Goal: Task Accomplishment & Management: Use online tool/utility

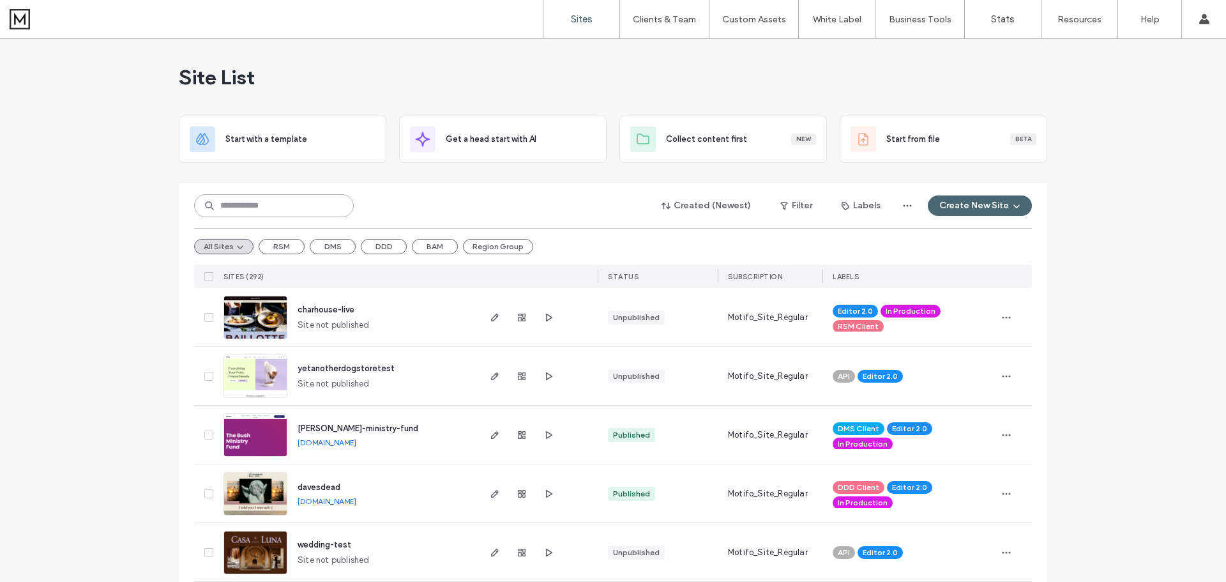
click at [317, 198] on input at bounding box center [274, 205] width 160 height 23
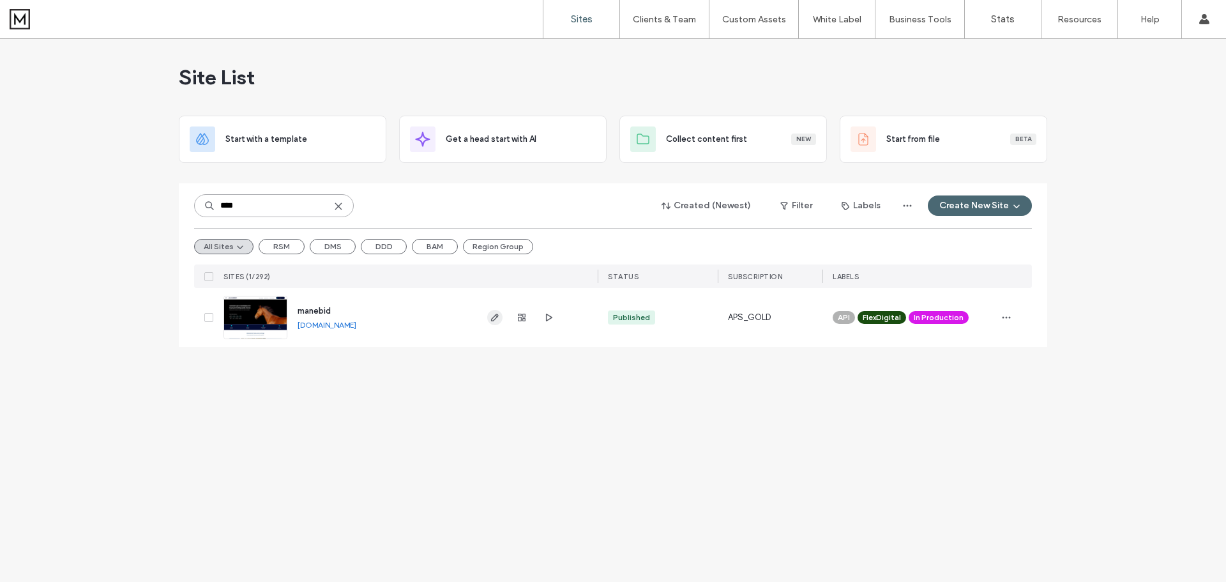
type input "****"
click at [494, 318] on icon "button" at bounding box center [495, 317] width 10 height 10
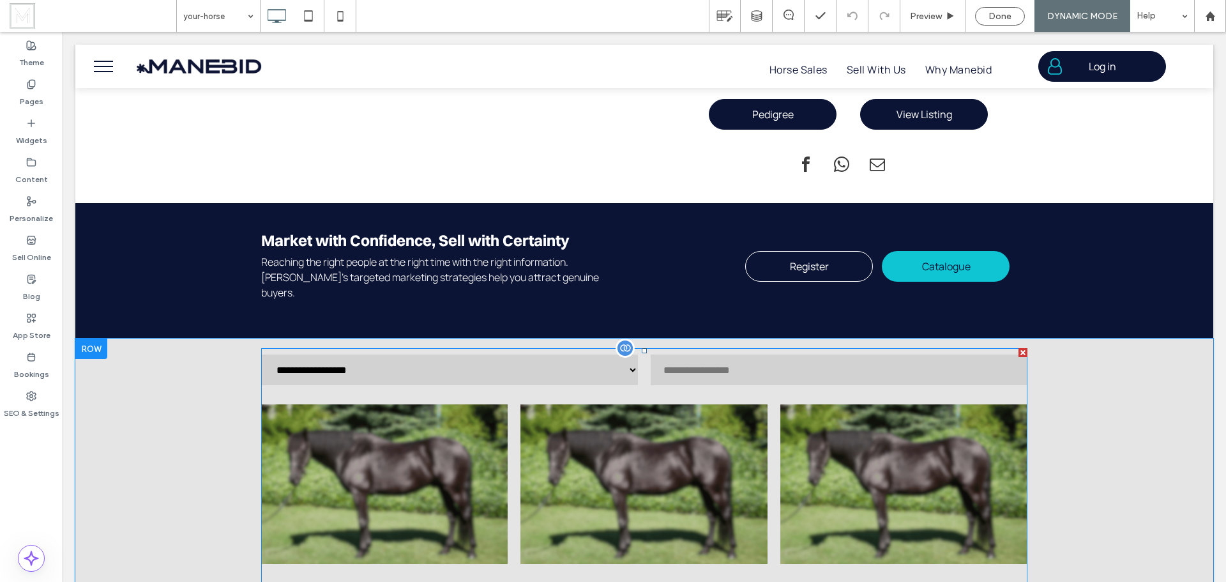
scroll to position [1660, 0]
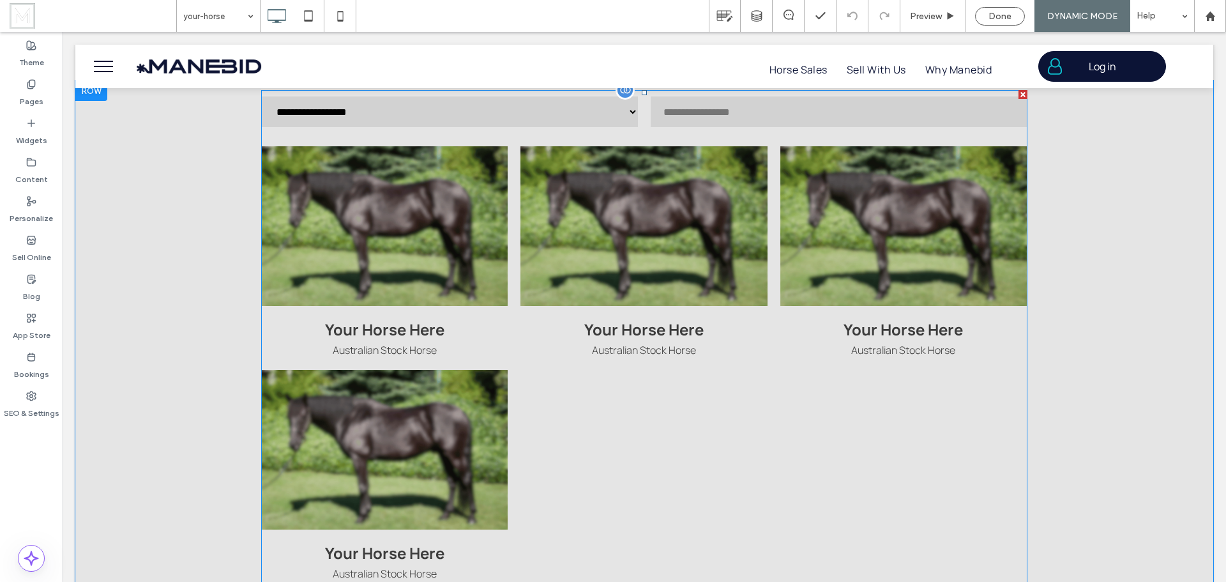
click at [557, 246] on span at bounding box center [644, 351] width 766 height 522
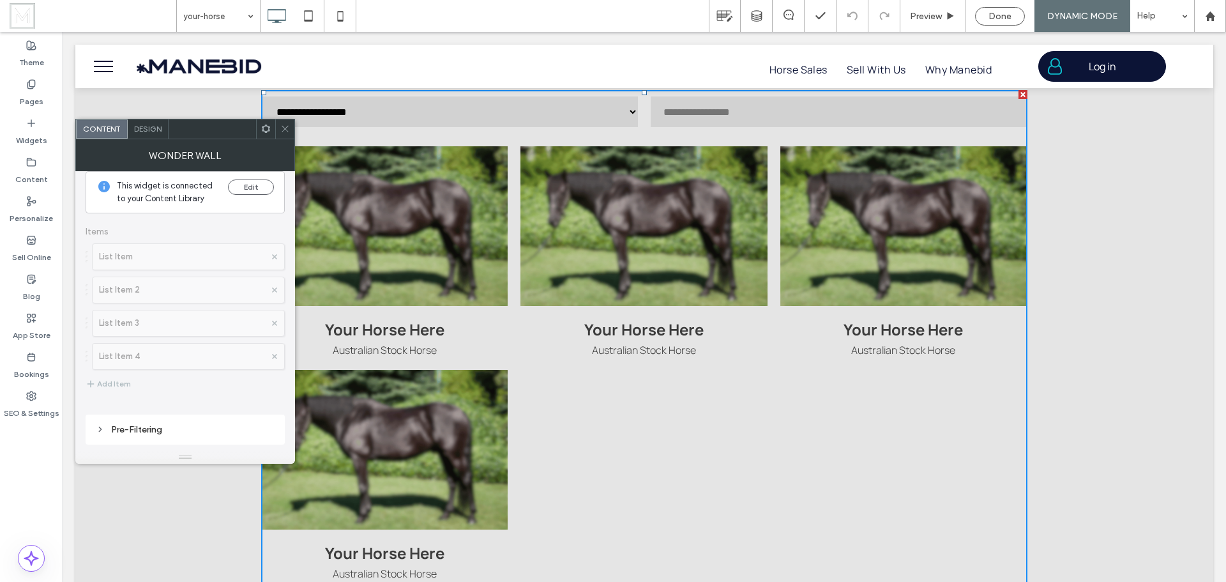
scroll to position [0, 0]
click at [148, 124] on span "Design" at bounding box center [147, 129] width 27 height 10
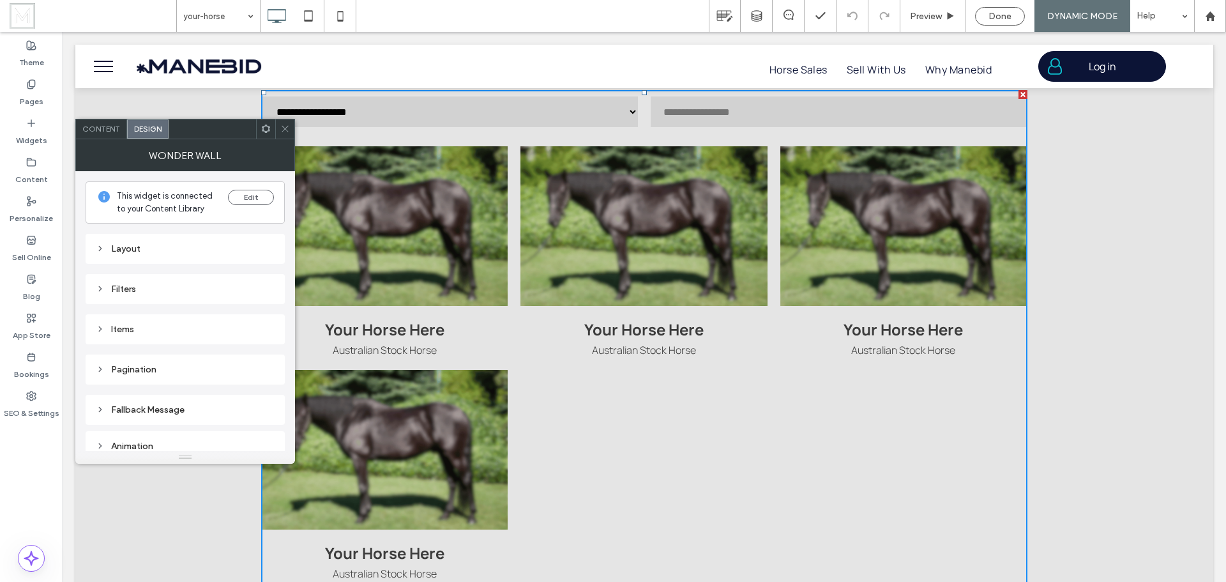
click at [142, 329] on div "Items" at bounding box center [185, 329] width 179 height 11
click at [145, 286] on div "Filters" at bounding box center [185, 289] width 179 height 11
click at [149, 248] on div "Layout" at bounding box center [185, 248] width 179 height 11
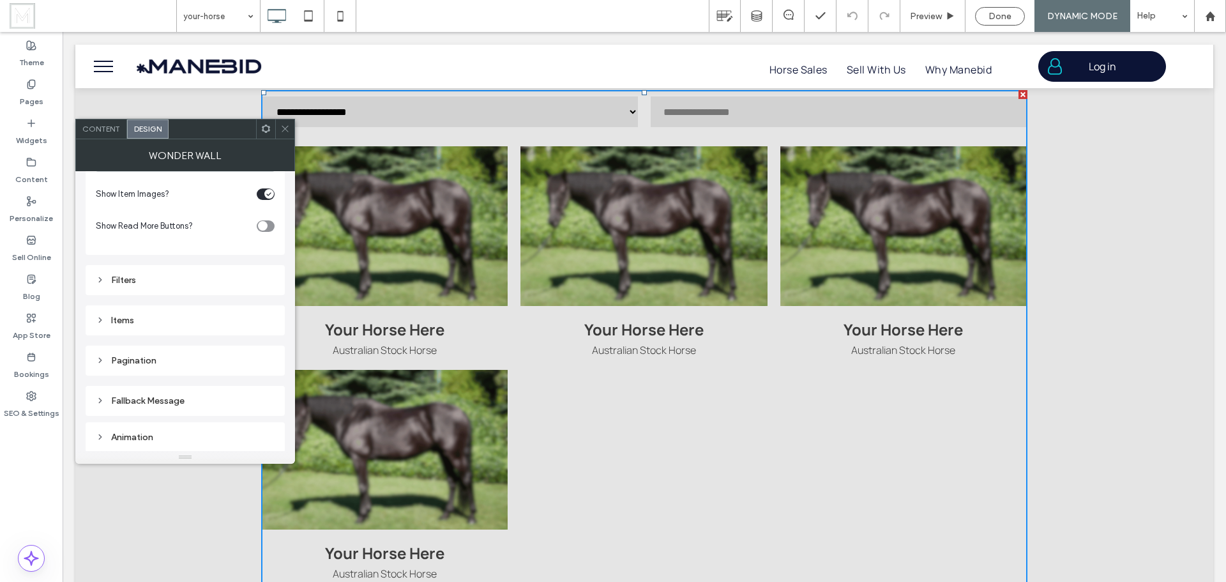
scroll to position [108, 0]
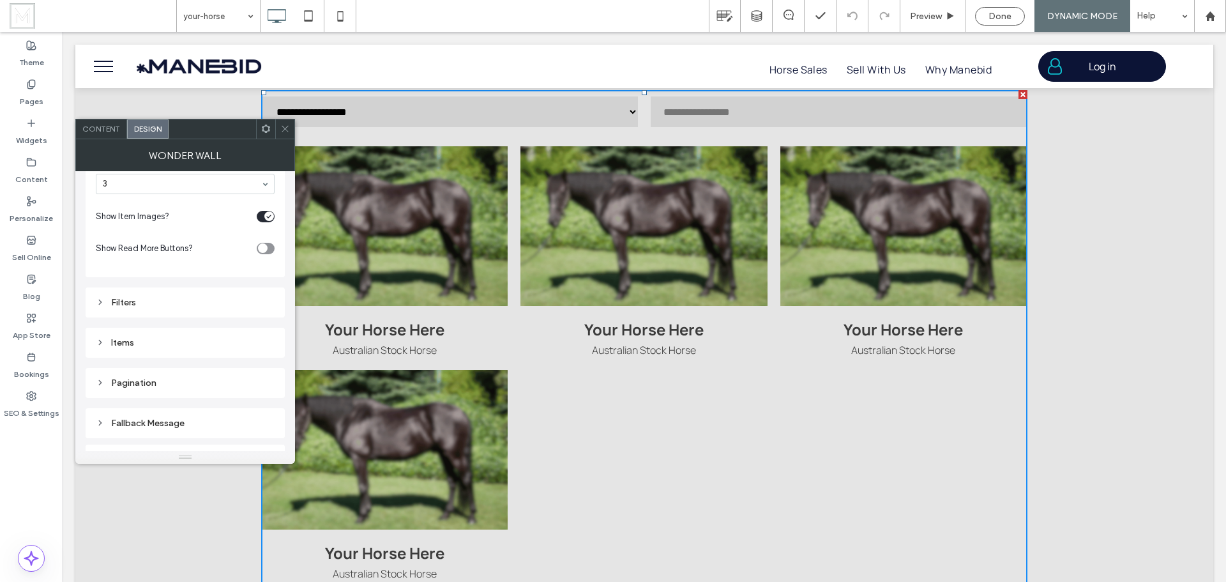
click at [167, 382] on div "Pagination" at bounding box center [185, 382] width 179 height 11
click at [269, 309] on div "toggle" at bounding box center [266, 311] width 18 height 11
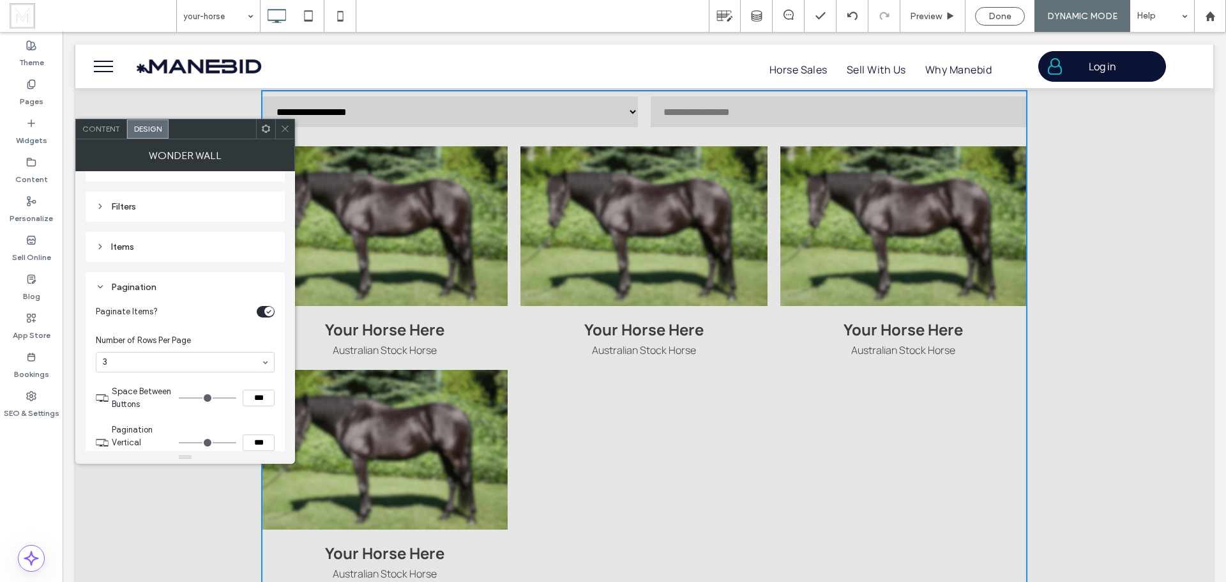
click at [219, 333] on section "Number of Rows Per Page 3" at bounding box center [185, 353] width 179 height 51
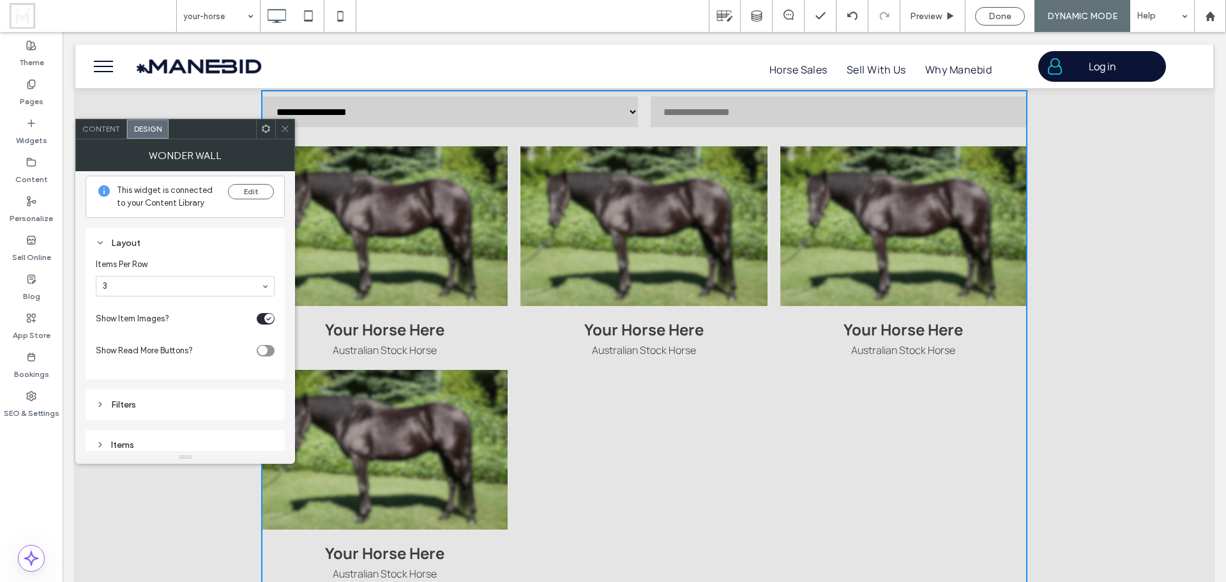
scroll to position [0, 0]
click at [280, 128] on div at bounding box center [284, 128] width 19 height 19
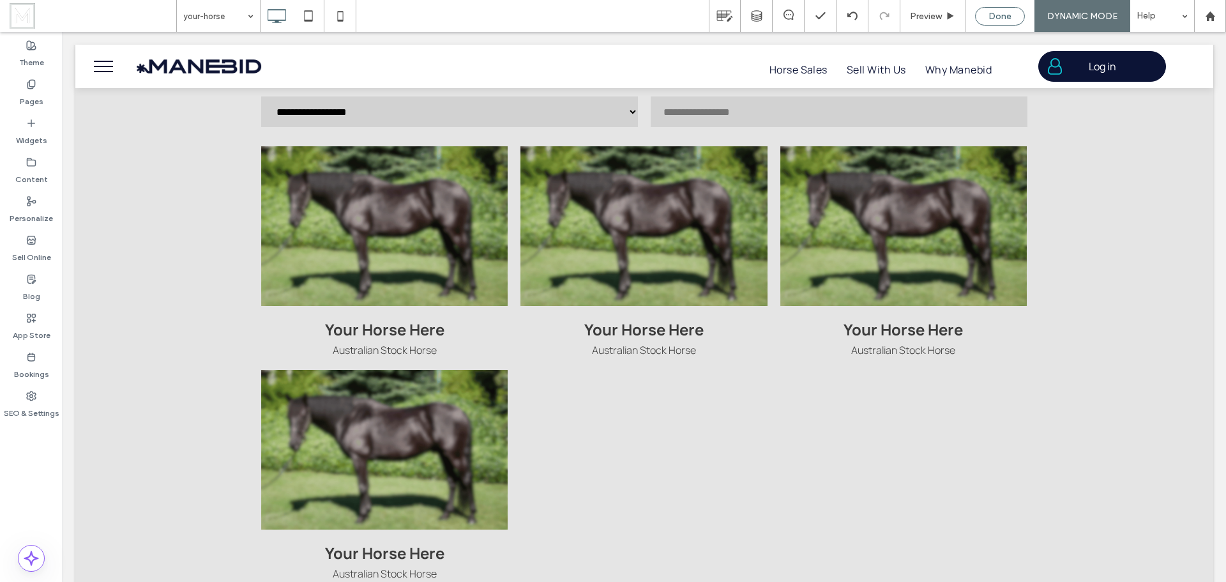
click at [994, 20] on span "Done" at bounding box center [1000, 16] width 23 height 11
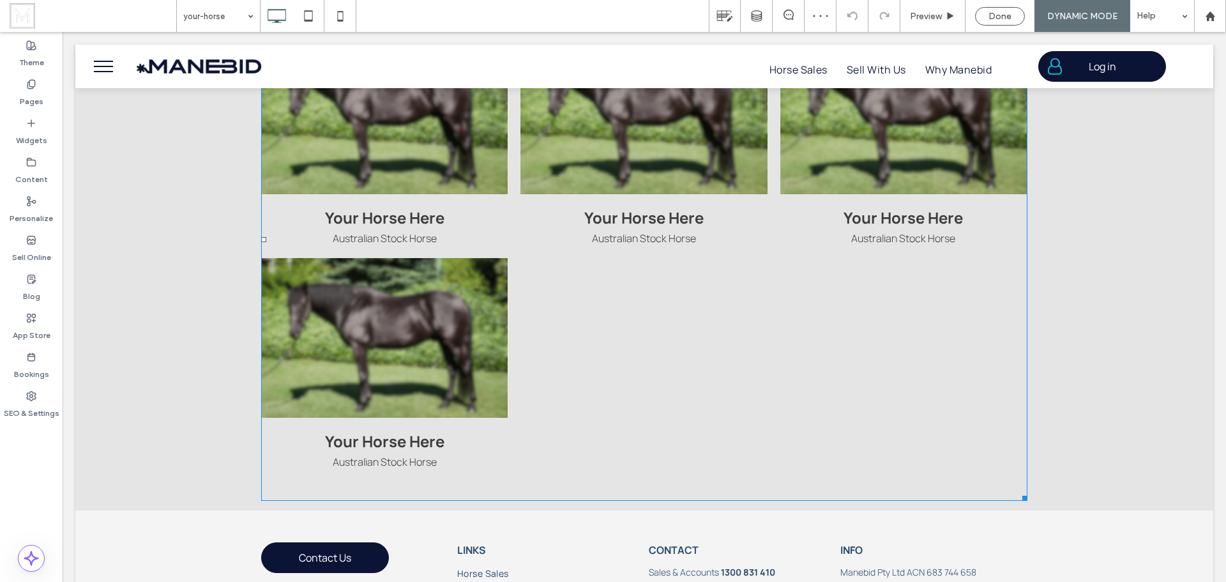
scroll to position [1788, 0]
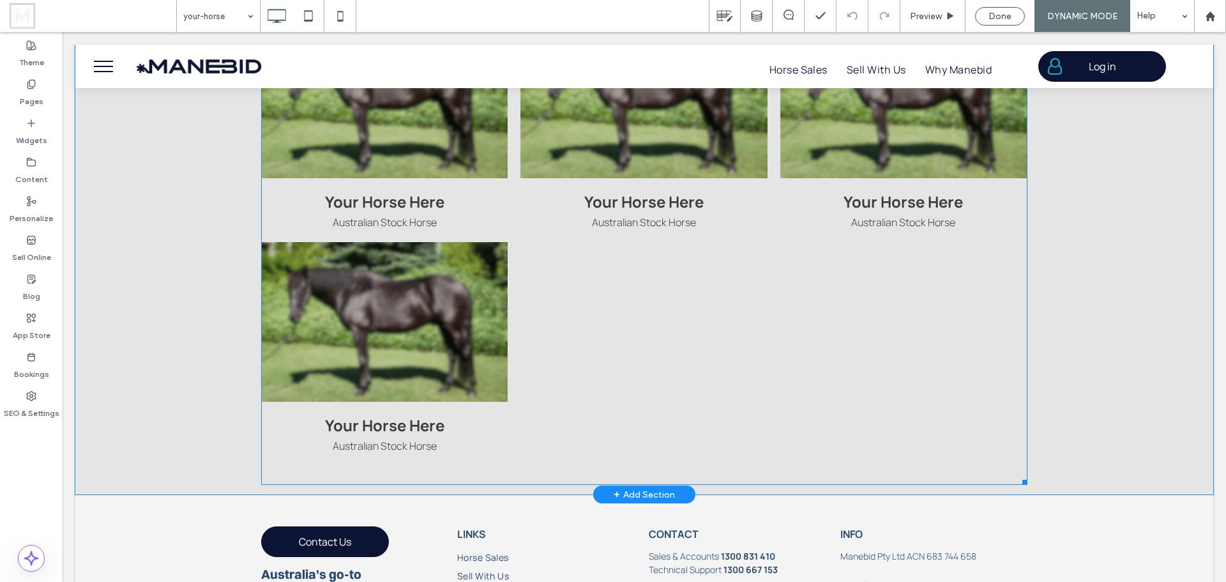
click at [770, 306] on span at bounding box center [644, 223] width 766 height 522
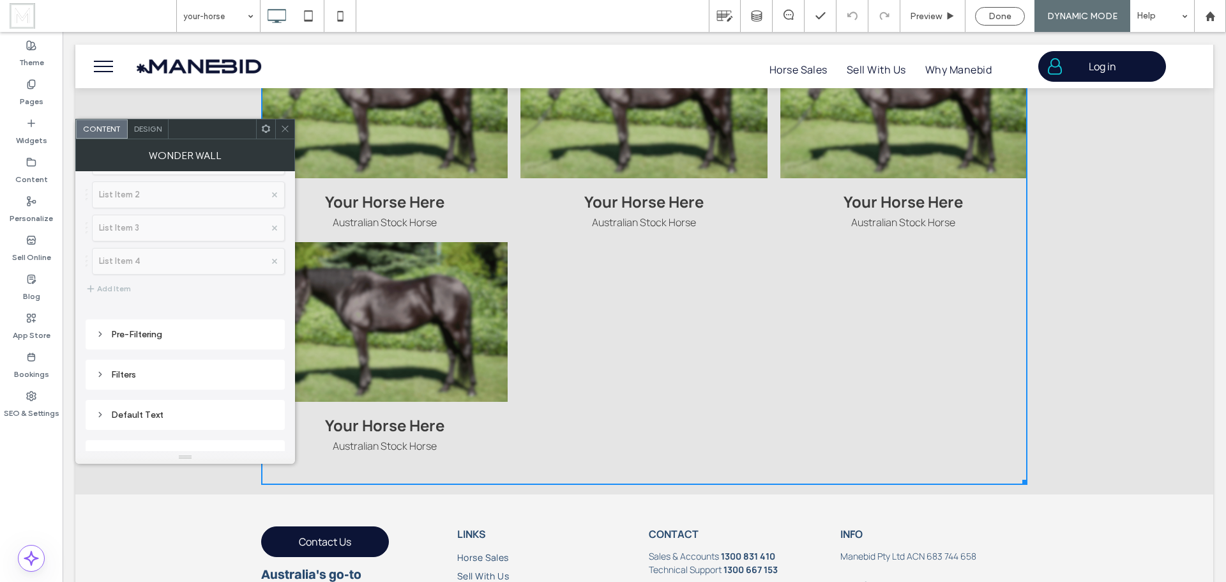
scroll to position [131, 0]
click at [190, 354] on div "Filters" at bounding box center [185, 349] width 179 height 11
click at [185, 346] on span "Items List Item List Item 2 List Item 3 List Item 4 Add Item" at bounding box center [185, 251] width 199 height 191
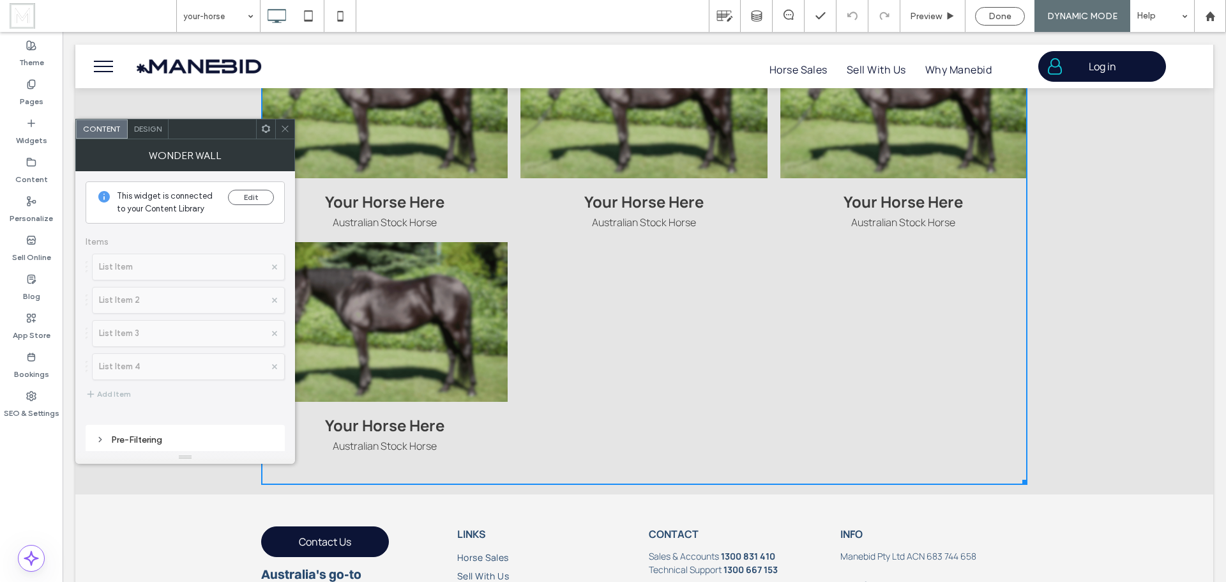
click at [151, 136] on div "Design" at bounding box center [148, 128] width 41 height 19
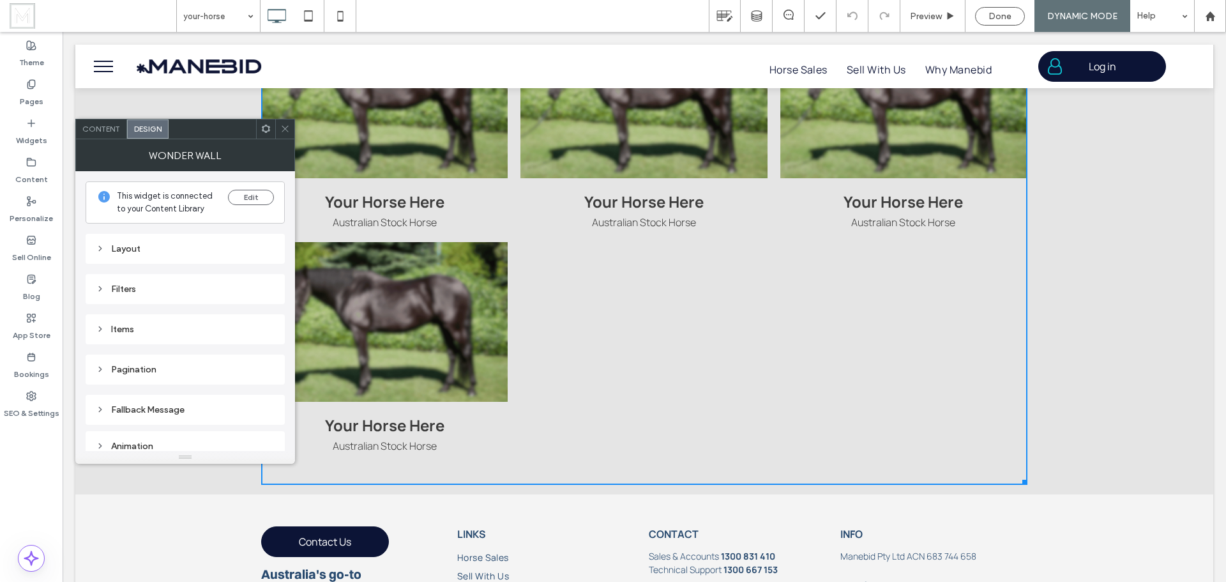
click at [159, 247] on div "Layout" at bounding box center [185, 248] width 179 height 11
click at [270, 358] on div "toggle" at bounding box center [266, 356] width 18 height 11
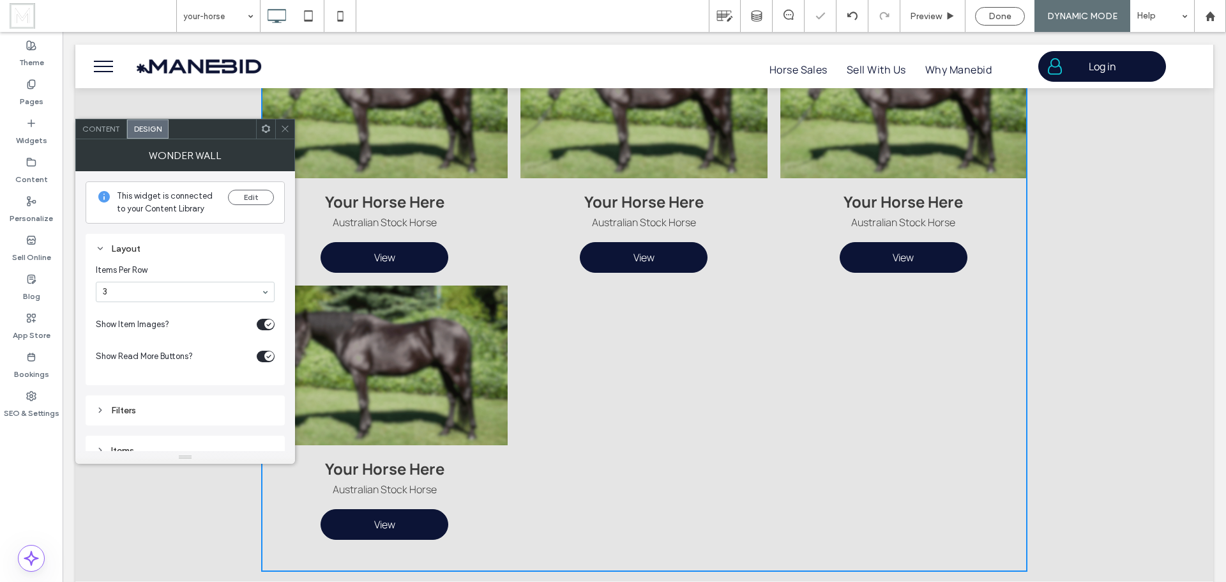
click at [270, 358] on icon "toggle" at bounding box center [268, 356] width 5 height 4
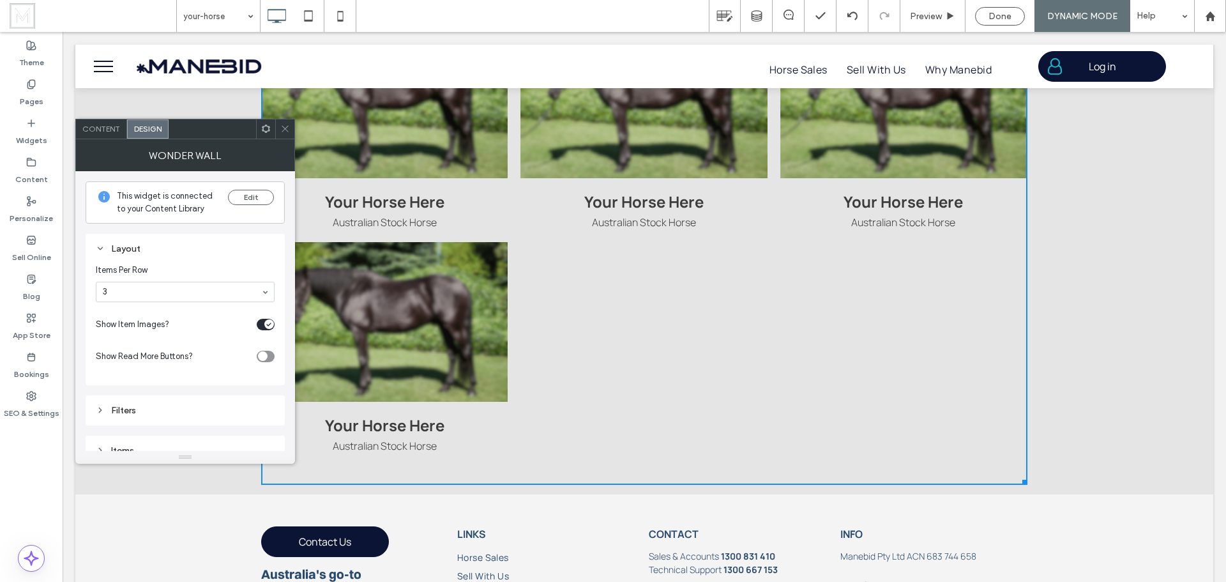
click at [284, 131] on icon at bounding box center [285, 129] width 10 height 10
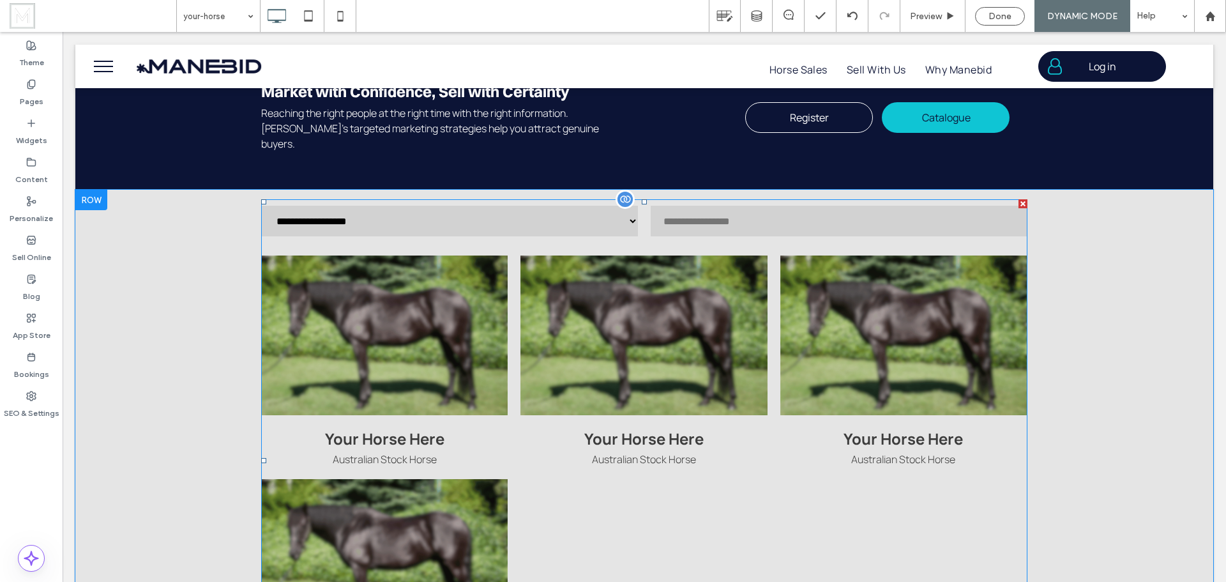
scroll to position [1469, 0]
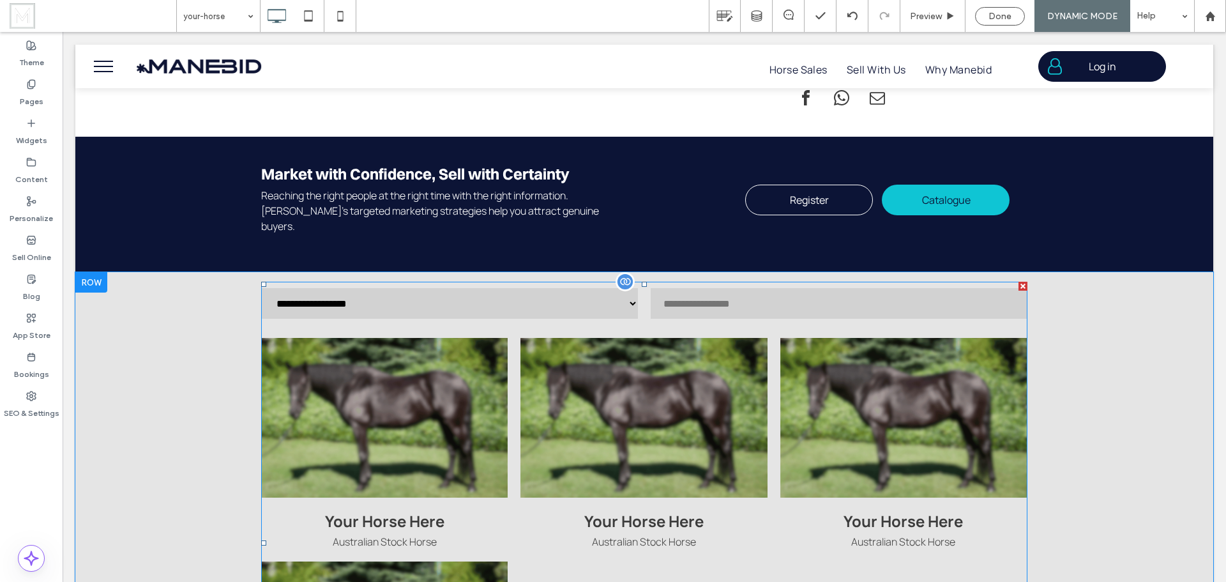
click at [591, 292] on span at bounding box center [644, 543] width 766 height 522
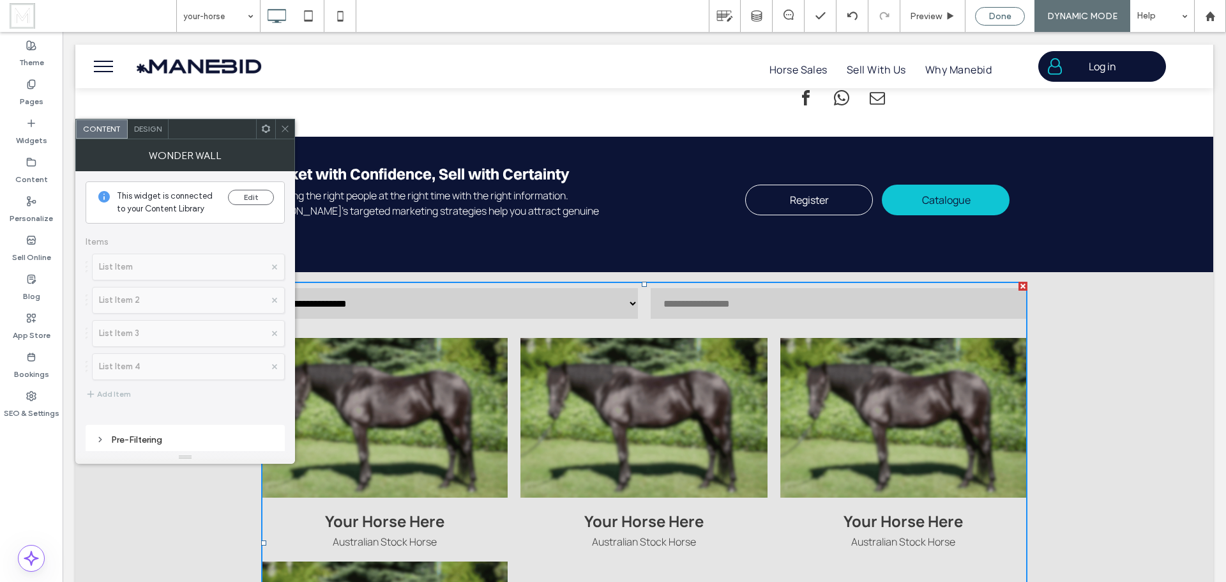
click at [997, 15] on span "Done" at bounding box center [1000, 16] width 23 height 11
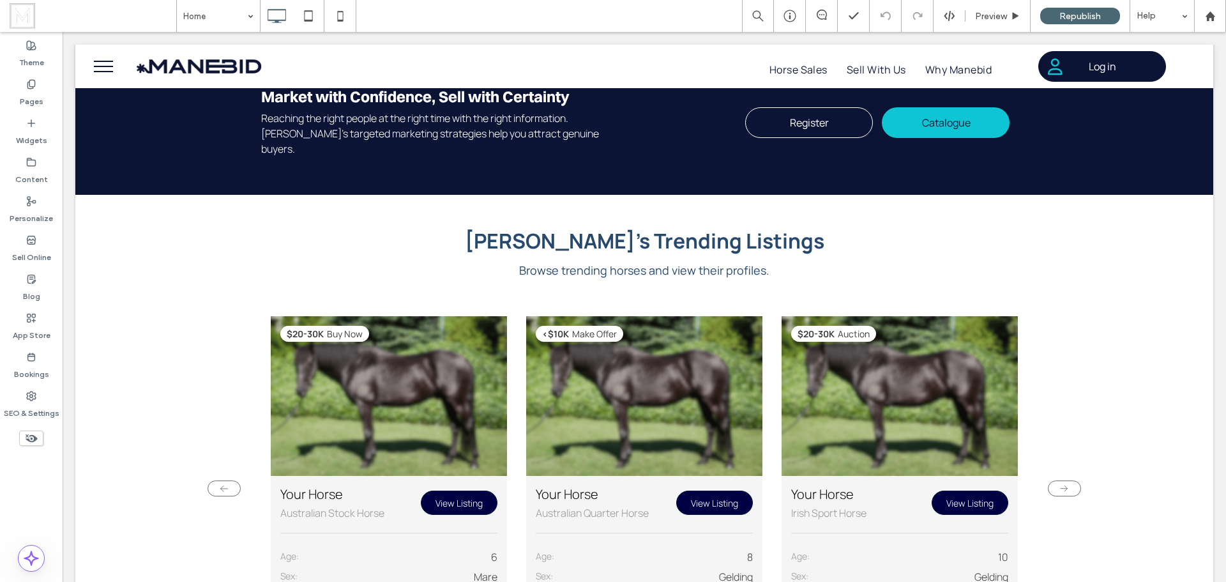
scroll to position [830, 0]
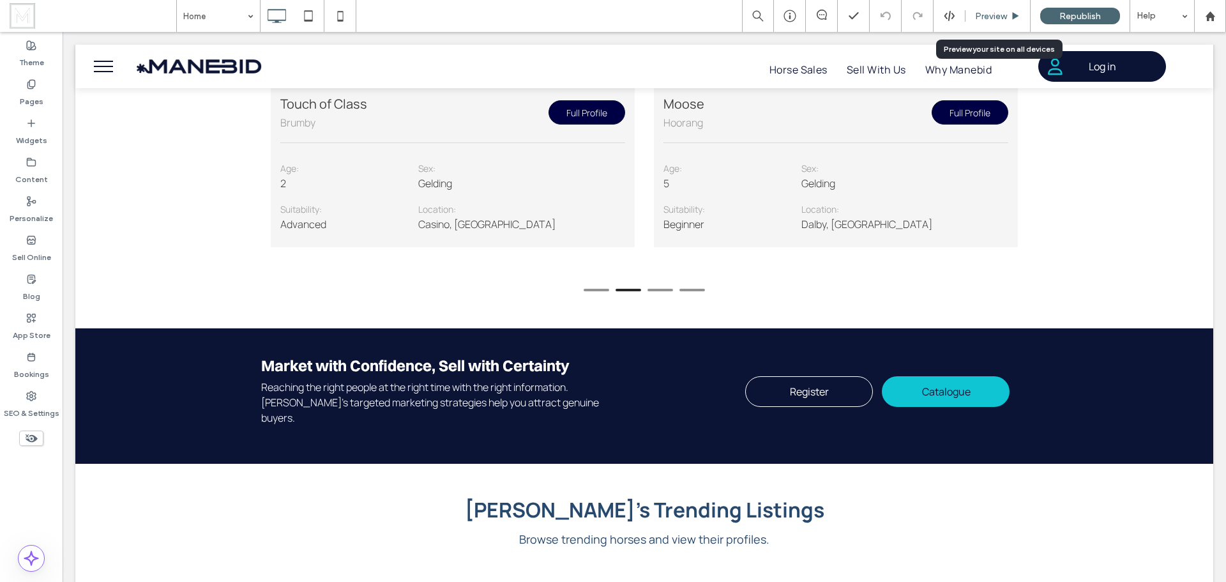
click at [993, 12] on span "Preview" at bounding box center [991, 16] width 32 height 11
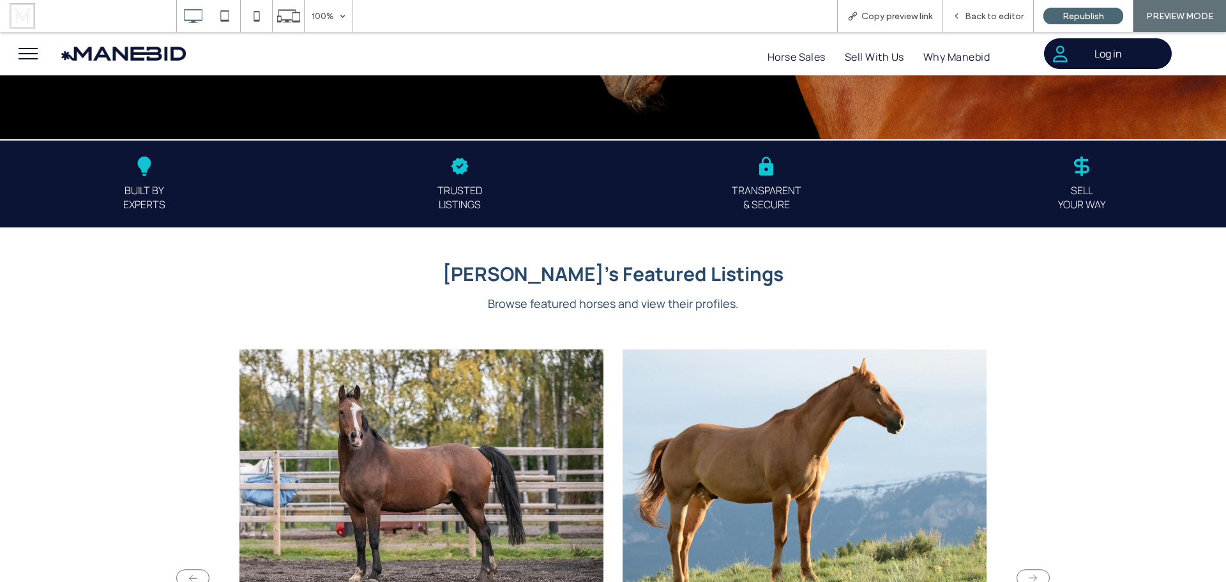
scroll to position [255, 0]
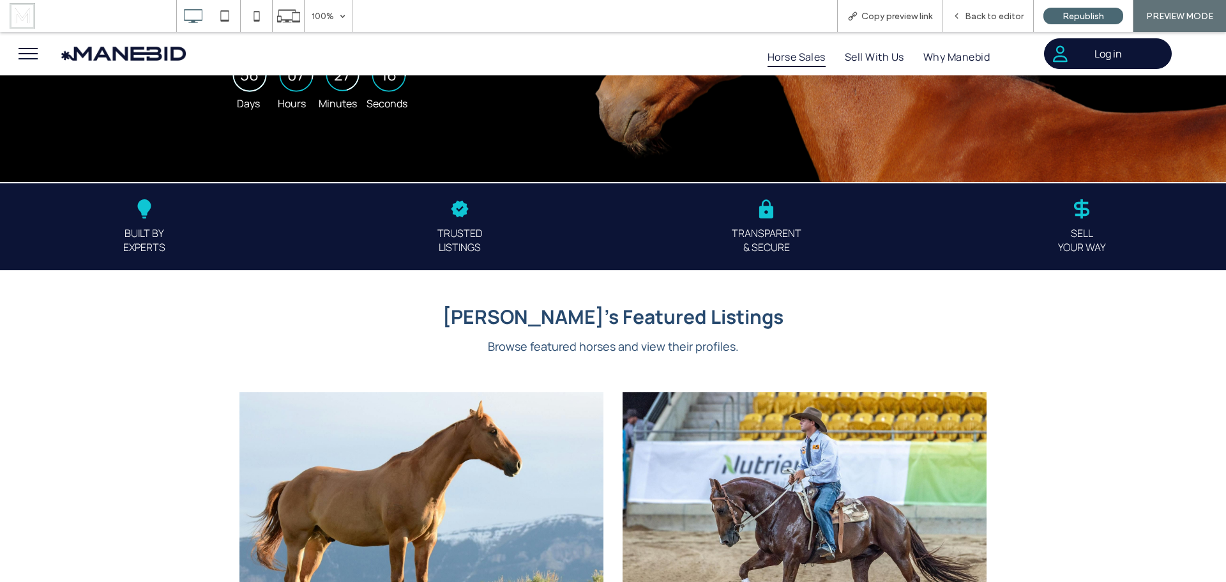
click at [802, 59] on span "Horse Sales" at bounding box center [797, 57] width 58 height 20
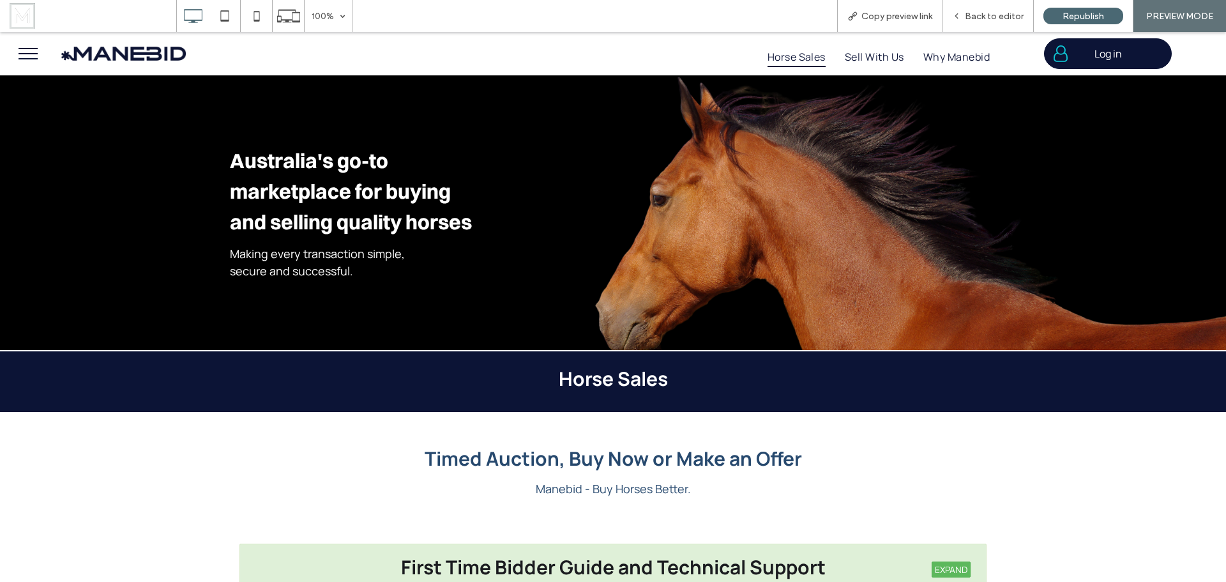
scroll to position [640, 0]
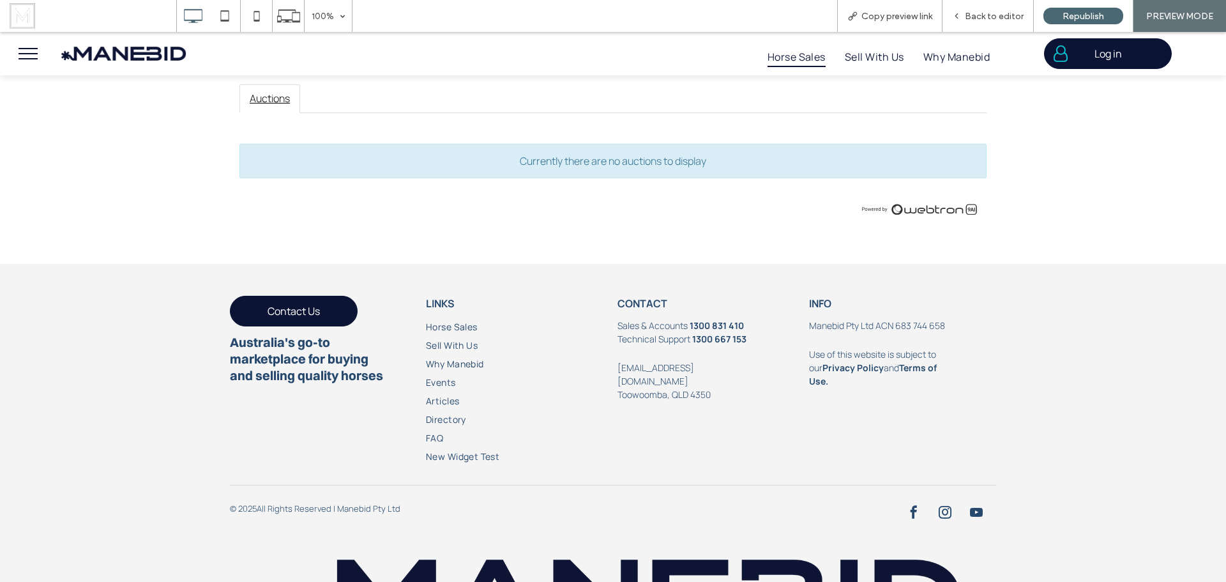
click at [23, 52] on button "menu" at bounding box center [27, 53] width 33 height 33
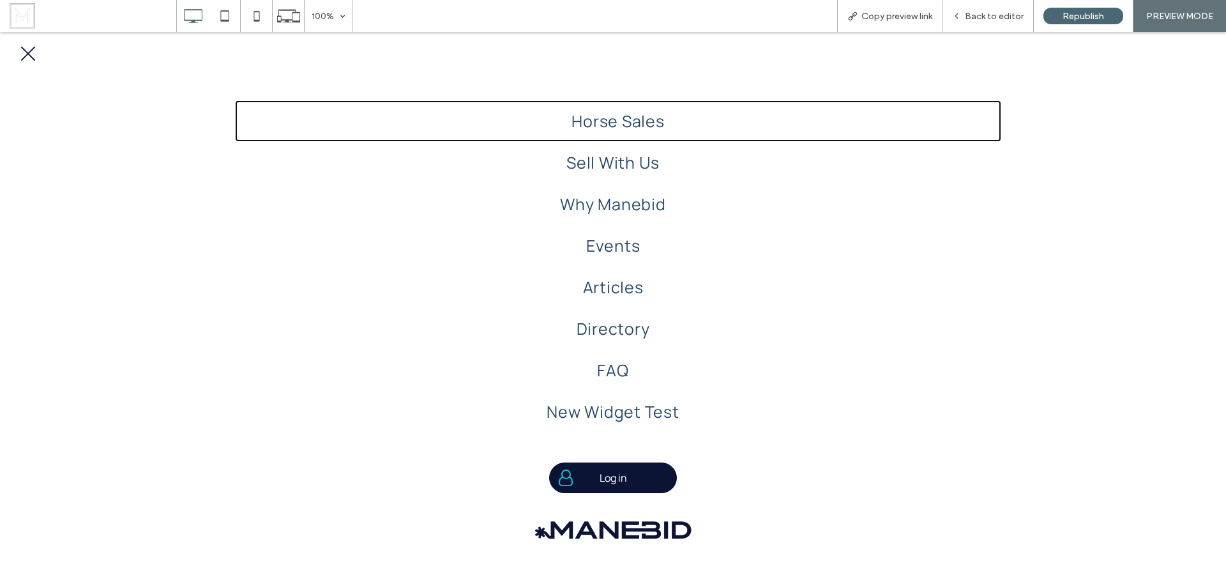
click at [634, 122] on span "Horse Sales" at bounding box center [618, 121] width 93 height 22
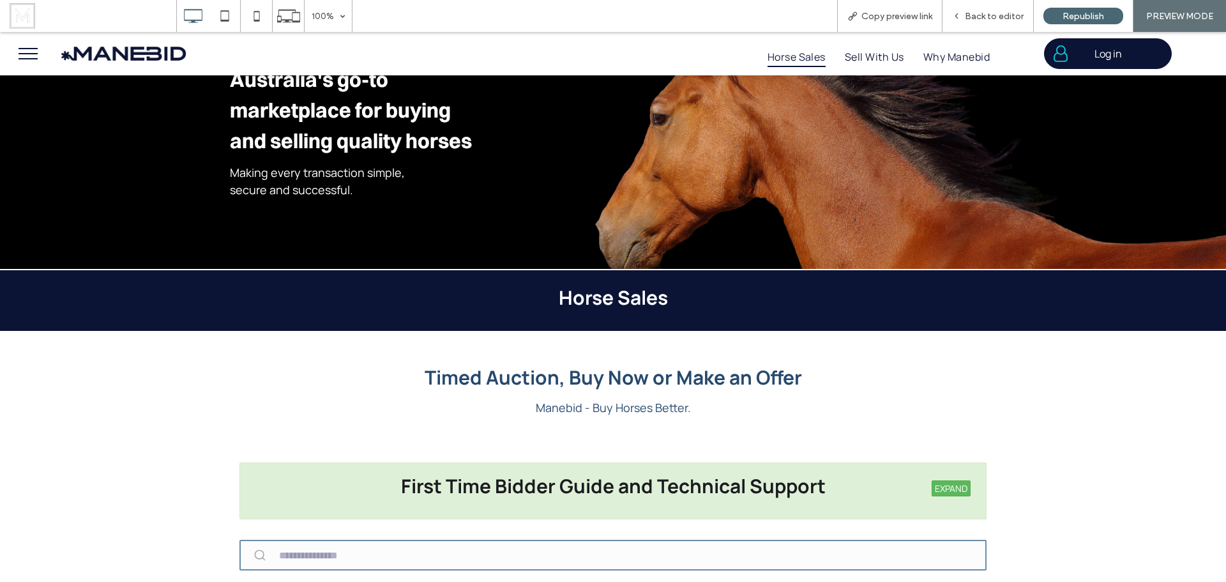
scroll to position [28, 0]
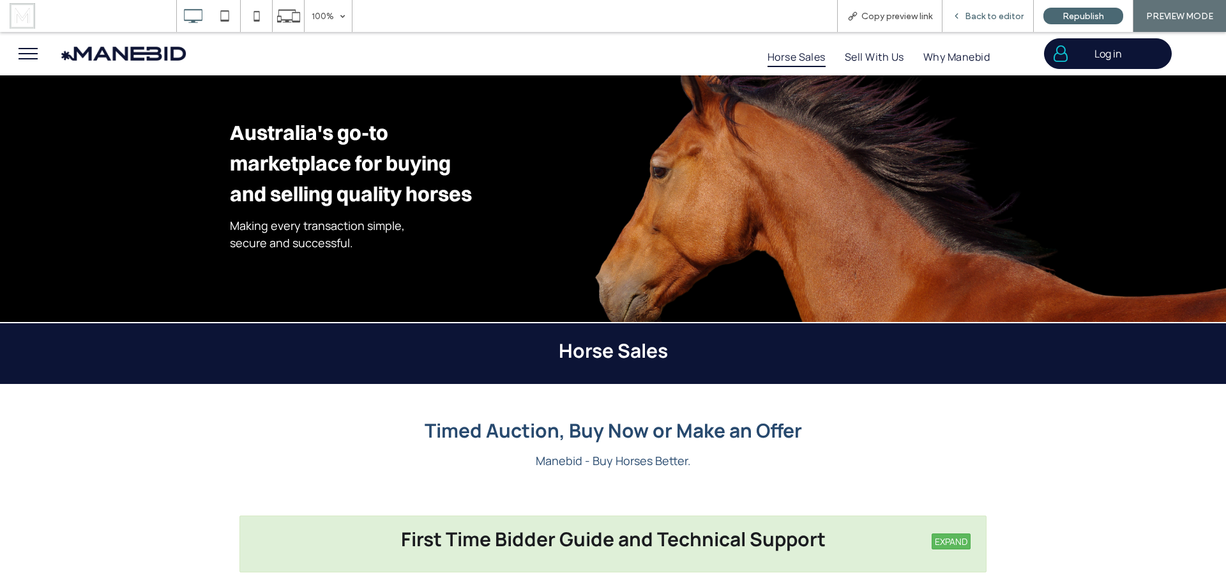
click at [979, 20] on span "Back to editor" at bounding box center [994, 16] width 59 height 11
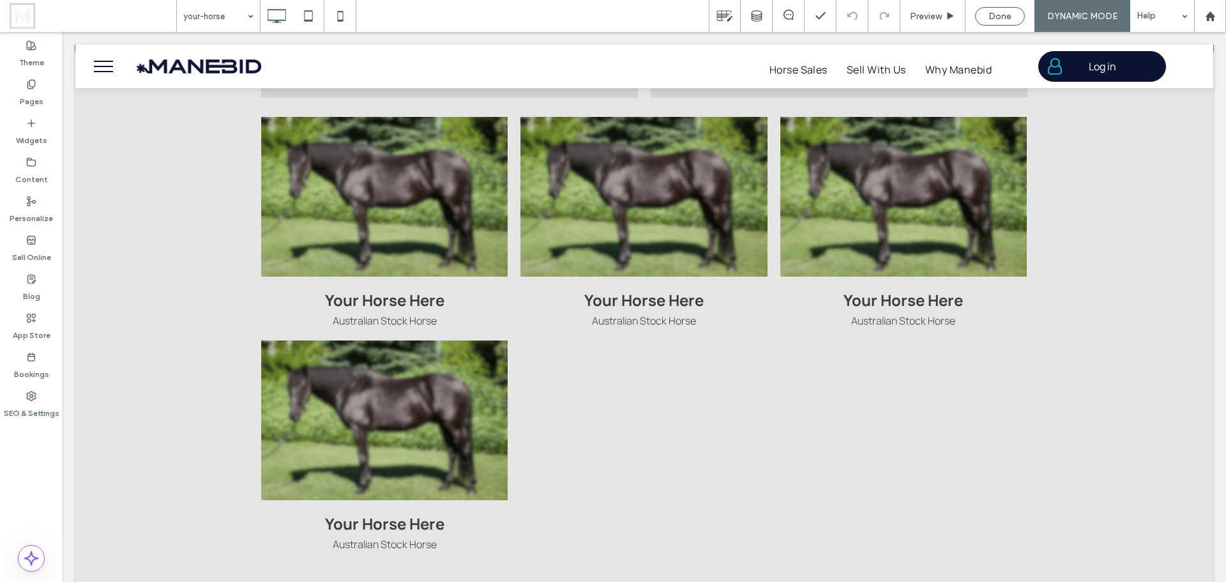
scroll to position [1533, 0]
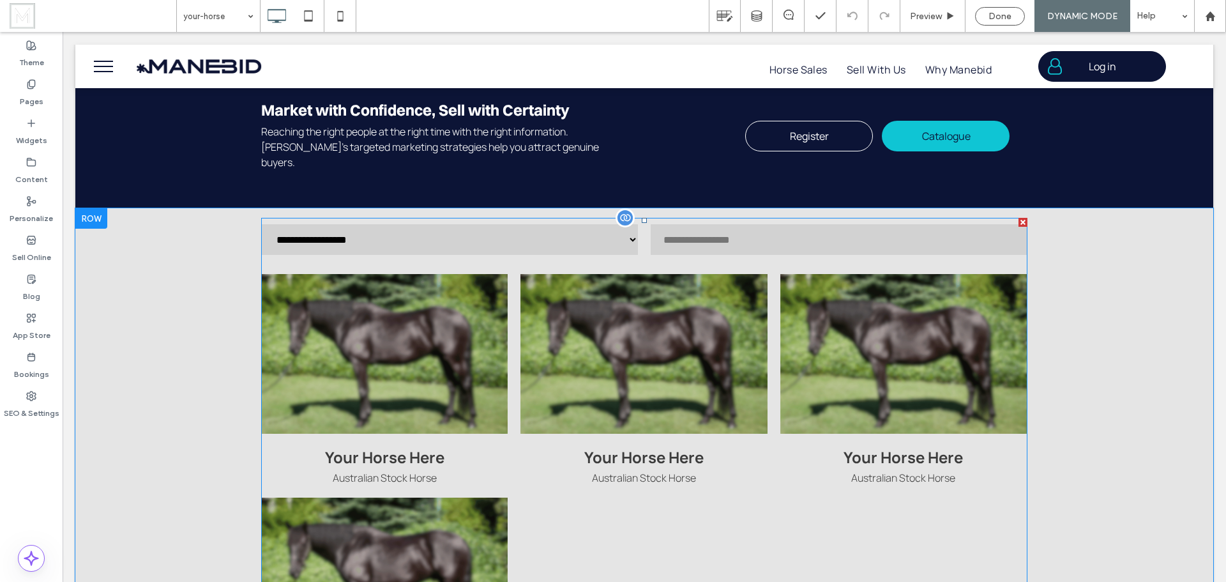
click at [920, 368] on span at bounding box center [644, 479] width 766 height 522
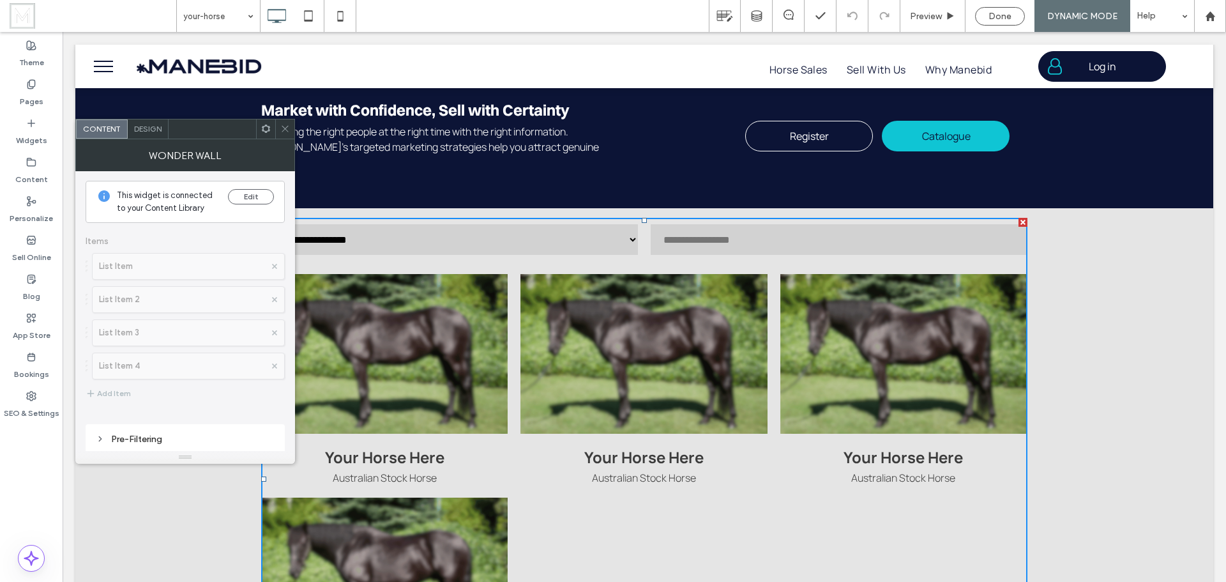
scroll to position [0, 0]
click at [148, 130] on span "Design" at bounding box center [147, 129] width 27 height 10
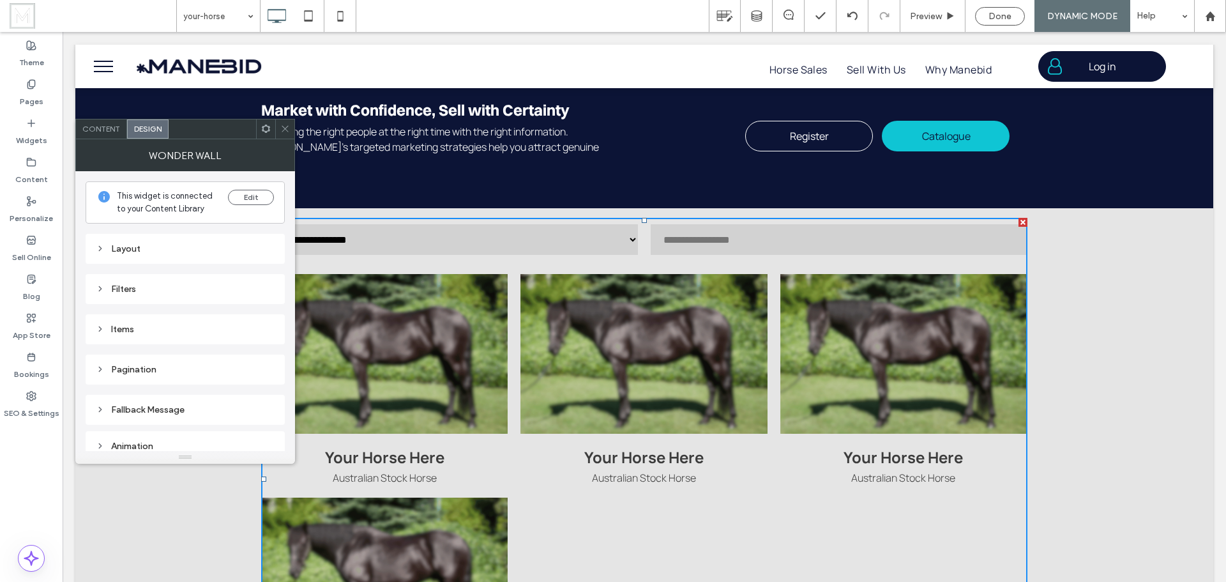
click at [287, 133] on icon at bounding box center [285, 129] width 10 height 10
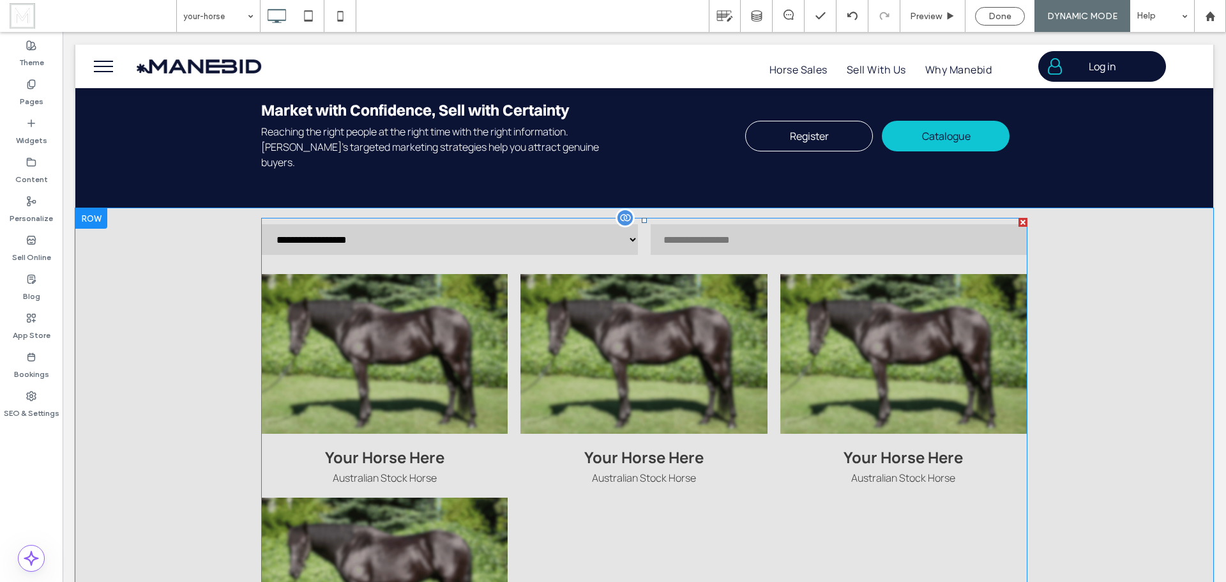
click at [457, 355] on span at bounding box center [644, 479] width 766 height 522
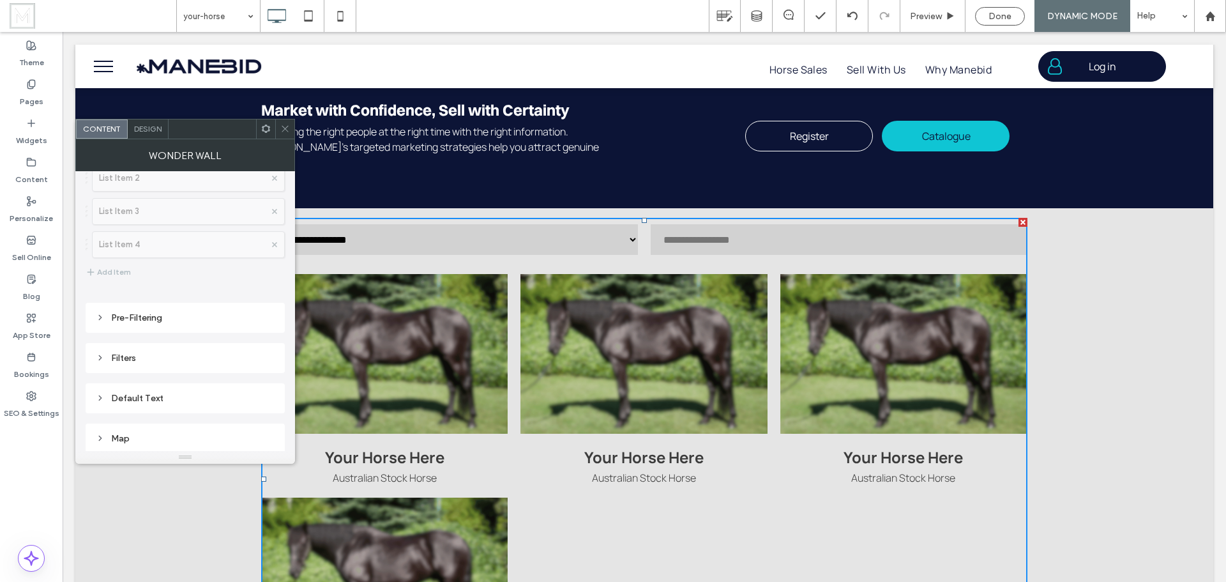
scroll to position [131, 0]
click at [158, 308] on div "Pre-Filtering" at bounding box center [185, 308] width 179 height 11
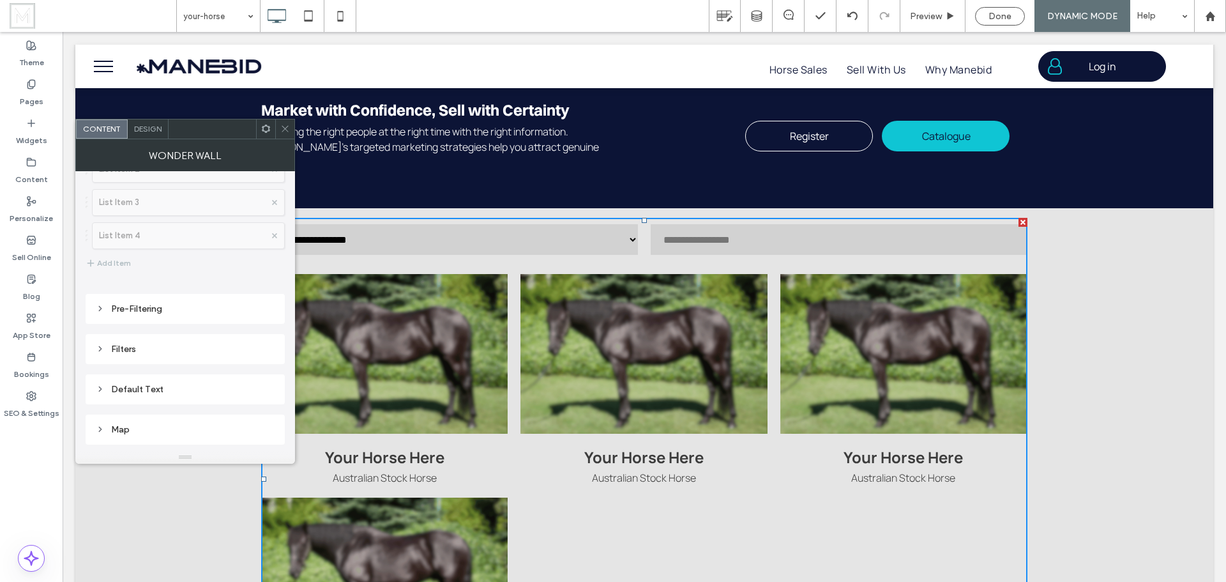
click at [197, 310] on div "Pre-Filtering" at bounding box center [185, 308] width 179 height 11
click at [269, 333] on div "toggle" at bounding box center [266, 333] width 18 height 11
click at [286, 128] on icon at bounding box center [285, 129] width 10 height 10
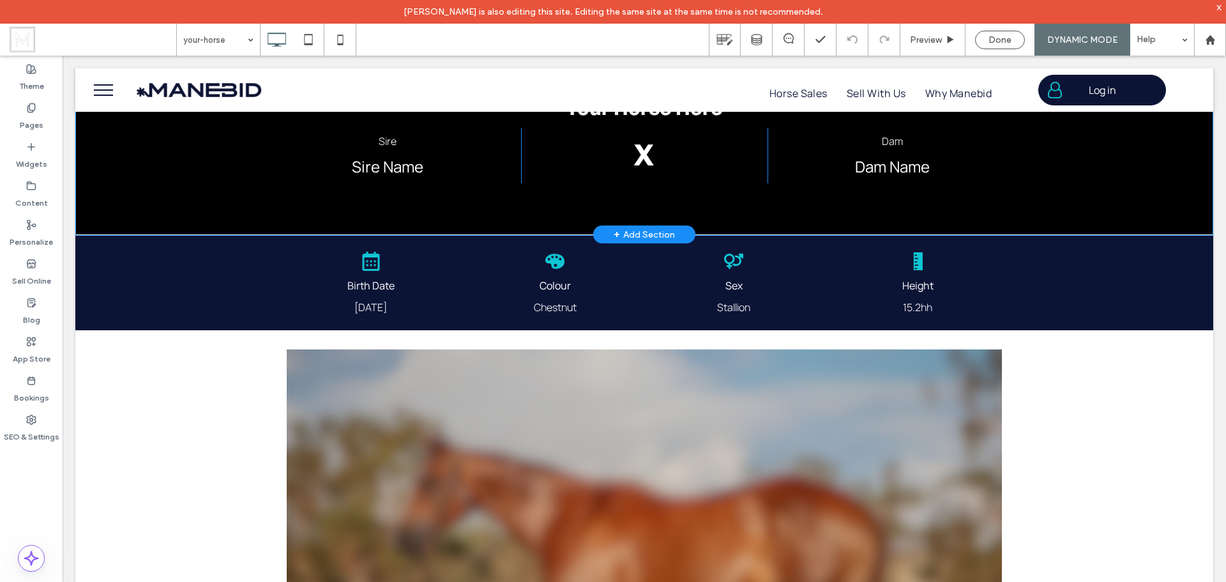
scroll to position [319, 0]
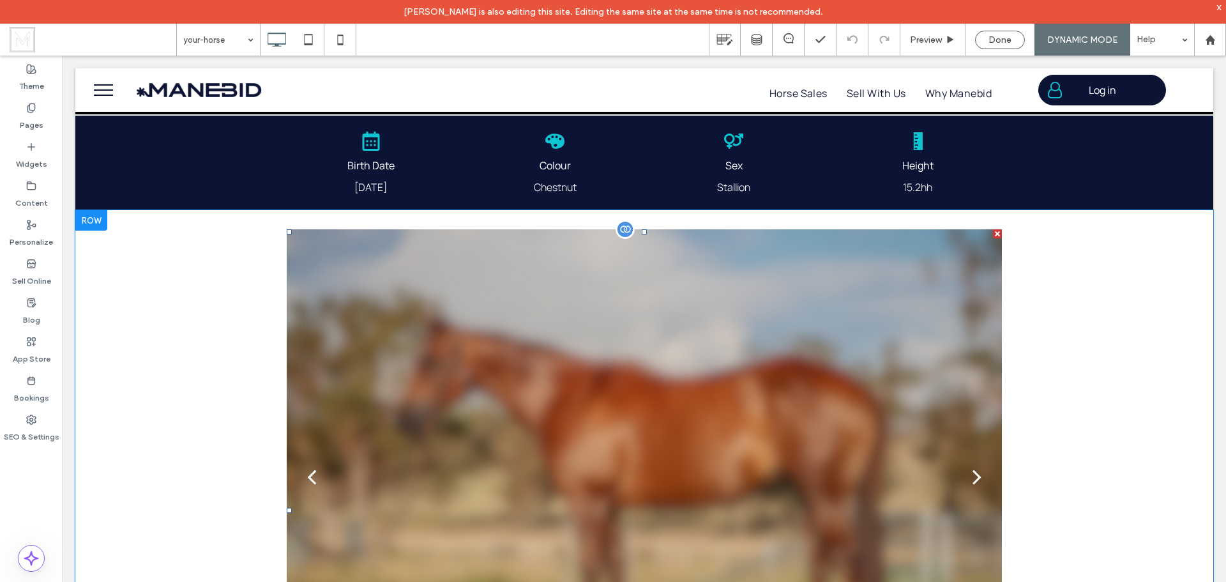
click at [639, 337] on div at bounding box center [644, 477] width 715 height 497
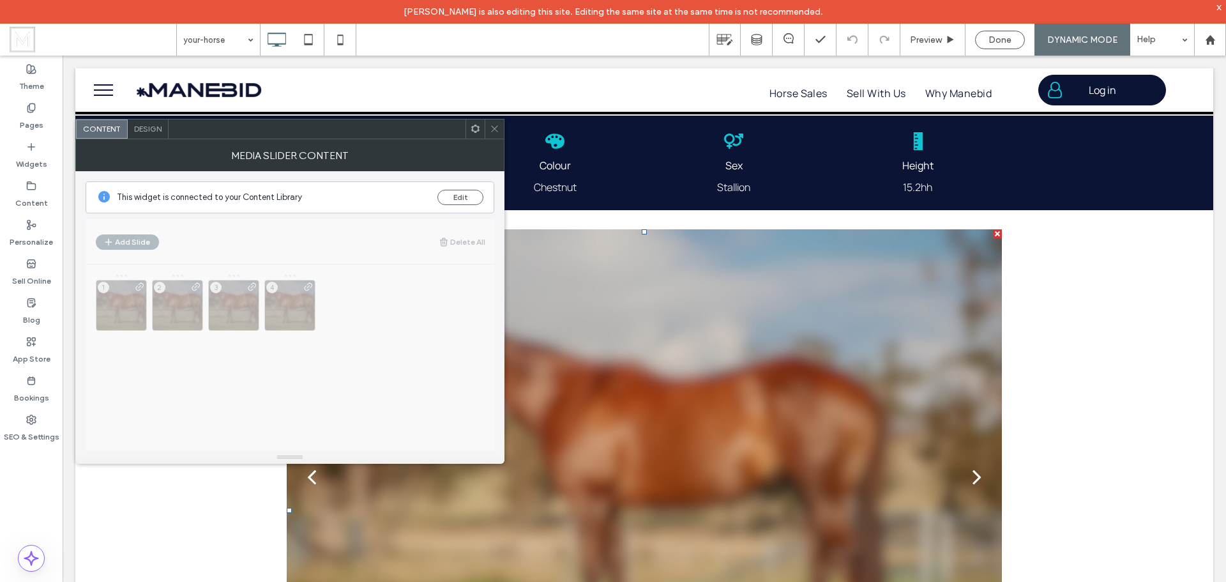
click at [494, 132] on icon at bounding box center [495, 129] width 10 height 10
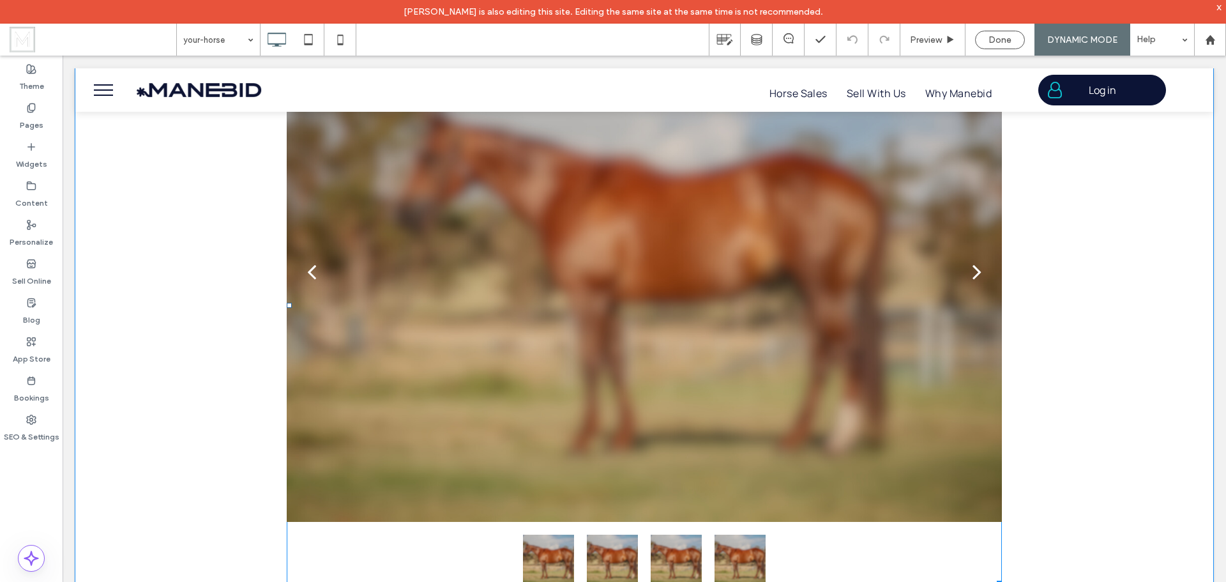
scroll to position [575, 0]
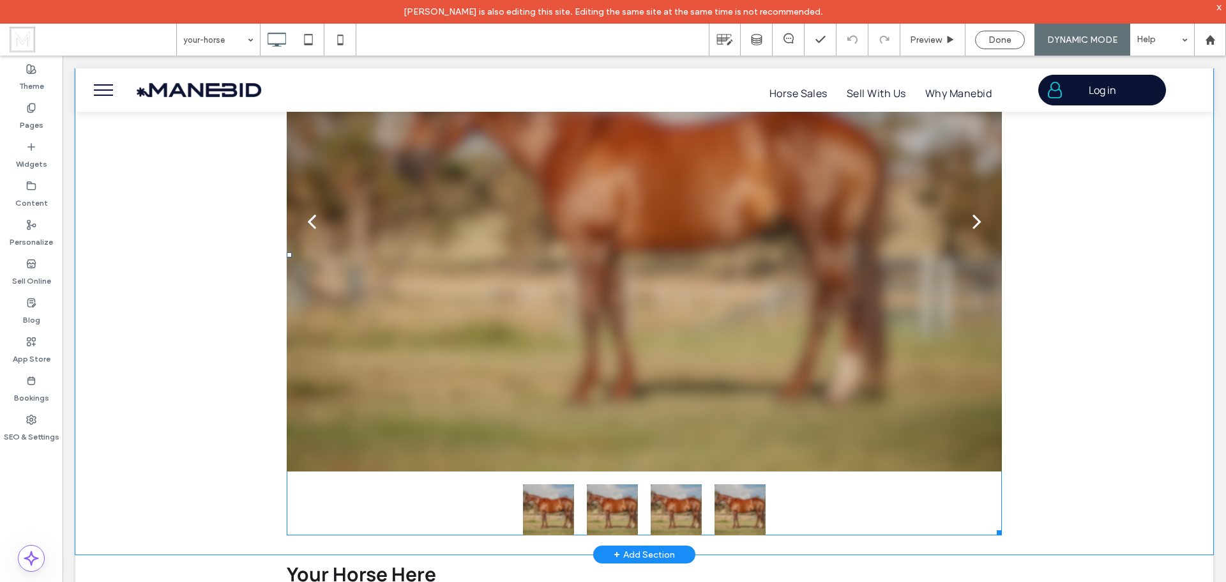
click at [628, 322] on div at bounding box center [644, 222] width 715 height 497
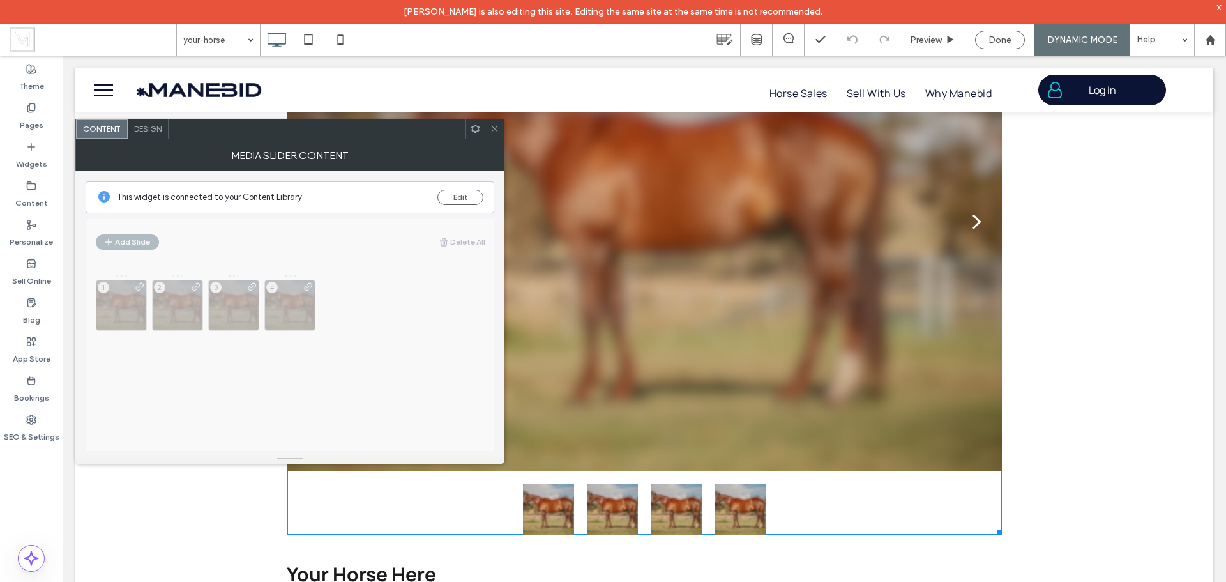
click at [153, 133] on div "Design" at bounding box center [148, 128] width 41 height 19
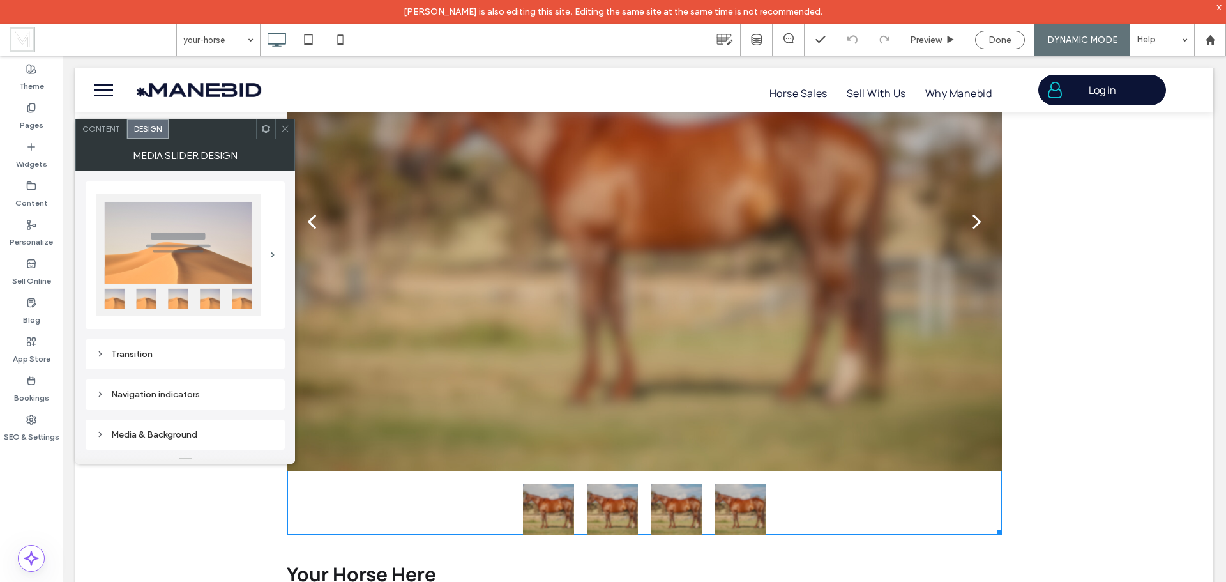
click at [268, 129] on icon at bounding box center [266, 129] width 10 height 10
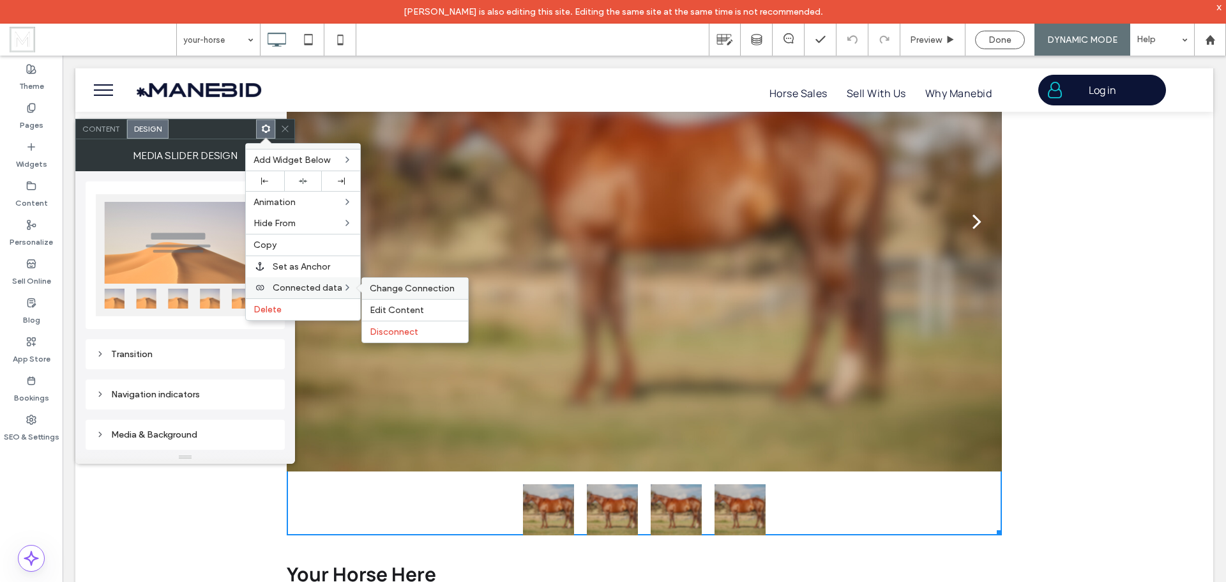
click at [397, 287] on span "Change Connection" at bounding box center [412, 288] width 85 height 11
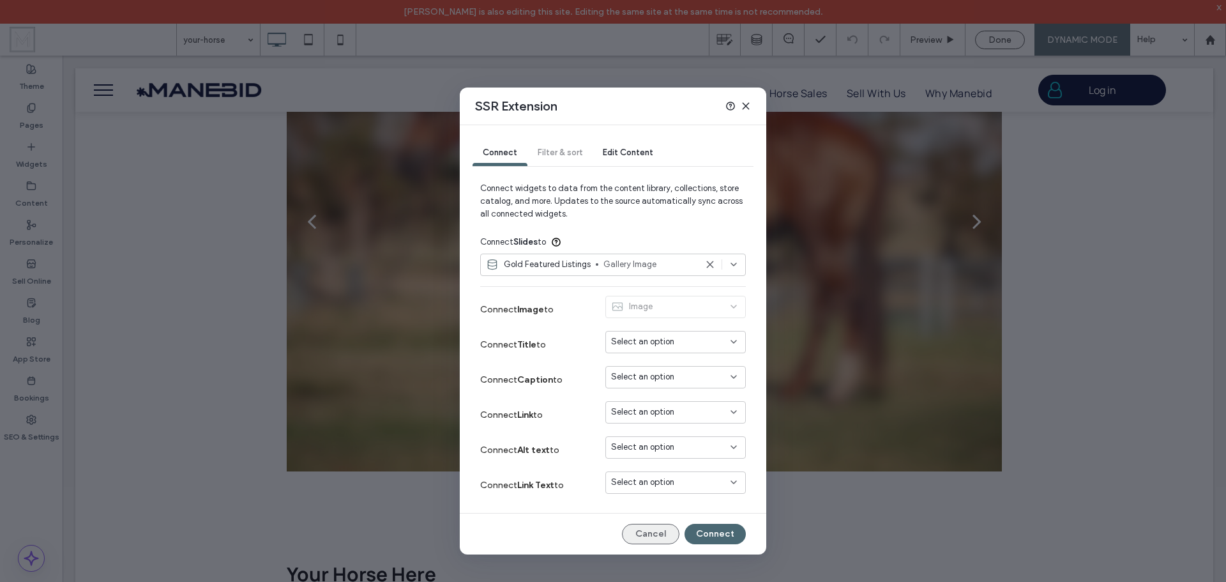
click at [664, 534] on button "Cancel" at bounding box center [650, 534] width 57 height 20
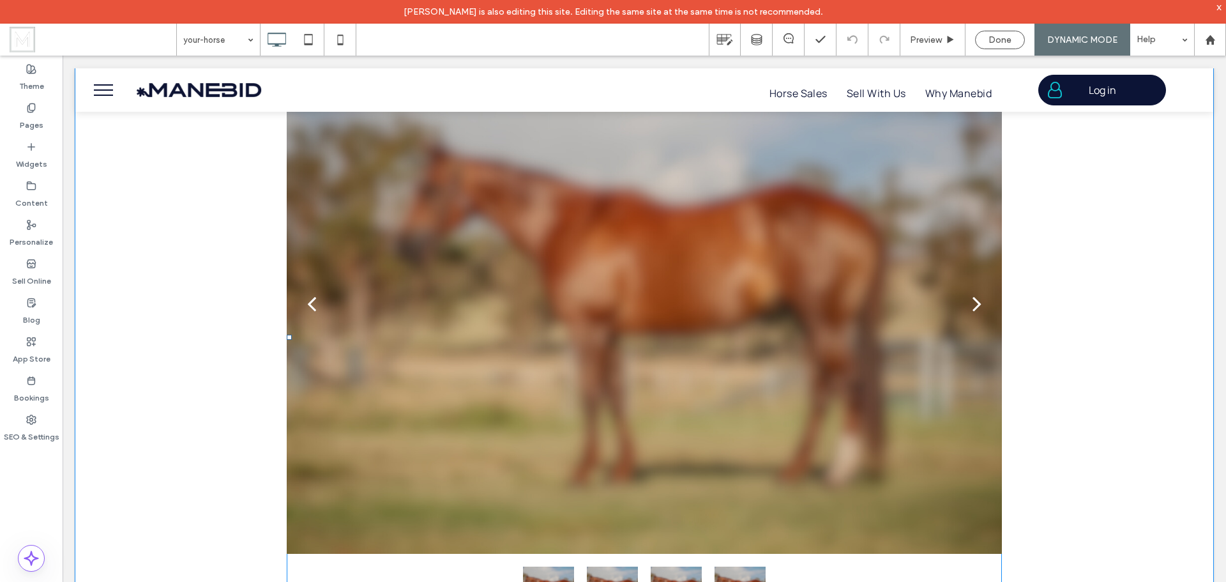
scroll to position [639, 0]
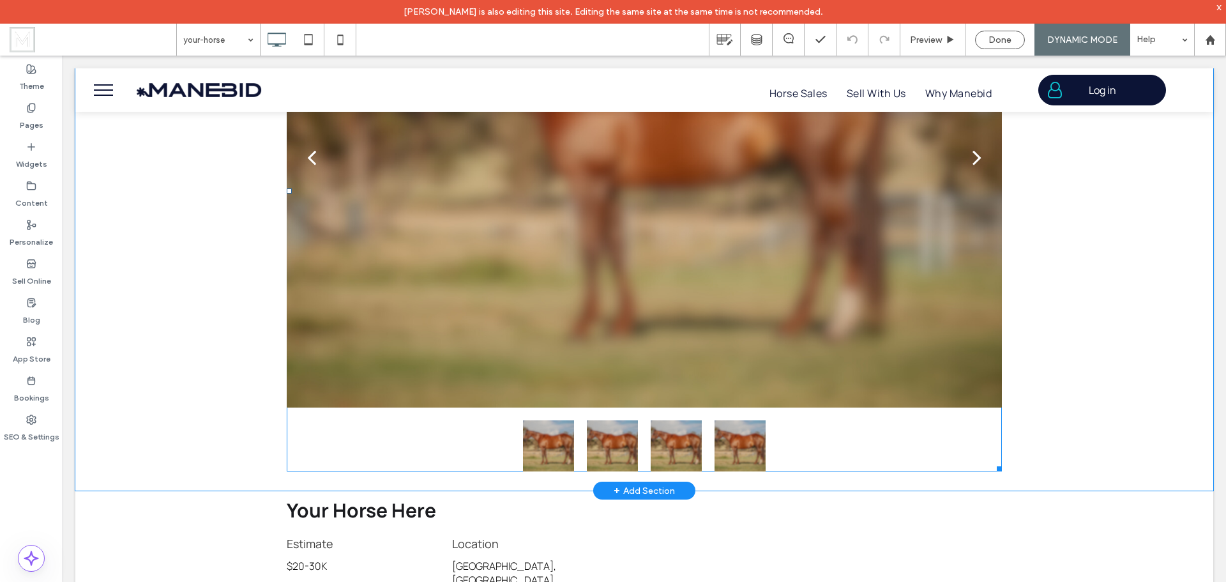
click at [609, 280] on div at bounding box center [644, 158] width 715 height 497
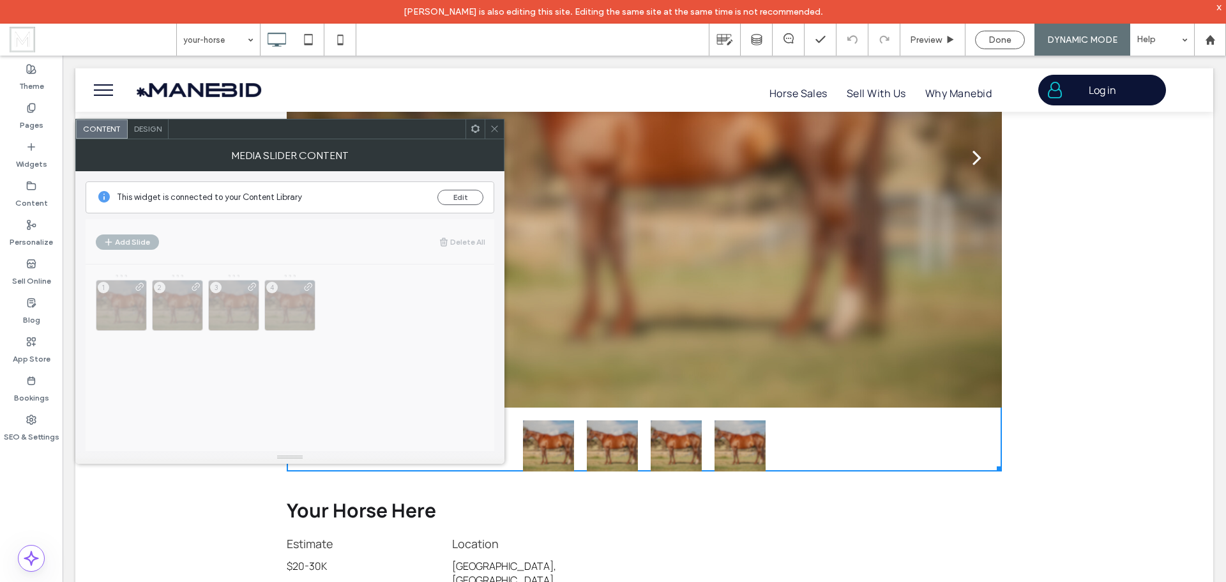
click at [476, 127] on icon at bounding box center [476, 129] width 10 height 10
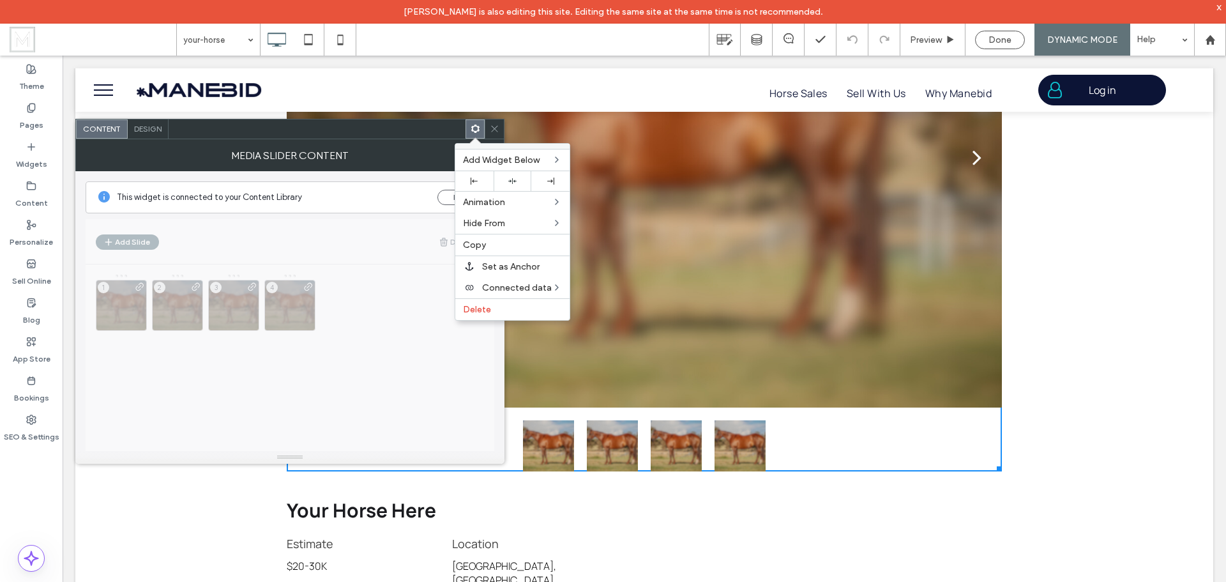
click at [421, 273] on div "This widget is connected to your Content Library Edit Add Slide Delete All 1 2 …" at bounding box center [290, 311] width 409 height 280
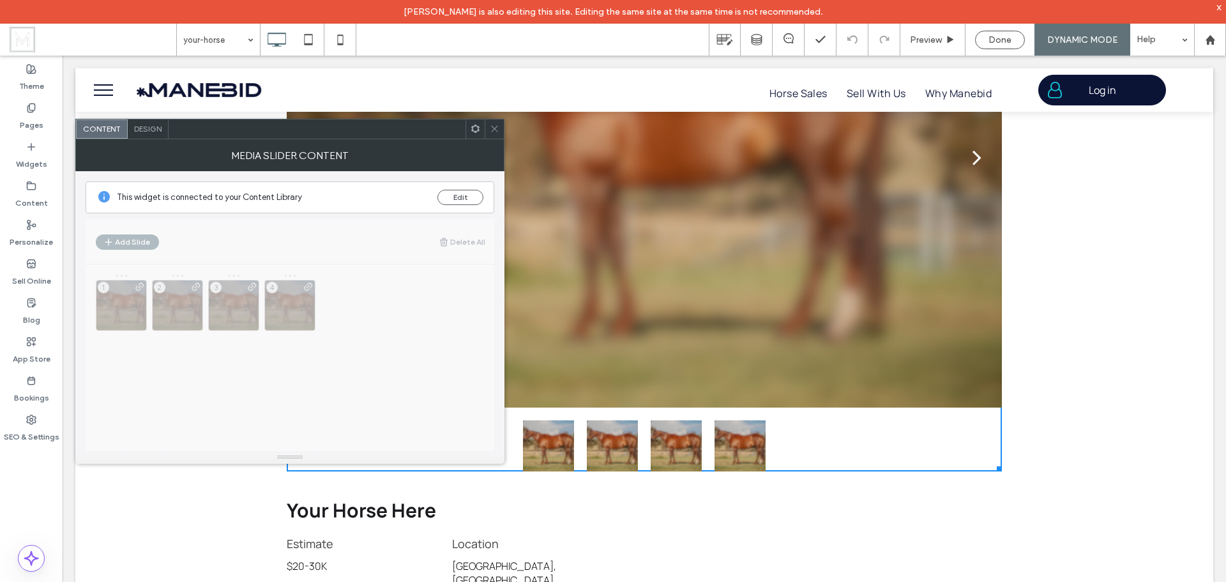
click at [475, 132] on use at bounding box center [475, 129] width 8 height 8
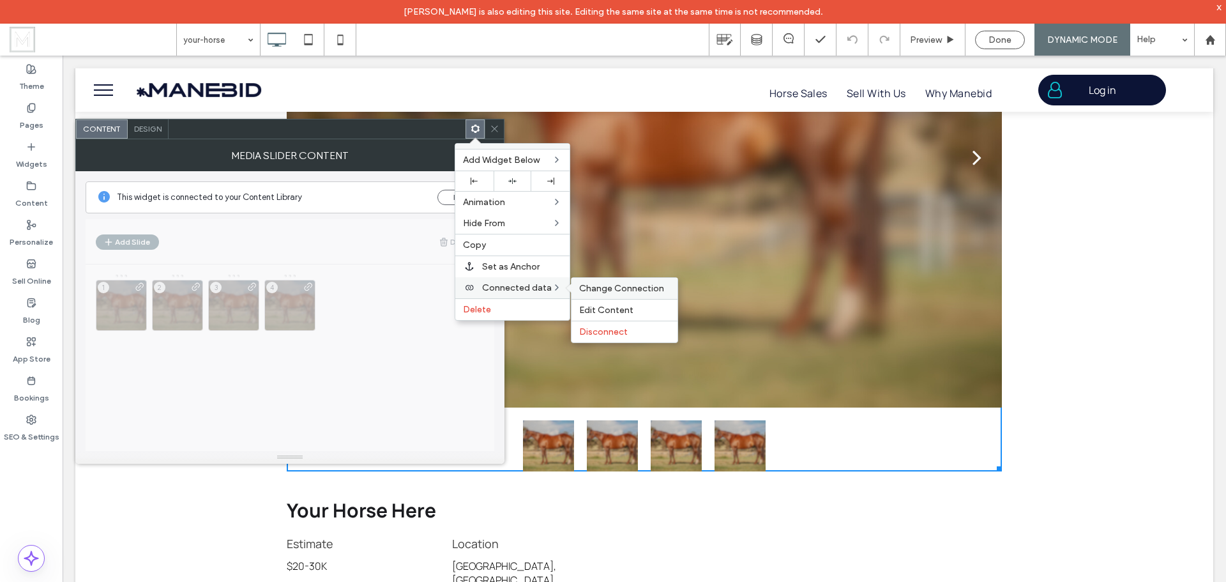
click at [619, 287] on span "Change Connection" at bounding box center [621, 288] width 85 height 11
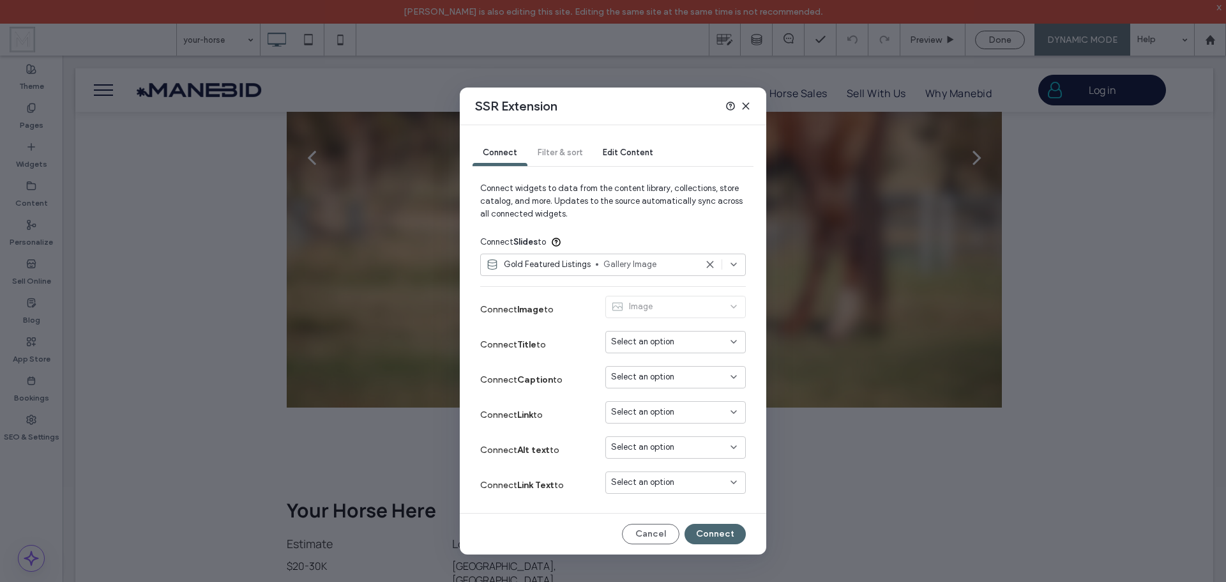
click at [639, 341] on span "Select an option" at bounding box center [642, 341] width 63 height 13
click at [639, 408] on span "Select an option" at bounding box center [642, 411] width 63 height 13
click at [644, 432] on span "link" at bounding box center [640, 434] width 12 height 13
click at [642, 448] on span "Select an option" at bounding box center [642, 447] width 63 height 13
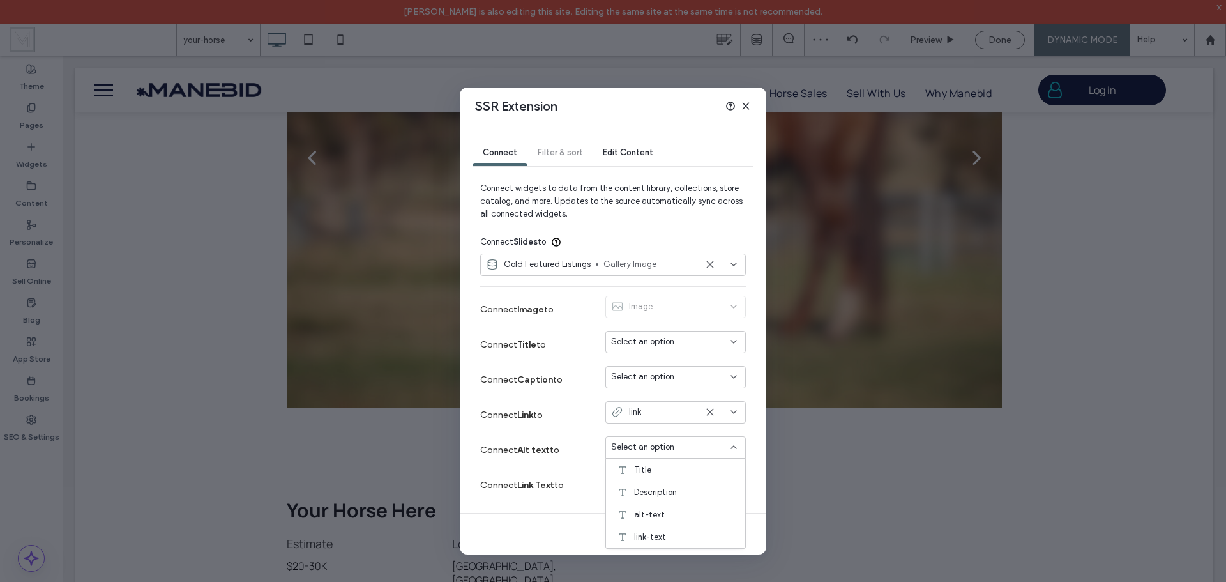
click at [577, 471] on div "Connect Link Text to Select an option" at bounding box center [613, 484] width 266 height 35
click at [624, 477] on span "Select an option" at bounding box center [642, 482] width 63 height 13
click at [589, 484] on div "Connect Link Text to Select an option" at bounding box center [613, 484] width 266 height 35
click at [662, 531] on button "Cancel" at bounding box center [650, 534] width 57 height 20
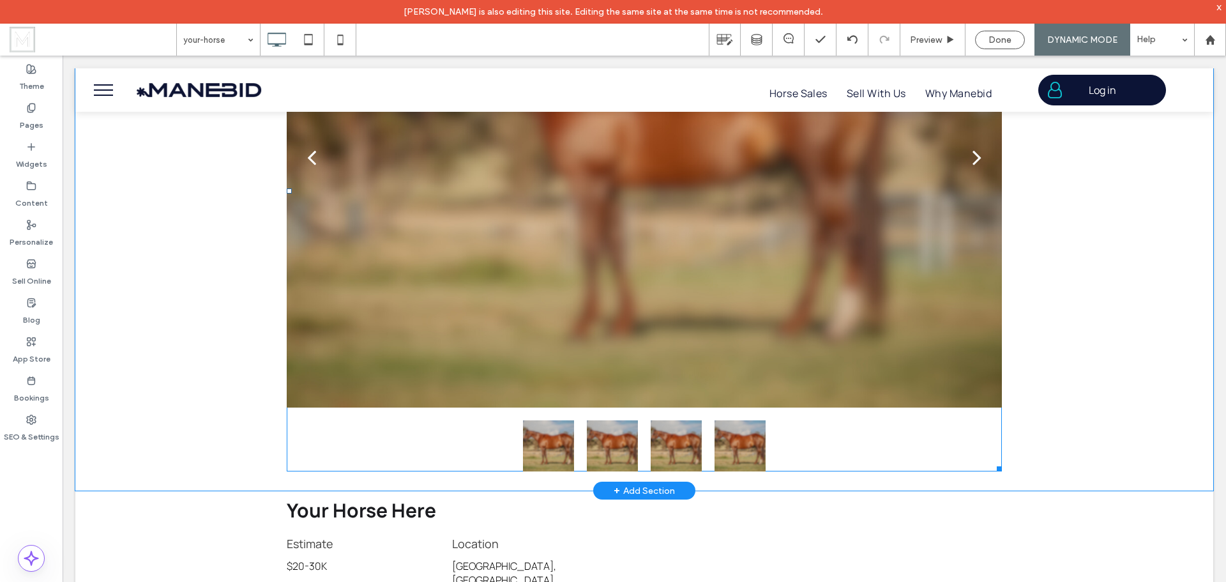
click at [681, 331] on div at bounding box center [644, 158] width 715 height 497
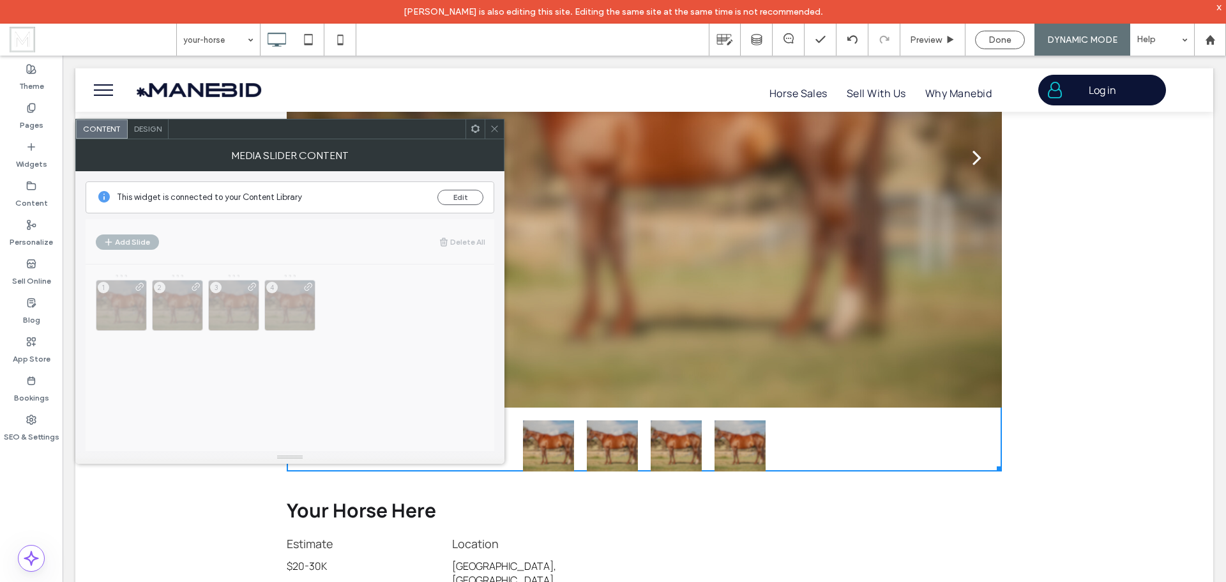
click at [151, 132] on span "Design" at bounding box center [147, 129] width 27 height 10
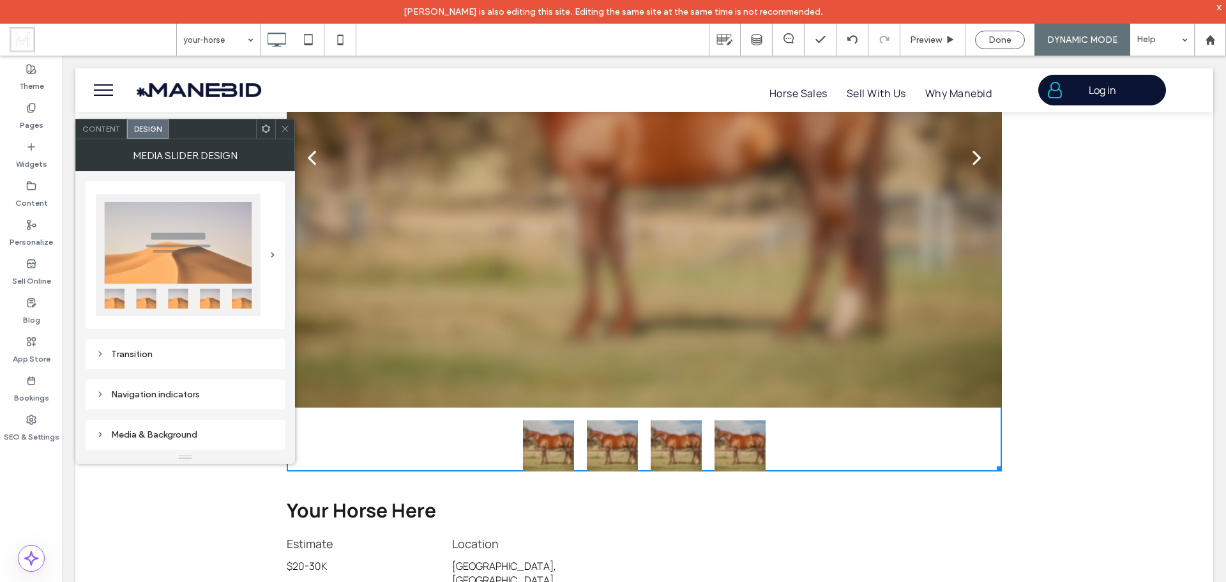
click at [266, 132] on use at bounding box center [266, 129] width 8 height 8
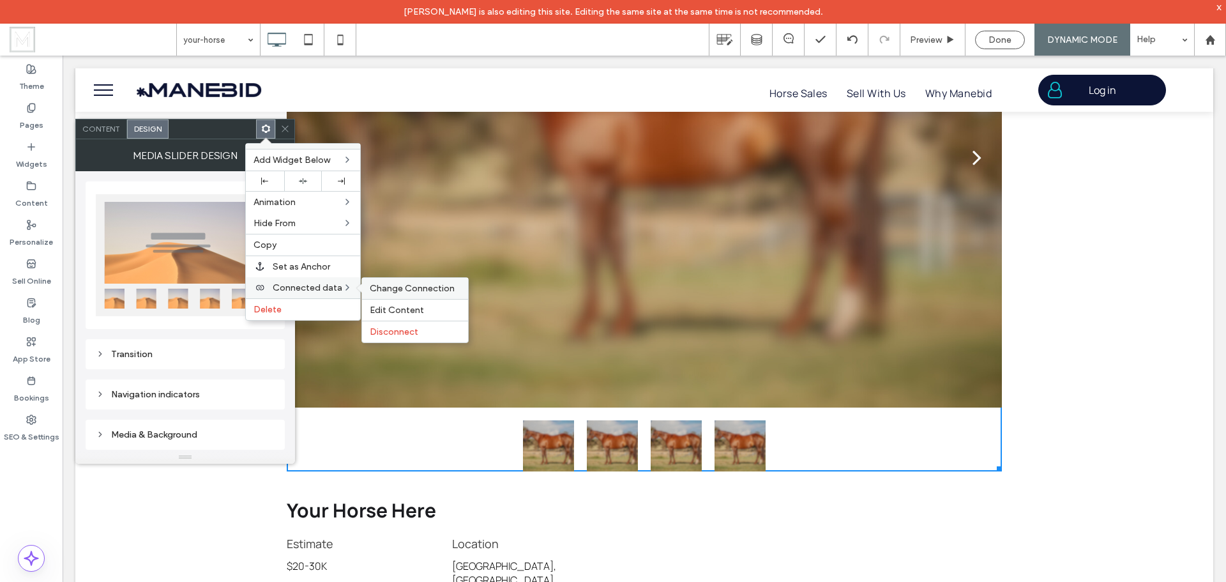
click at [401, 291] on span "Change Connection" at bounding box center [412, 288] width 85 height 11
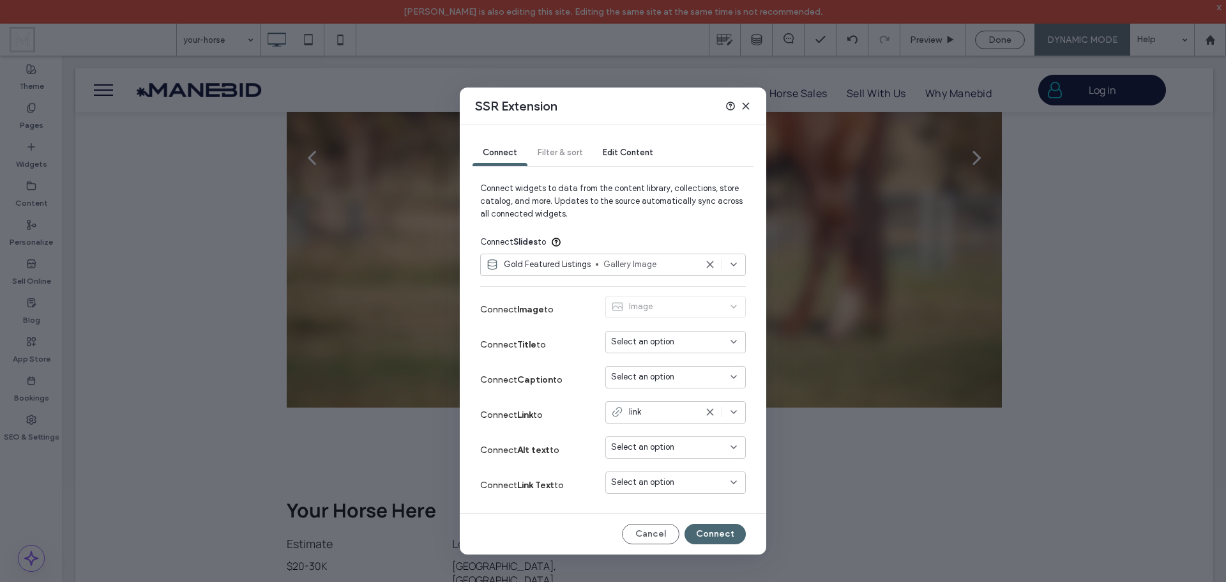
click at [649, 480] on span "Select an option" at bounding box center [642, 482] width 63 height 13
click at [556, 414] on label "Connect Link to" at bounding box center [528, 415] width 96 height 24
click at [662, 415] on div "link" at bounding box center [653, 411] width 85 height 13
click at [647, 431] on div "link" at bounding box center [675, 434] width 139 height 22
click at [679, 480] on div "Select an option" at bounding box center [668, 482] width 114 height 13
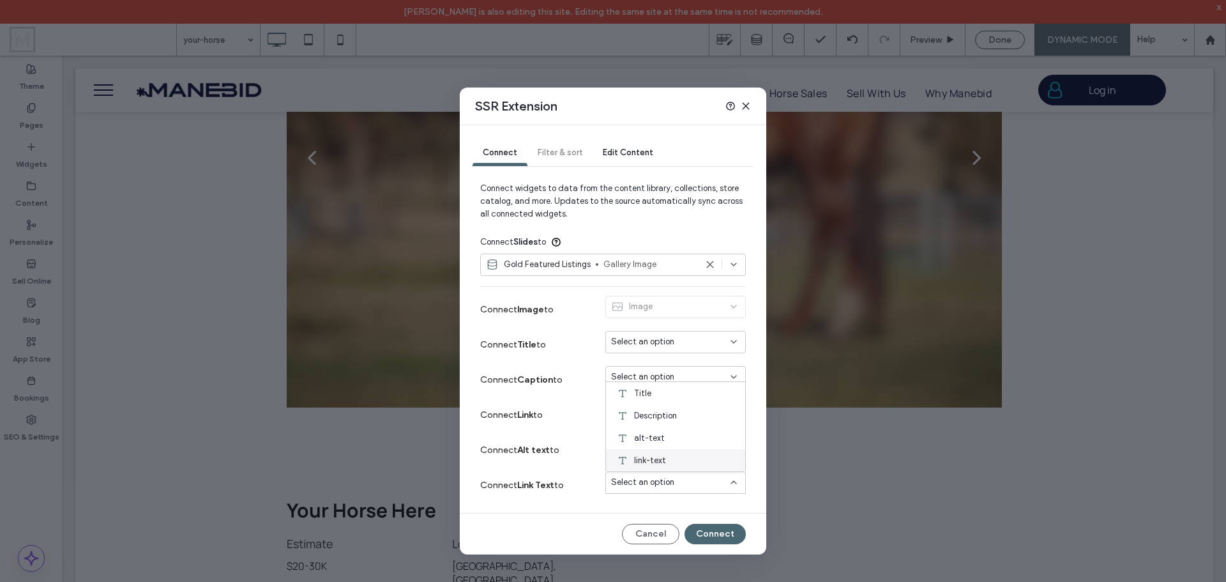
click at [674, 455] on div "link-text" at bounding box center [675, 460] width 139 height 22
click at [720, 527] on button "Connect" at bounding box center [715, 534] width 61 height 20
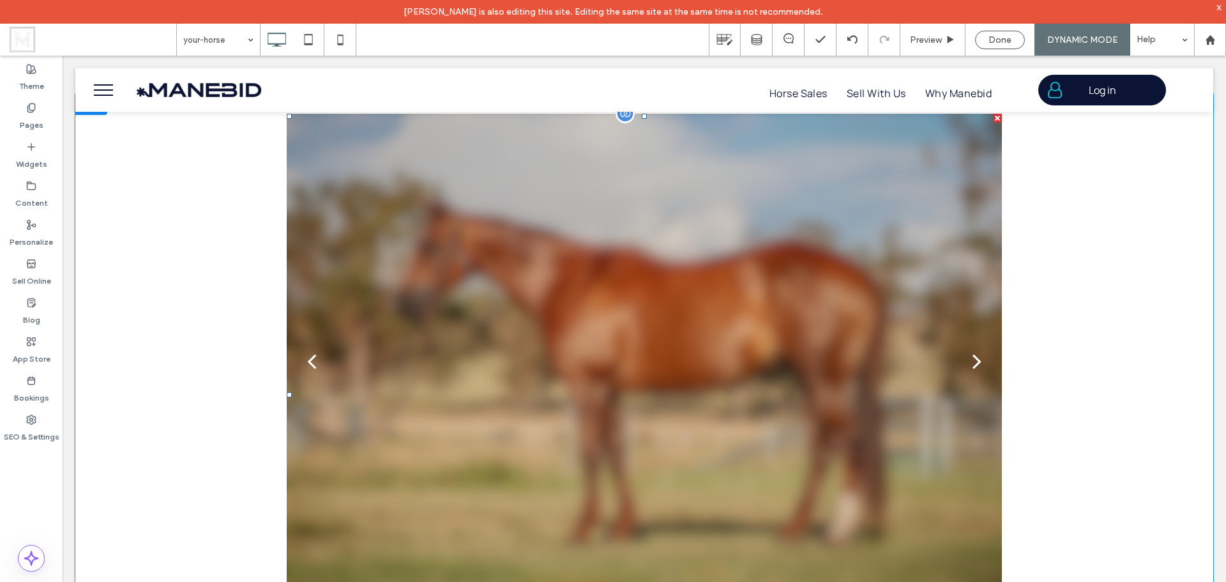
scroll to position [511, 0]
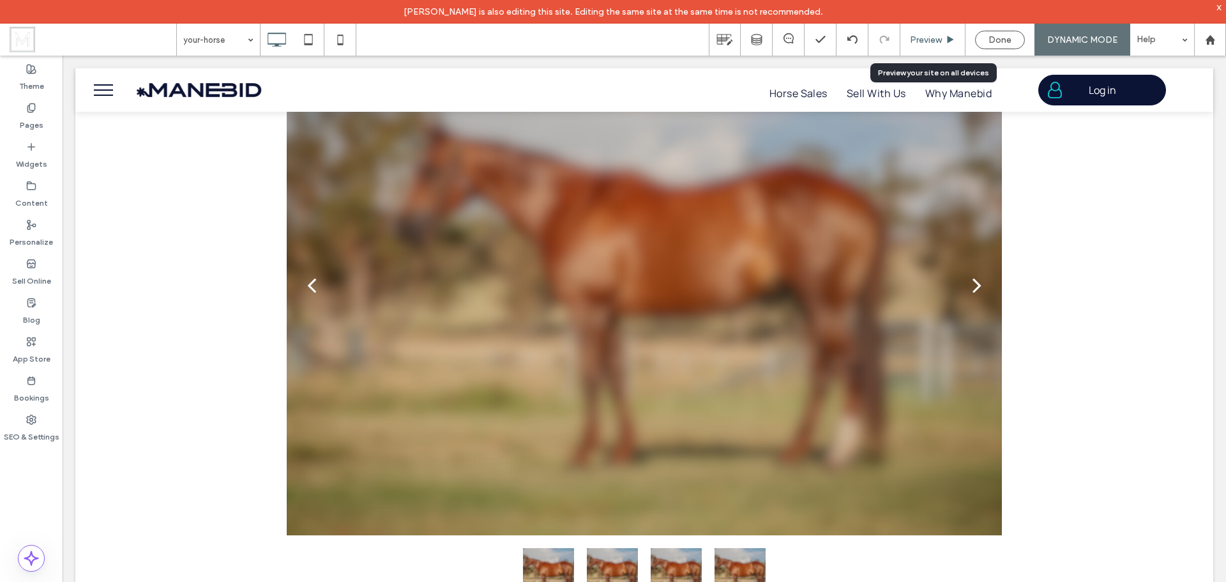
click at [937, 33] on div "Preview" at bounding box center [932, 40] width 65 height 32
click at [917, 39] on span "Preview" at bounding box center [926, 39] width 32 height 11
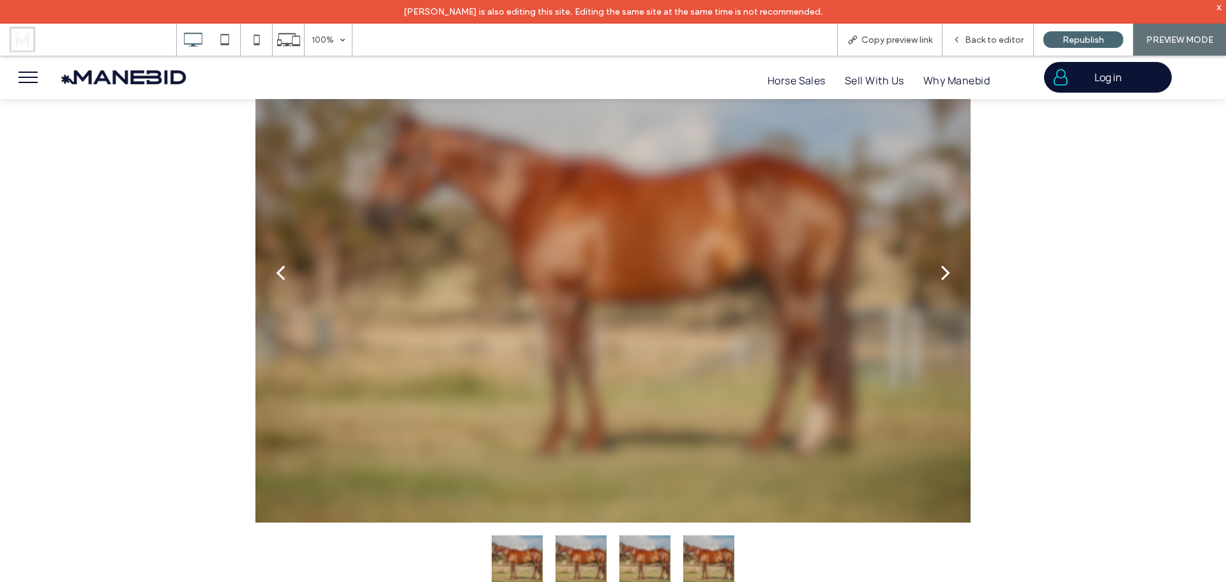
click at [936, 277] on button "next" at bounding box center [946, 271] width 50 height 67
click at [744, 365] on div at bounding box center [612, 273] width 715 height 497
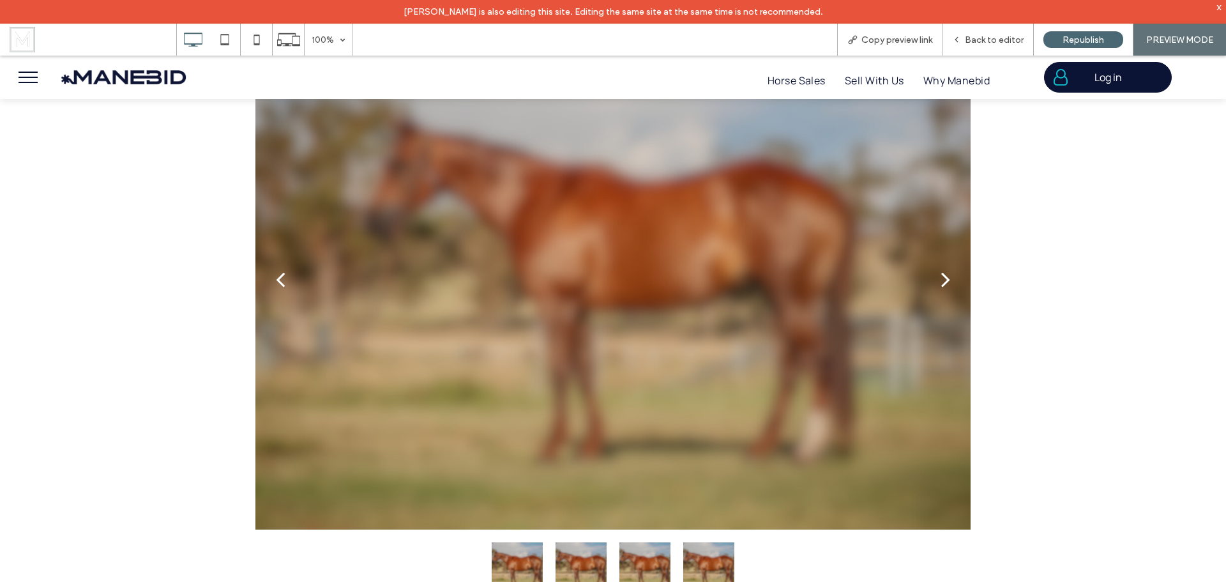
scroll to position [511, 0]
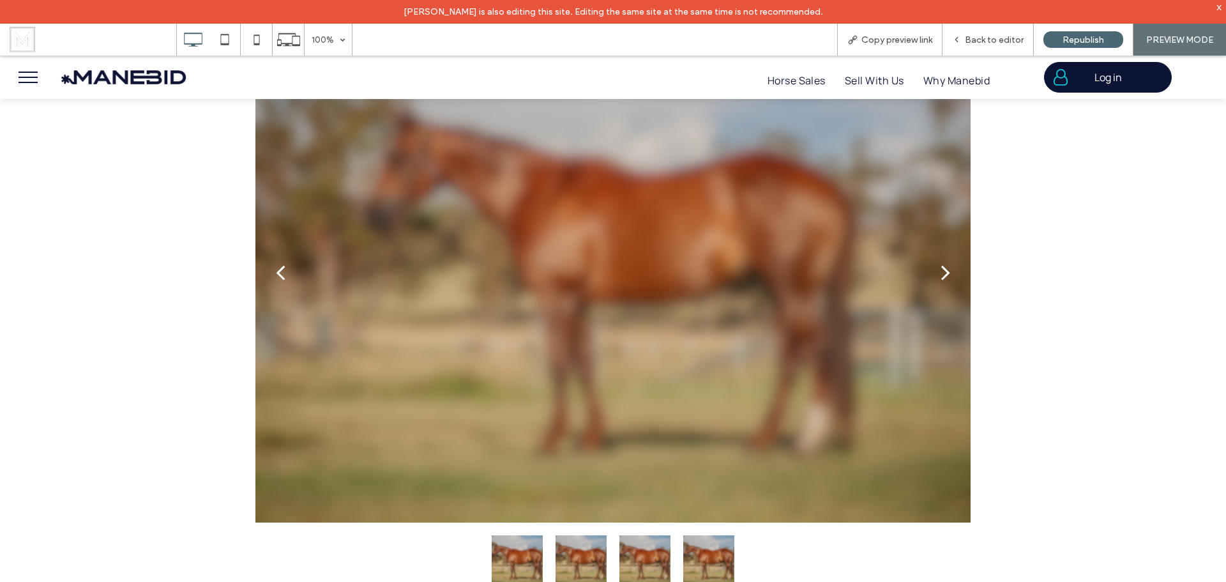
click at [862, 331] on div at bounding box center [612, 273] width 715 height 497
click at [975, 41] on span "Back to editor" at bounding box center [994, 39] width 59 height 11
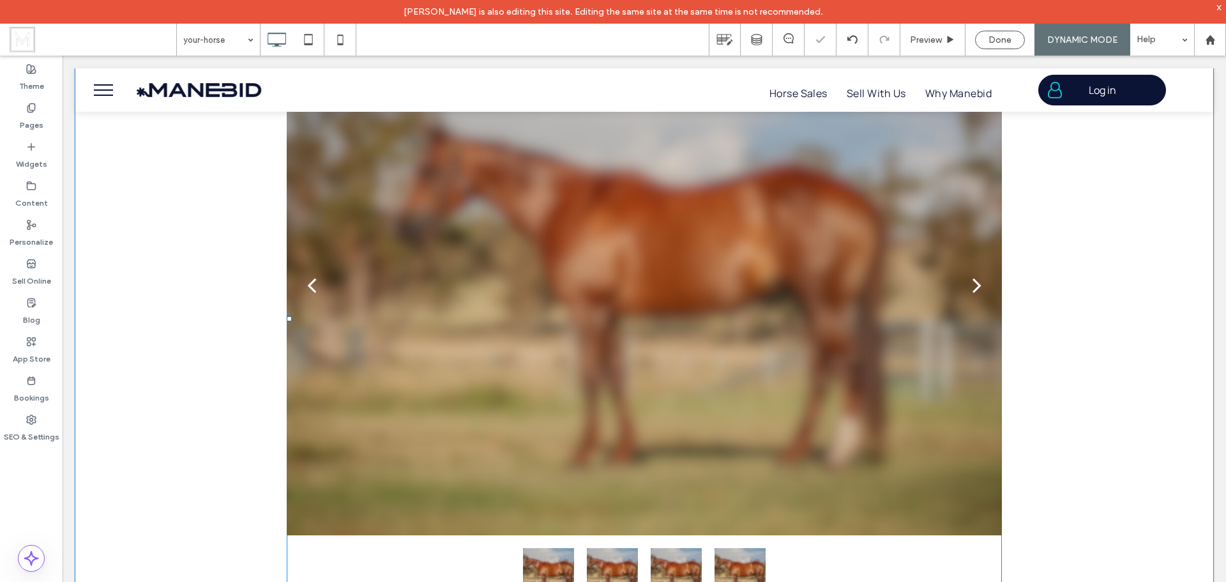
click at [688, 248] on div at bounding box center [644, 286] width 715 height 497
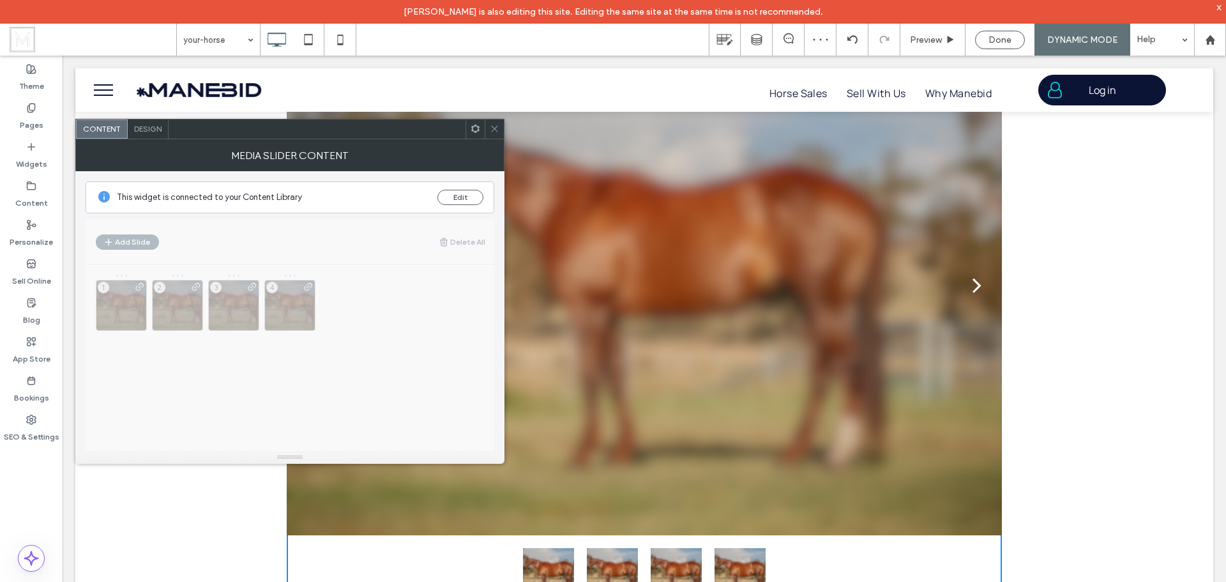
click at [143, 125] on span "Design" at bounding box center [147, 129] width 27 height 10
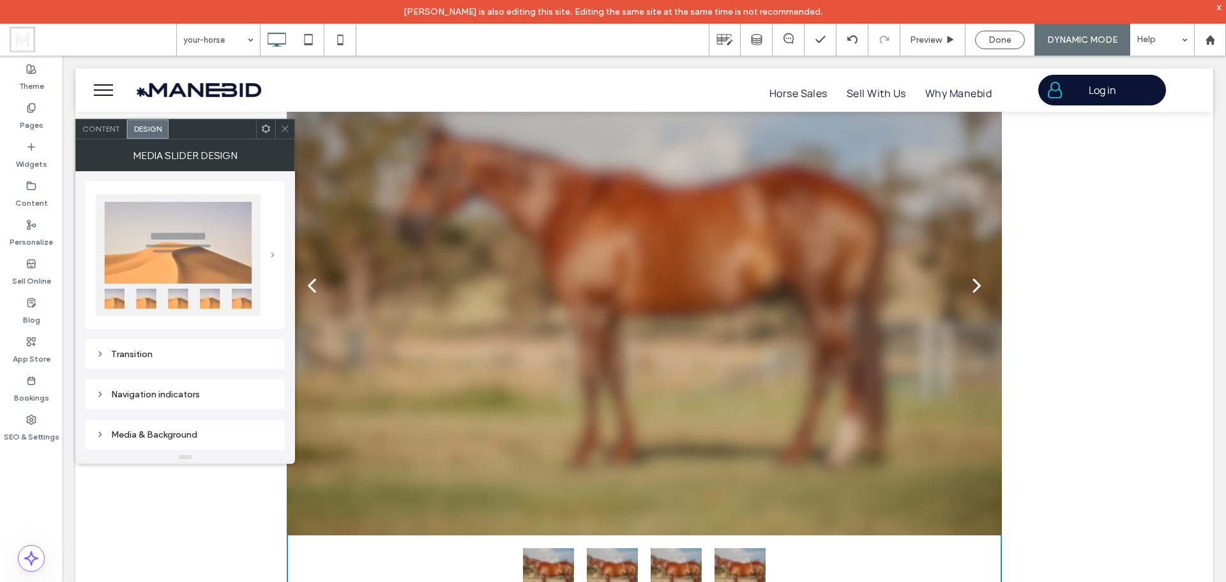
click at [274, 255] on span at bounding box center [273, 255] width 4 height 6
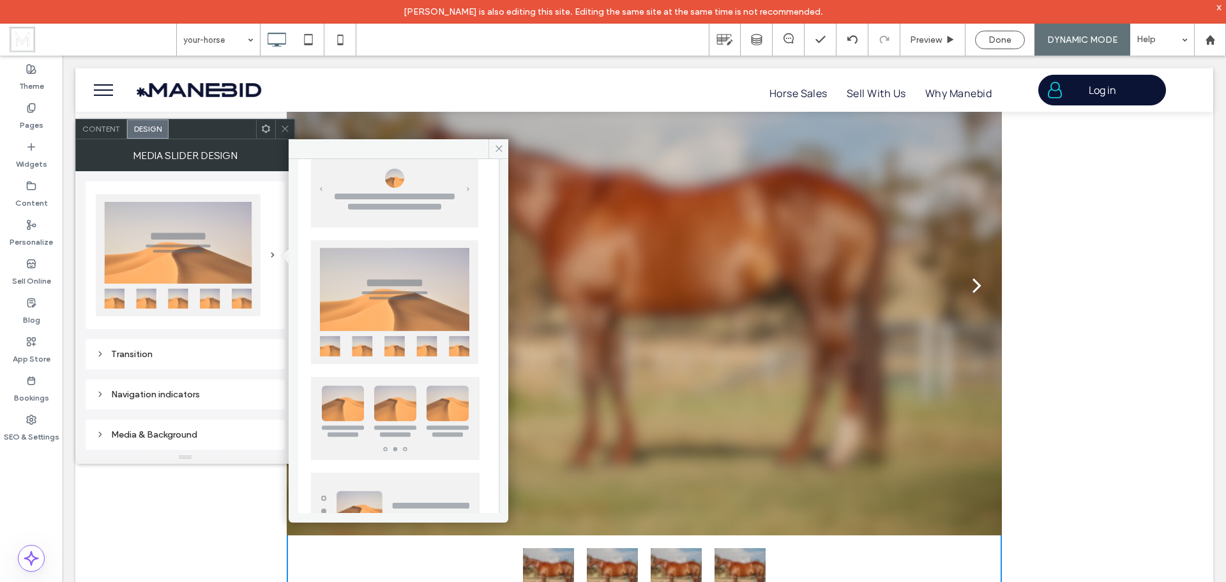
scroll to position [310, 0]
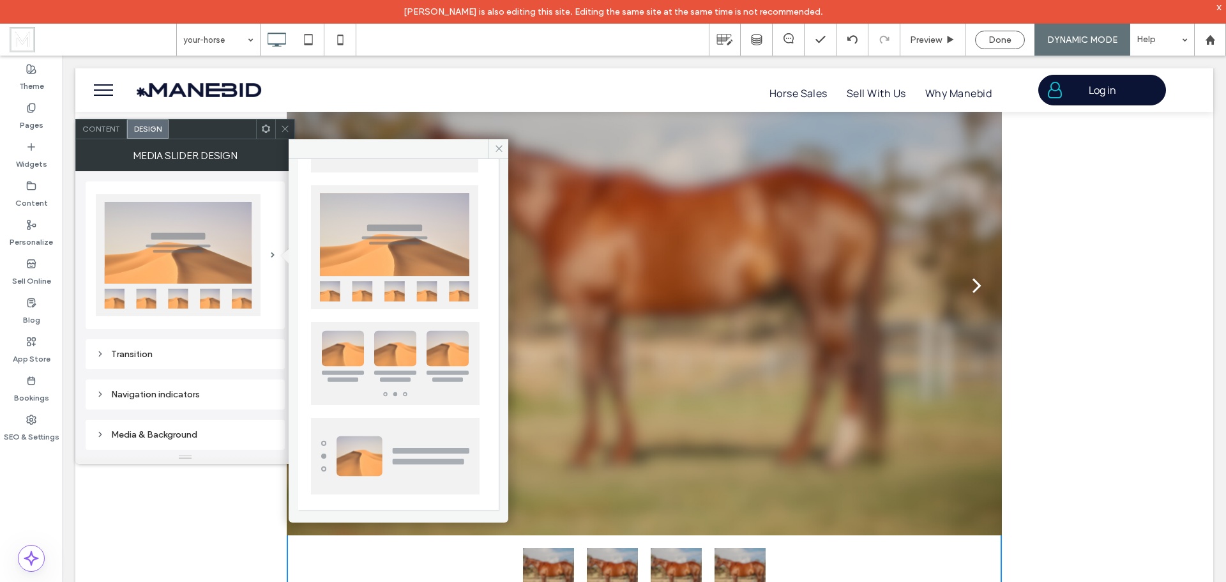
click at [347, 368] on img at bounding box center [395, 363] width 169 height 83
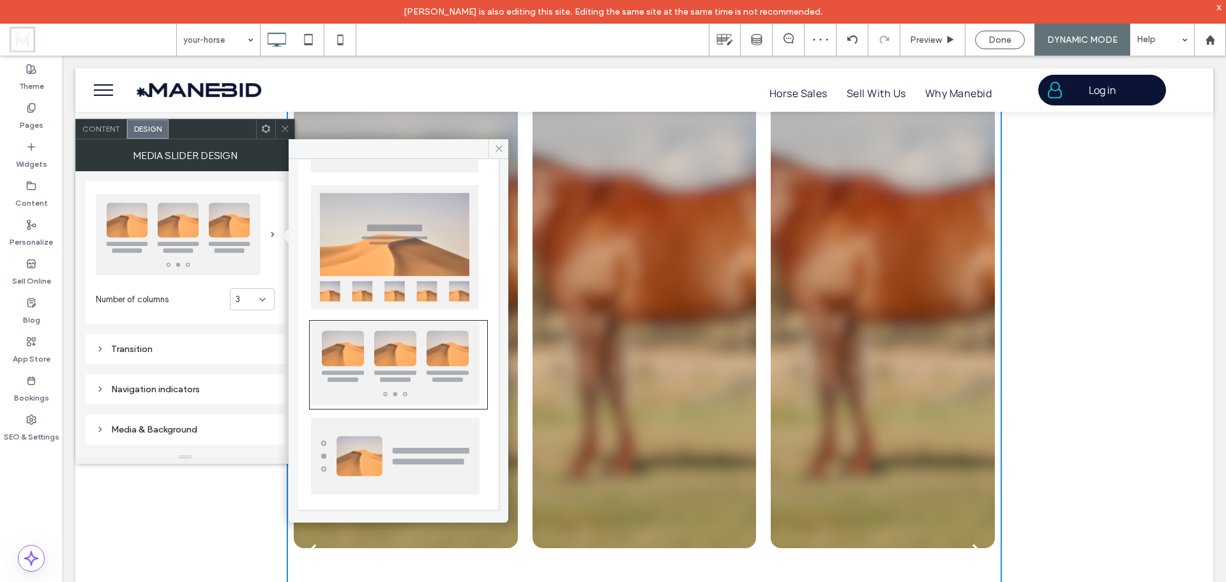
click at [368, 296] on img at bounding box center [394, 247] width 167 height 124
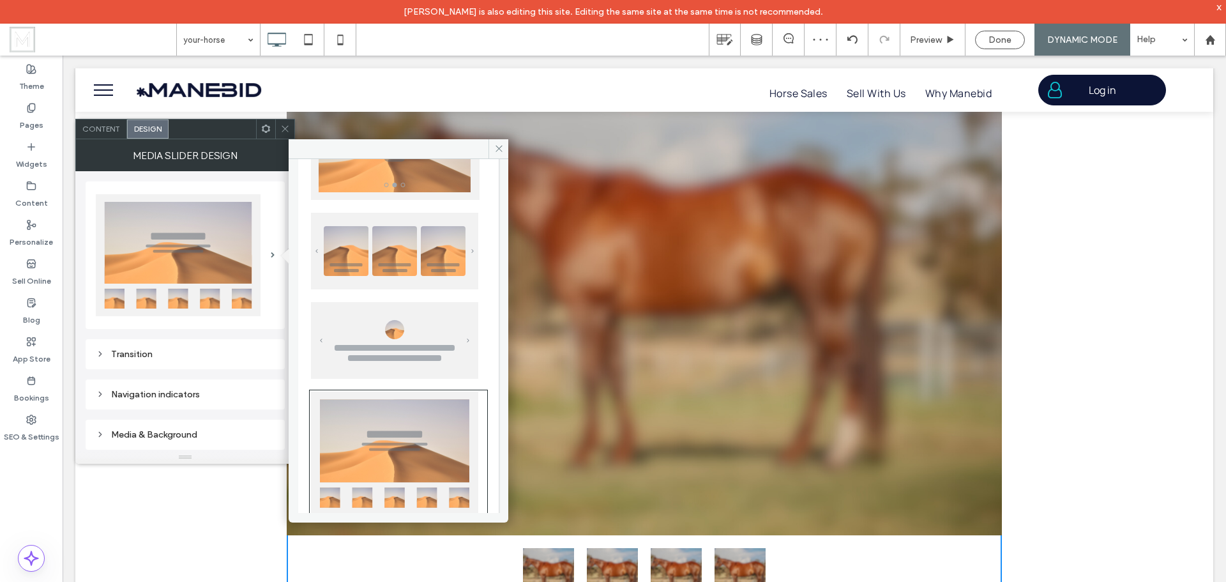
scroll to position [55, 0]
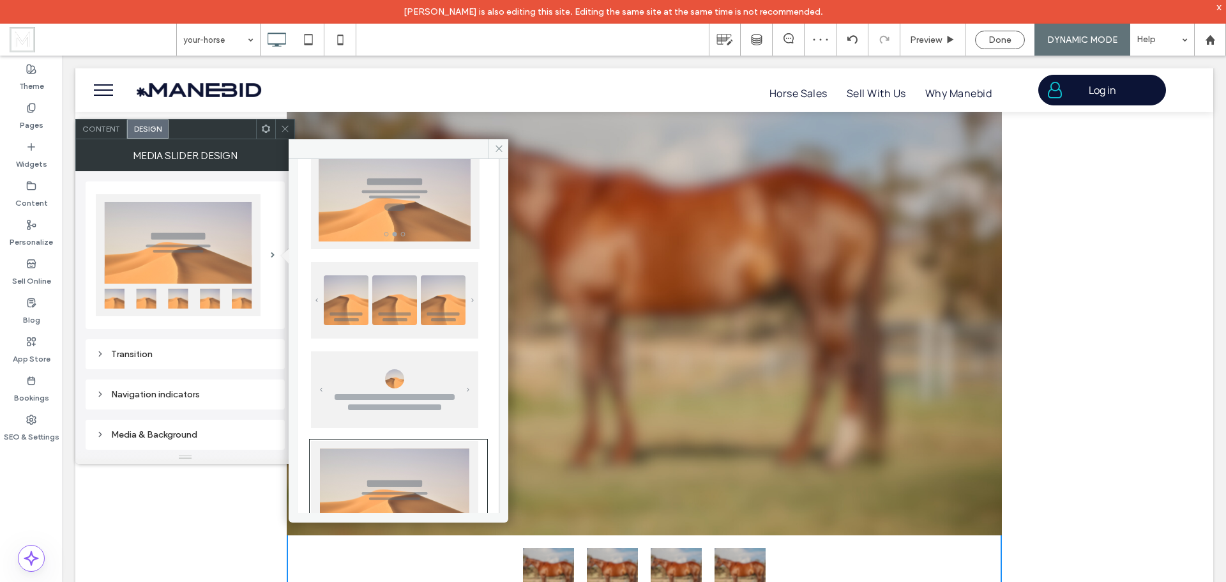
click at [368, 296] on img at bounding box center [394, 300] width 167 height 77
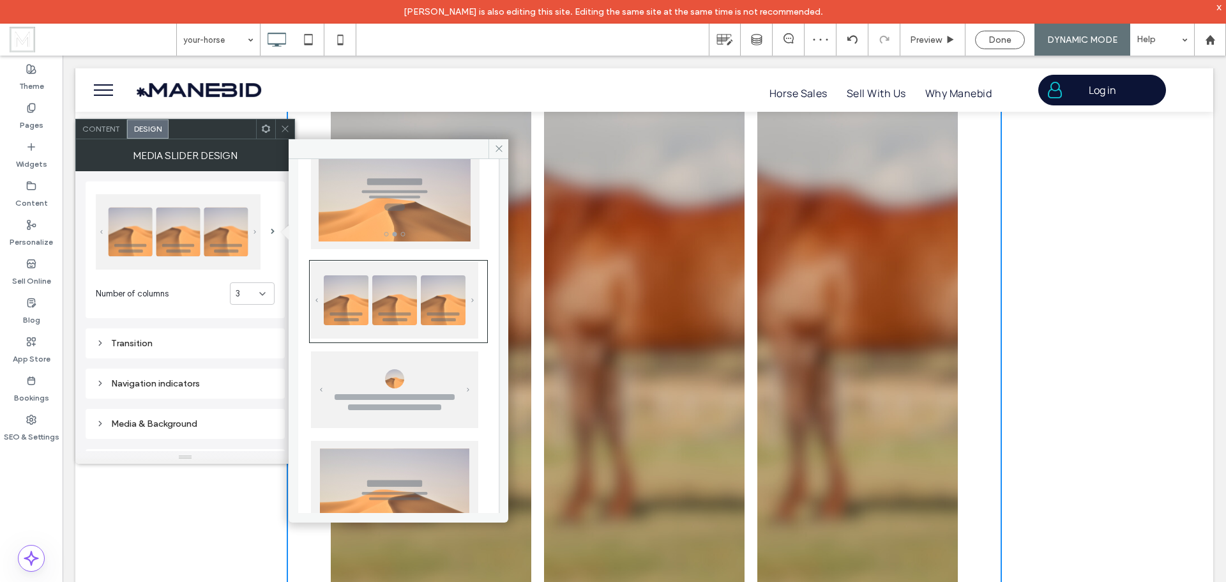
click at [383, 225] on img at bounding box center [395, 196] width 169 height 105
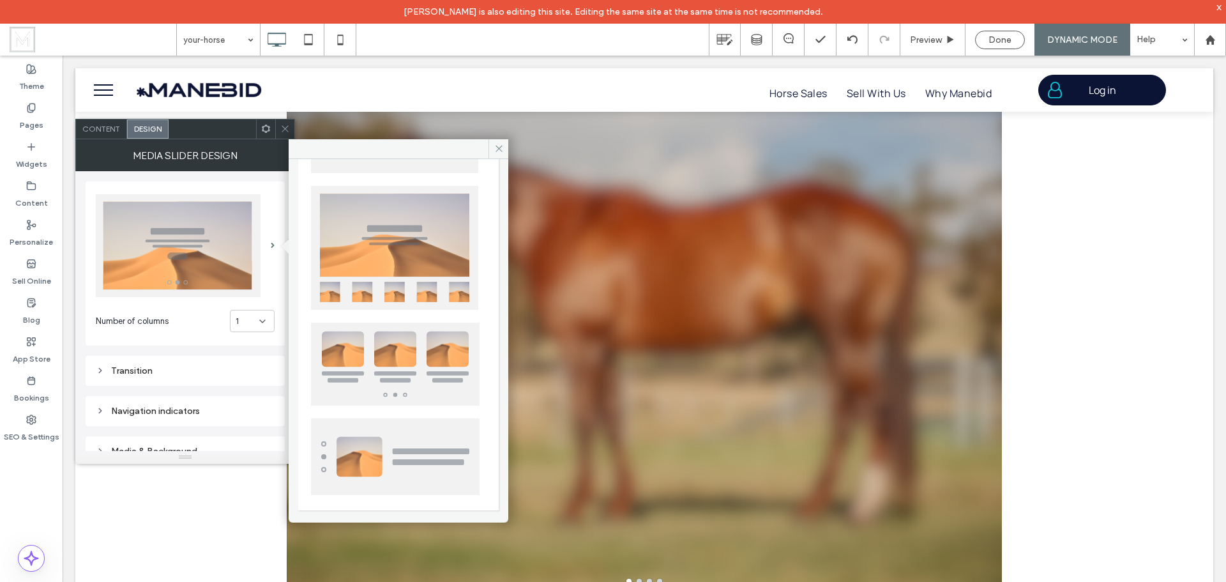
scroll to position [310, 0]
click at [389, 254] on img at bounding box center [394, 247] width 167 height 124
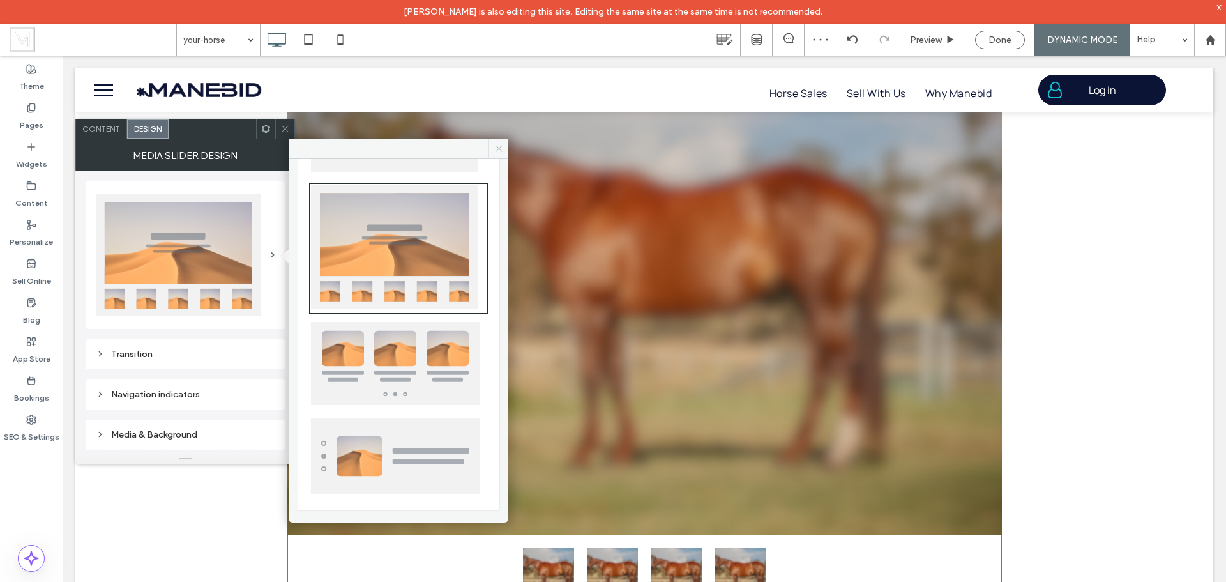
click at [503, 146] on icon at bounding box center [499, 149] width 10 height 10
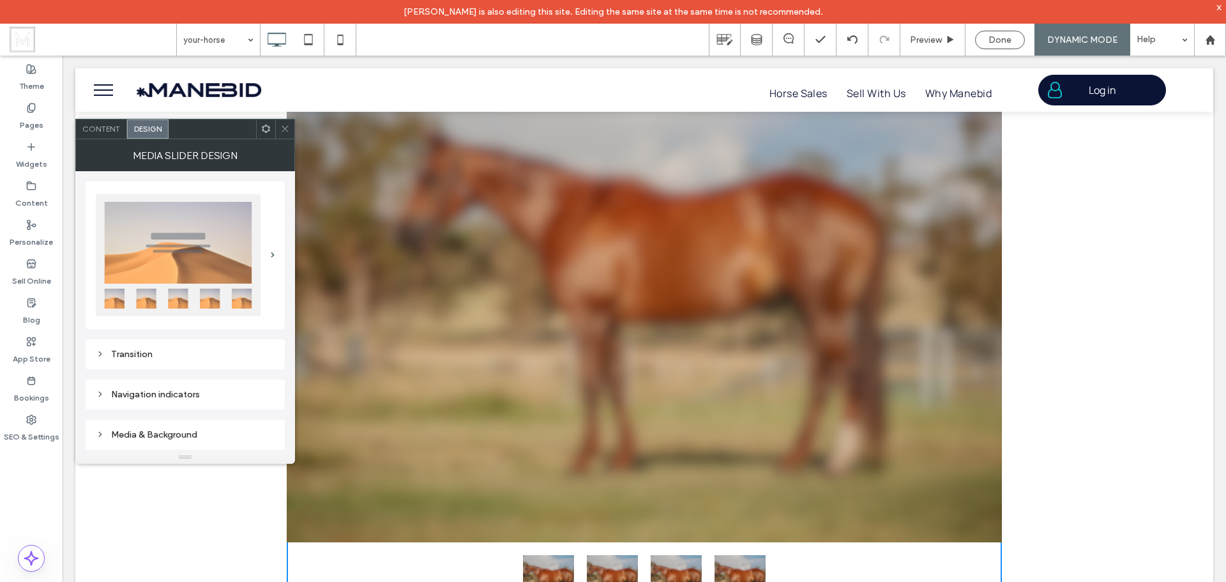
scroll to position [319, 0]
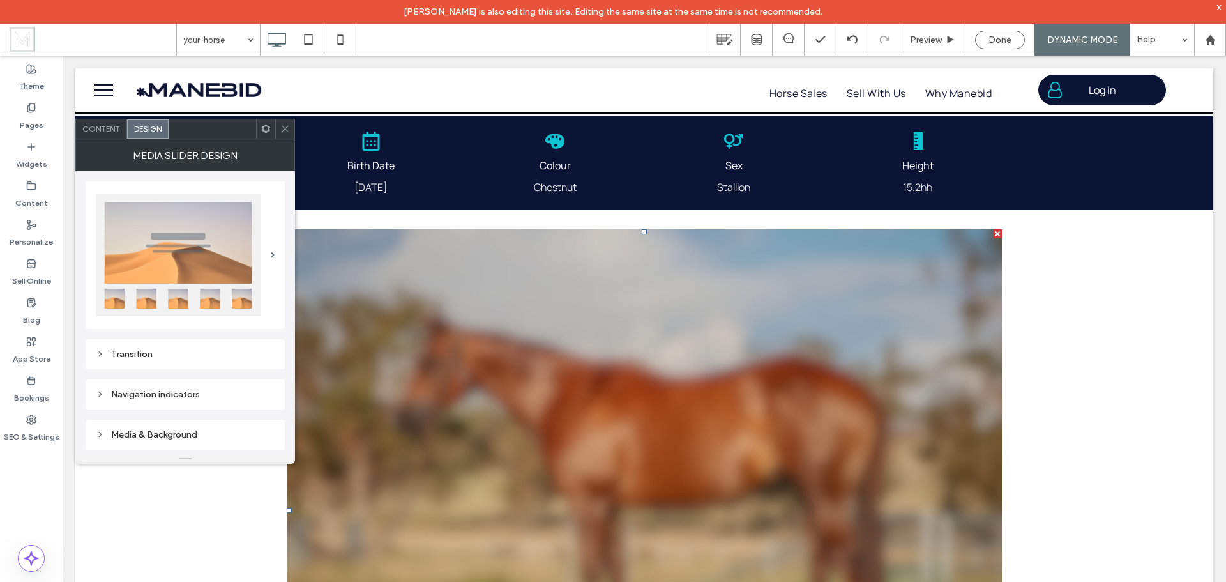
click at [286, 130] on use at bounding box center [285, 129] width 6 height 6
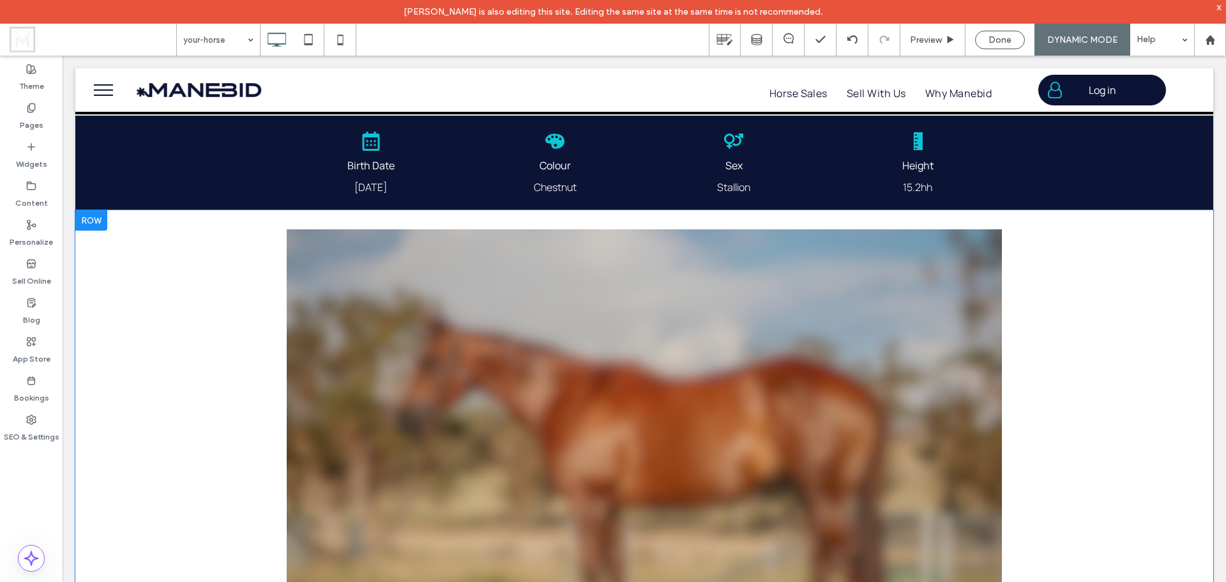
click at [98, 220] on div at bounding box center [91, 220] width 32 height 20
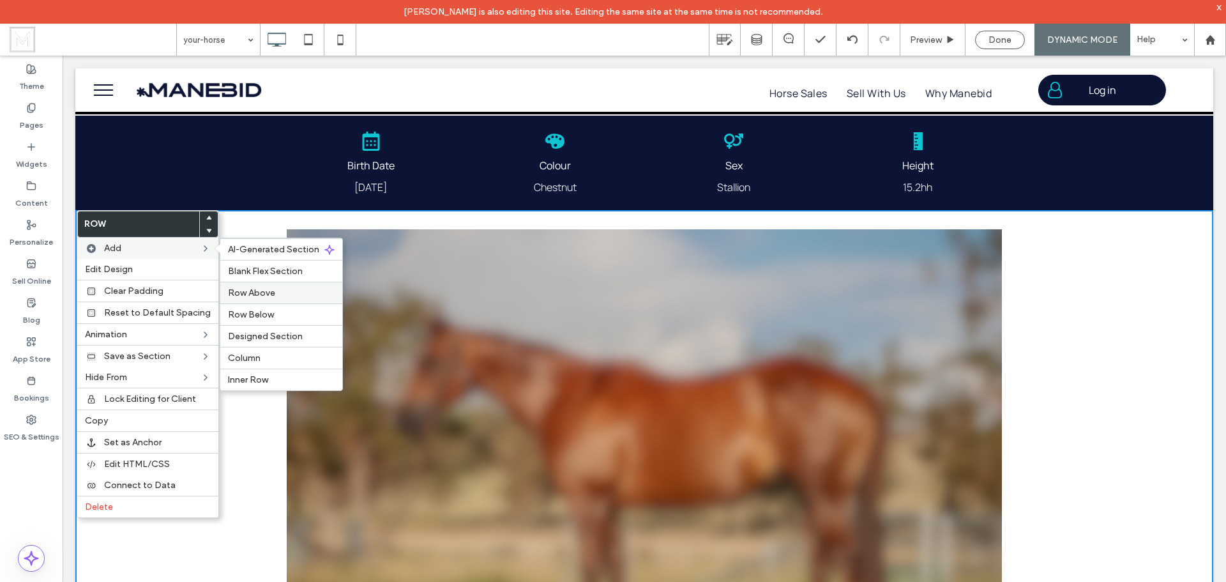
click at [276, 291] on label "Row Above" at bounding box center [281, 292] width 107 height 11
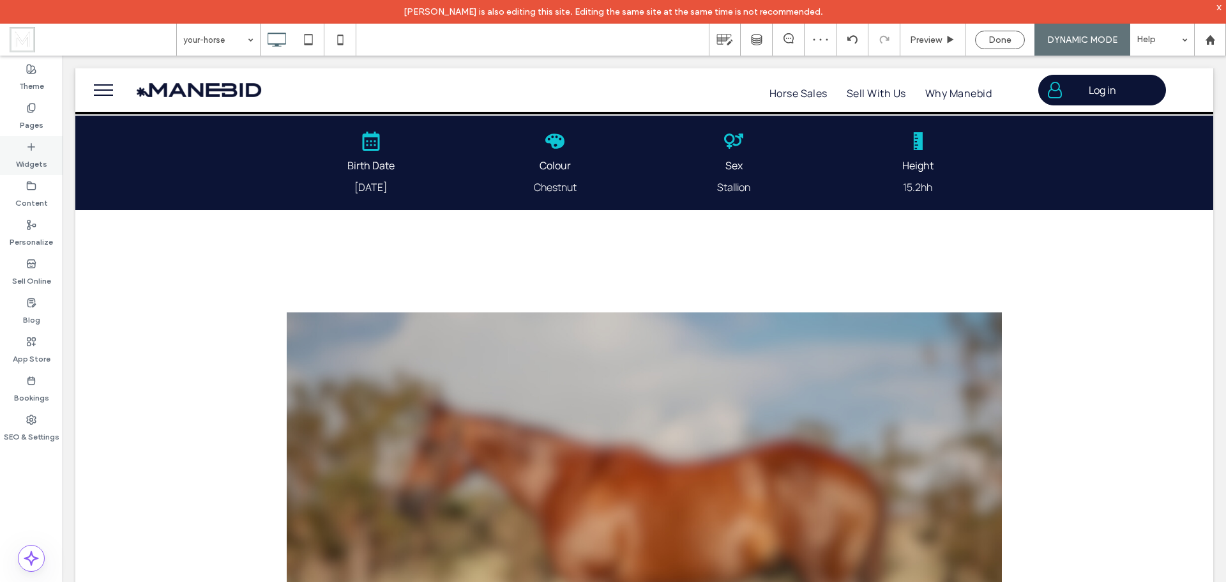
click at [35, 156] on label "Widgets" at bounding box center [31, 161] width 31 height 18
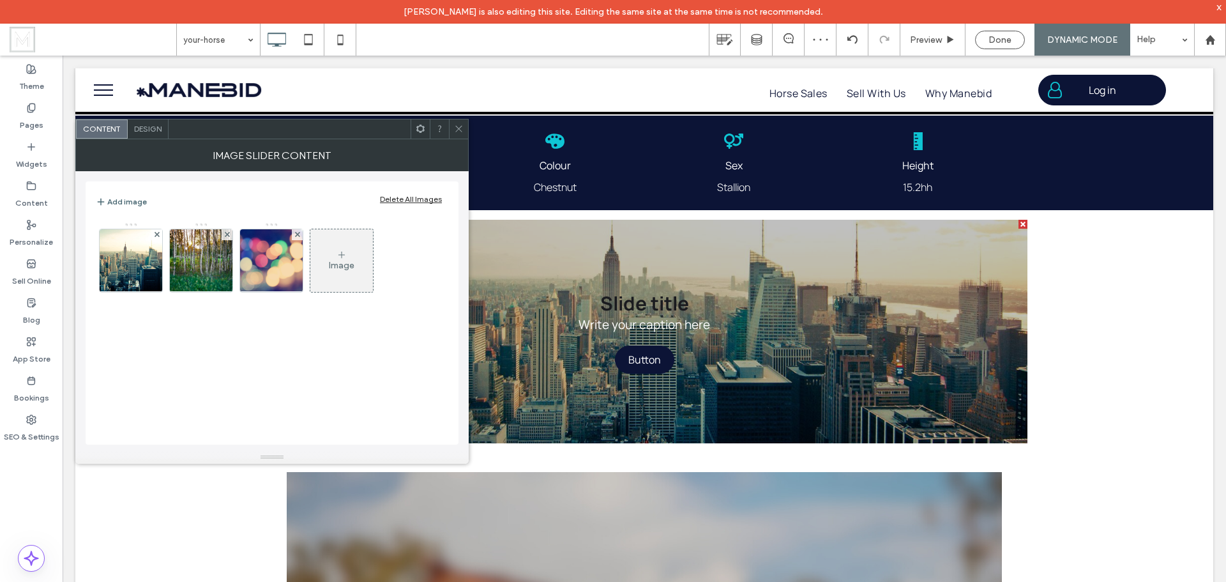
click at [420, 133] on use at bounding box center [420, 129] width 8 height 8
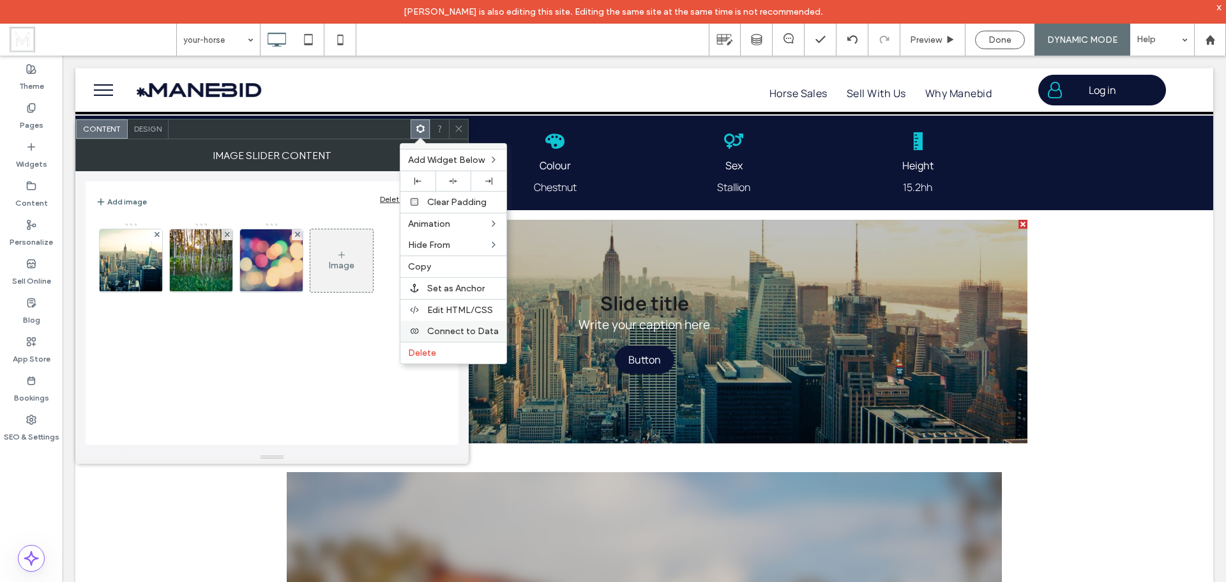
click at [458, 331] on span "Connect to Data" at bounding box center [463, 331] width 72 height 11
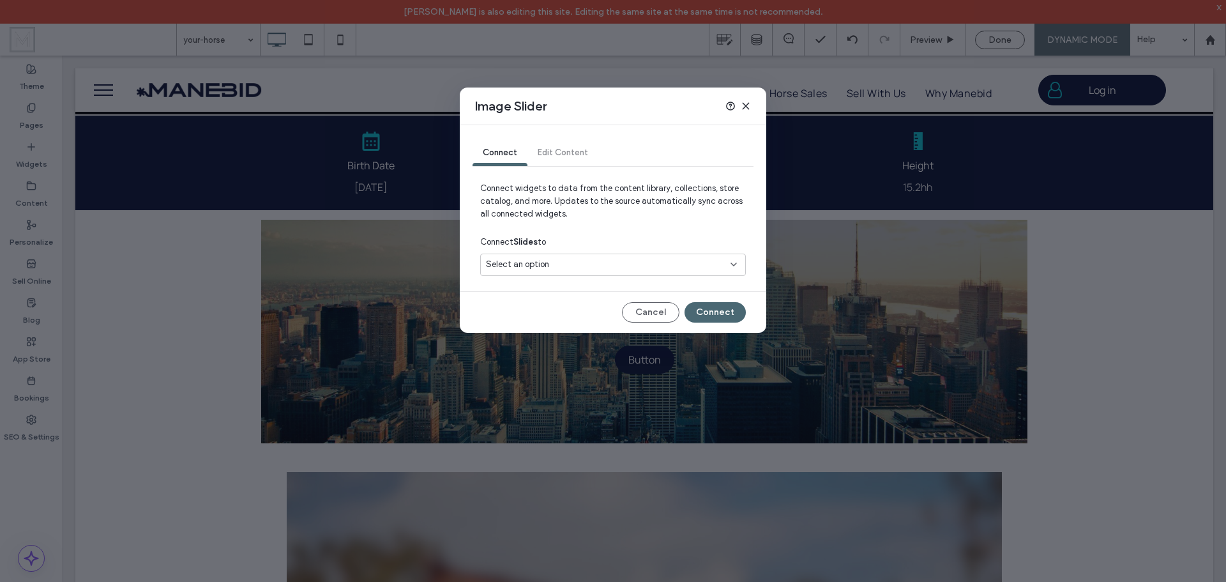
click at [595, 270] on div "Select an option" at bounding box center [605, 264] width 239 height 13
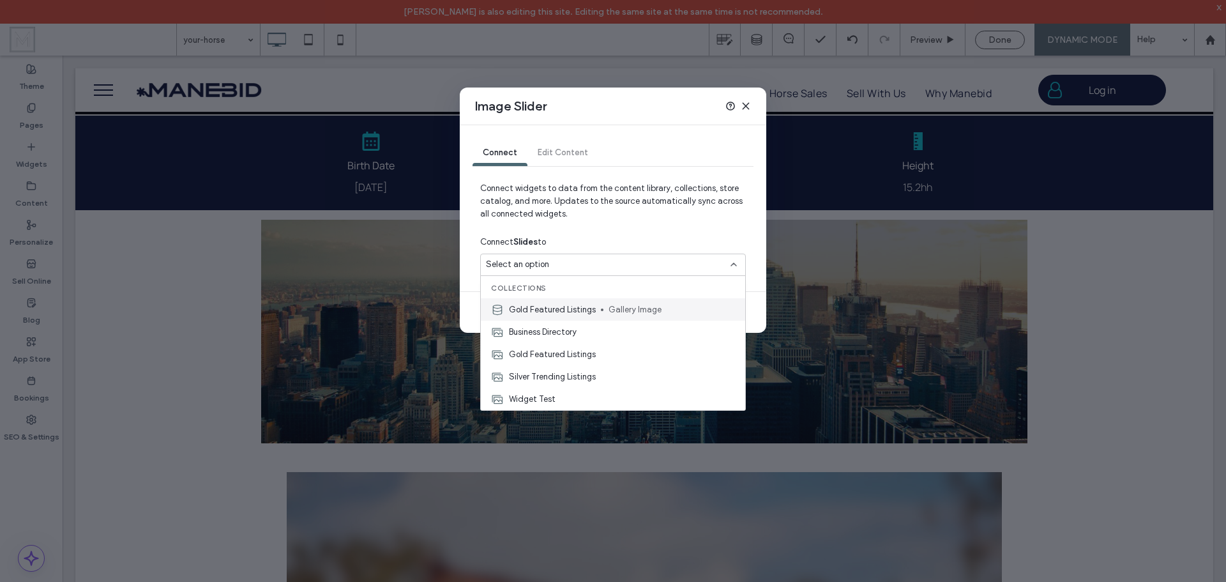
click at [631, 310] on span "Gallery Image" at bounding box center [672, 309] width 126 height 13
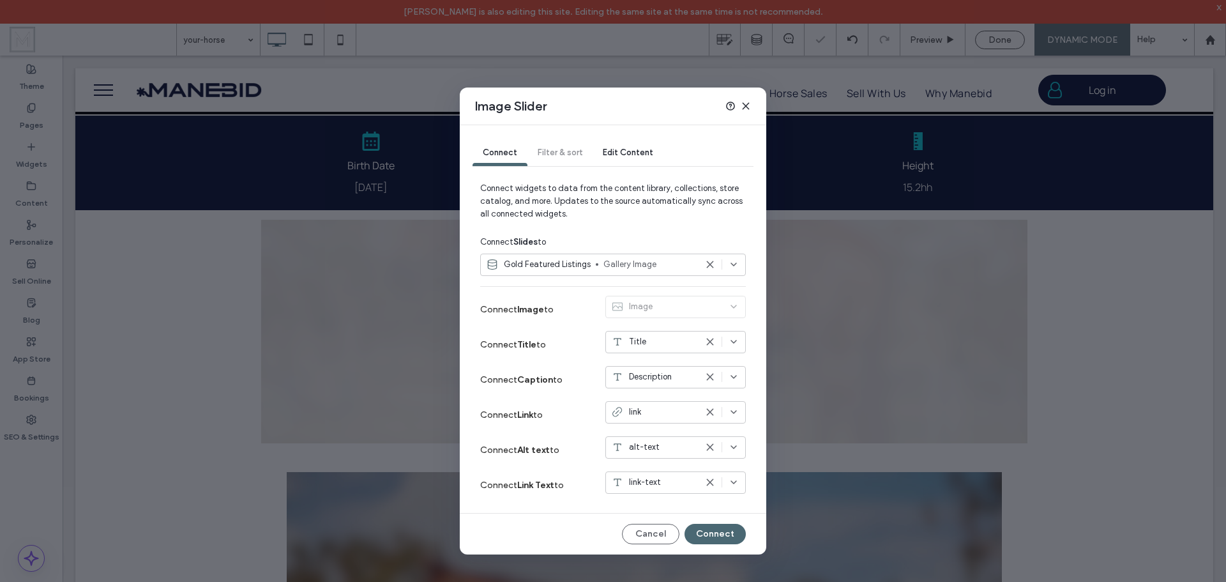
click at [710, 311] on div "Image" at bounding box center [675, 309] width 140 height 27
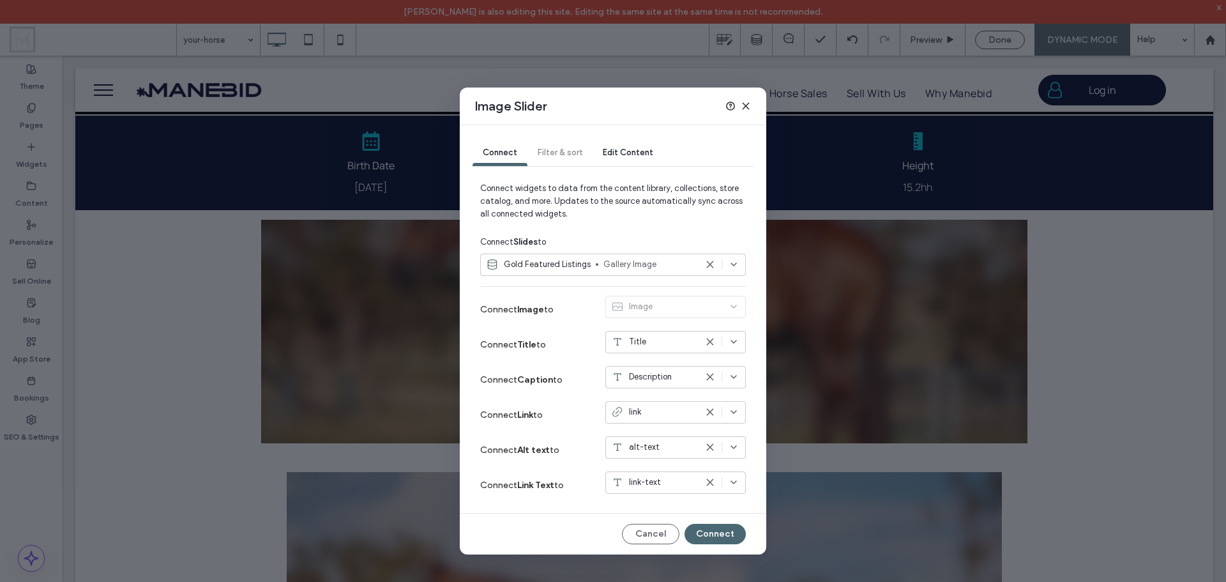
click at [660, 413] on div "link" at bounding box center [653, 411] width 85 height 13
click at [627, 155] on span "Edit Content" at bounding box center [628, 153] width 50 height 10
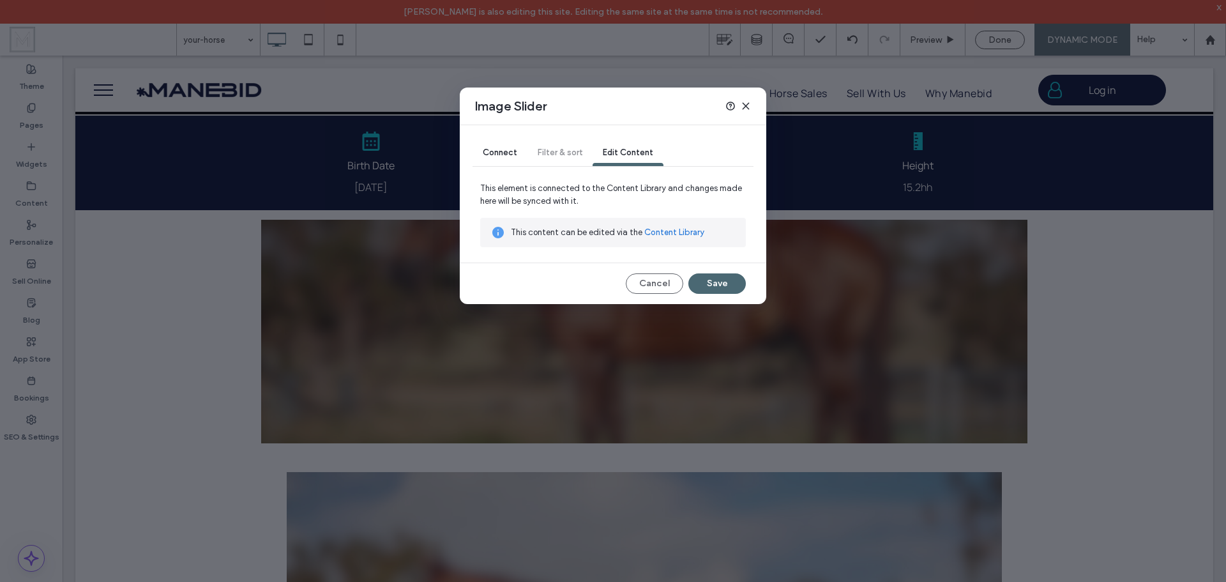
click at [508, 155] on span "Connect" at bounding box center [500, 153] width 34 height 10
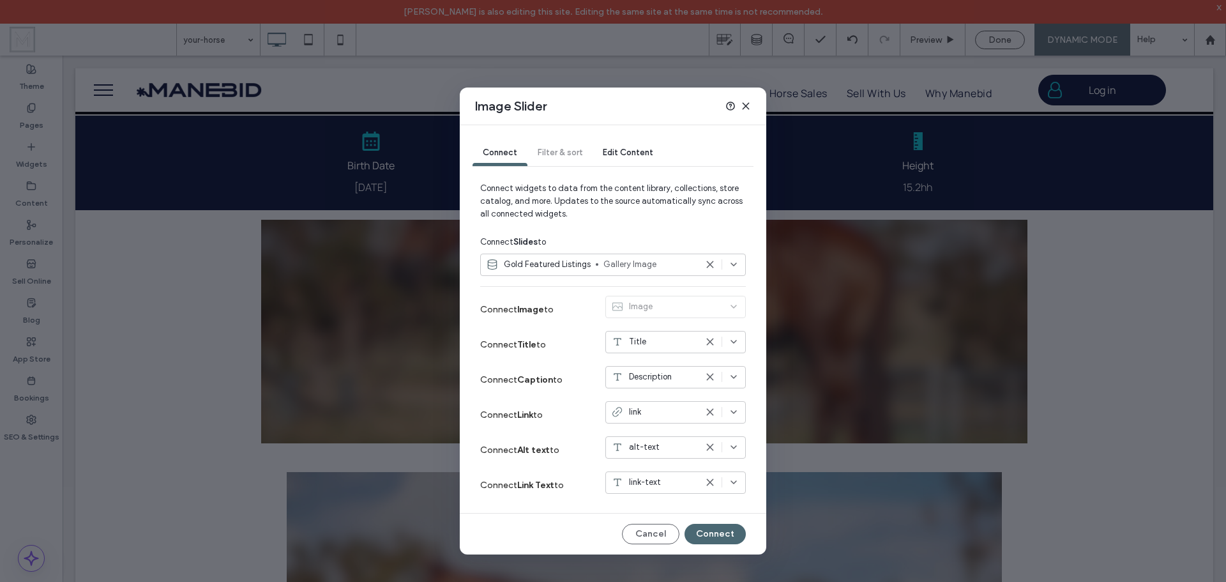
click at [748, 109] on icon at bounding box center [746, 106] width 10 height 10
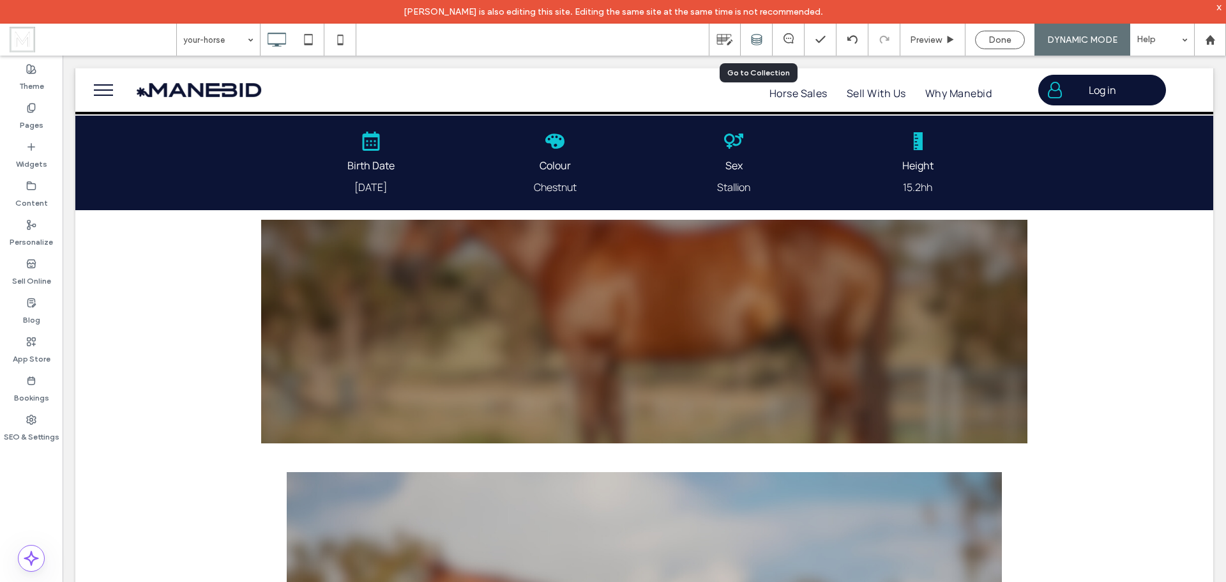
click at [762, 36] on div at bounding box center [756, 39] width 31 height 11
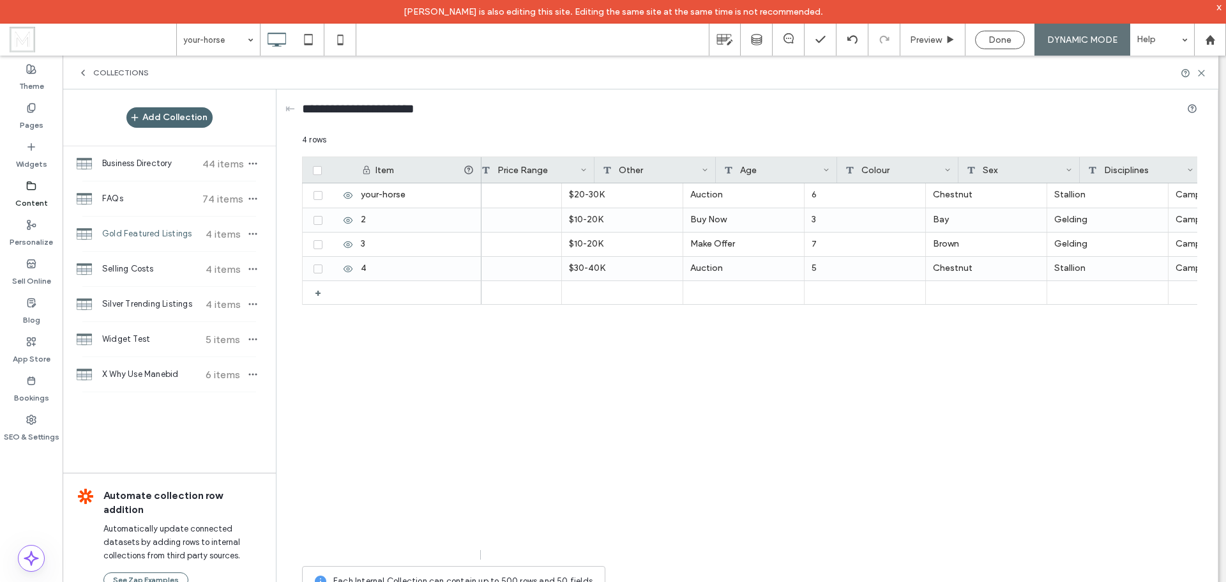
scroll to position [0, 0]
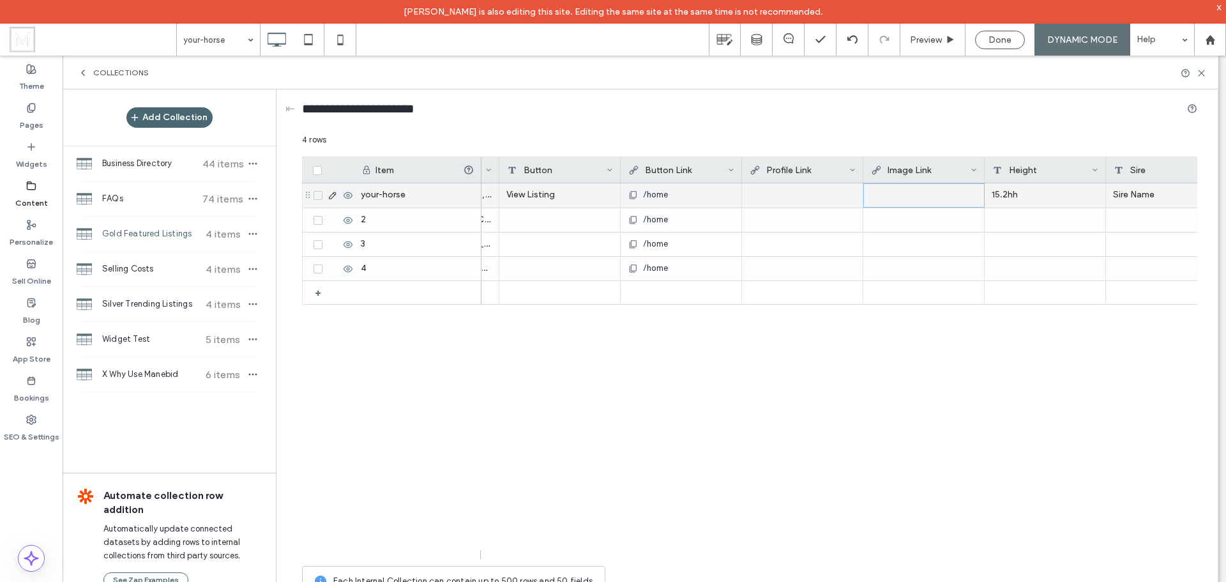
click at [900, 190] on div at bounding box center [924, 195] width 106 height 23
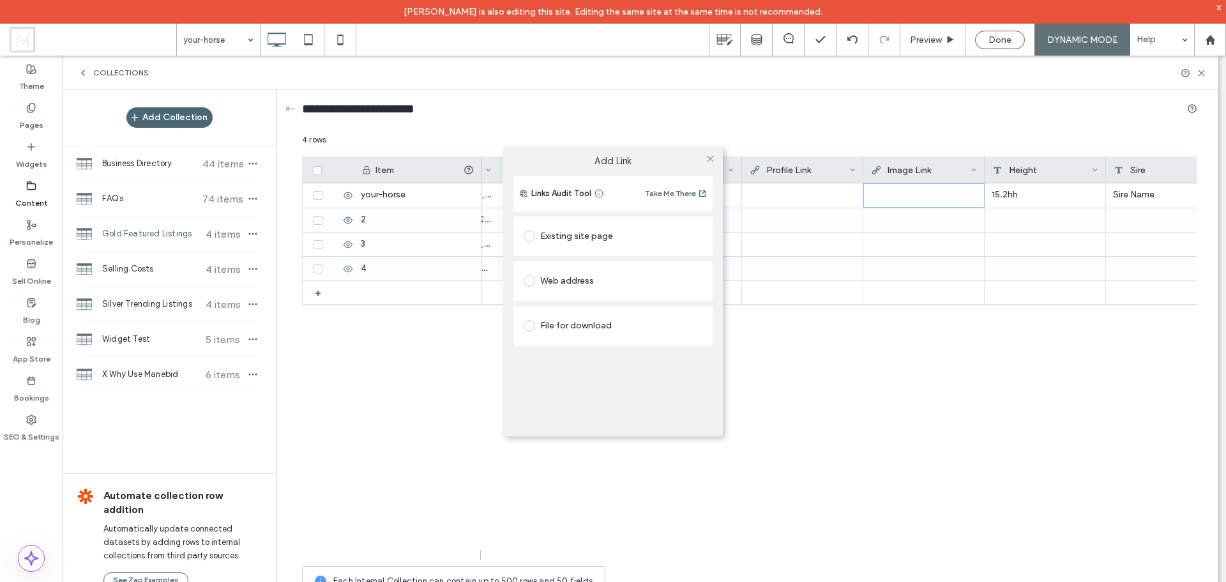
click at [609, 237] on div "Existing site page" at bounding box center [613, 236] width 179 height 20
click at [570, 318] on div "Web address" at bounding box center [613, 320] width 179 height 20
click at [605, 300] on input "url" at bounding box center [613, 306] width 179 height 17
type input "**********"
click at [643, 325] on div "**********" at bounding box center [612, 295] width 199 height 68
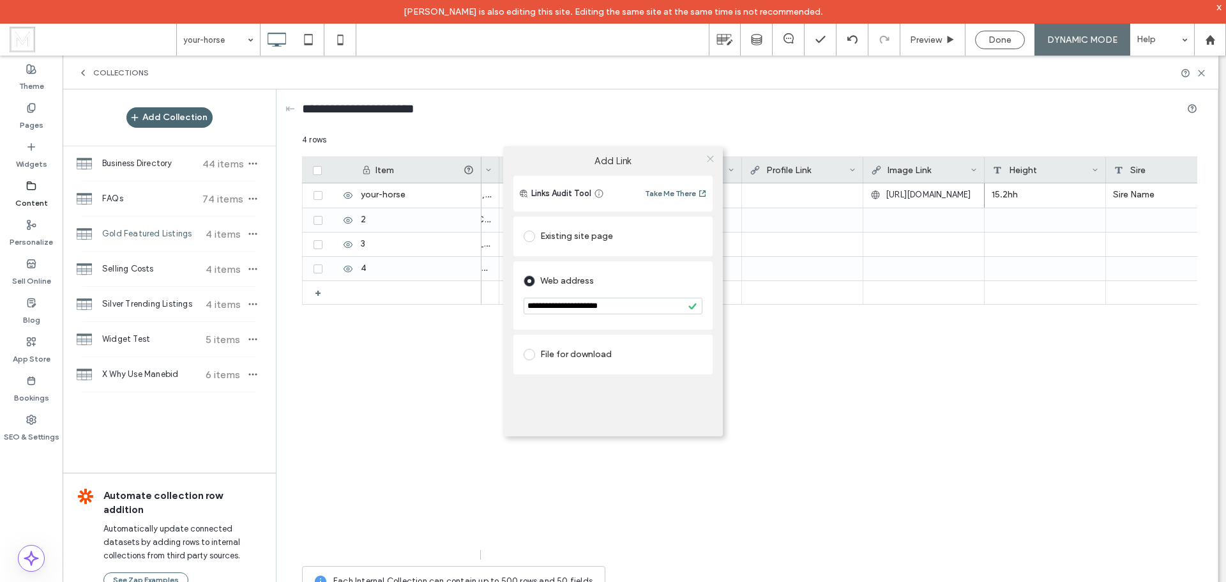
click at [711, 157] on icon at bounding box center [711, 159] width 10 height 10
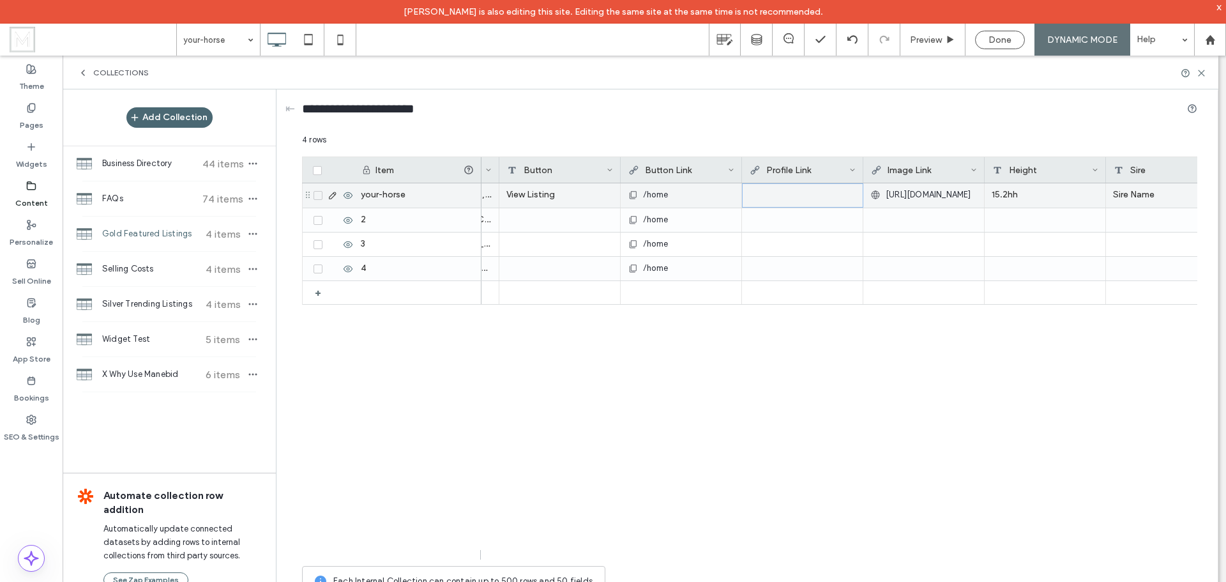
click at [794, 192] on div at bounding box center [803, 195] width 106 height 23
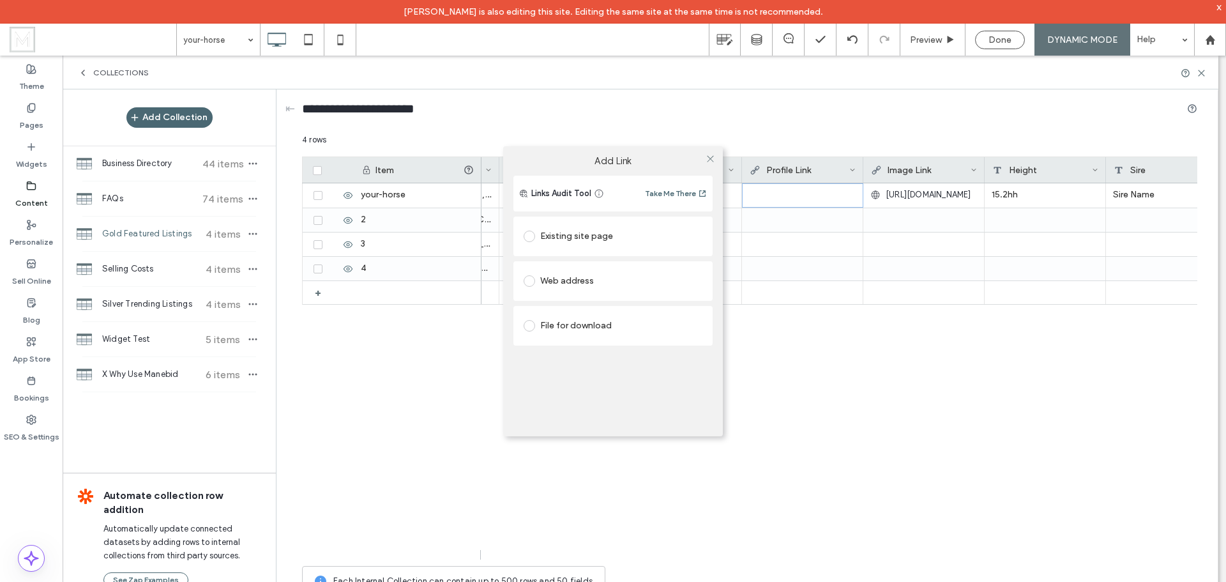
click at [888, 194] on div "Add Link Links Audit Tool Take Me There Existing site page Web address File for…" at bounding box center [613, 291] width 1226 height 582
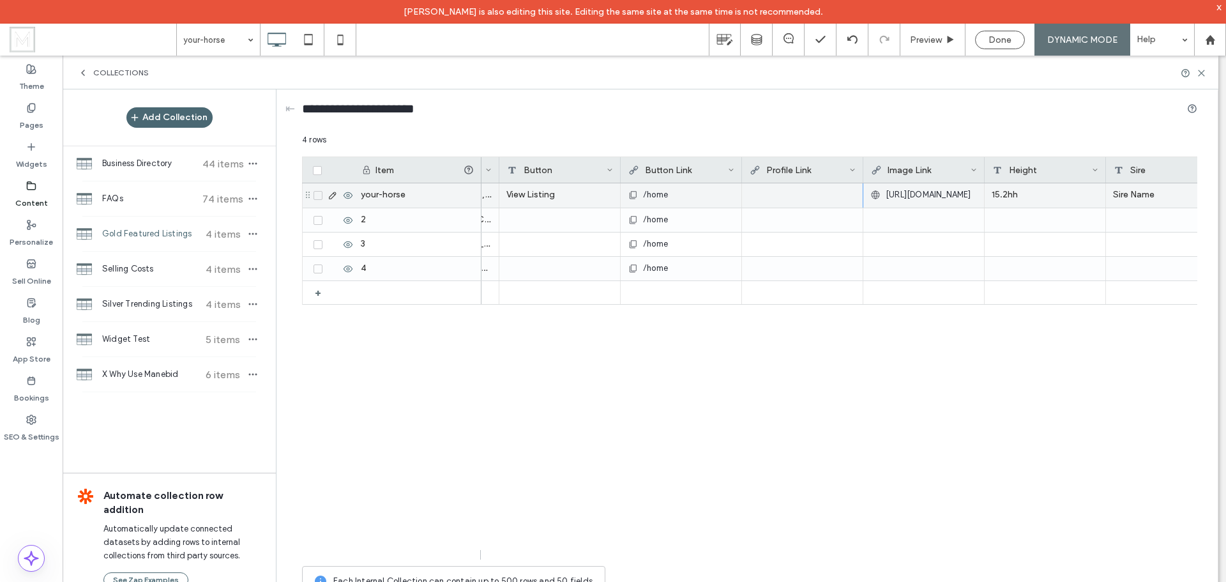
click at [888, 194] on span "https://www.google.com" at bounding box center [929, 194] width 86 height 13
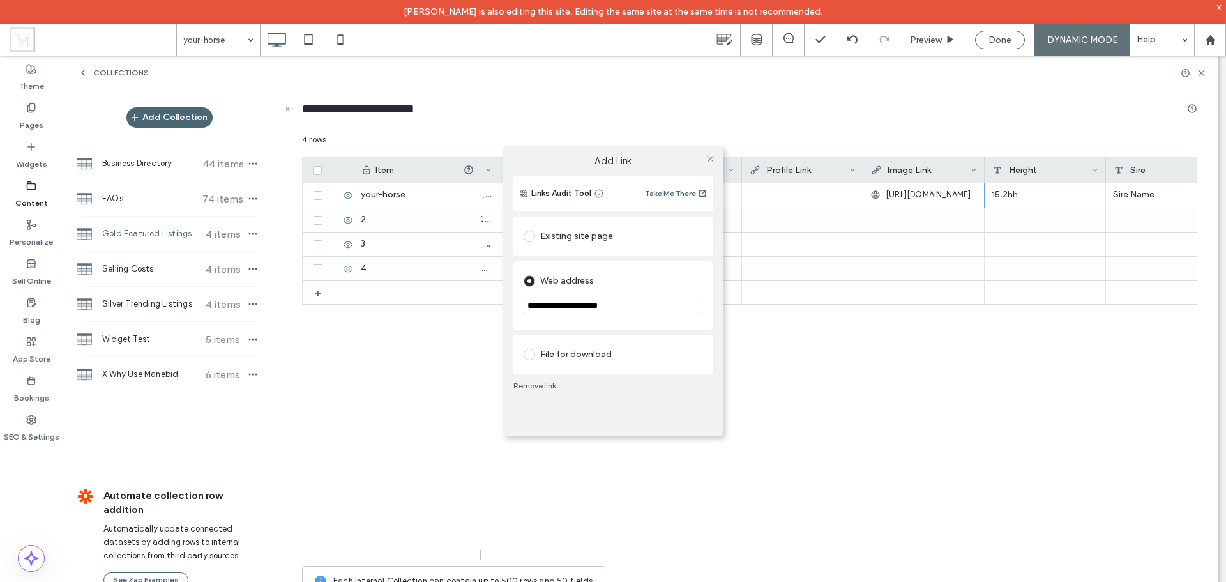
drag, startPoint x: 653, startPoint y: 304, endPoint x: 497, endPoint y: 293, distance: 155.6
click at [497, 293] on div "**********" at bounding box center [613, 291] width 1226 height 582
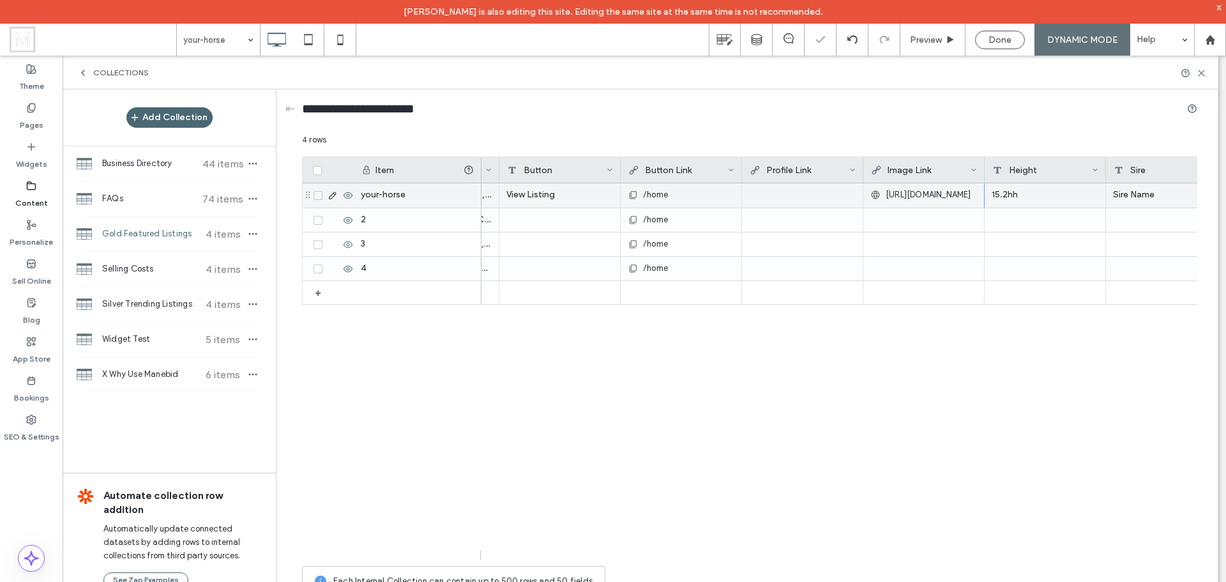
click at [791, 187] on div at bounding box center [802, 194] width 107 height 23
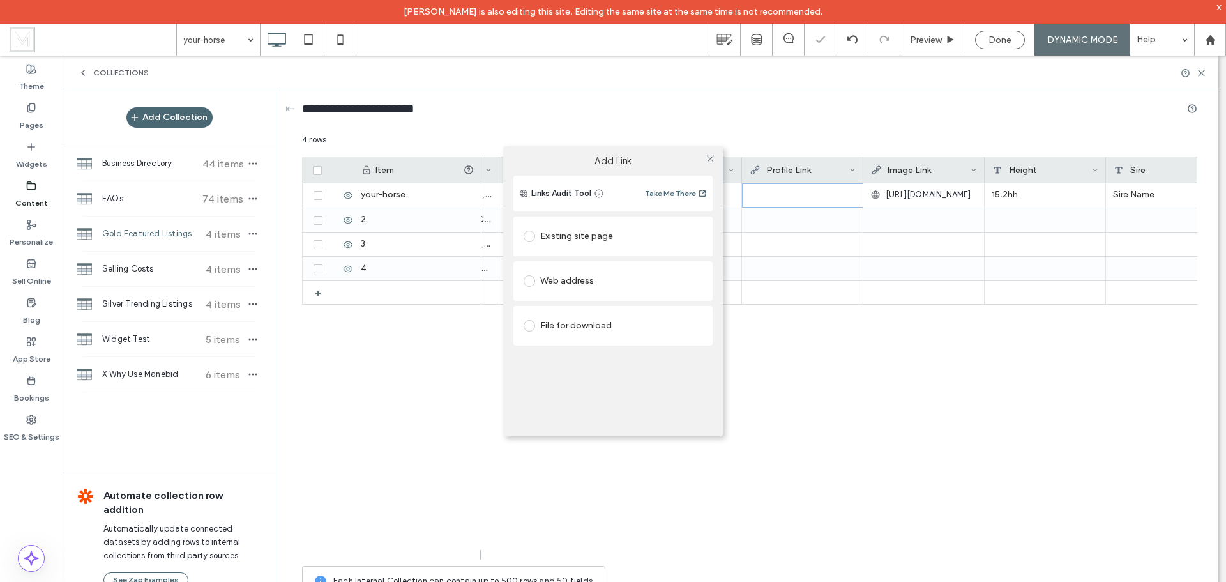
click at [791, 192] on div "Add Link Links Audit Tool Take Me There Existing site page Web address File for…" at bounding box center [613, 291] width 1226 height 582
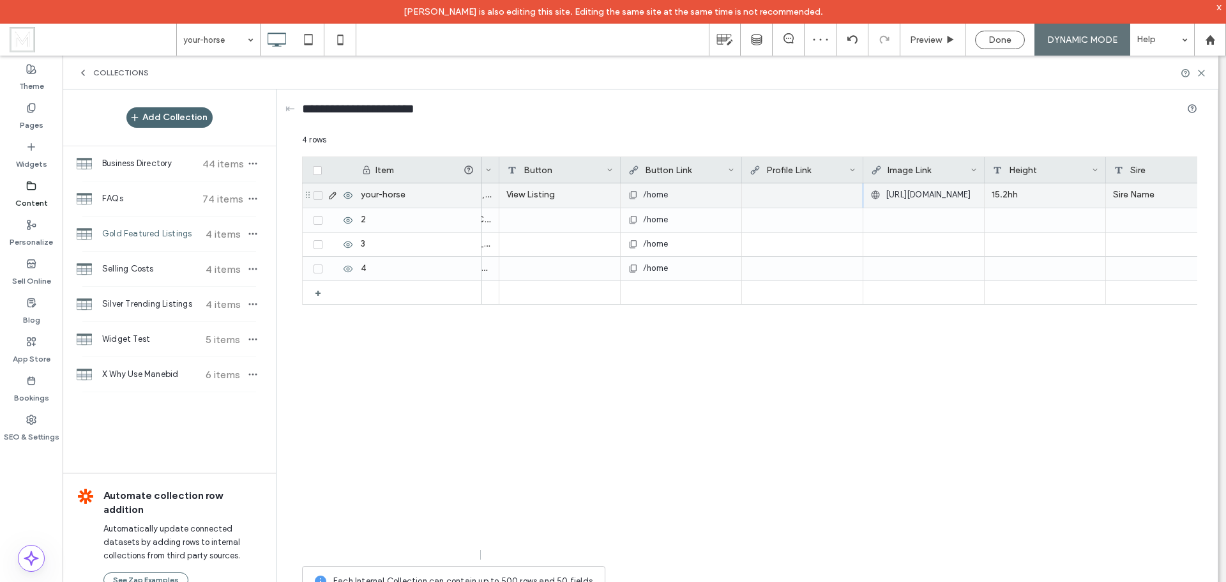
click at [785, 199] on div at bounding box center [802, 194] width 107 height 23
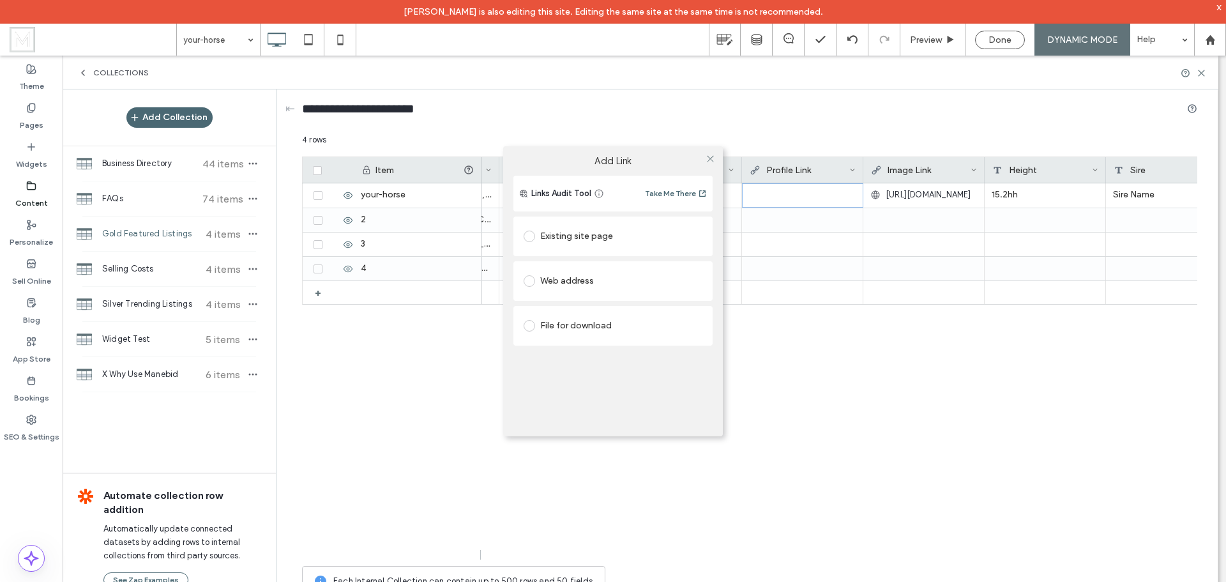
click at [579, 280] on div "Web address" at bounding box center [613, 281] width 179 height 20
click at [641, 303] on input "url" at bounding box center [613, 306] width 179 height 17
paste input "**********"
type input "**********"
click at [773, 357] on div "**********" at bounding box center [613, 291] width 1226 height 582
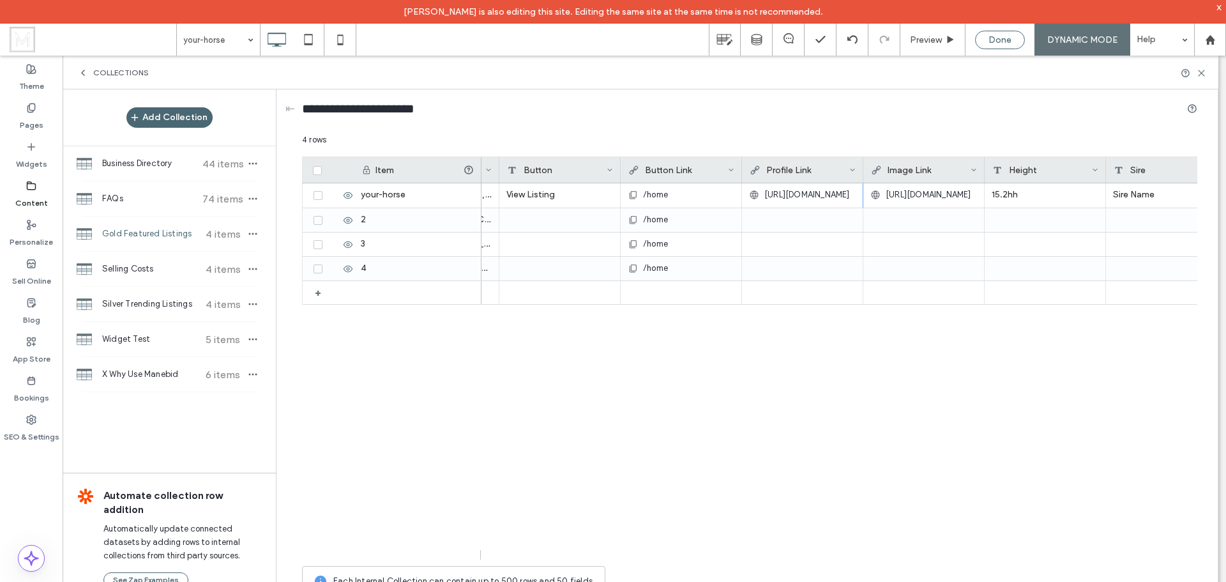
click at [999, 42] on span "Done" at bounding box center [1000, 39] width 23 height 11
click at [86, 73] on icon at bounding box center [83, 73] width 10 height 10
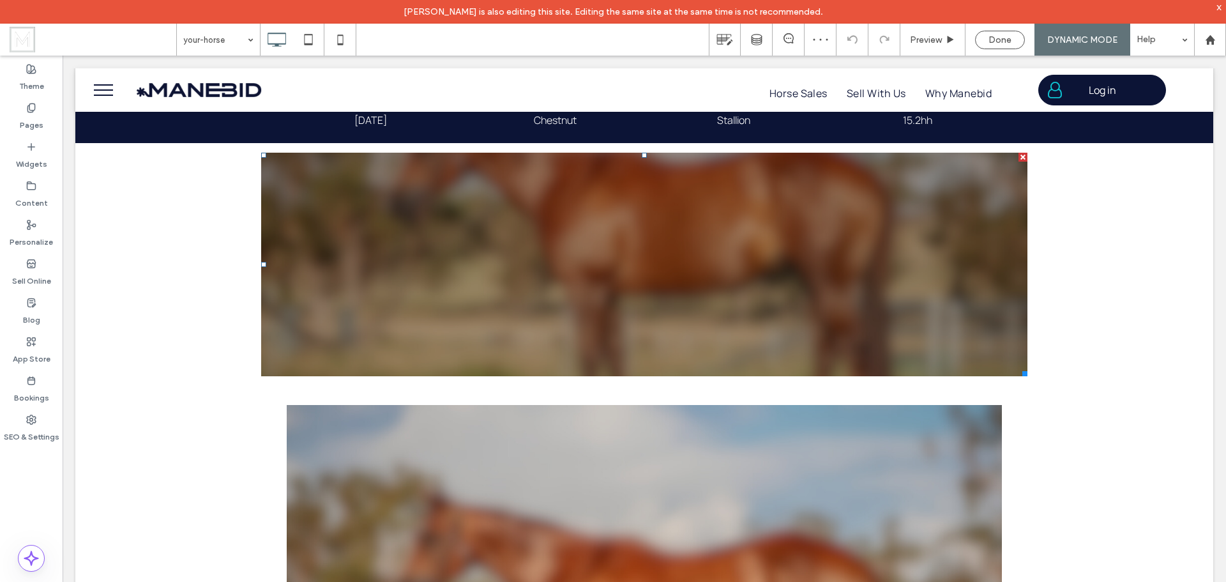
scroll to position [447, 0]
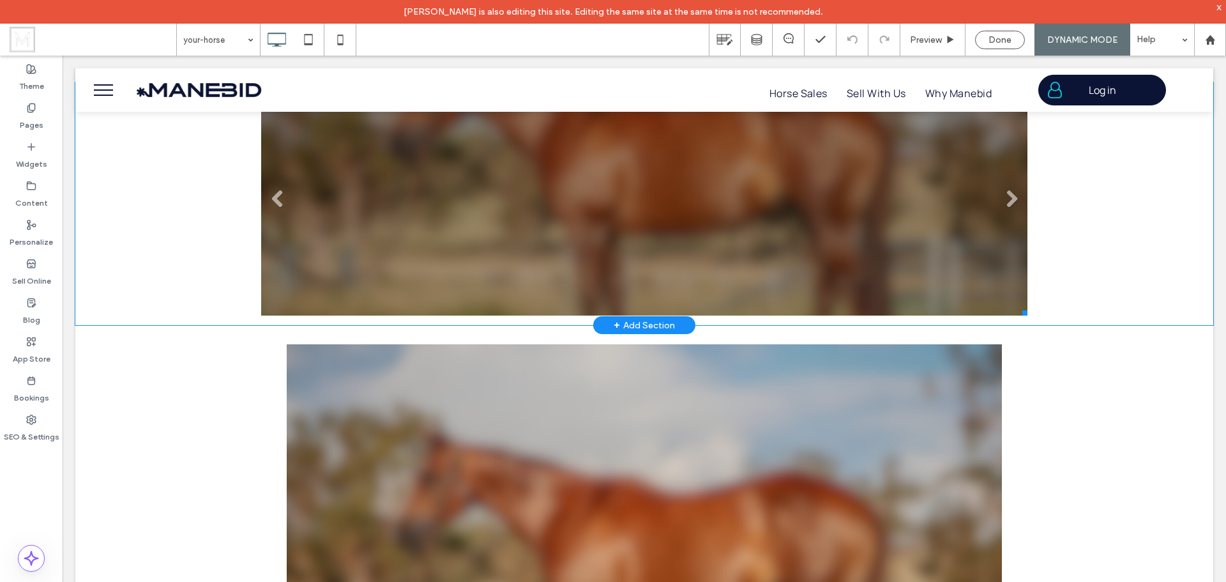
click at [872, 251] on li at bounding box center [644, 203] width 766 height 223
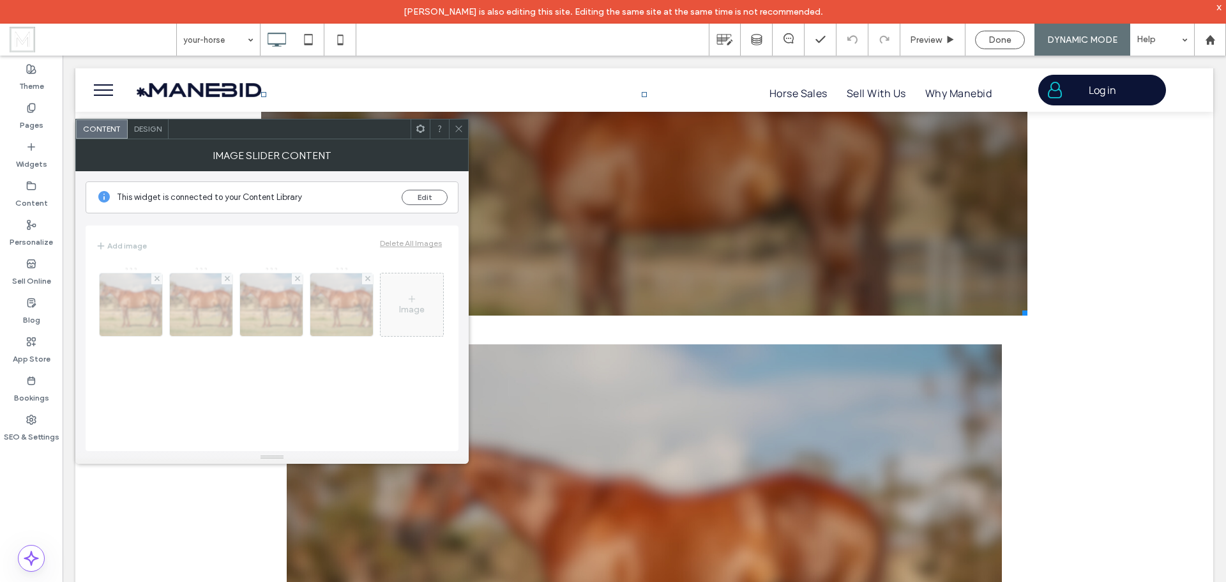
click at [418, 137] on span at bounding box center [421, 128] width 10 height 19
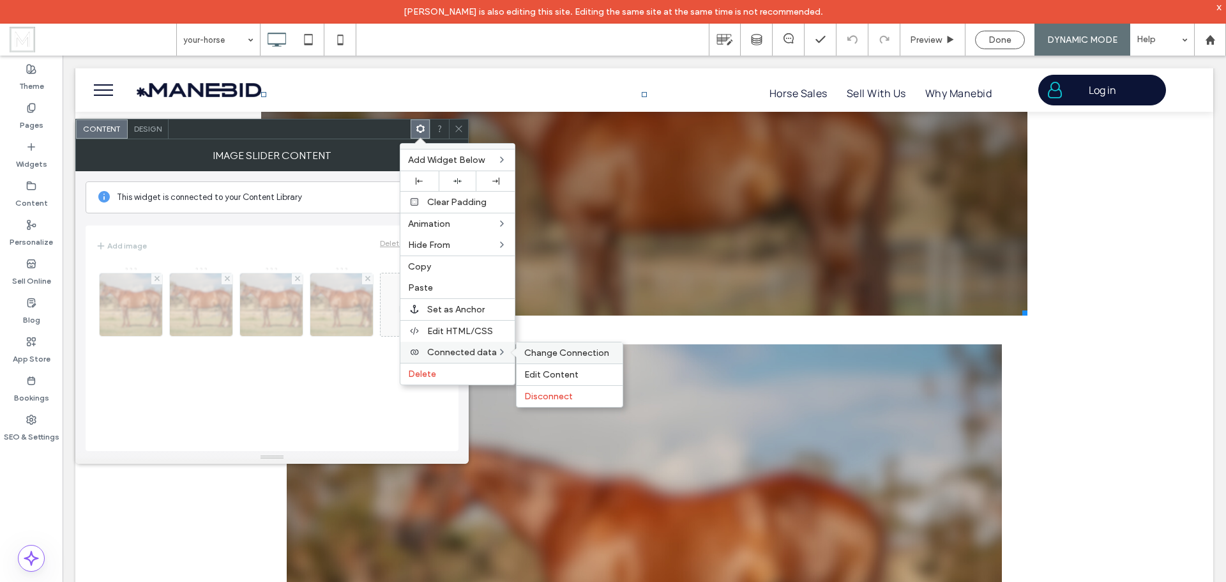
click at [550, 354] on span "Change Connection" at bounding box center [566, 352] width 85 height 11
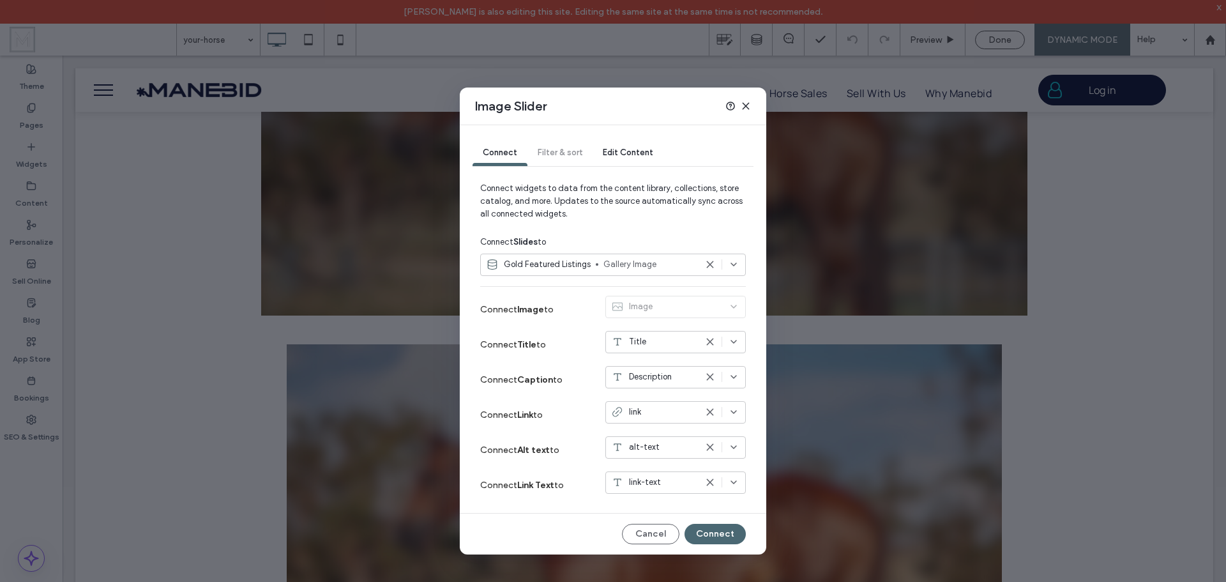
click at [691, 414] on div "link" at bounding box center [653, 411] width 85 height 13
click at [684, 482] on div "link-text" at bounding box center [653, 482] width 85 height 13
click at [667, 391] on div "Title" at bounding box center [675, 393] width 139 height 22
click at [708, 533] on button "Connect" at bounding box center [715, 534] width 61 height 20
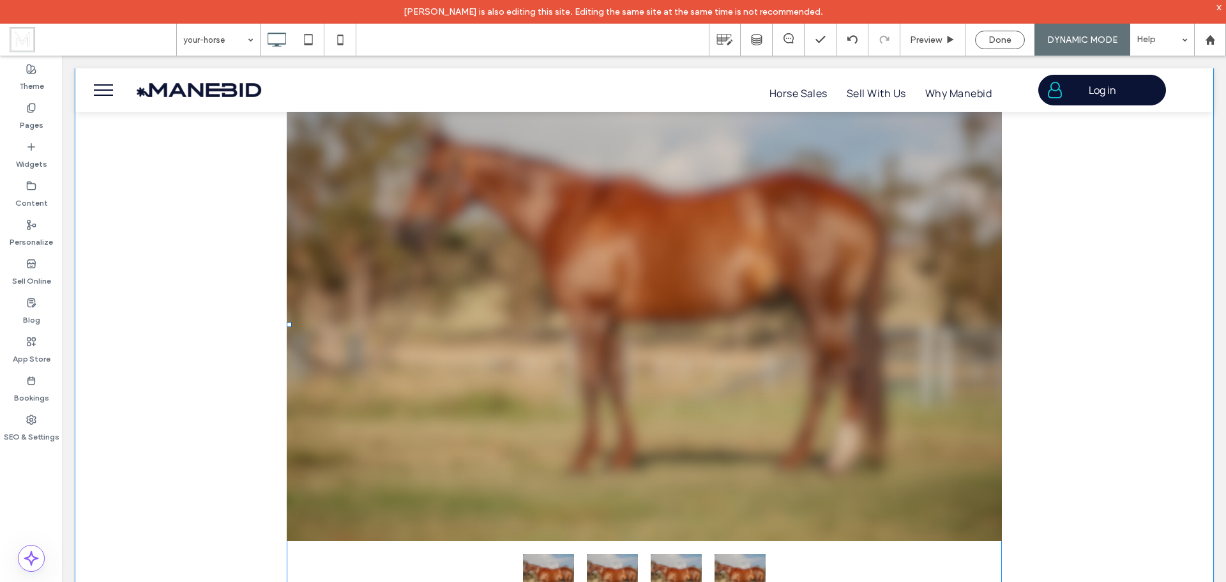
scroll to position [766, 0]
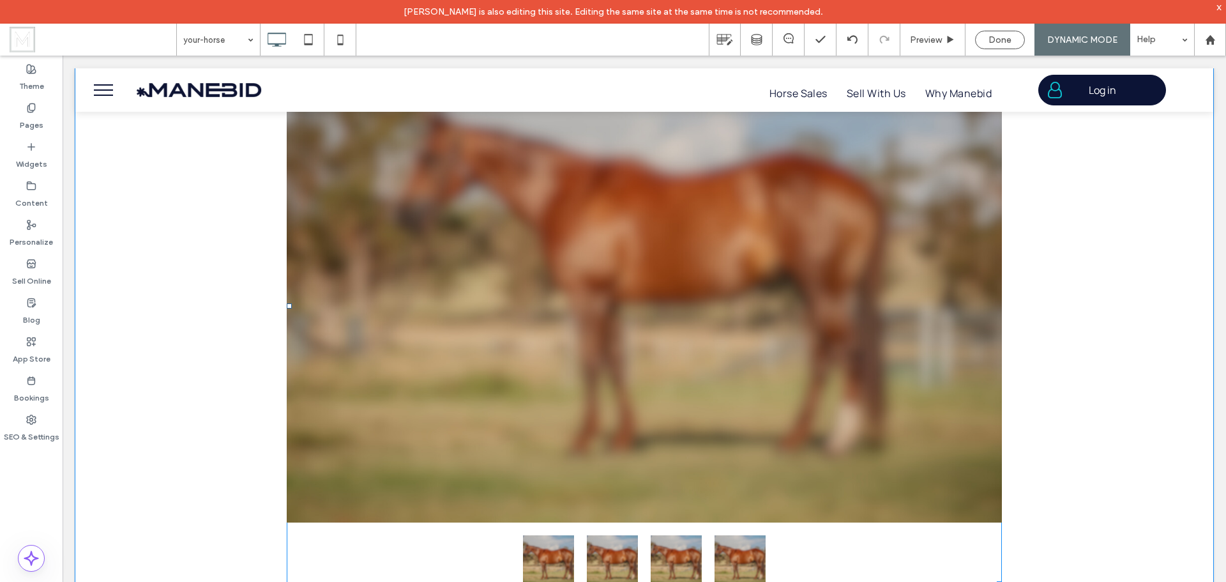
click at [838, 347] on div at bounding box center [644, 273] width 715 height 497
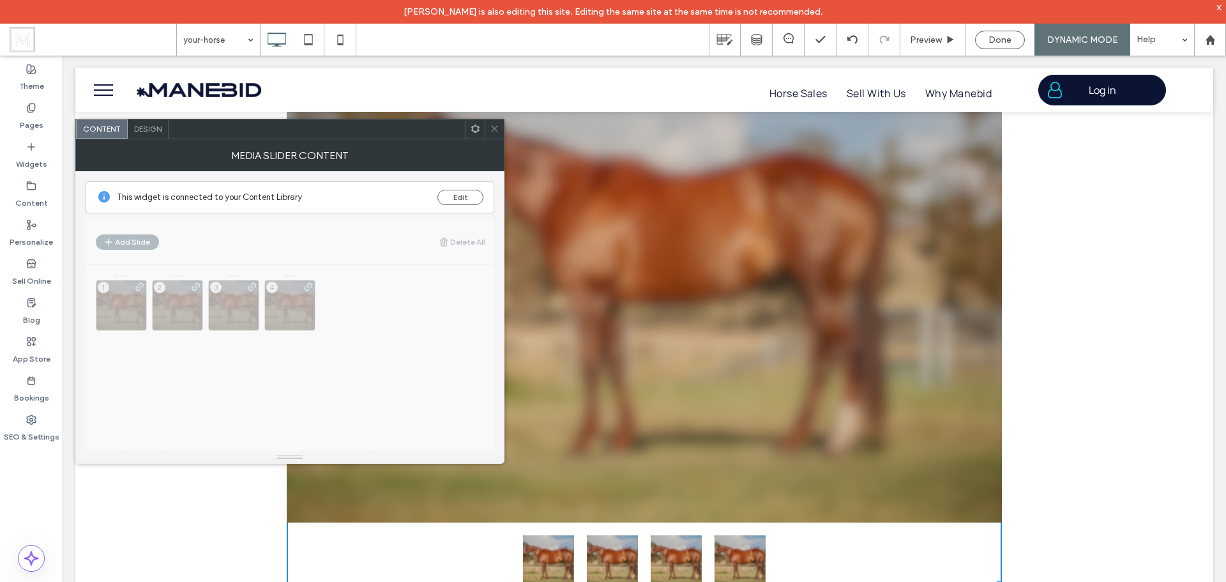
click at [497, 135] on span at bounding box center [495, 128] width 10 height 19
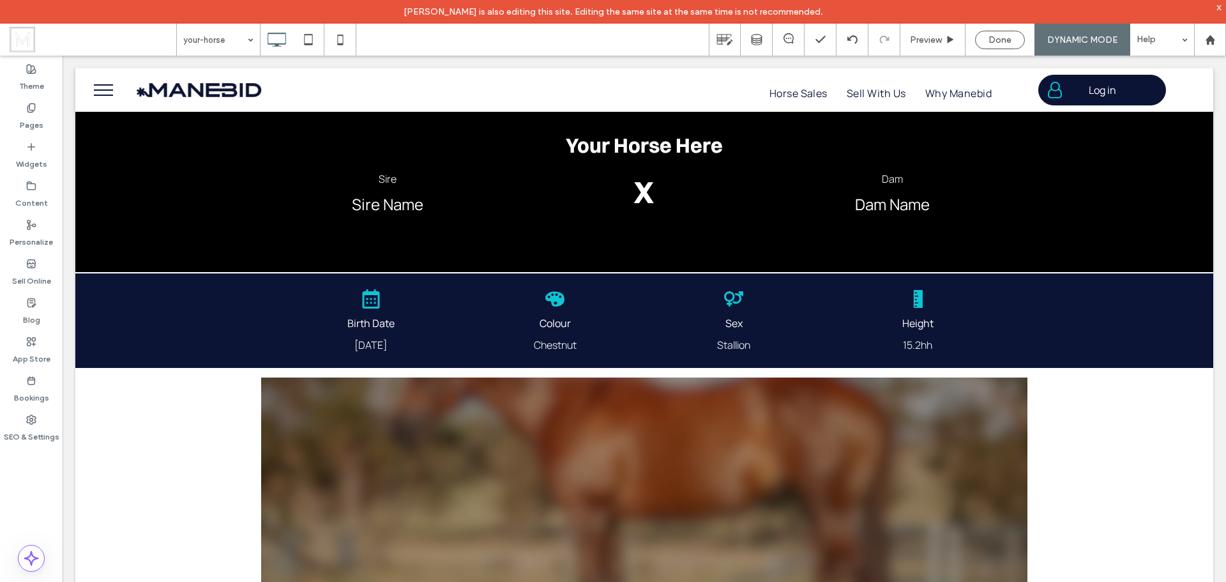
scroll to position [128, 0]
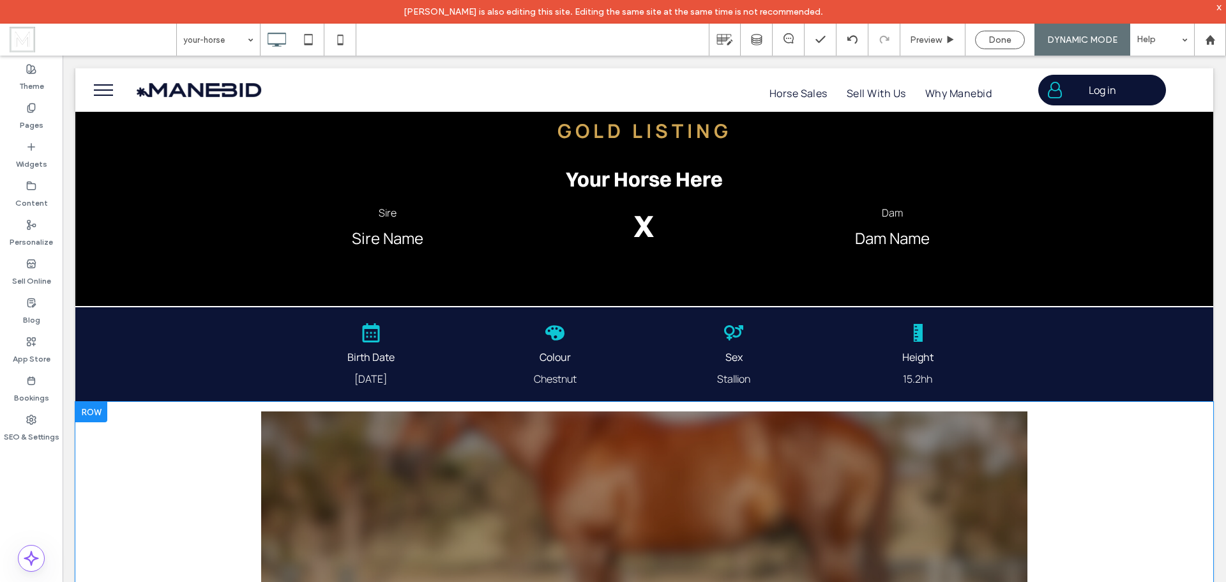
click at [98, 413] on div at bounding box center [91, 412] width 32 height 20
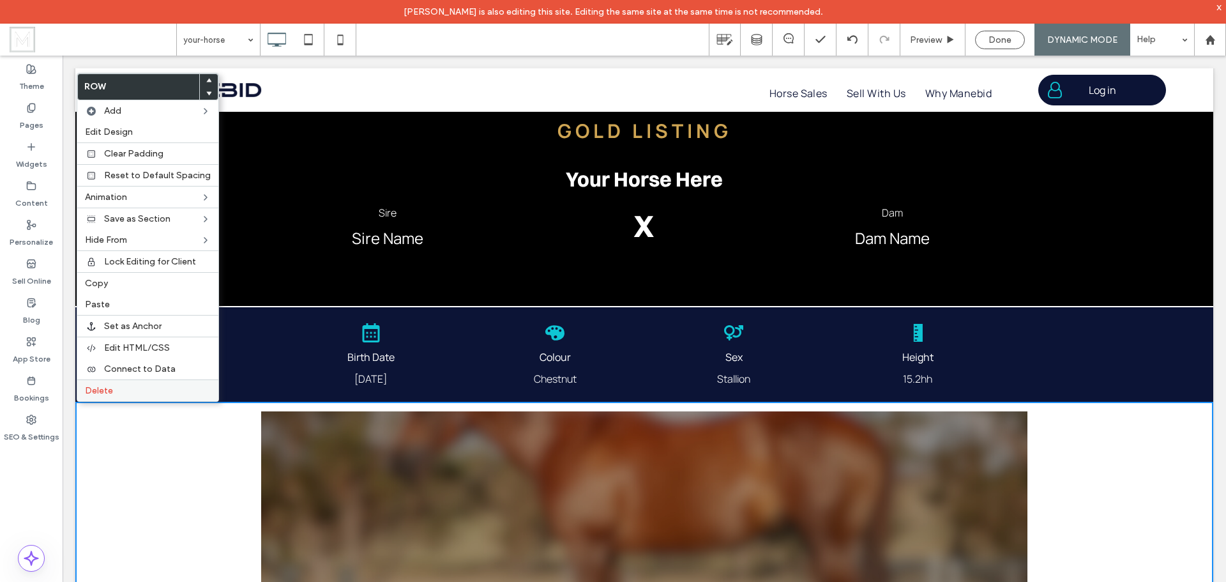
click at [116, 393] on label "Delete" at bounding box center [148, 390] width 126 height 11
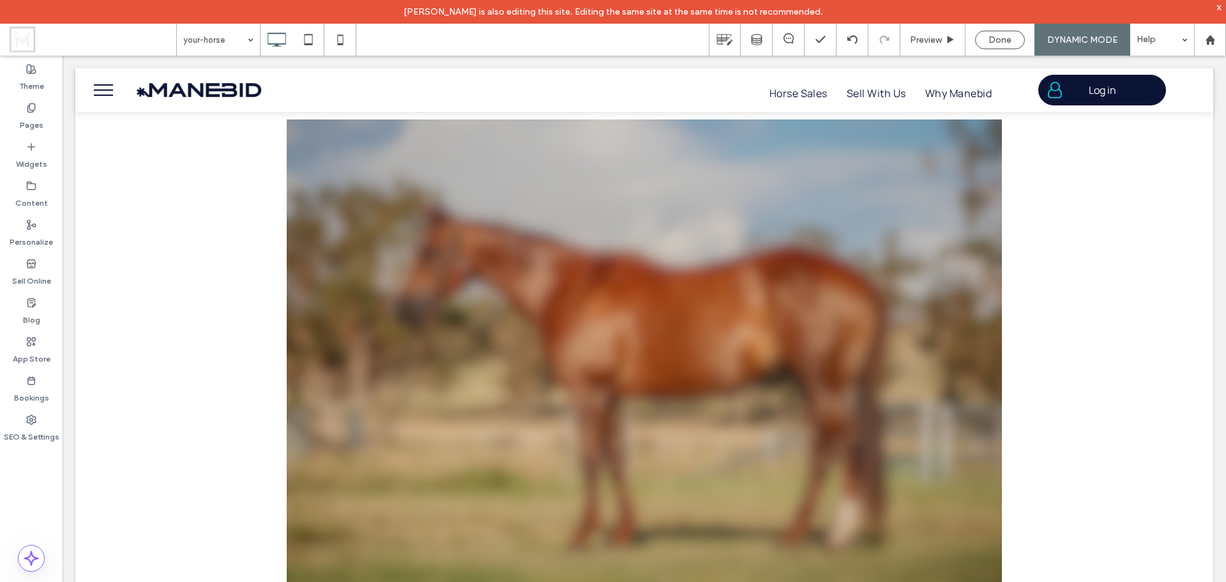
scroll to position [447, 0]
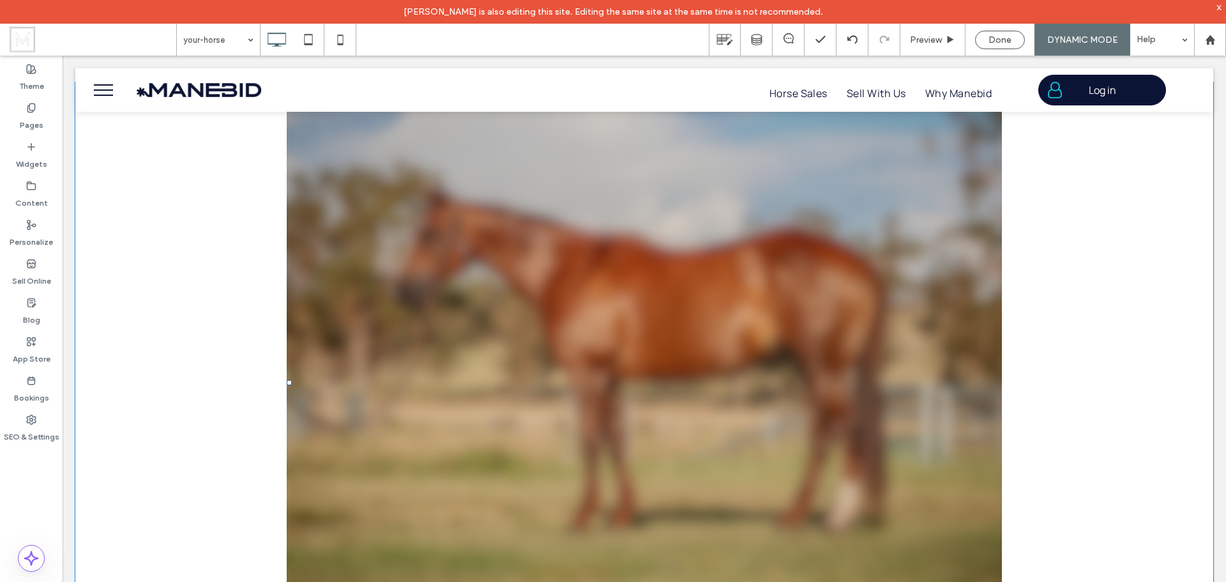
click at [607, 311] on div at bounding box center [644, 350] width 715 height 497
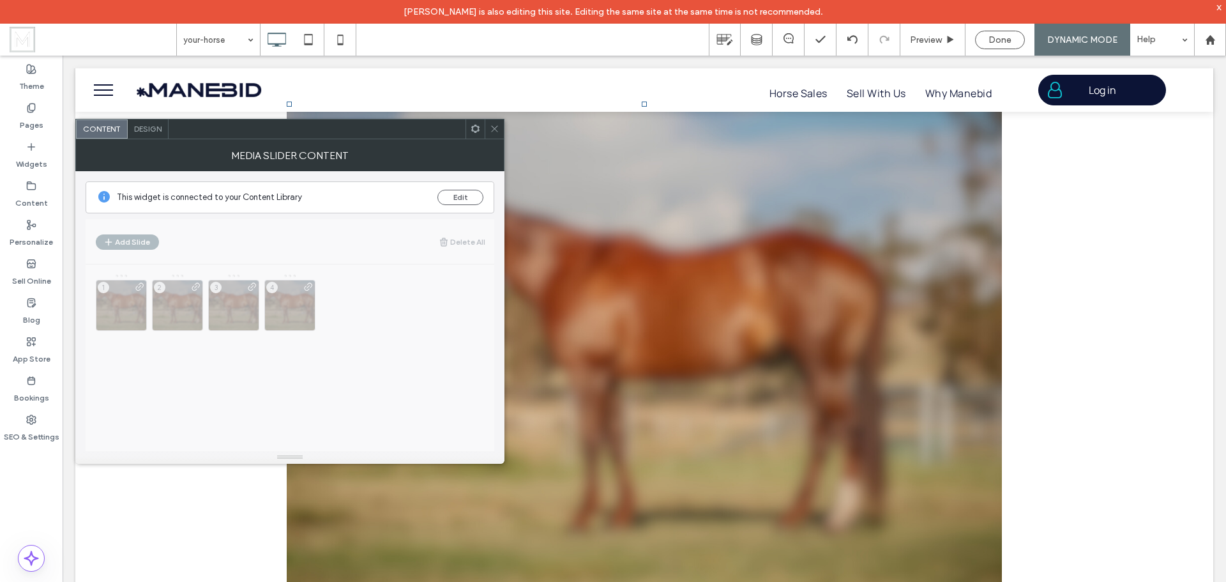
click at [156, 131] on span "Design" at bounding box center [147, 129] width 27 height 10
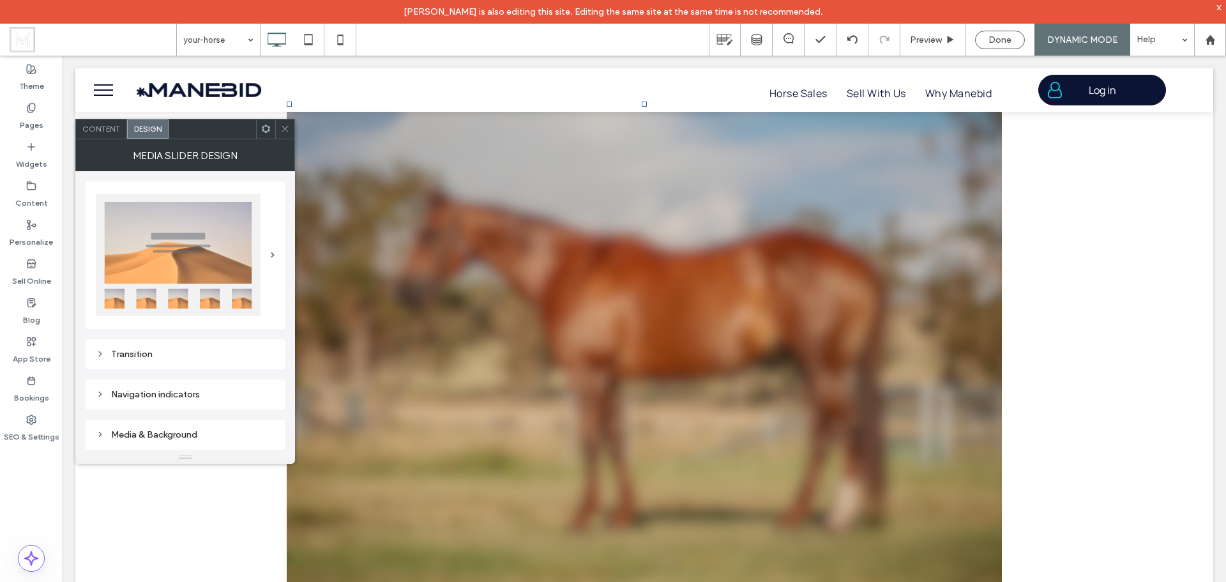
click at [266, 130] on icon at bounding box center [266, 129] width 10 height 10
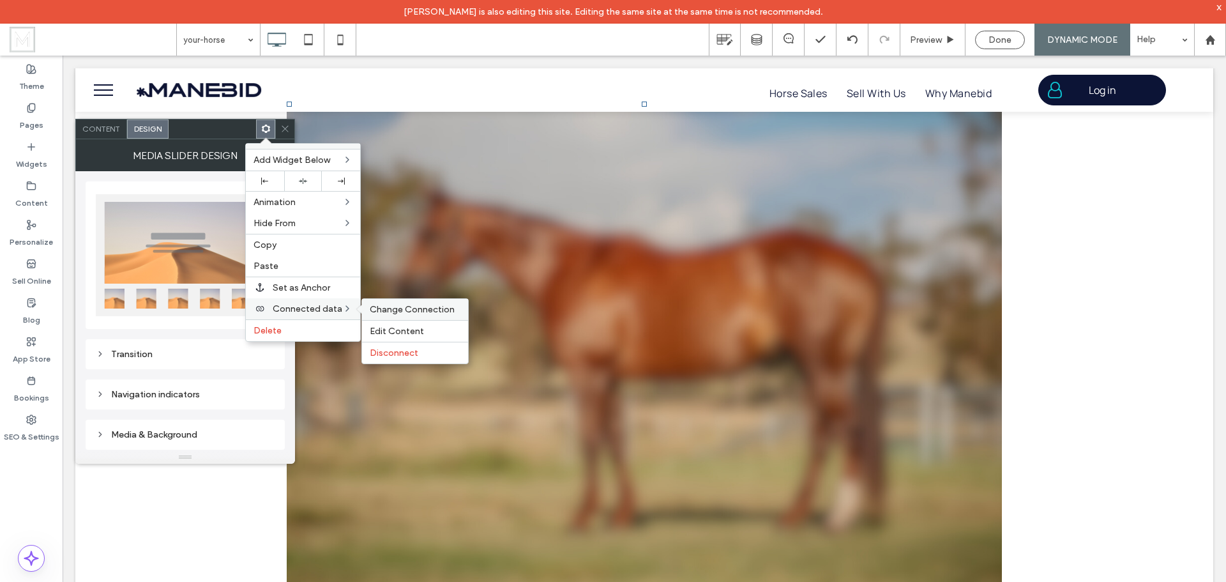
click at [420, 310] on span "Change Connection" at bounding box center [412, 309] width 85 height 11
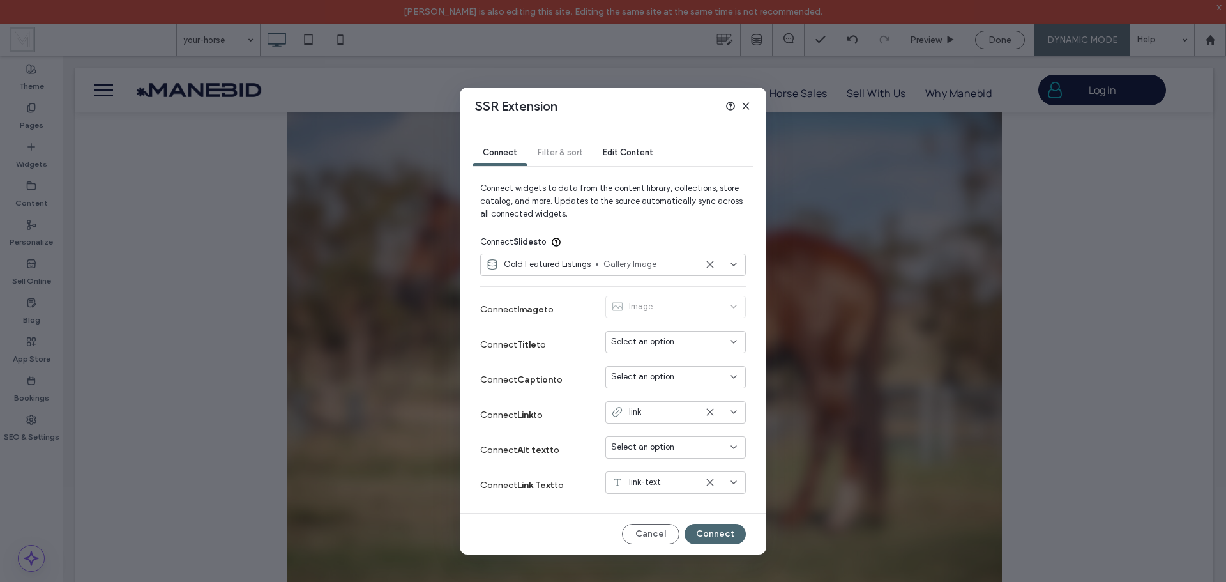
click at [633, 152] on span "Edit Content" at bounding box center [628, 153] width 50 height 10
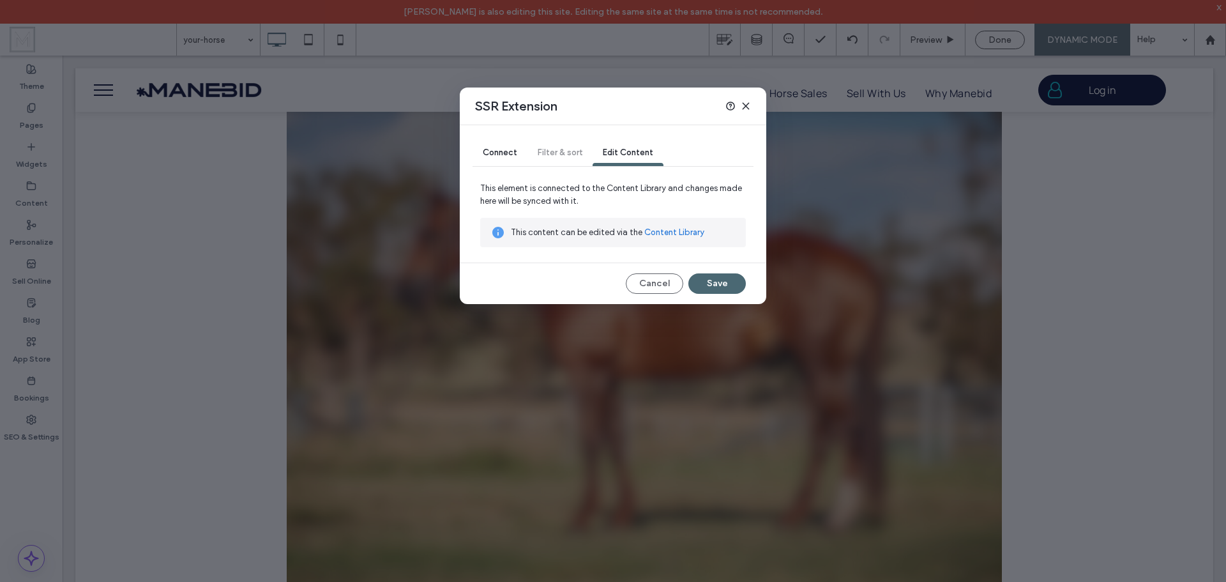
click at [558, 155] on div "Connect Filter & sort Edit Content" at bounding box center [613, 153] width 281 height 26
click at [509, 155] on span "Connect" at bounding box center [500, 153] width 34 height 10
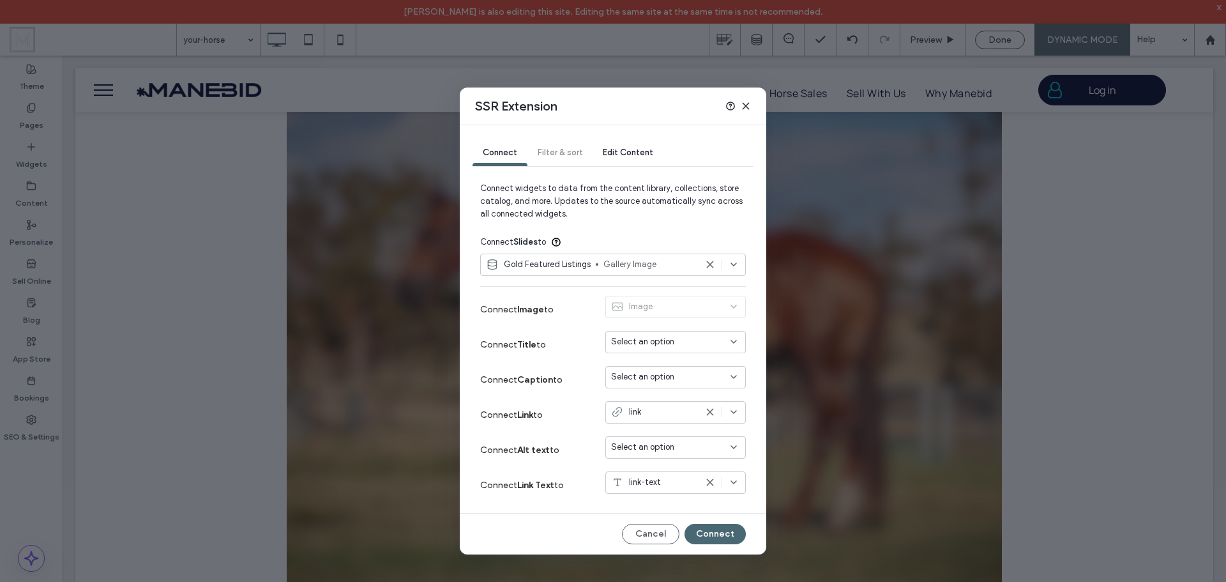
drag, startPoint x: 743, startPoint y: 107, endPoint x: 680, endPoint y: 52, distance: 83.3
click at [743, 107] on icon at bounding box center [746, 106] width 10 height 10
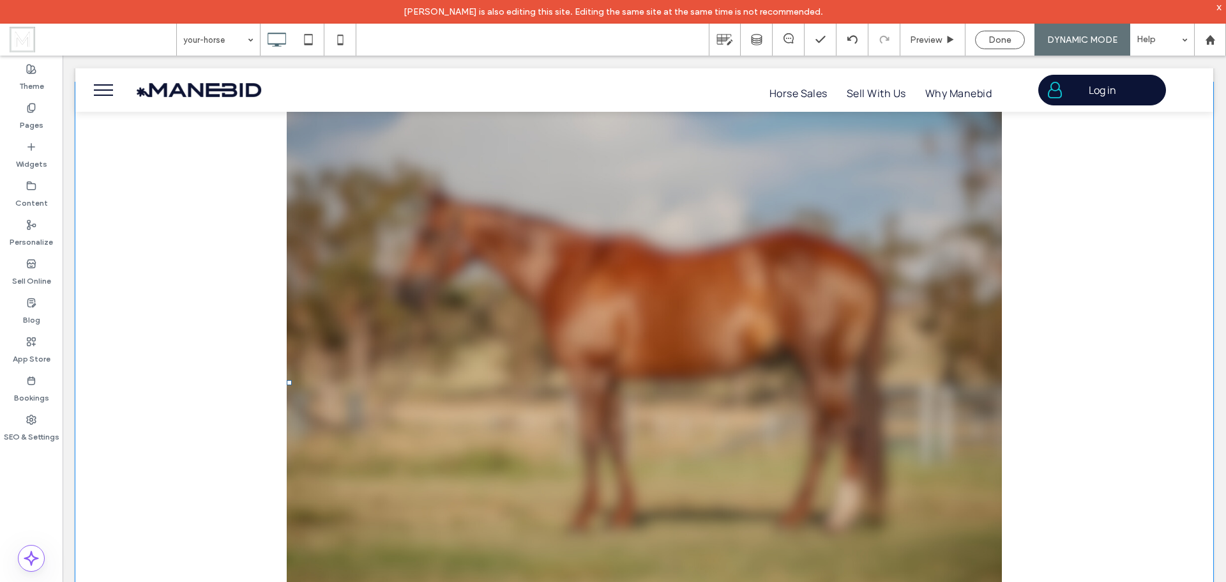
click at [321, 181] on div at bounding box center [644, 350] width 715 height 497
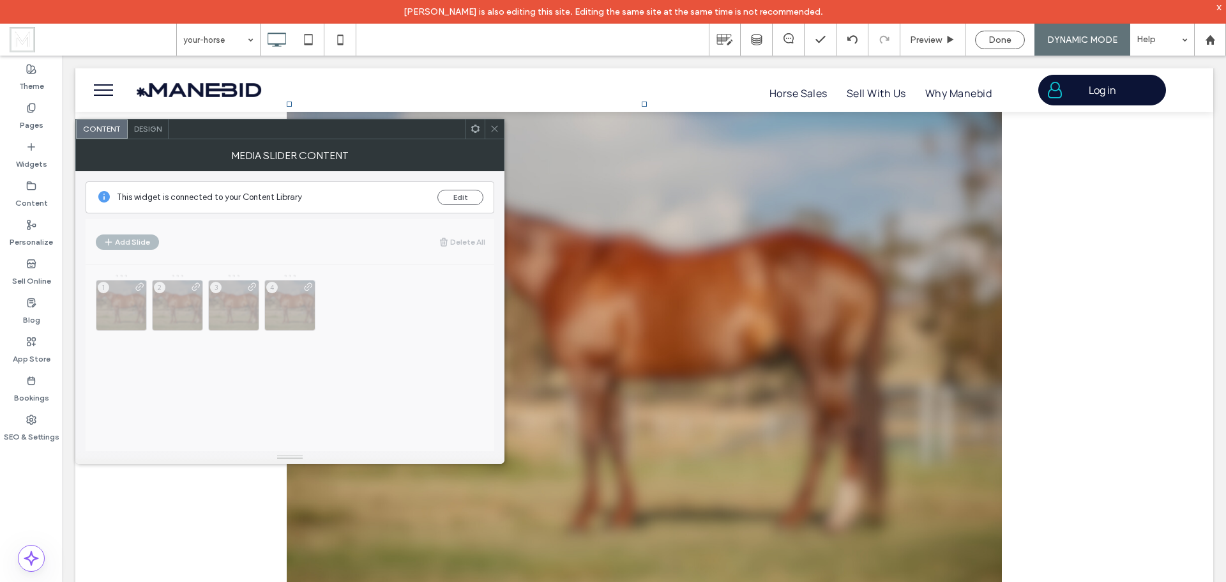
click at [476, 130] on icon at bounding box center [476, 129] width 10 height 10
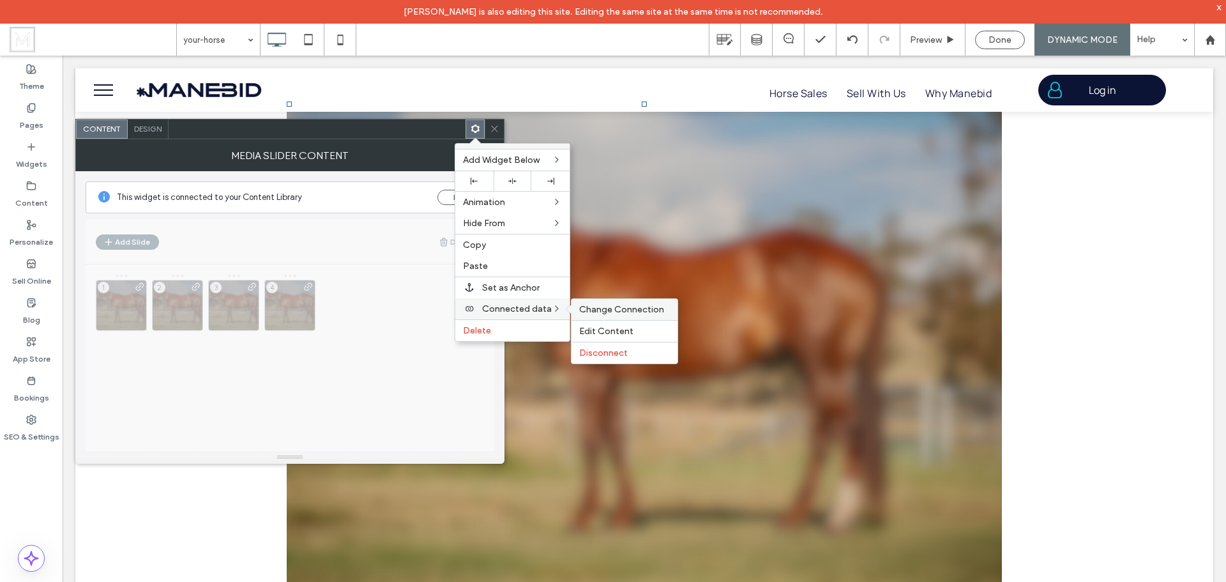
click at [623, 311] on span "Change Connection" at bounding box center [621, 309] width 85 height 11
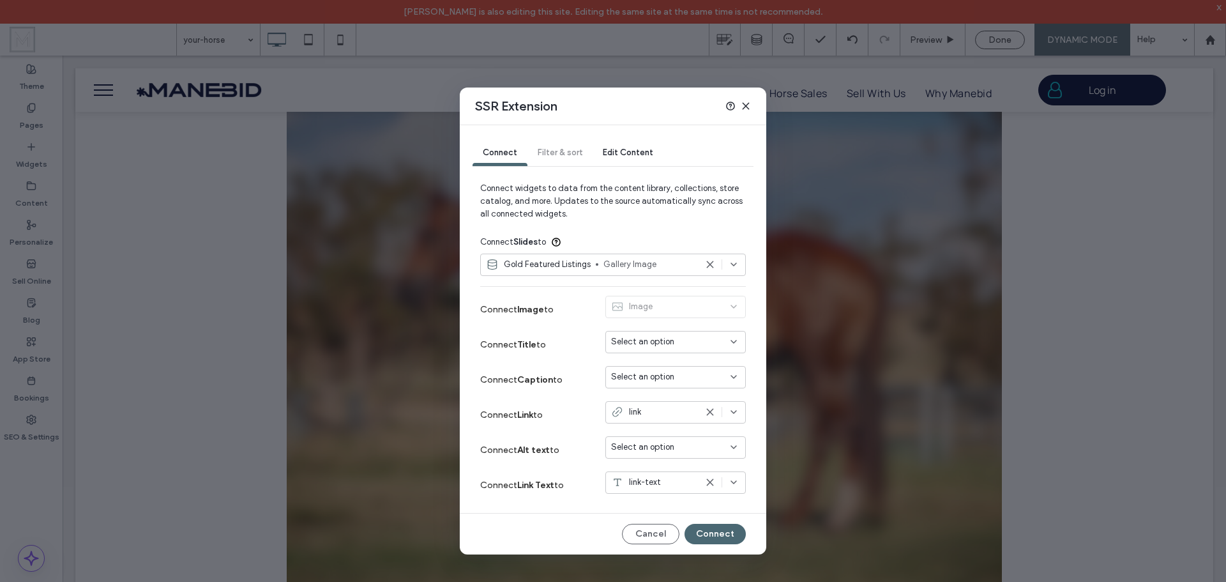
click at [750, 103] on icon at bounding box center [746, 106] width 10 height 10
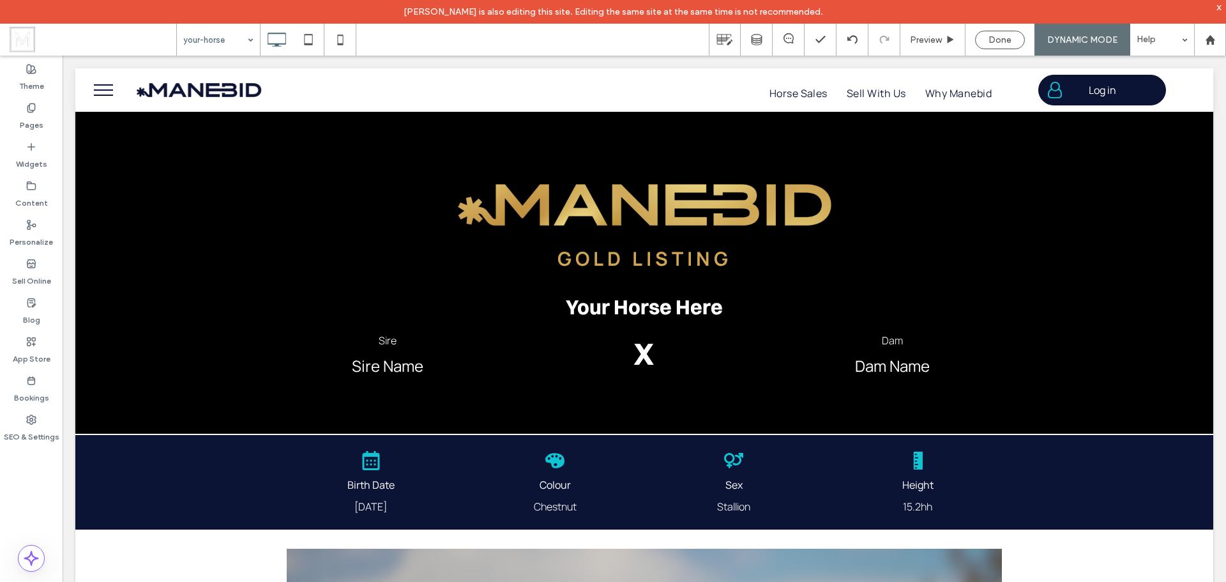
click at [245, 40] on div "your-horse" at bounding box center [218, 40] width 83 height 32
click at [40, 110] on div "Pages" at bounding box center [31, 116] width 63 height 39
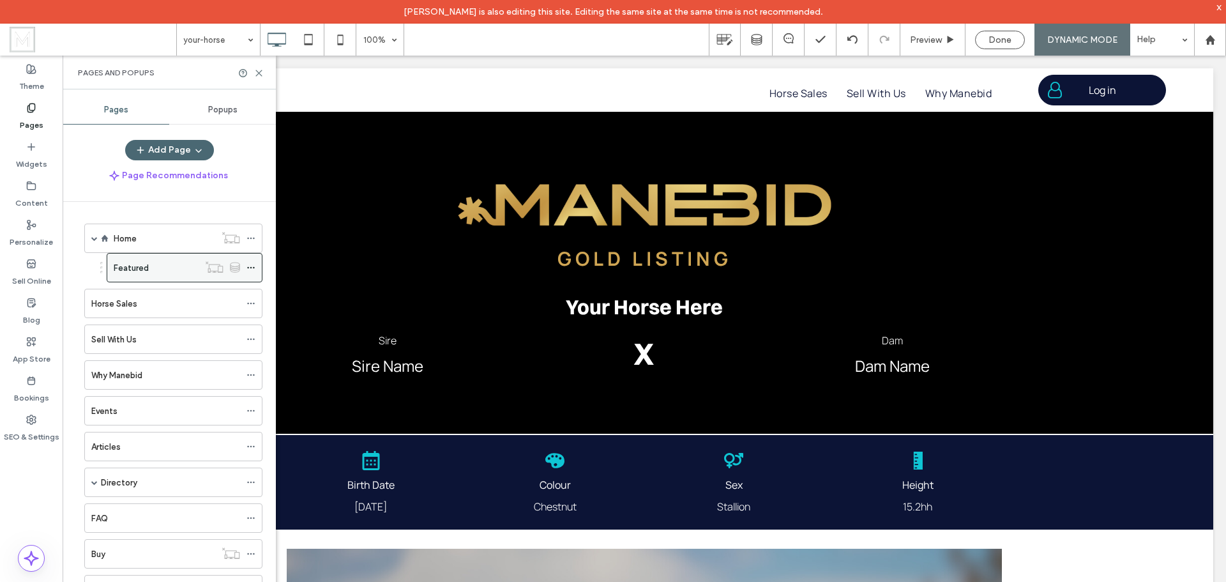
click at [181, 266] on div "Featured" at bounding box center [156, 267] width 85 height 13
click at [997, 40] on span "Done" at bounding box center [1000, 39] width 23 height 11
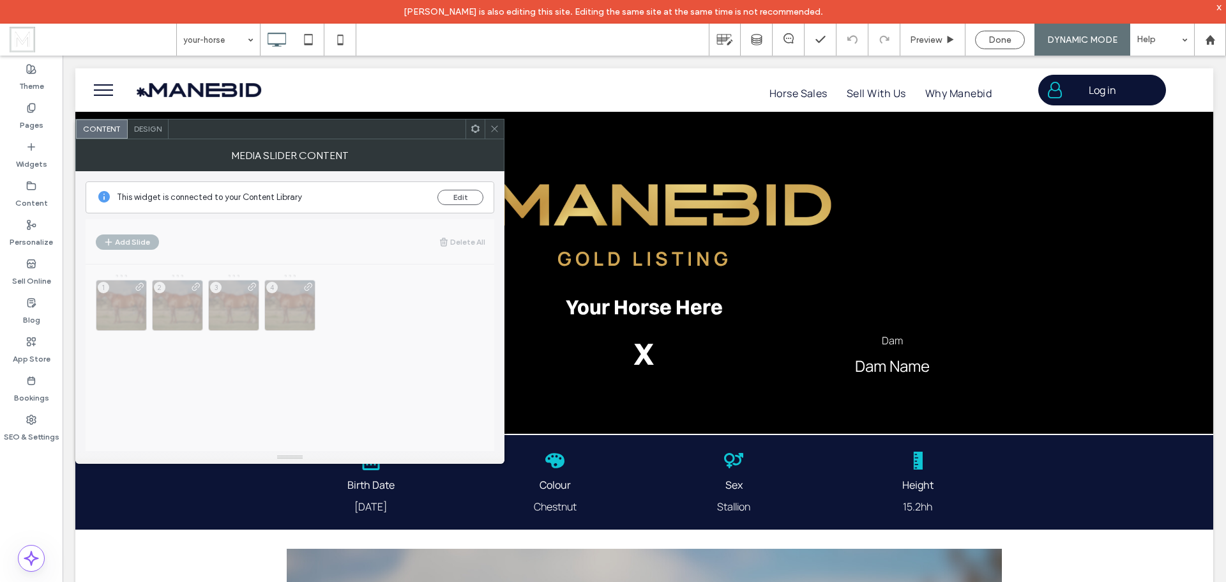
click at [475, 130] on icon at bounding box center [476, 129] width 10 height 10
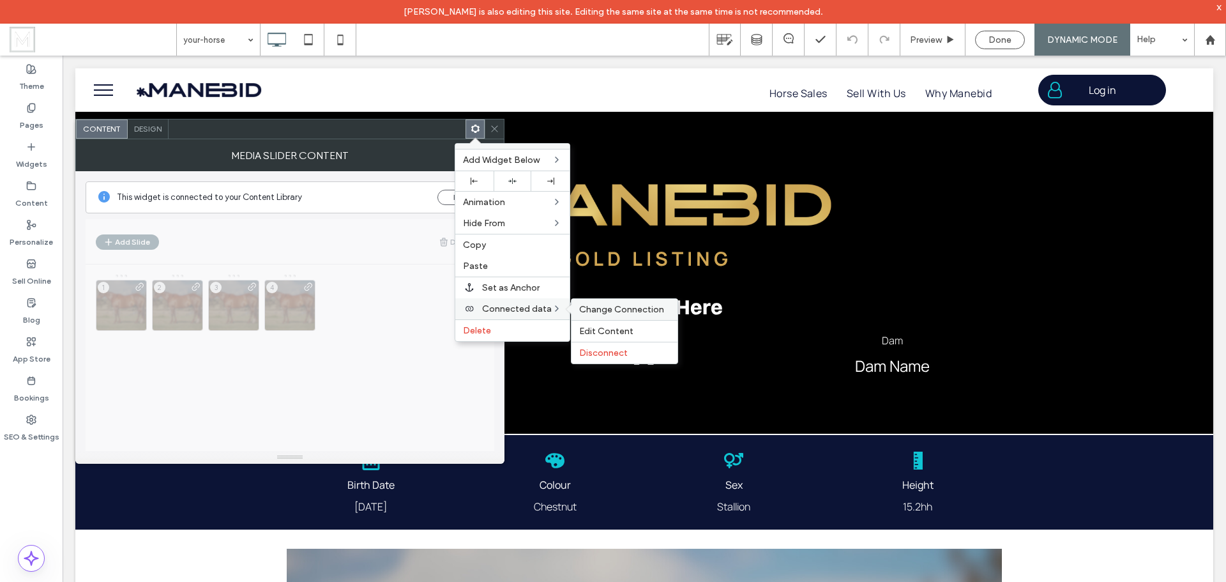
click at [623, 310] on span "Change Connection" at bounding box center [621, 309] width 85 height 11
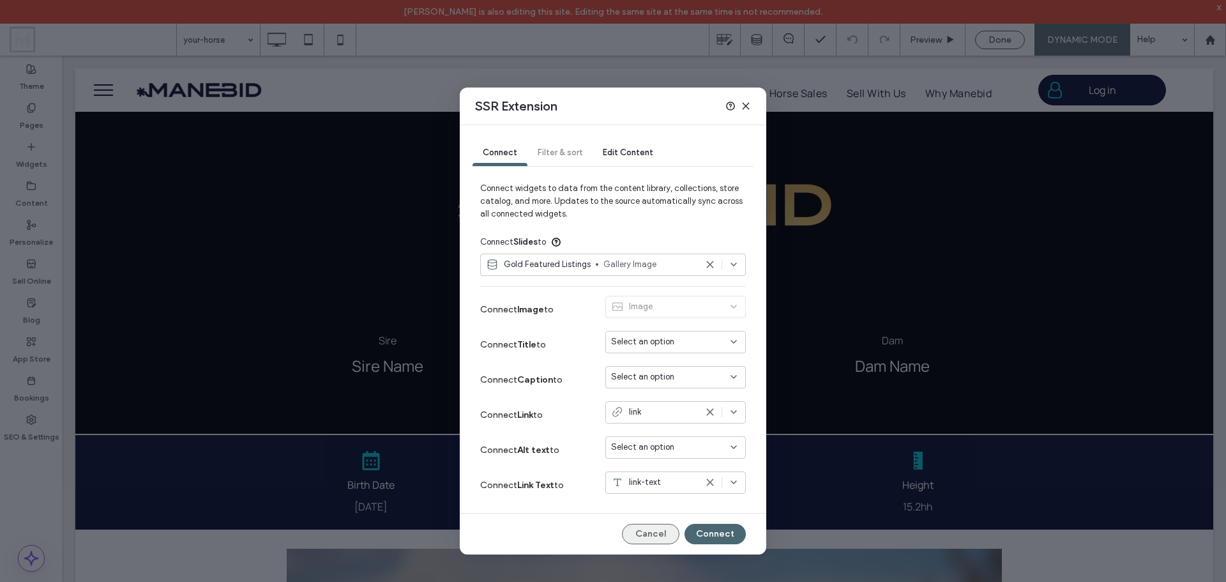
click at [656, 537] on button "Cancel" at bounding box center [650, 534] width 57 height 20
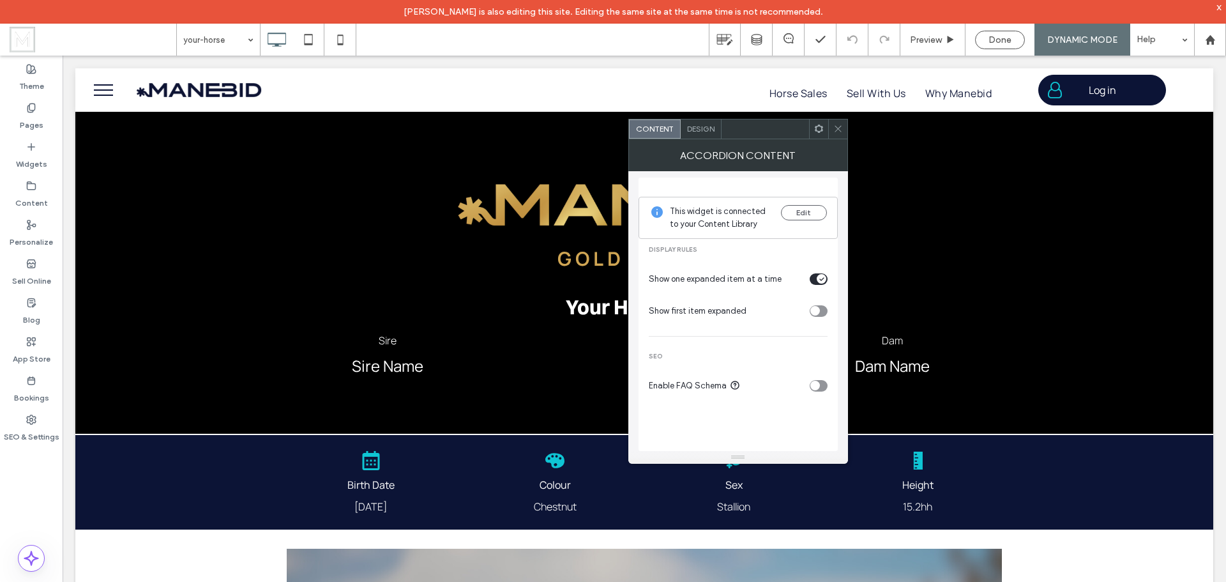
click at [821, 133] on span at bounding box center [819, 128] width 10 height 19
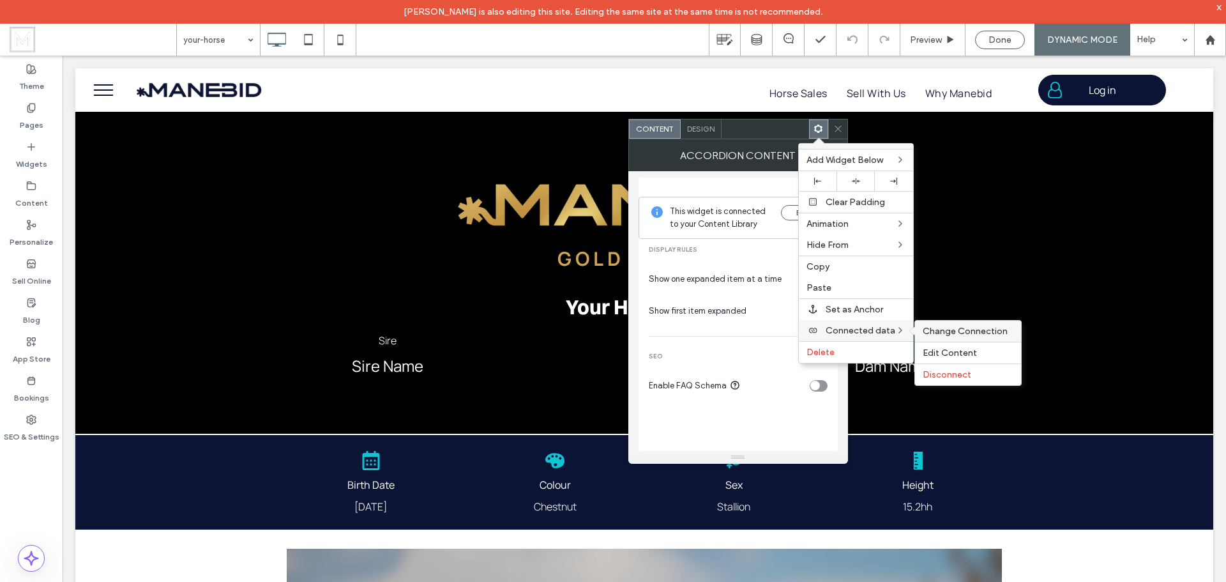
click at [950, 331] on span "Change Connection" at bounding box center [965, 331] width 85 height 11
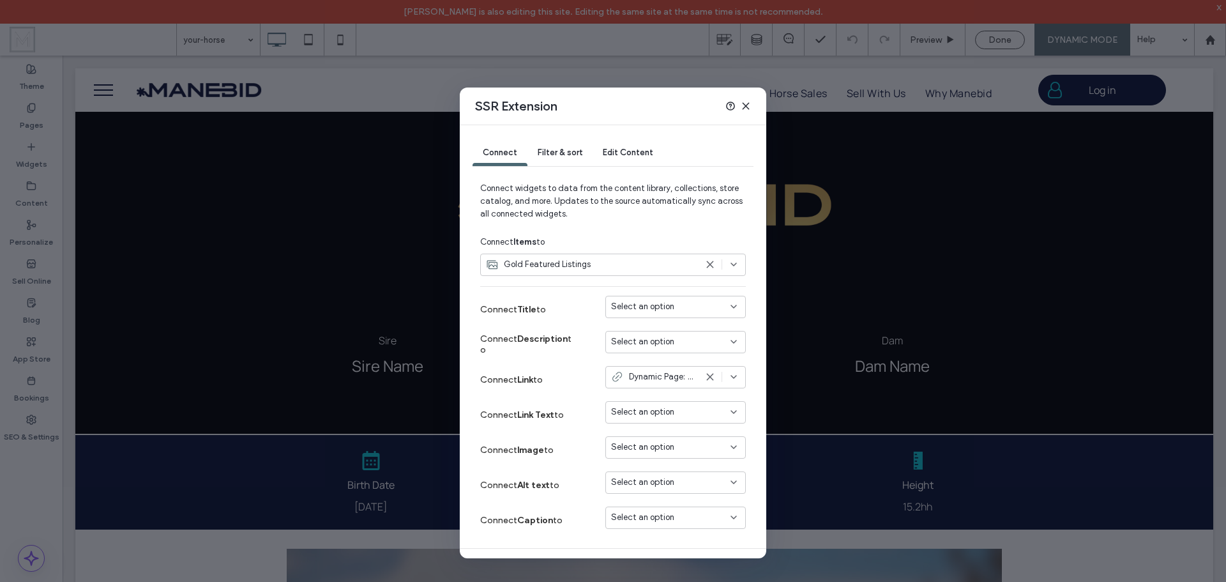
click at [657, 306] on span "Select an option" at bounding box center [642, 306] width 63 height 13
click at [648, 352] on div "Breed" at bounding box center [665, 351] width 139 height 22
click at [670, 309] on div "Breed" at bounding box center [653, 306] width 85 height 13
click at [667, 392] on span "Price Range" at bounding box center [647, 396] width 45 height 13
click at [666, 411] on div "Select an option" at bounding box center [668, 411] width 114 height 13
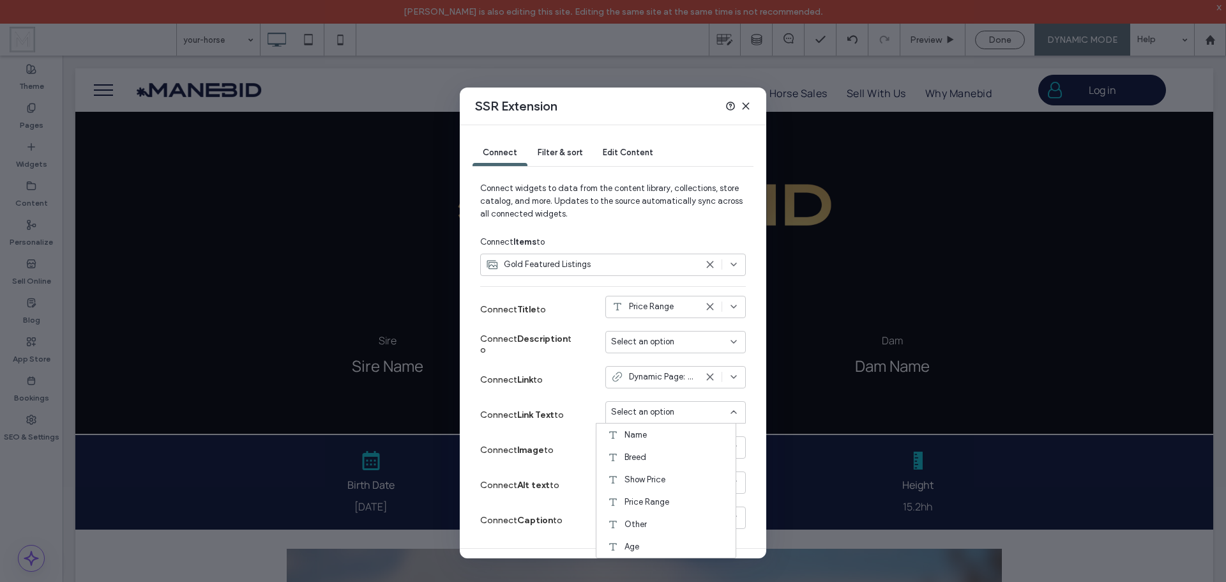
click at [666, 411] on div "Select an option" at bounding box center [668, 411] width 114 height 13
click at [665, 445] on div "Select an option" at bounding box center [668, 447] width 114 height 13
click at [664, 470] on span "Profile Image" at bounding box center [649, 470] width 49 height 13
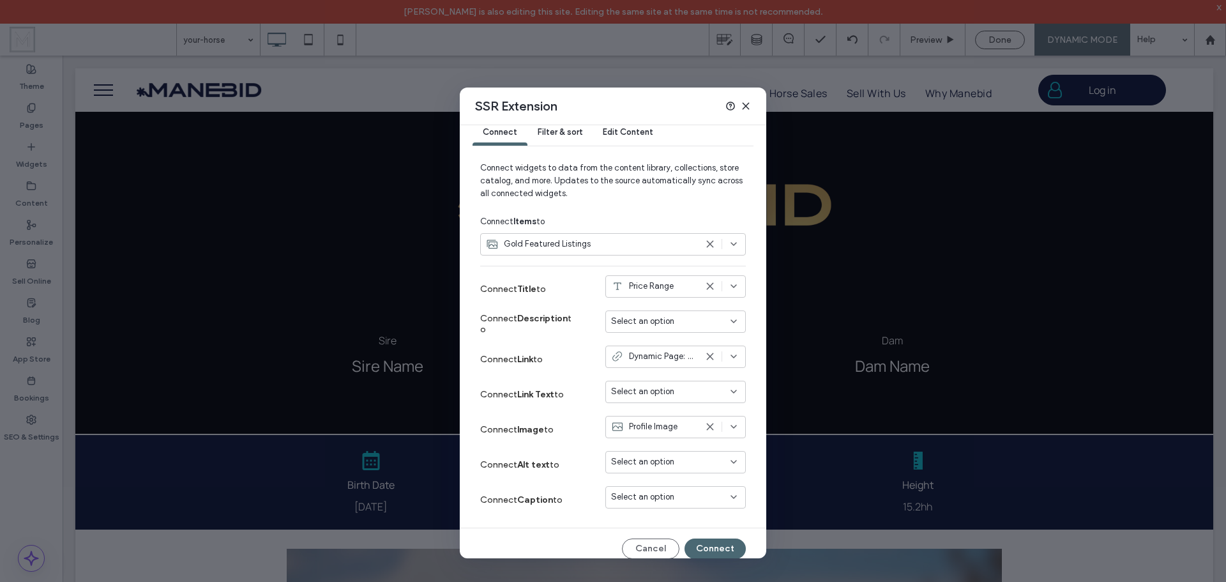
scroll to position [31, 0]
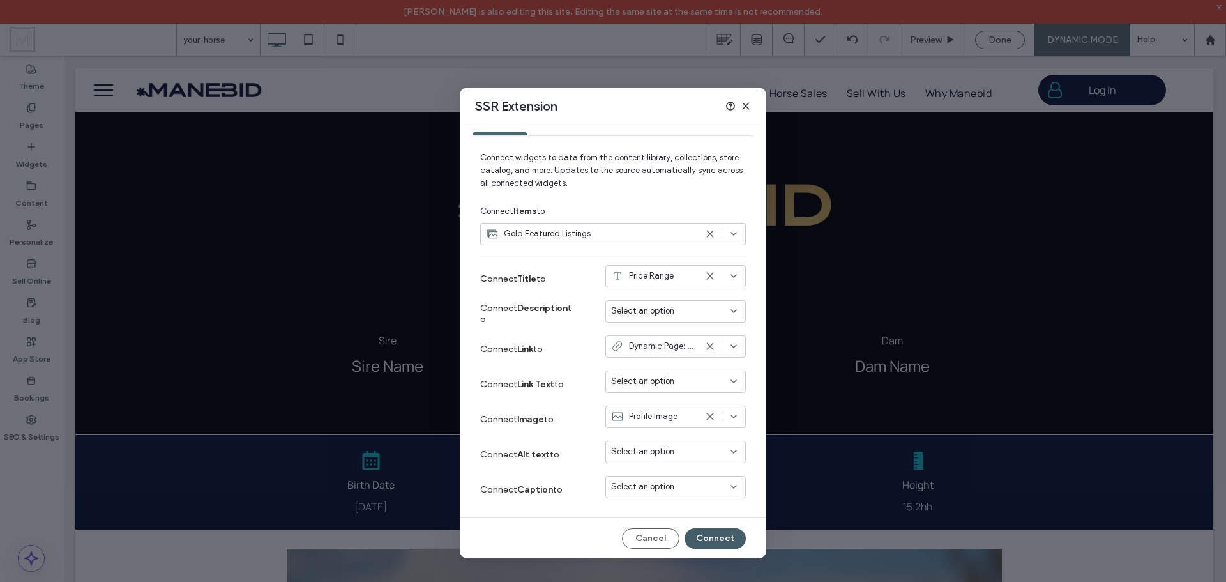
click at [711, 538] on button "Connect" at bounding box center [715, 538] width 61 height 20
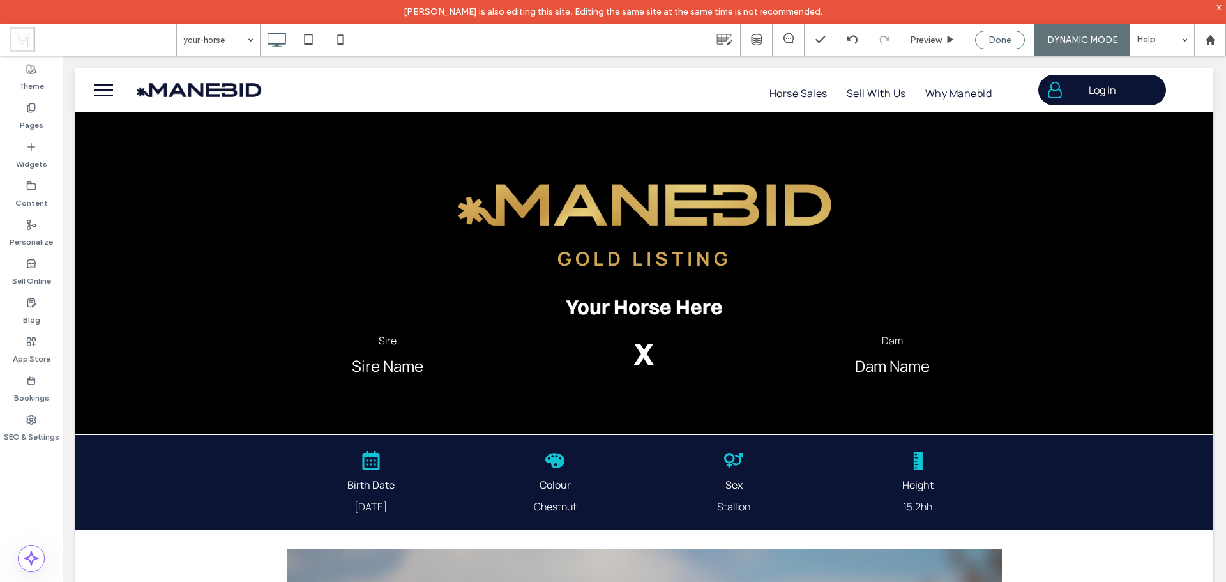
click at [1007, 33] on div "Done" at bounding box center [1000, 40] width 50 height 19
click at [1000, 42] on span "Done" at bounding box center [1000, 39] width 23 height 11
click at [930, 40] on span "Preview" at bounding box center [926, 39] width 32 height 11
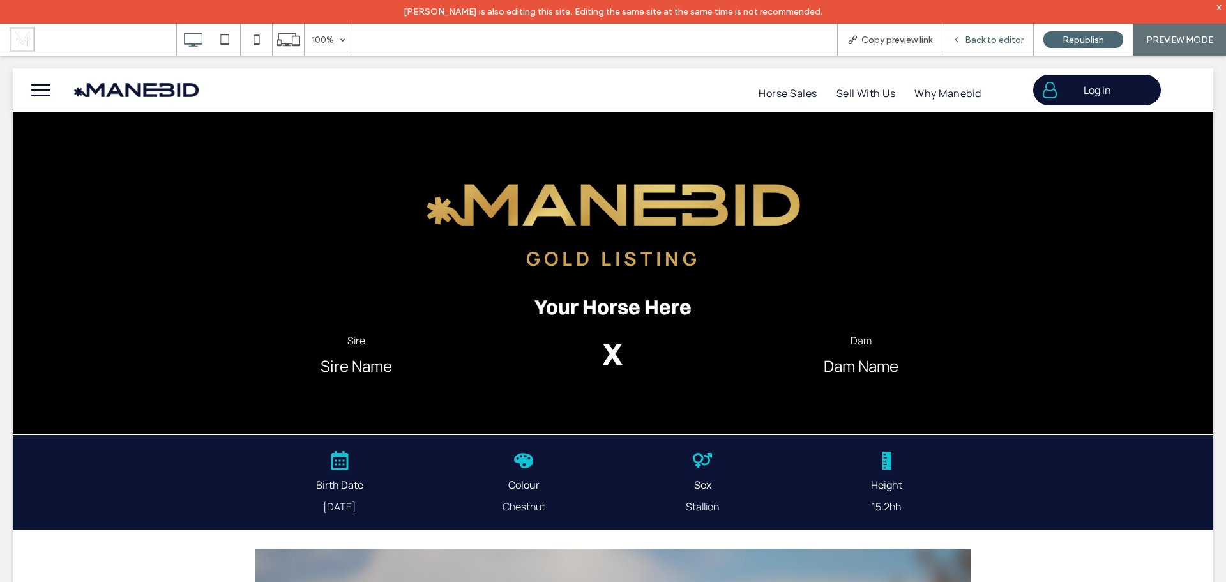
click at [984, 40] on span "Back to editor" at bounding box center [994, 39] width 59 height 11
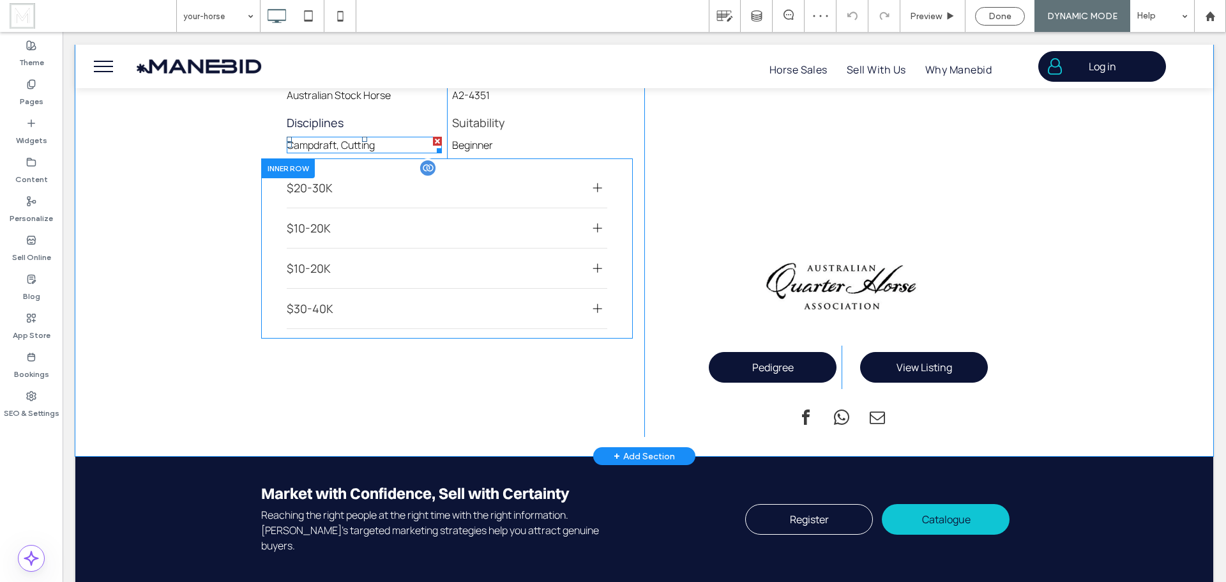
scroll to position [1149, 0]
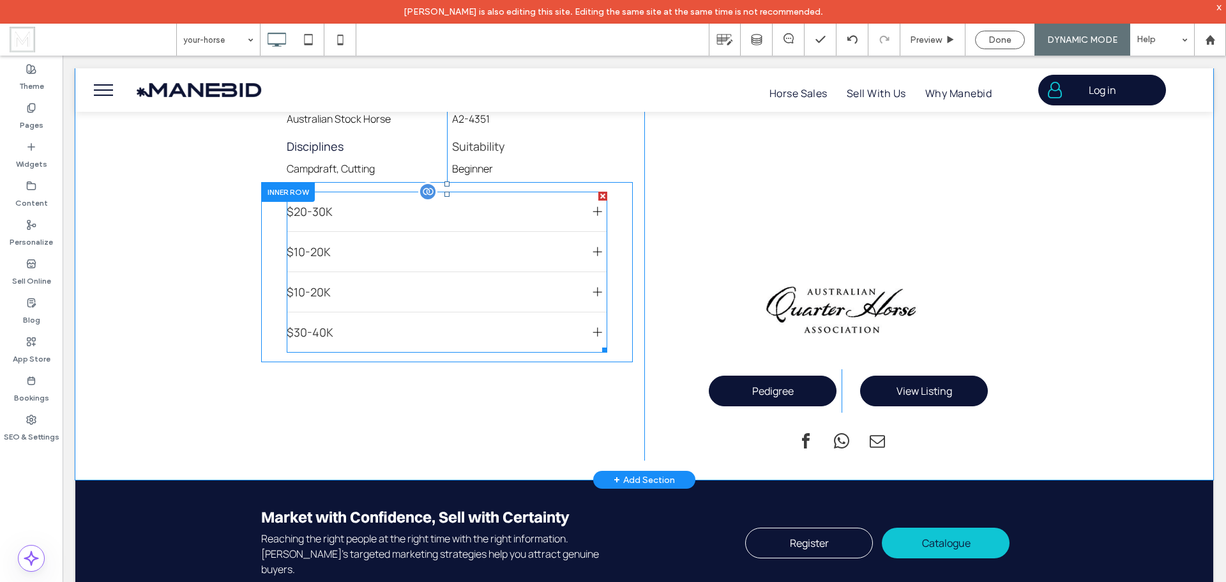
click at [391, 204] on span "$20-30K" at bounding box center [435, 211] width 296 height 15
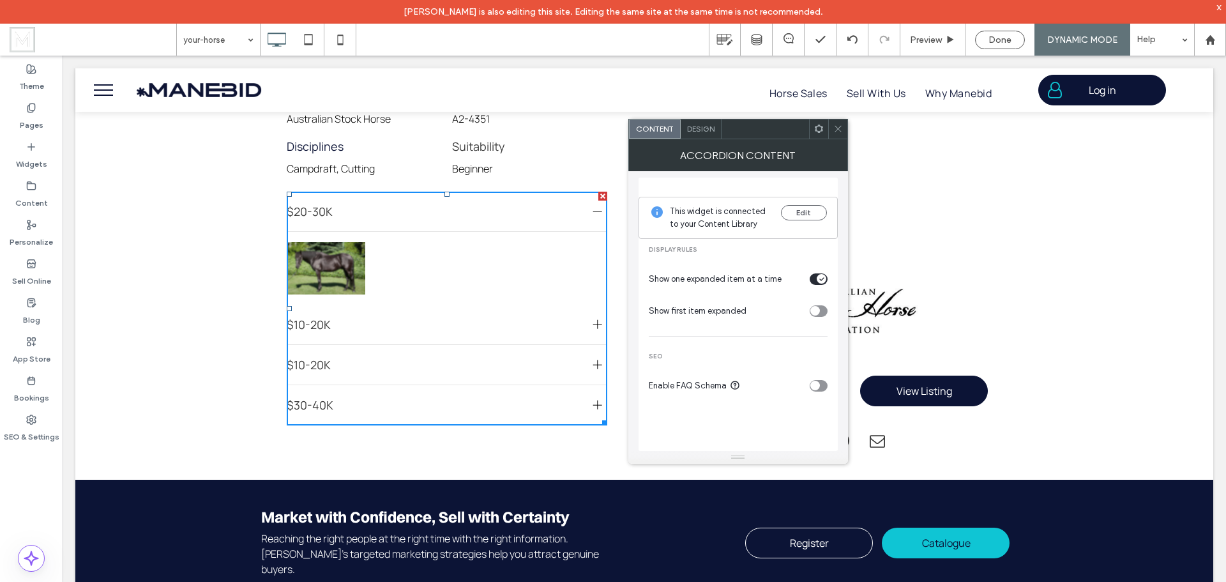
click at [819, 128] on icon at bounding box center [819, 129] width 10 height 10
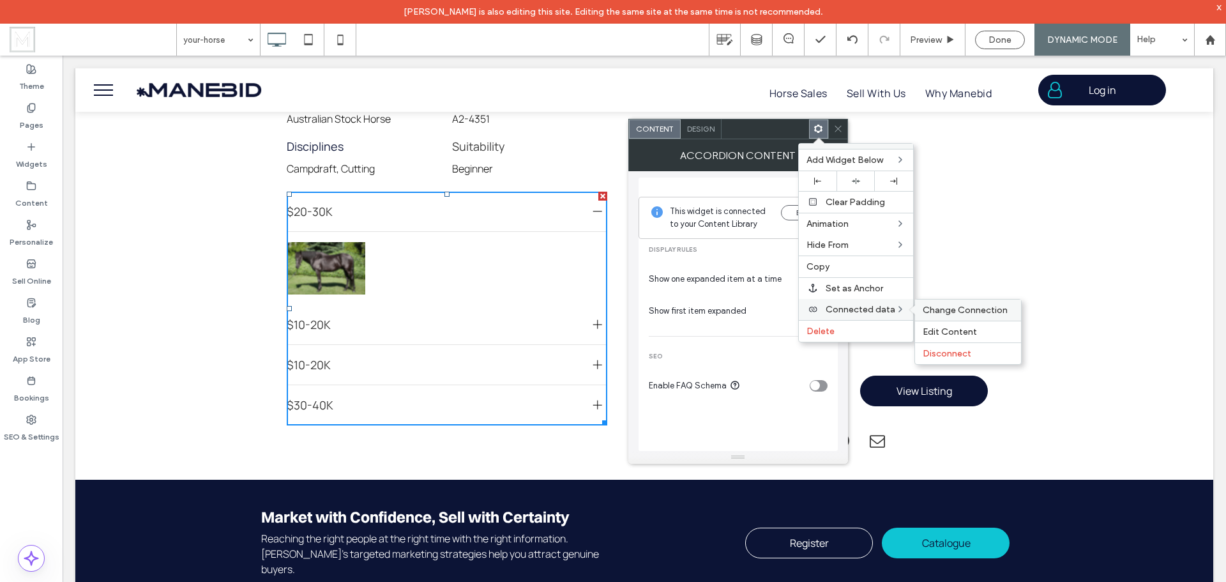
click at [946, 312] on span "Change Connection" at bounding box center [965, 310] width 85 height 11
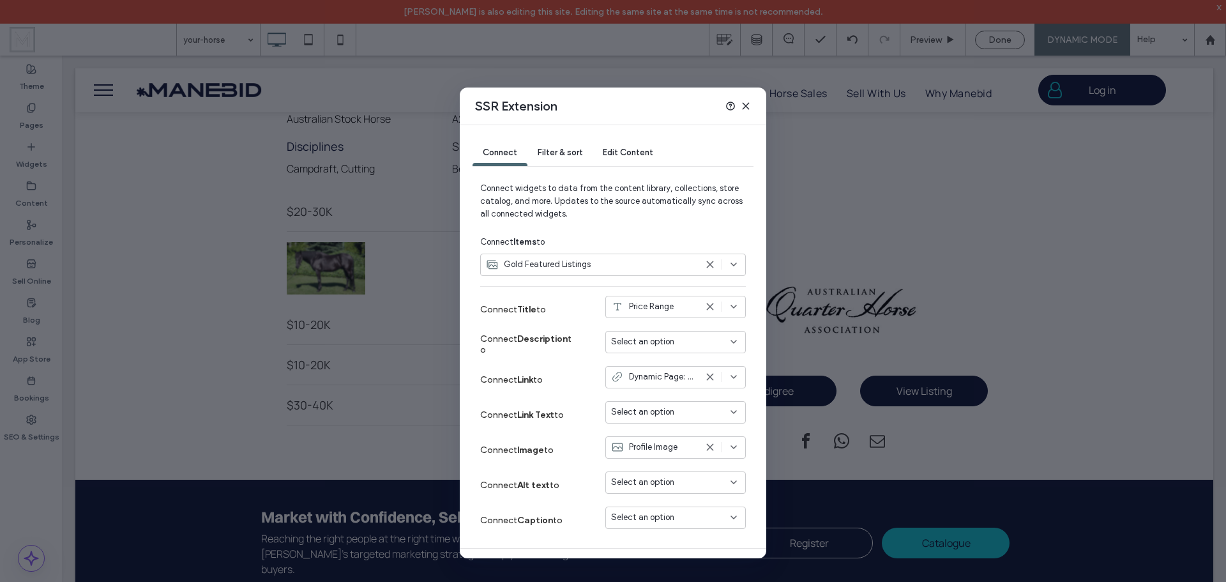
click at [163, 160] on div "SSR Extension Connect Filter & sort Edit Content Connect widgets to data from t…" at bounding box center [613, 291] width 1226 height 582
click at [747, 106] on icon at bounding box center [746, 106] width 10 height 10
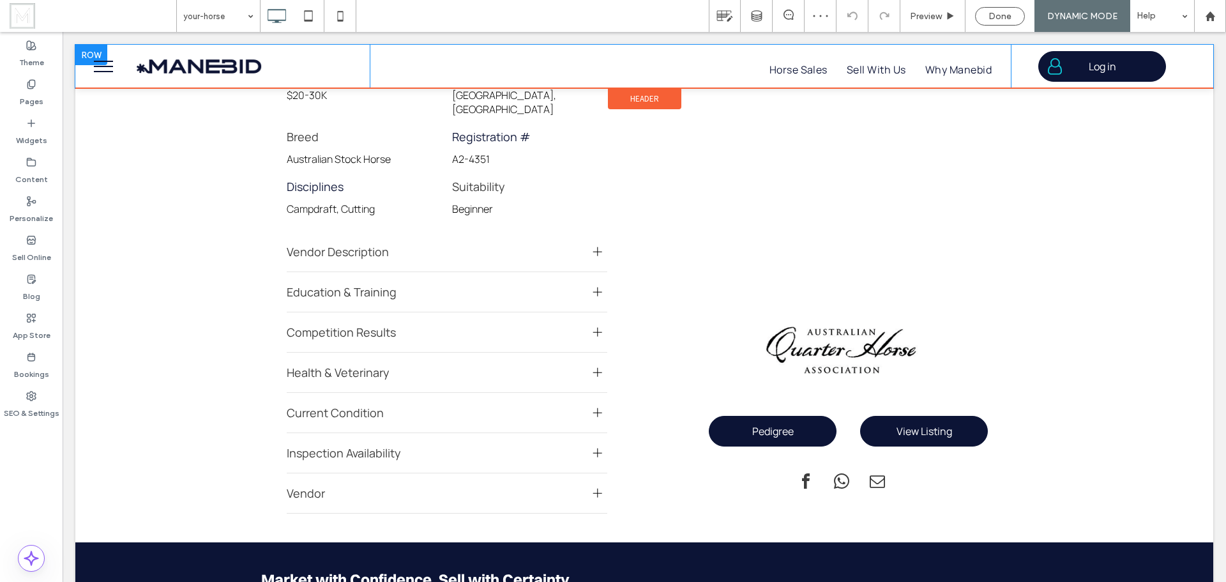
scroll to position [1086, 0]
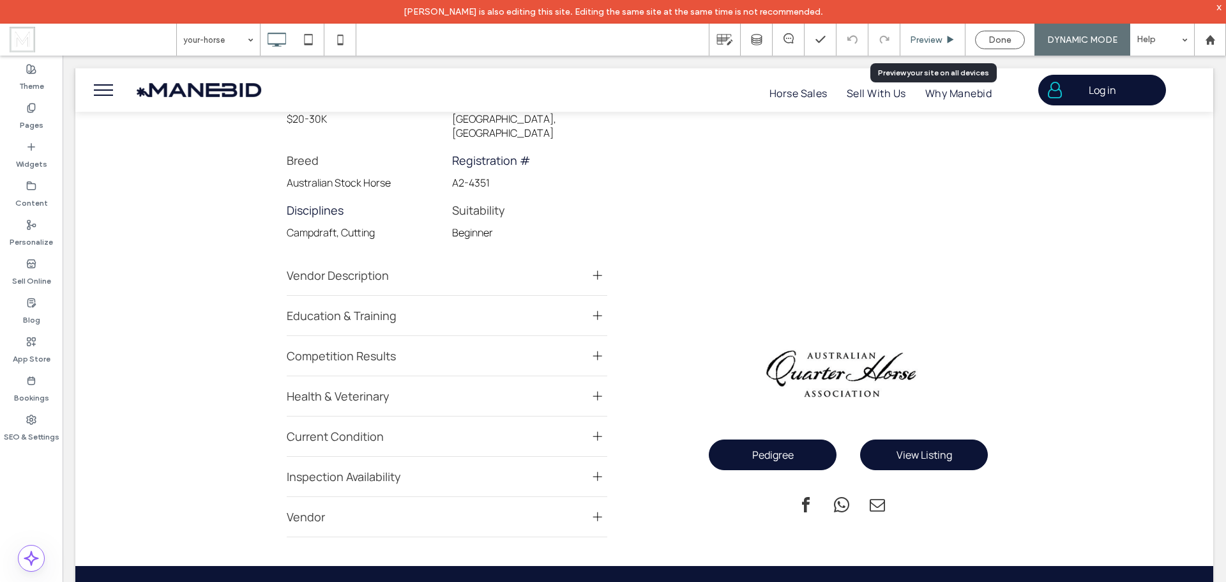
click at [934, 42] on span "Preview" at bounding box center [926, 39] width 32 height 11
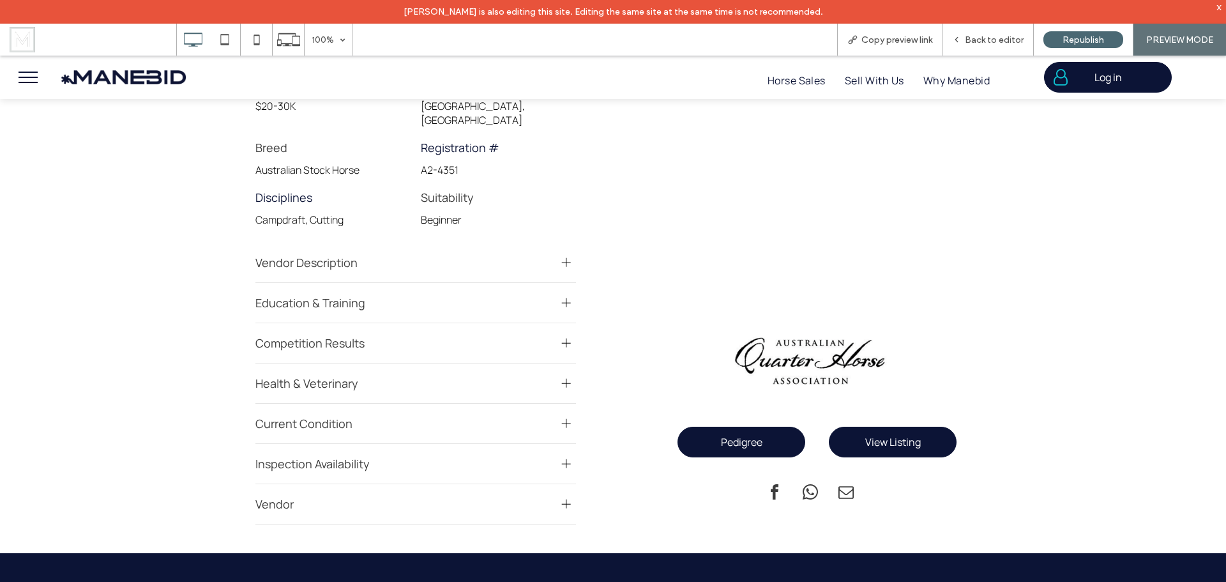
click at [476, 255] on span "Vendor Description" at bounding box center [403, 262] width 296 height 15
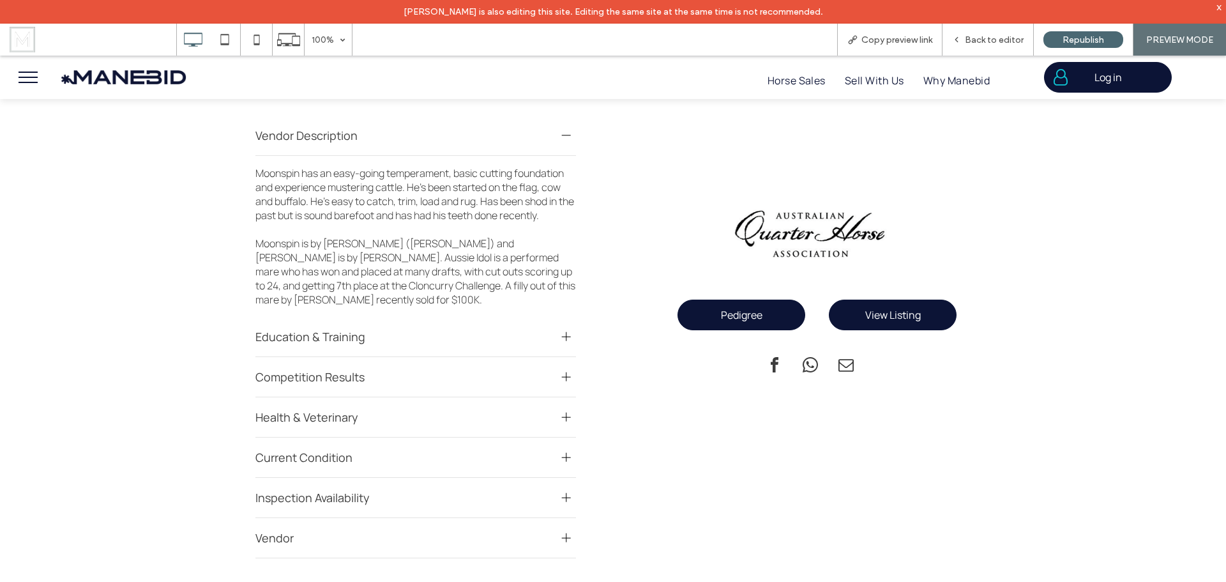
scroll to position [1277, 0]
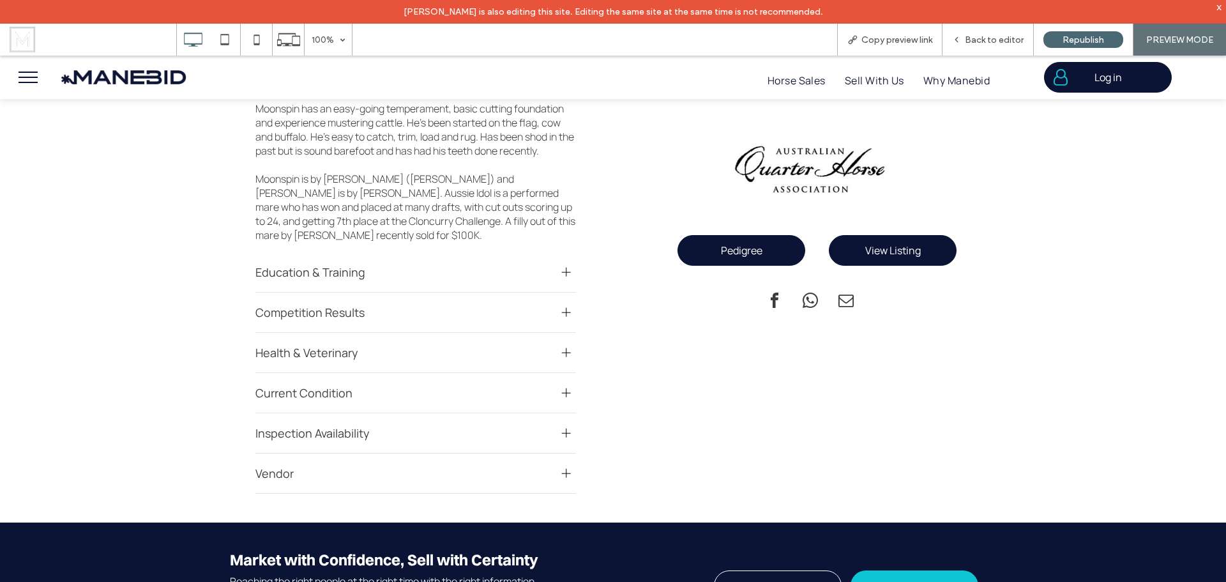
click at [538, 264] on span "Education & Training" at bounding box center [403, 271] width 296 height 15
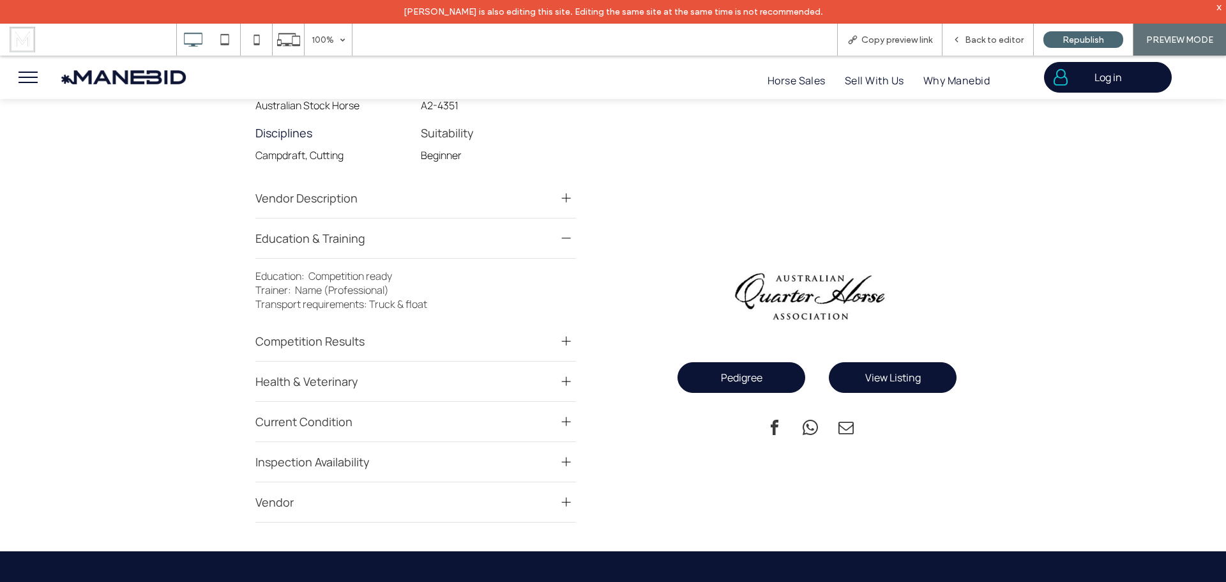
scroll to position [1149, 0]
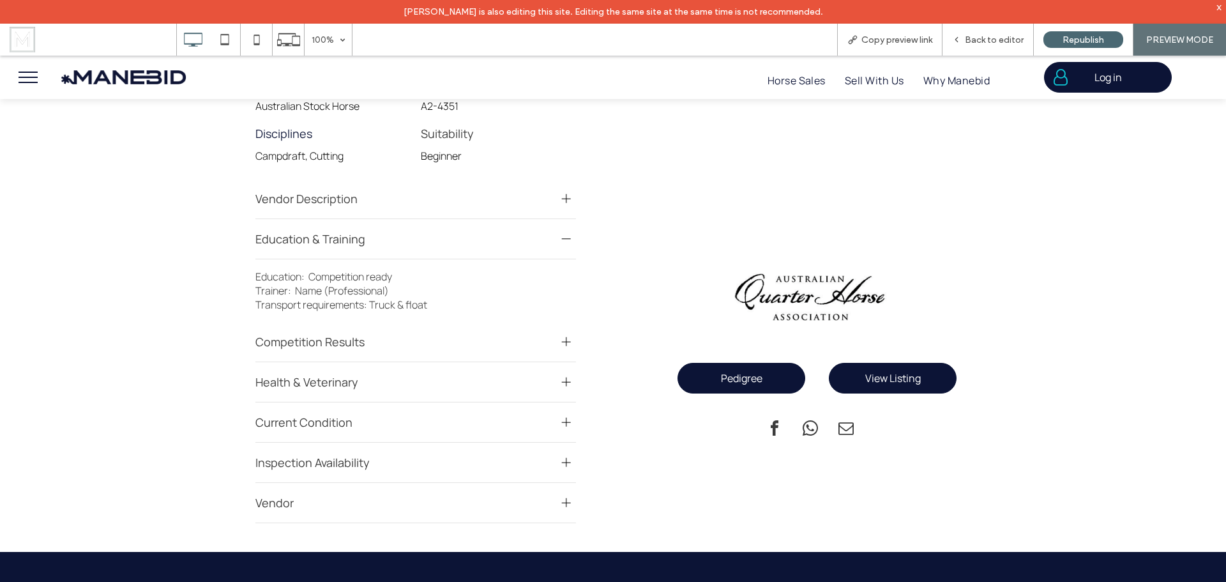
click at [477, 334] on span "Competition Results" at bounding box center [403, 341] width 296 height 15
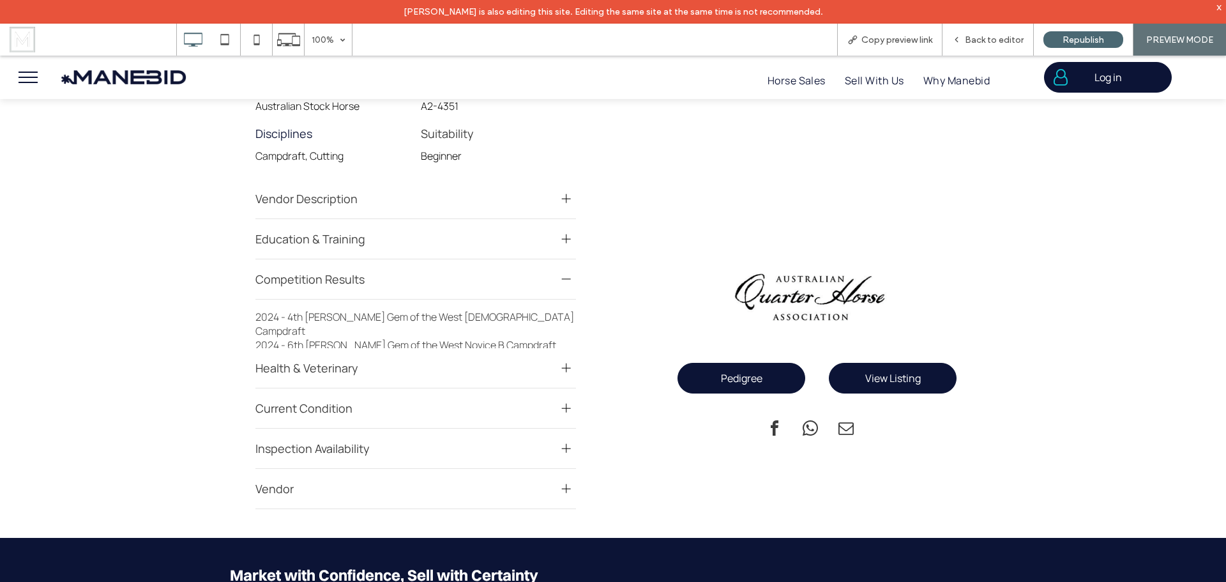
click at [480, 271] on span "Competition Results" at bounding box center [403, 278] width 296 height 15
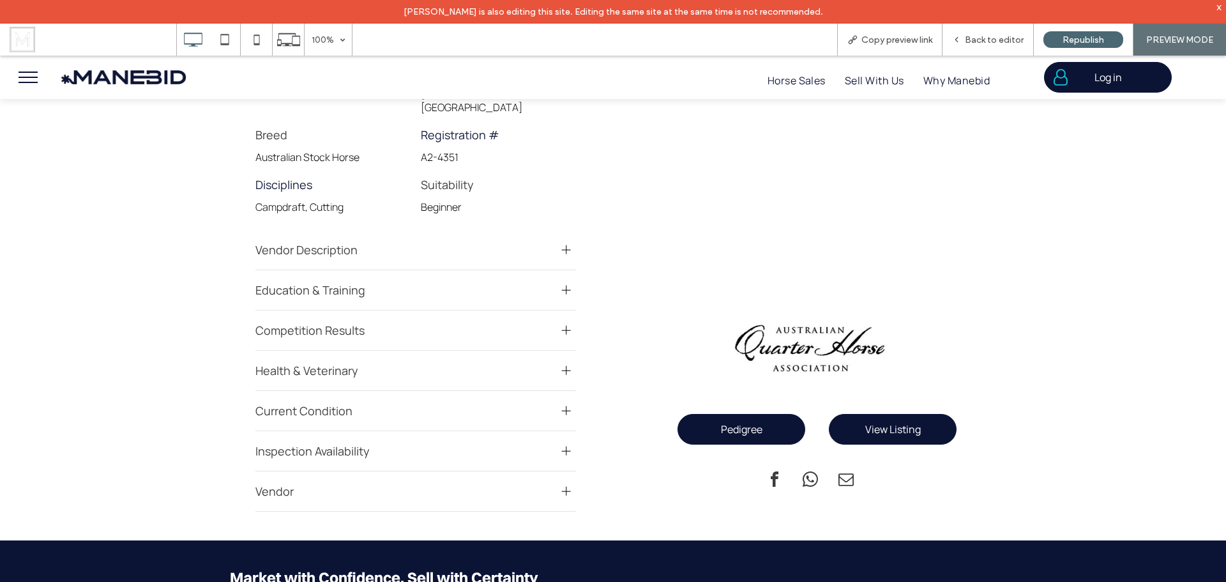
scroll to position [1022, 0]
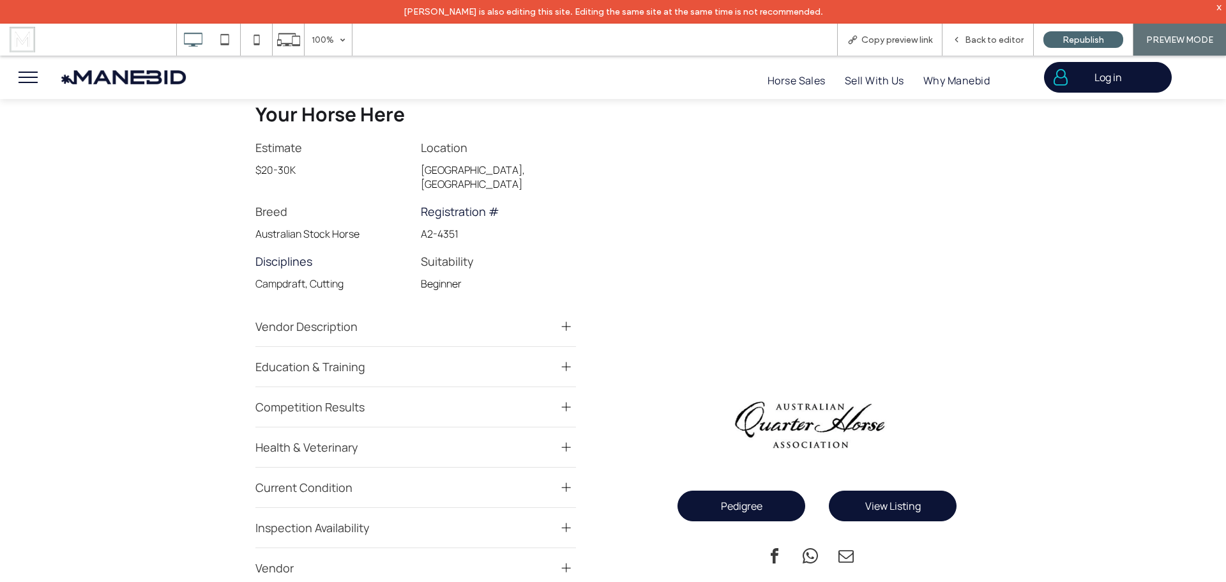
click at [382, 359] on span "Education & Training" at bounding box center [403, 366] width 296 height 15
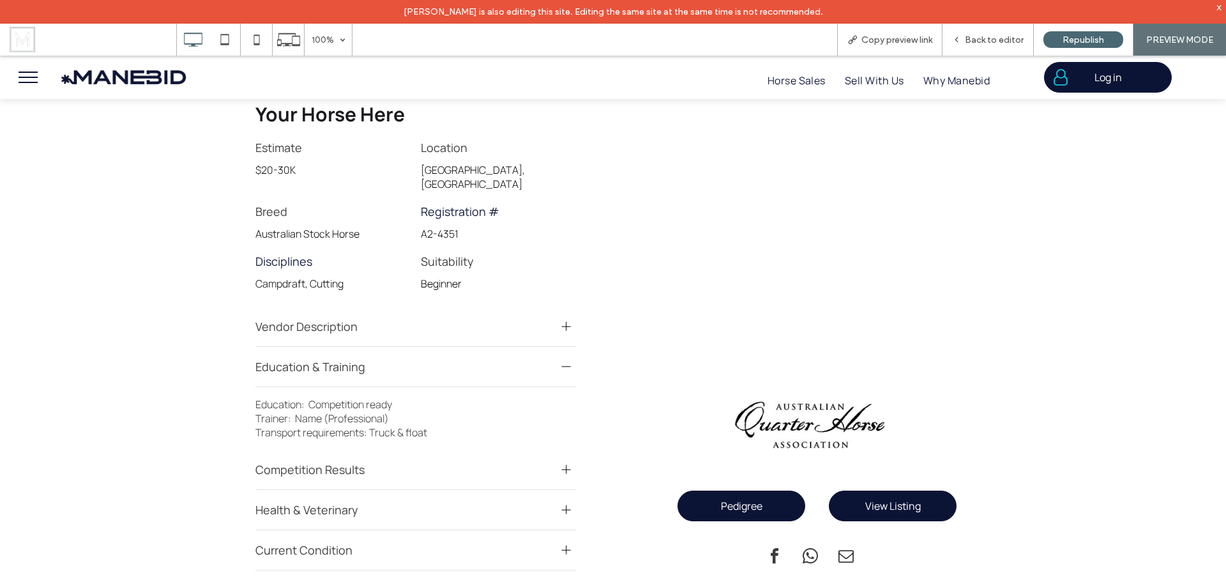
click at [398, 319] on span "Vendor Description" at bounding box center [403, 326] width 296 height 15
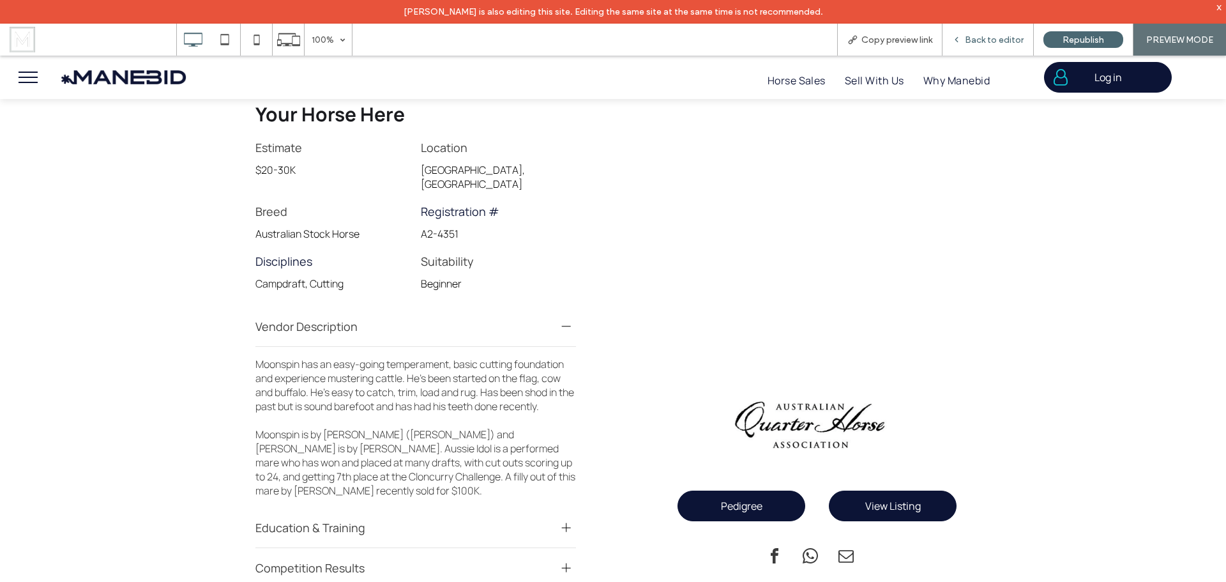
click at [1004, 44] on span "Back to editor" at bounding box center [994, 39] width 59 height 11
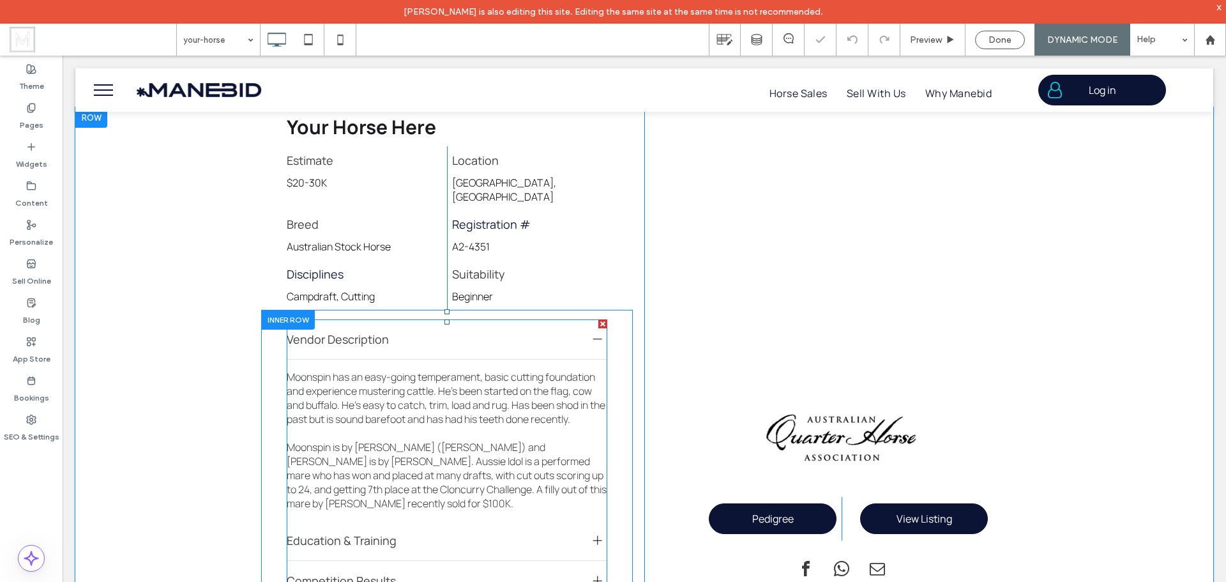
click at [504, 342] on div "Vendor Description" at bounding box center [447, 339] width 321 height 40
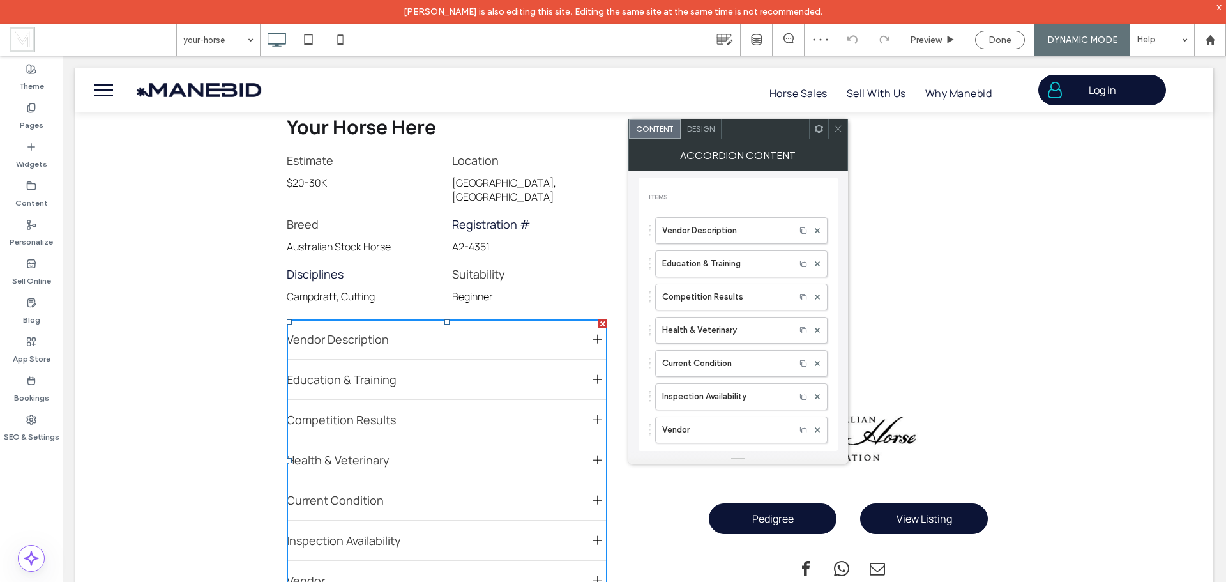
click at [816, 132] on icon at bounding box center [819, 129] width 10 height 10
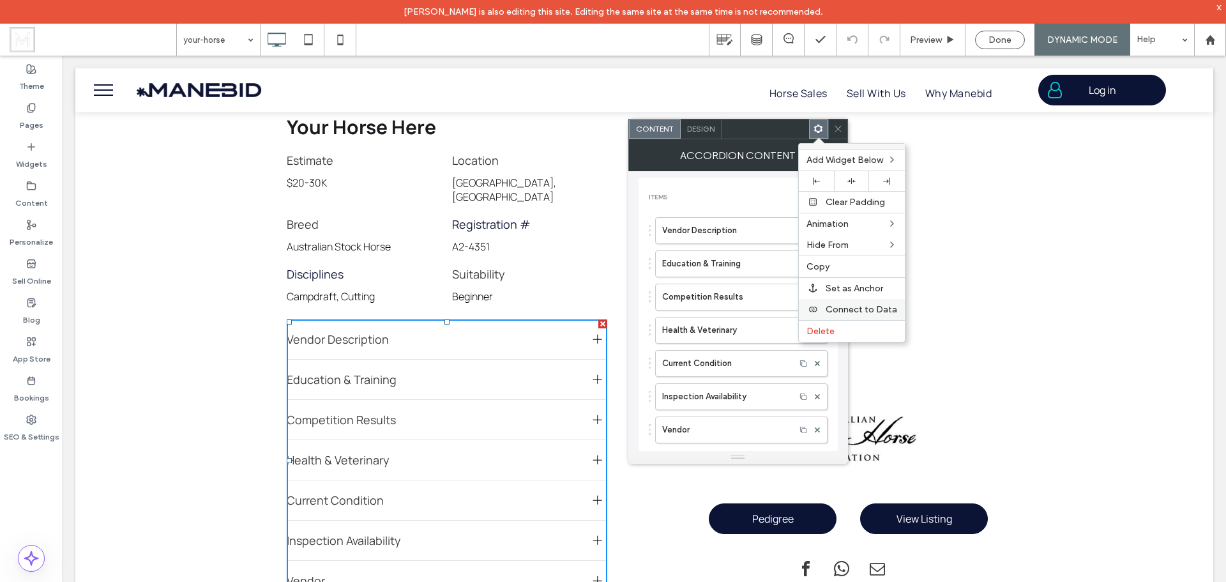
click at [842, 306] on span "Connect to Data" at bounding box center [862, 309] width 72 height 11
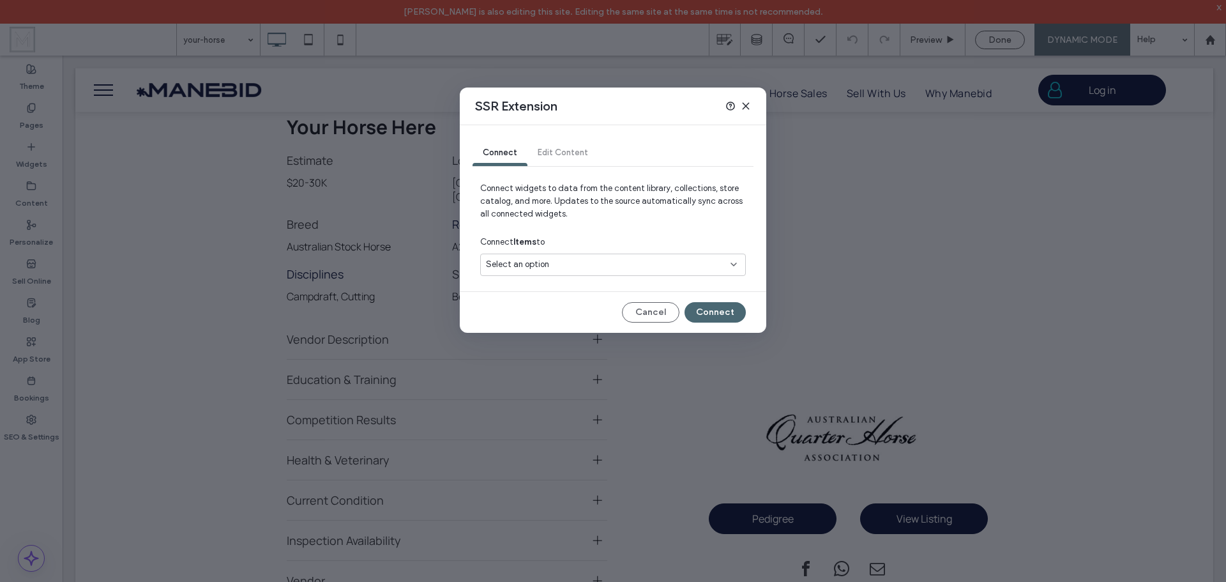
click at [612, 269] on div "Select an option" at bounding box center [605, 264] width 239 height 13
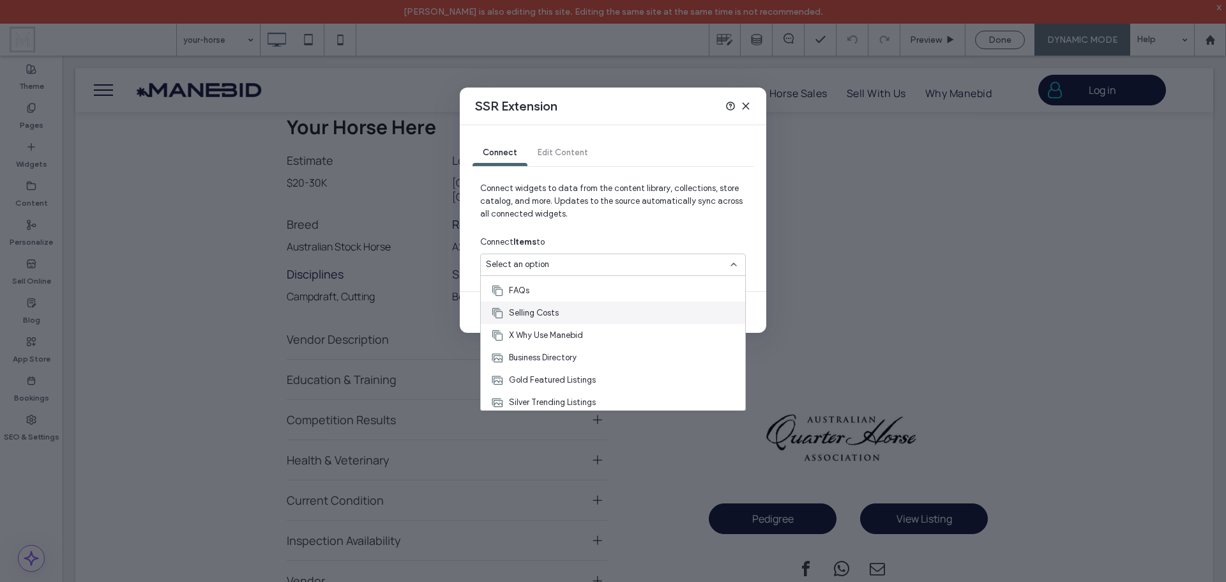
scroll to position [67, 0]
click at [590, 354] on span "Gold Featured Listings" at bounding box center [552, 354] width 87 height 13
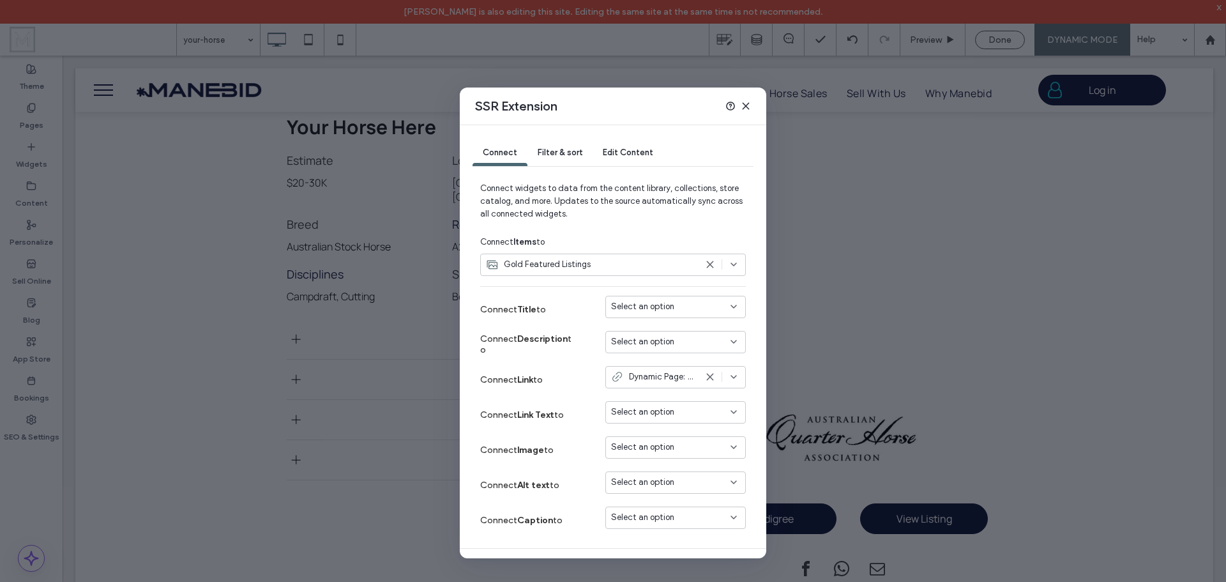
click at [619, 265] on div "Gold Featured Listings" at bounding box center [591, 264] width 210 height 13
click at [602, 307] on div "Gold Featured Listings Gallery Image" at bounding box center [608, 309] width 255 height 22
click at [674, 309] on div "Select an option" at bounding box center [668, 306] width 114 height 13
click at [675, 416] on span "Vendor Description" at bounding box center [661, 419] width 72 height 13
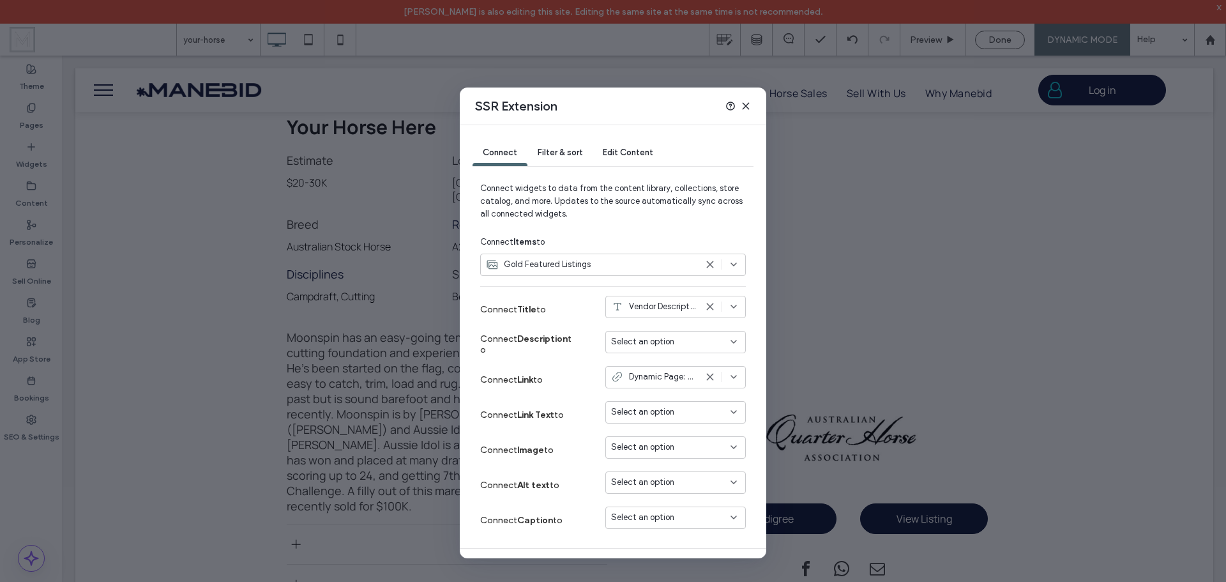
click at [663, 343] on div "Select an option" at bounding box center [668, 341] width 114 height 13
click at [669, 451] on span "Vendor Description" at bounding box center [661, 454] width 72 height 13
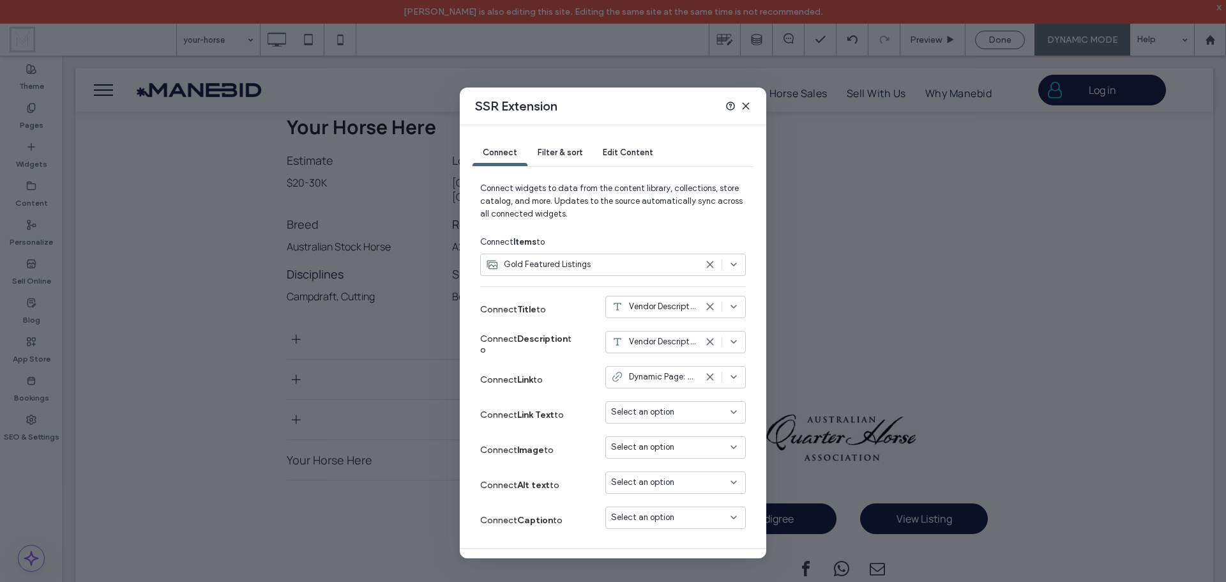
click at [666, 309] on span "Vendor Description" at bounding box center [662, 306] width 67 height 13
click at [567, 307] on label "Connect Title to" at bounding box center [528, 310] width 96 height 24
click at [744, 107] on icon at bounding box center [746, 106] width 10 height 10
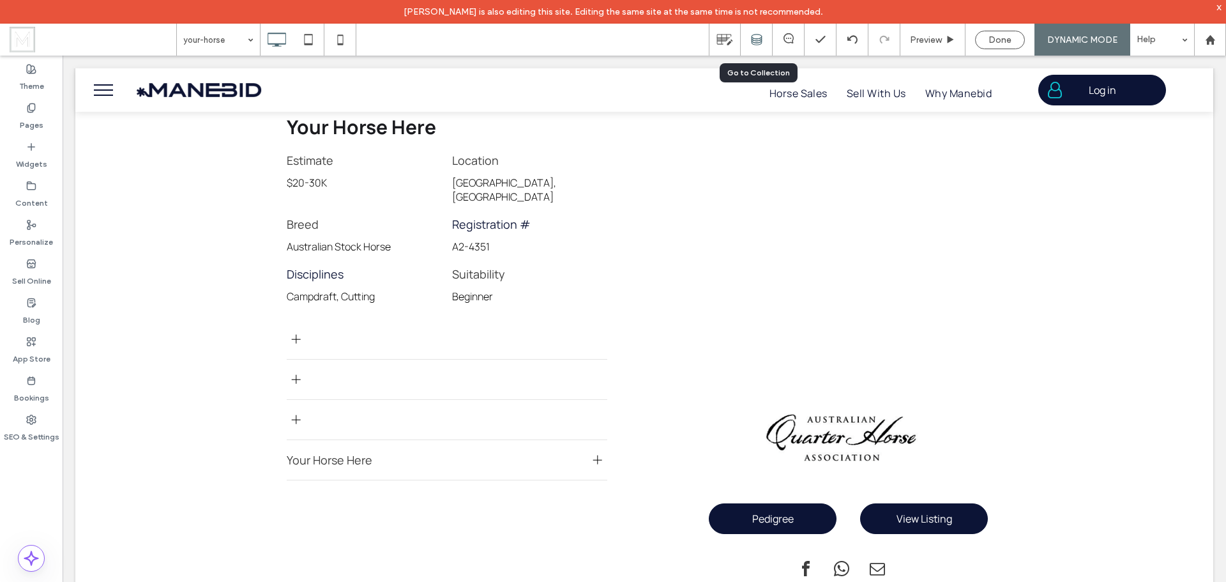
click at [754, 38] on icon at bounding box center [756, 39] width 11 height 11
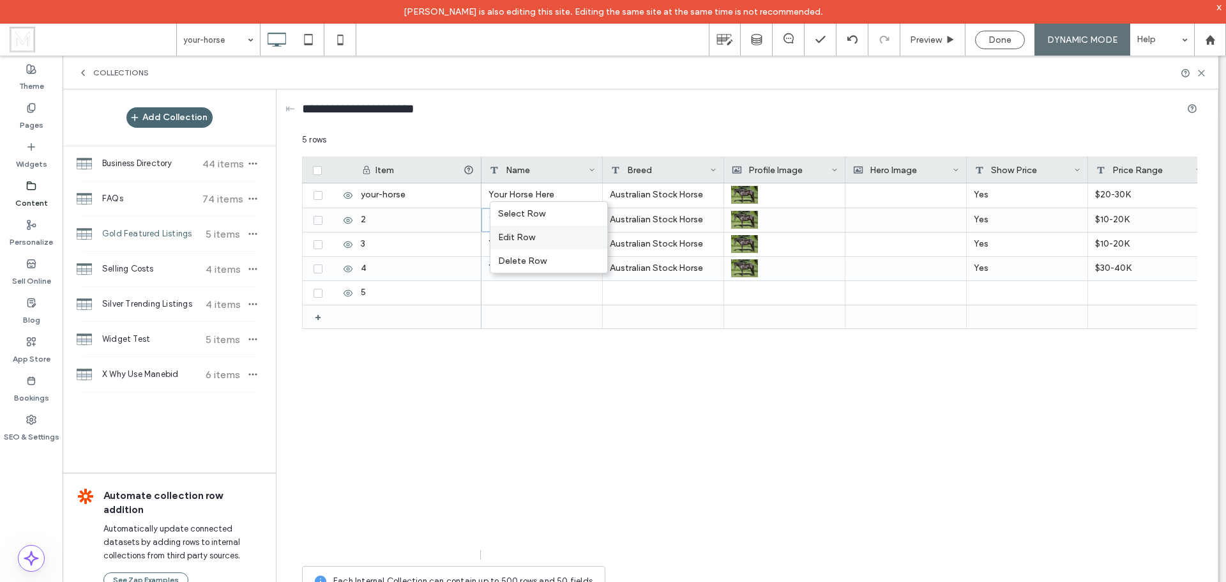
click at [554, 235] on div "Edit Row" at bounding box center [548, 237] width 117 height 24
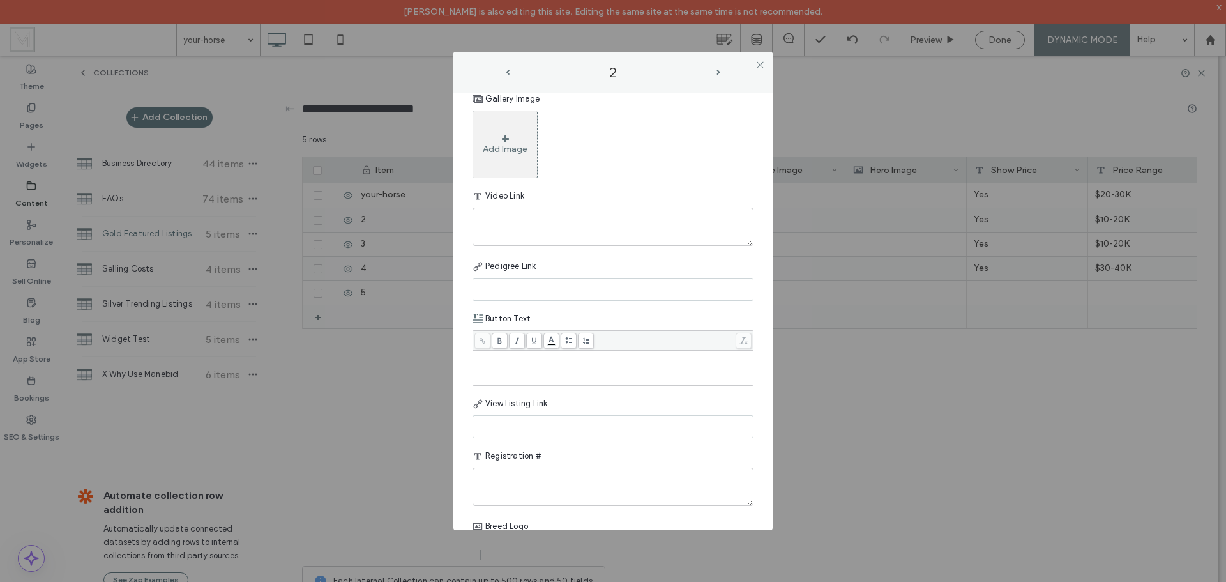
scroll to position [1533, 0]
click at [757, 66] on icon at bounding box center [760, 65] width 10 height 10
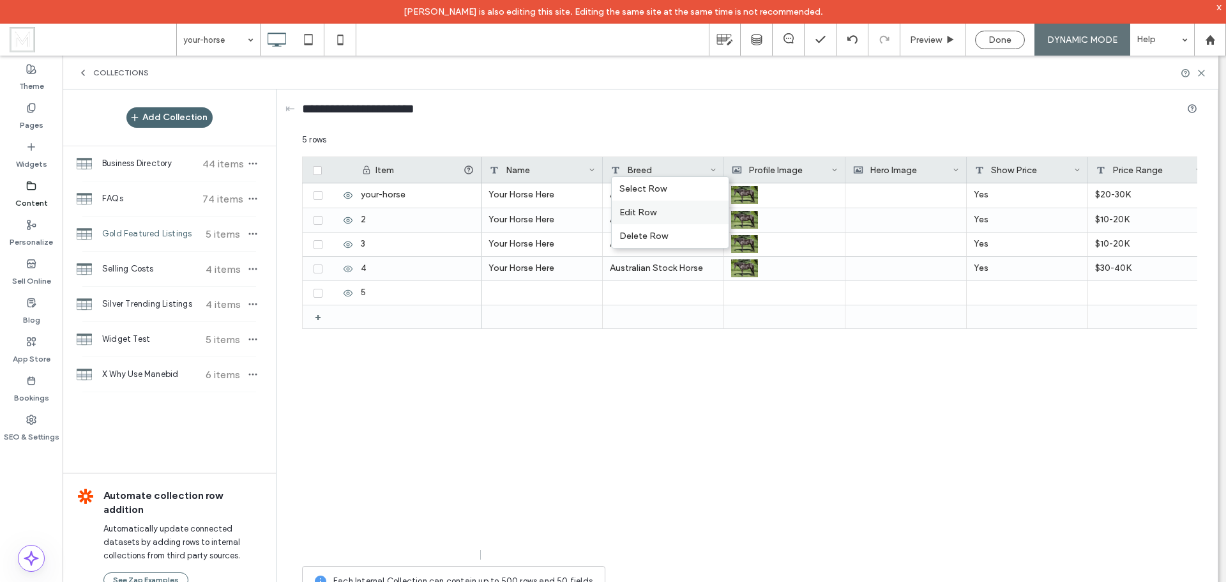
click at [644, 210] on div "Edit Row" at bounding box center [670, 213] width 117 height 24
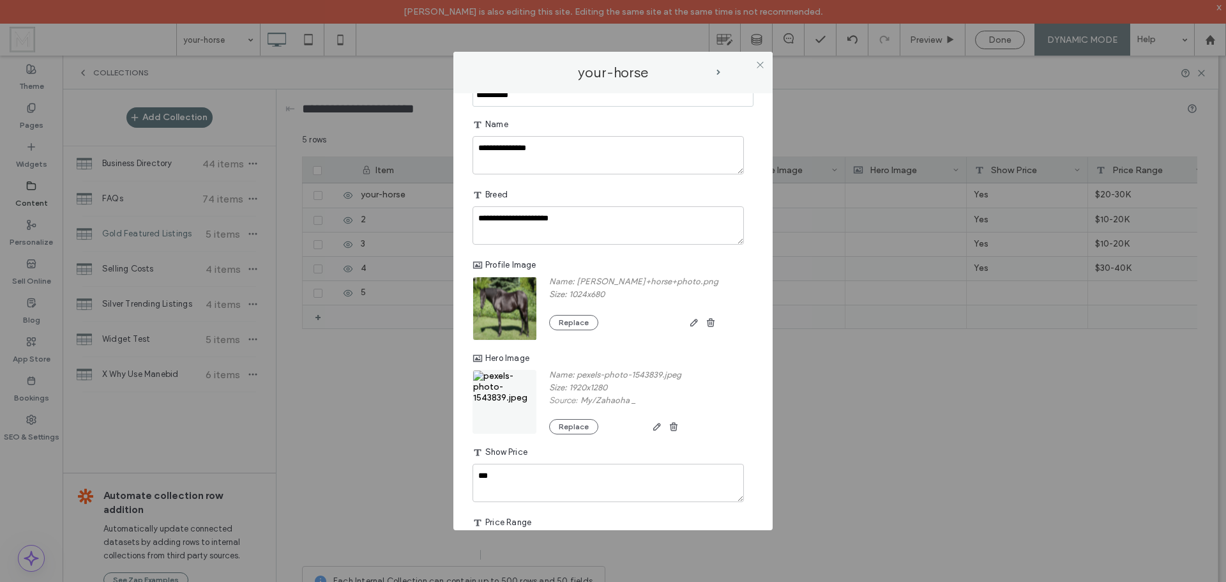
scroll to position [0, 0]
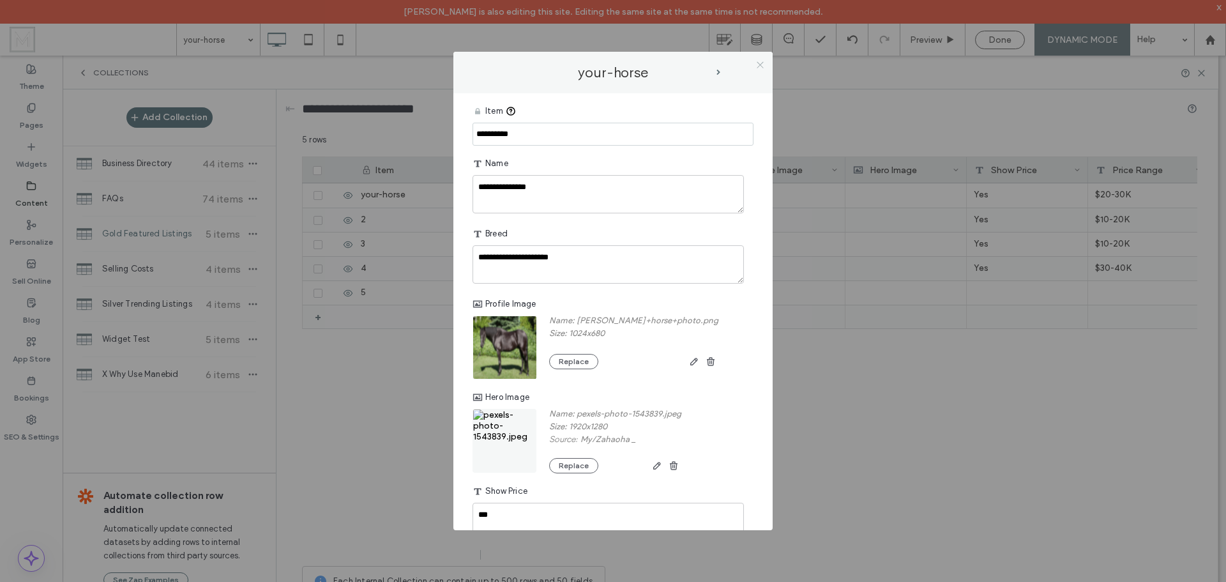
click at [762, 66] on icon at bounding box center [760, 65] width 10 height 10
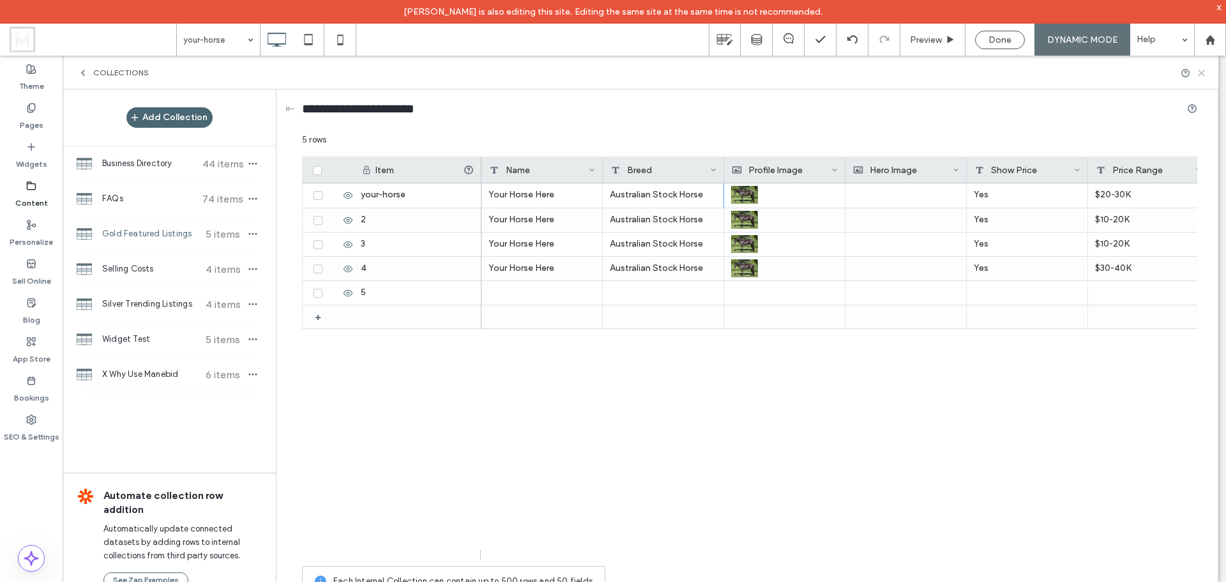
click at [1202, 73] on use at bounding box center [1202, 73] width 6 height 6
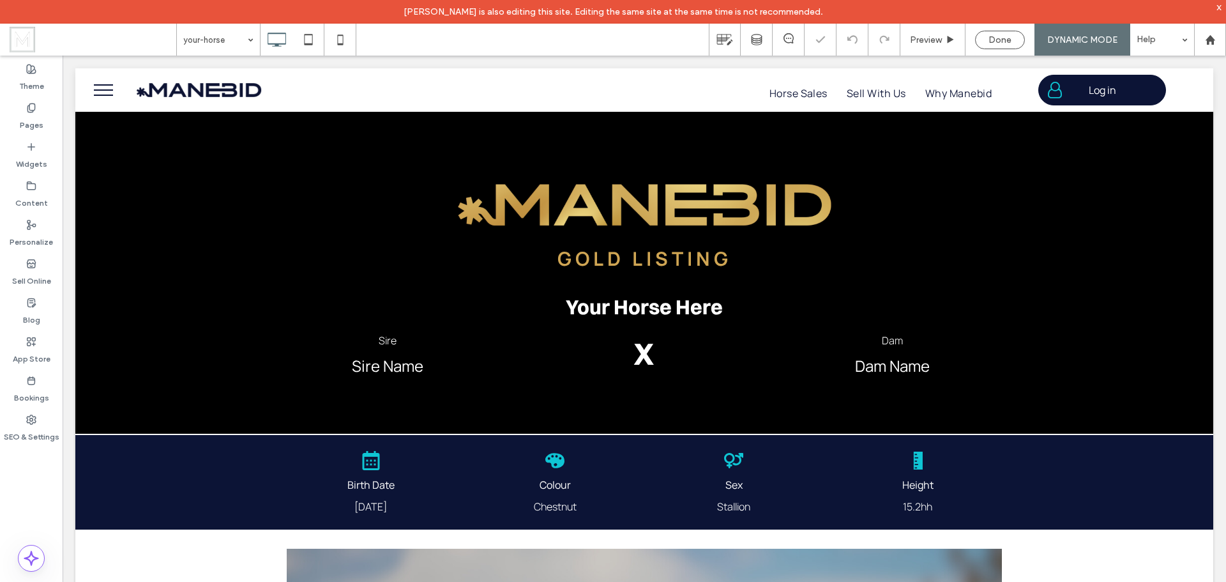
scroll to position [894, 0]
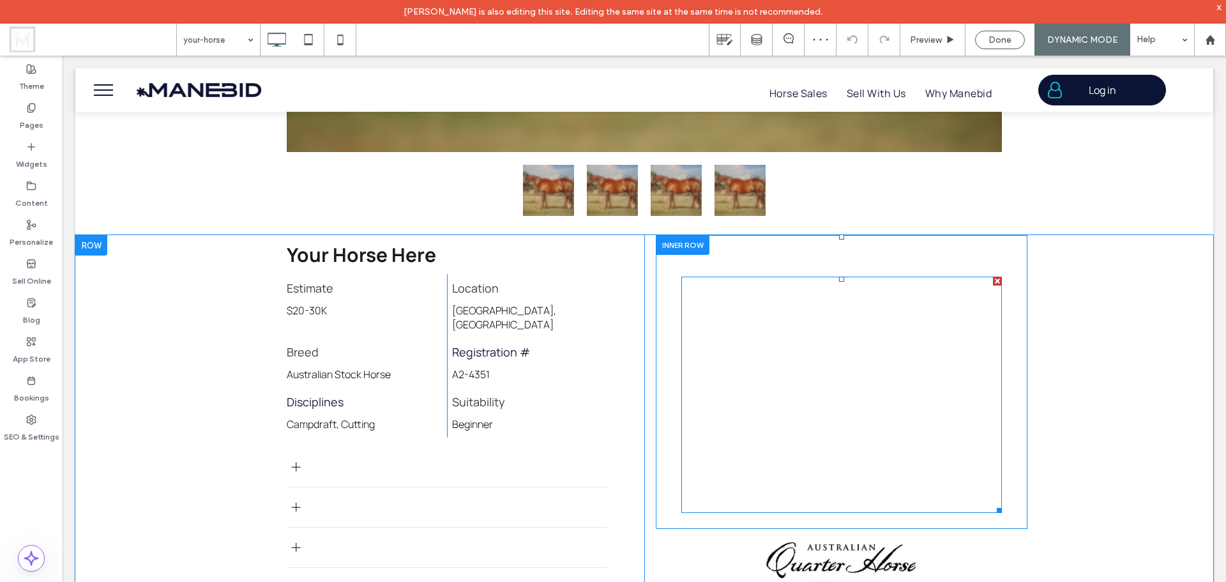
click at [910, 319] on span at bounding box center [841, 395] width 321 height 236
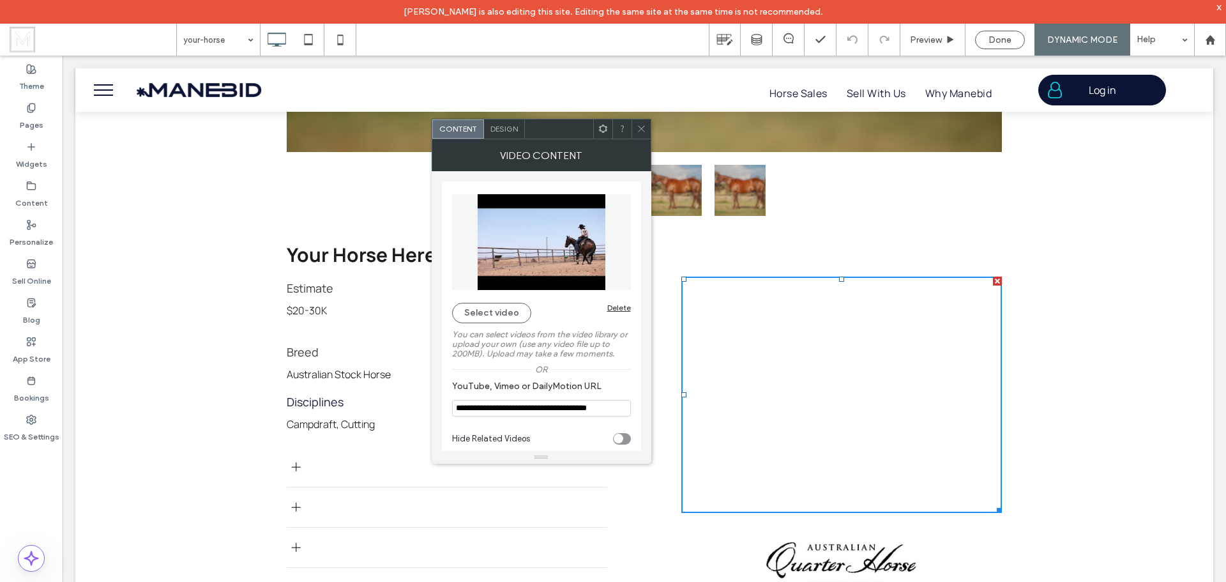
click at [603, 131] on use at bounding box center [602, 129] width 8 height 8
click at [641, 128] on icon at bounding box center [642, 129] width 10 height 10
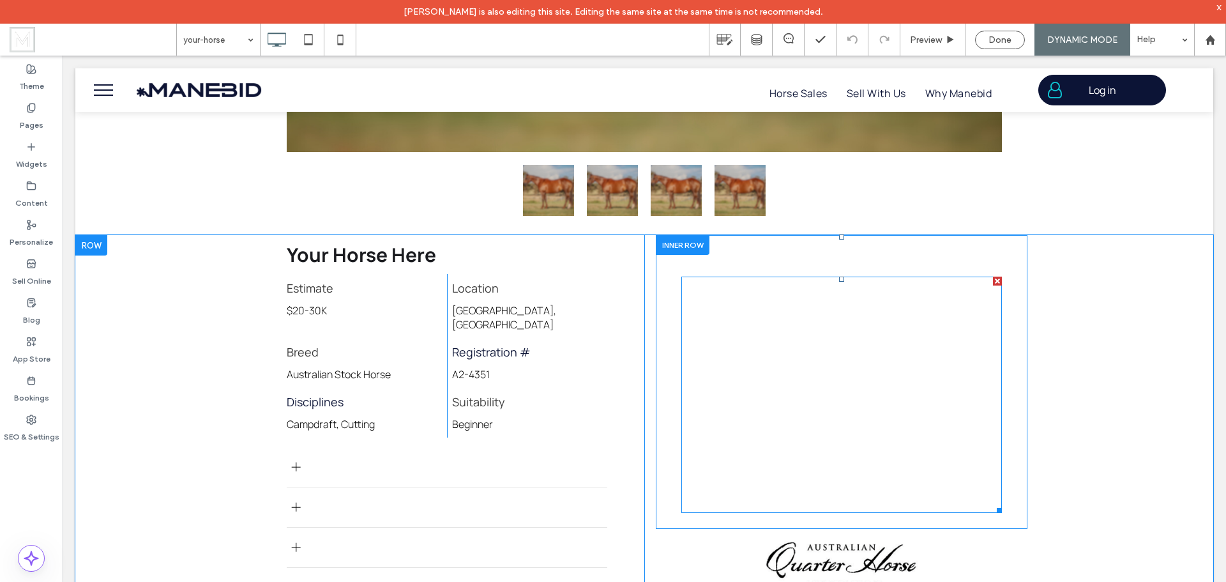
click at [993, 282] on div at bounding box center [997, 281] width 9 height 9
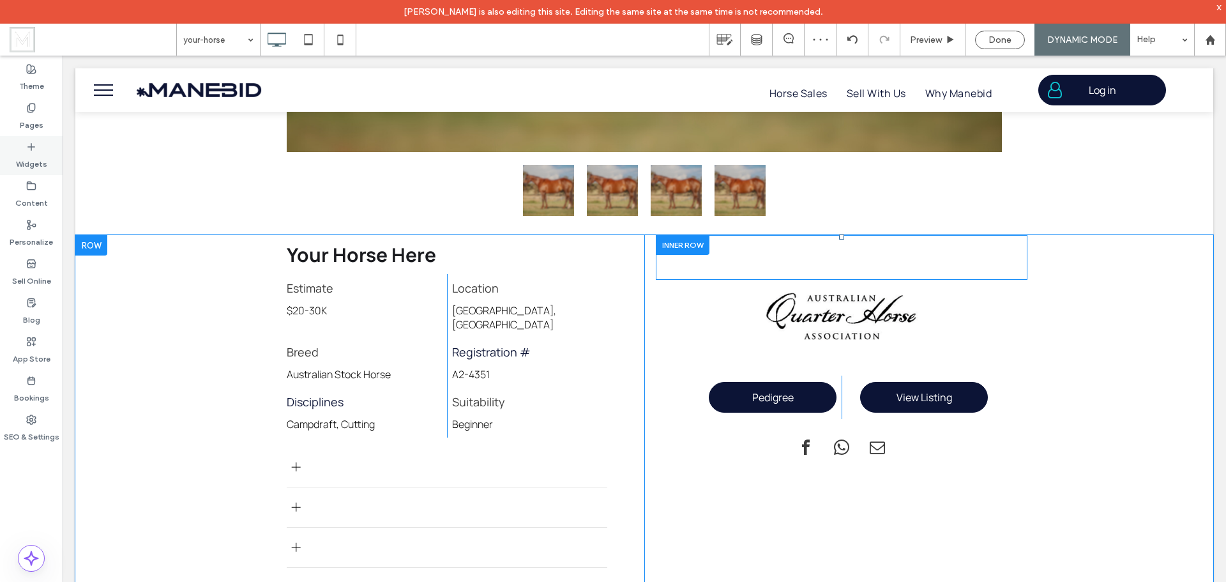
click at [34, 156] on label "Widgets" at bounding box center [31, 161] width 31 height 18
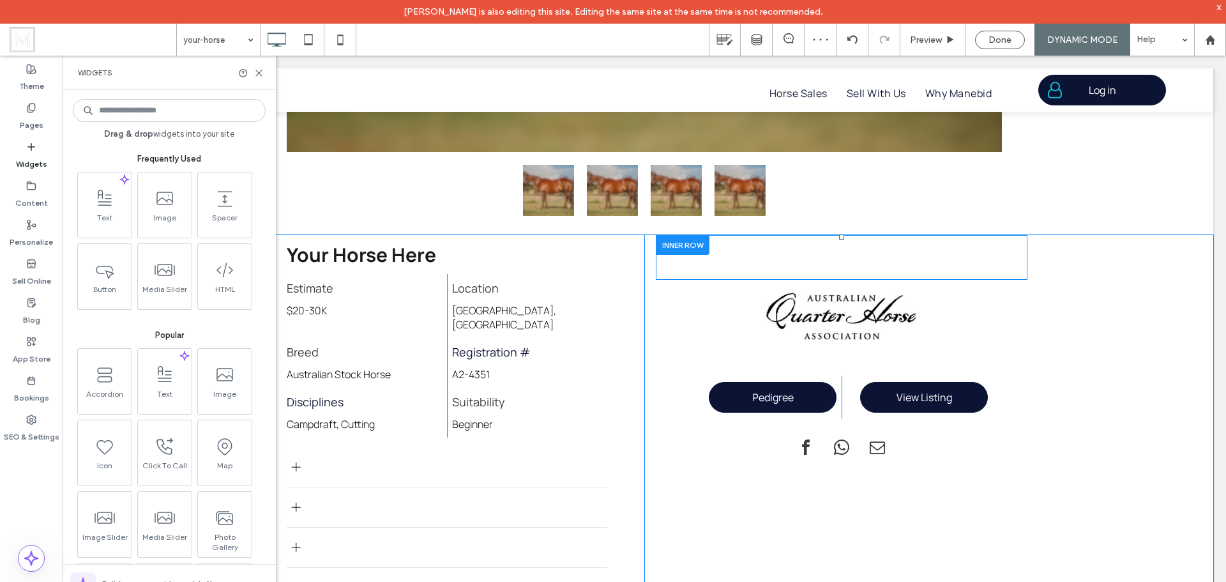
click at [146, 111] on input at bounding box center [169, 110] width 193 height 23
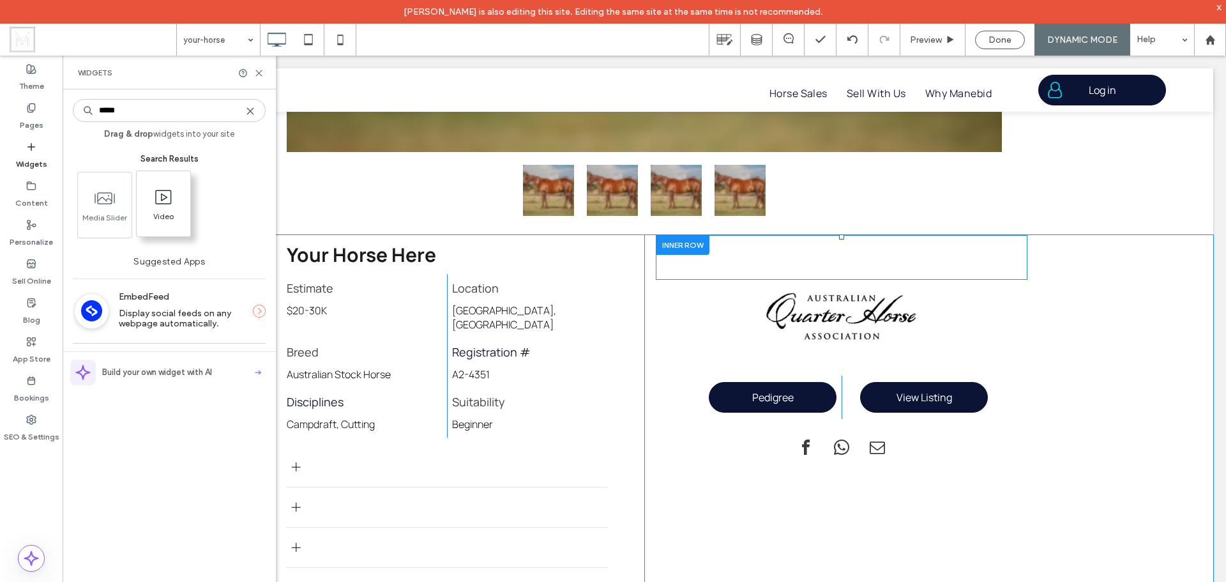
type input "*****"
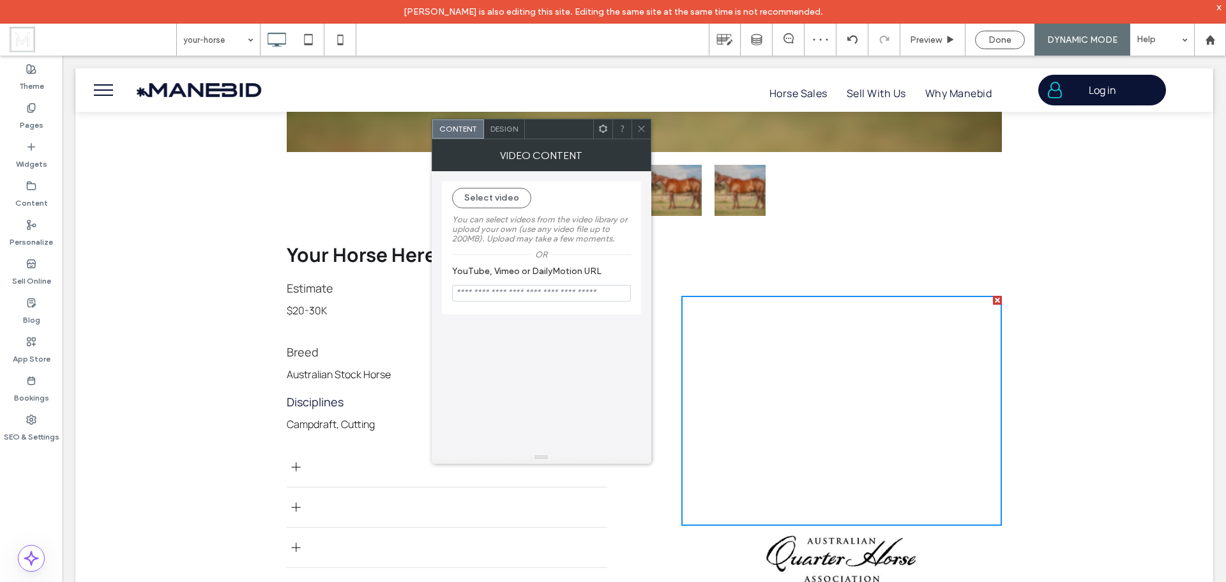
click at [602, 129] on icon at bounding box center [603, 129] width 10 height 10
click at [518, 136] on div "Design" at bounding box center [504, 128] width 41 height 19
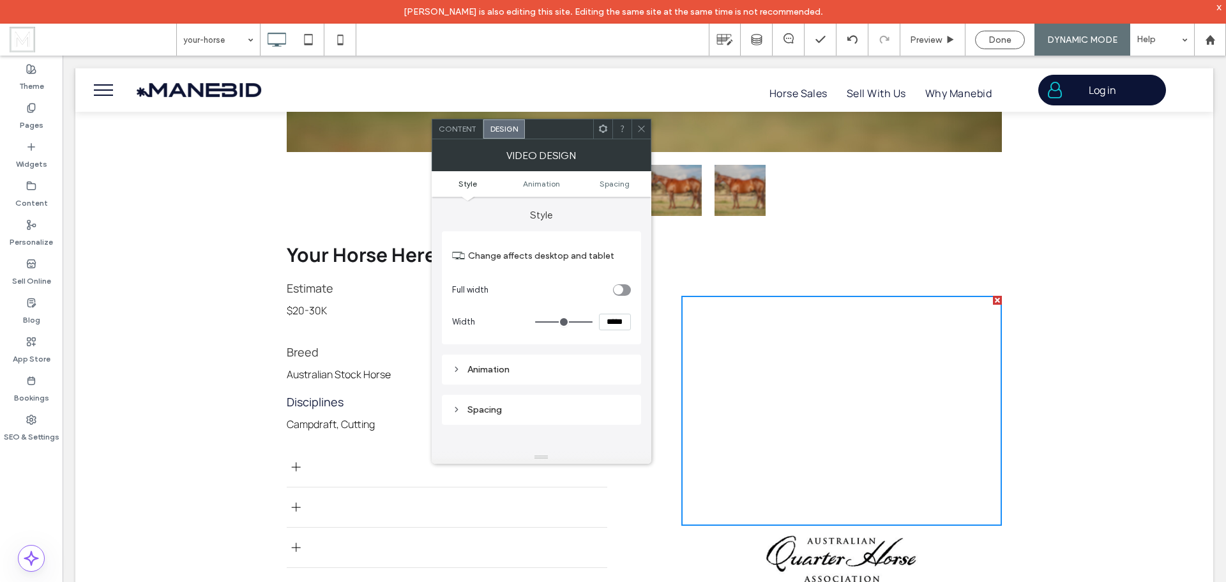
click at [645, 126] on icon at bounding box center [642, 129] width 10 height 10
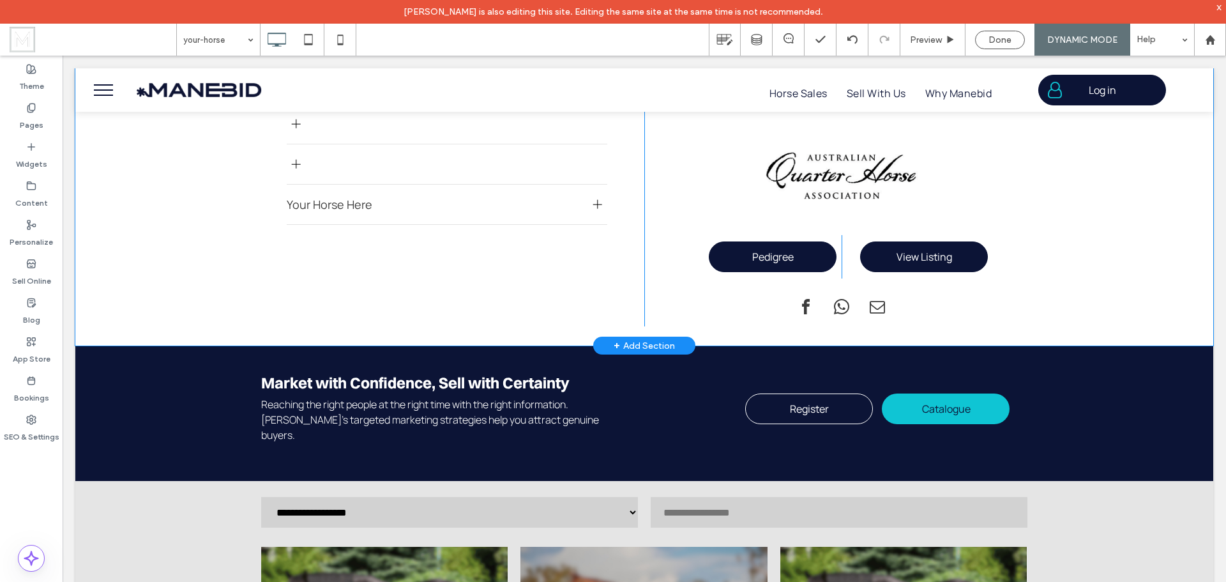
scroll to position [958, 0]
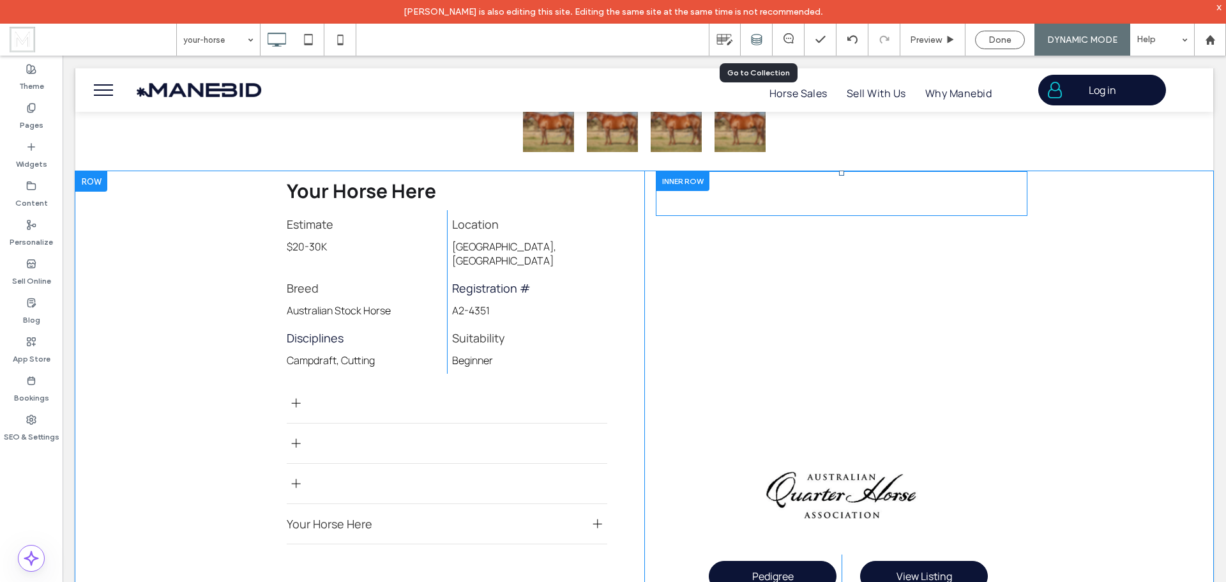
click at [759, 36] on icon at bounding box center [756, 39] width 11 height 11
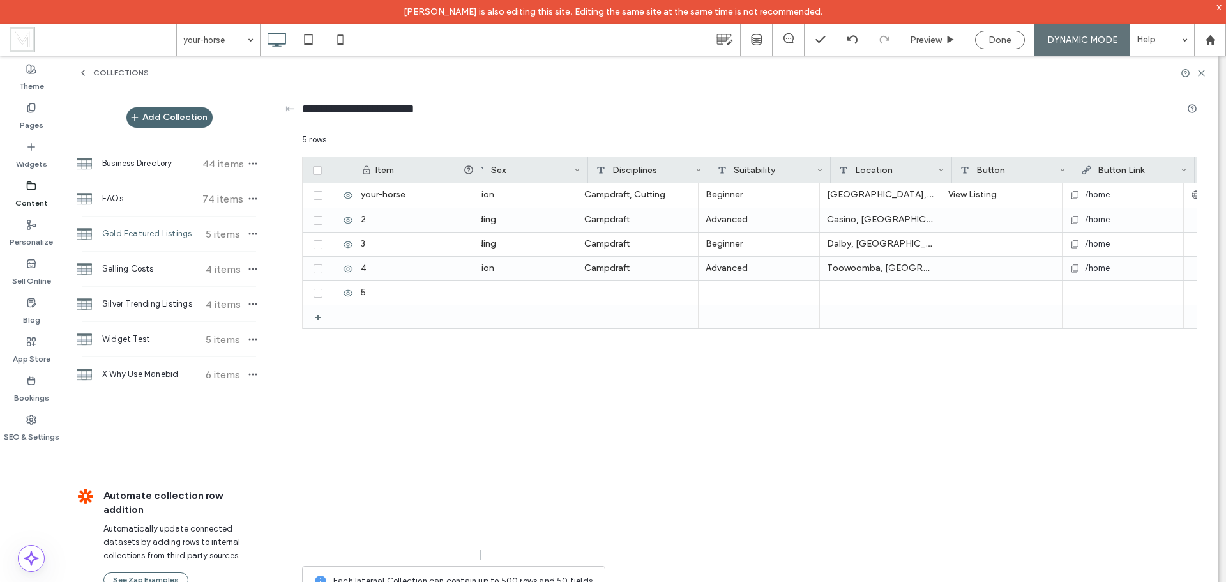
scroll to position [0, 0]
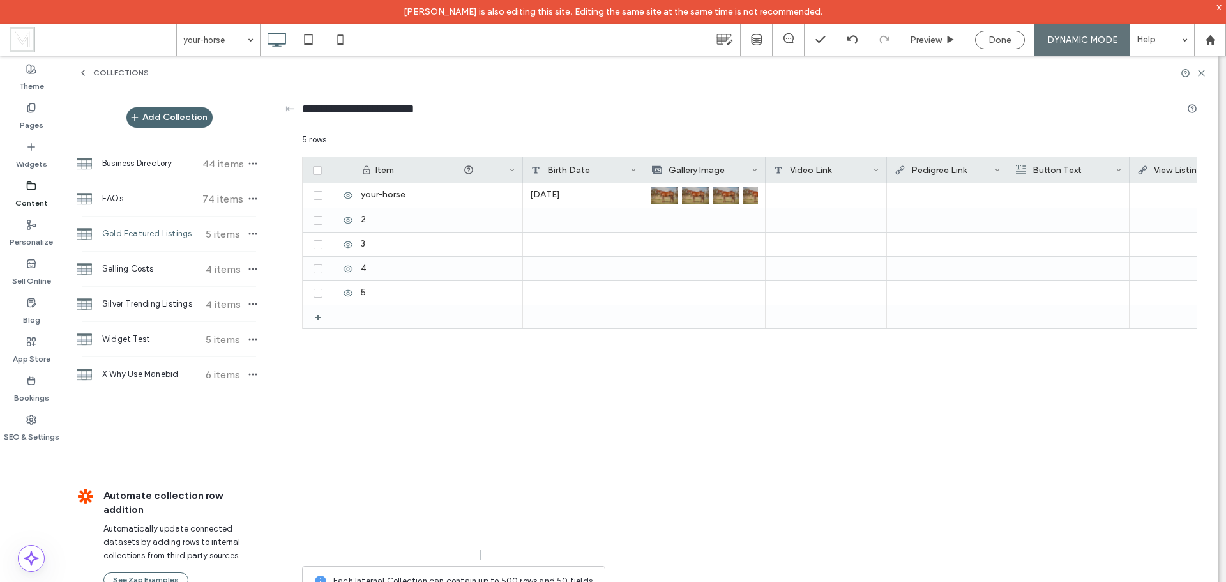
click at [826, 168] on div "Video Link" at bounding box center [823, 170] width 100 height 26
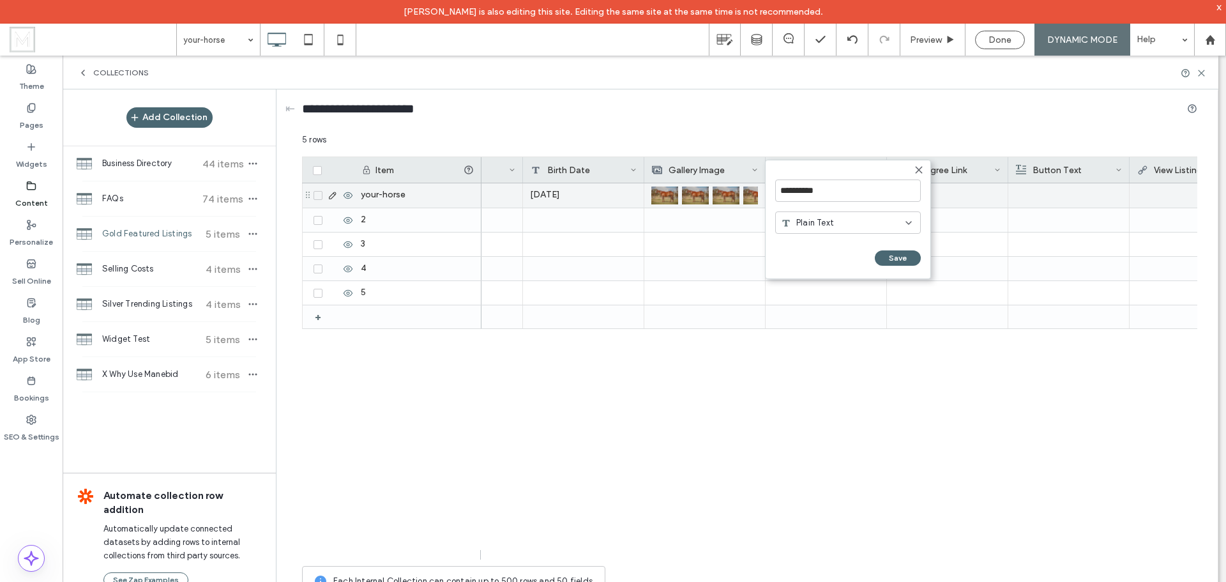
click at [948, 198] on div at bounding box center [947, 194] width 107 height 23
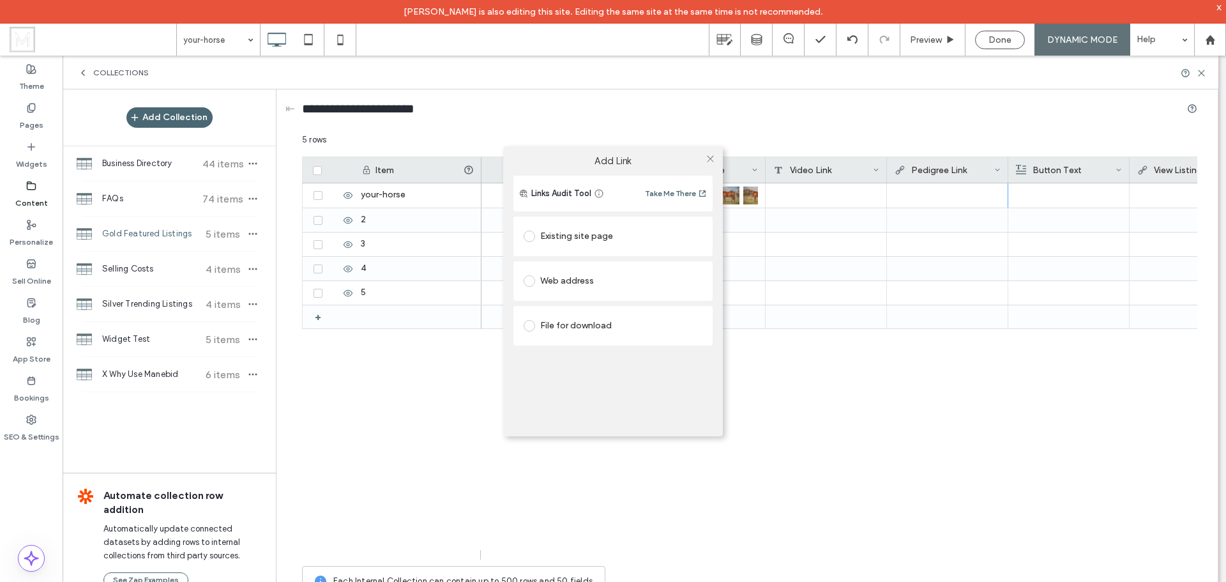
click at [848, 174] on div "Add Link Links Audit Tool Take Me There Existing site page Web address File for…" at bounding box center [613, 291] width 1226 height 582
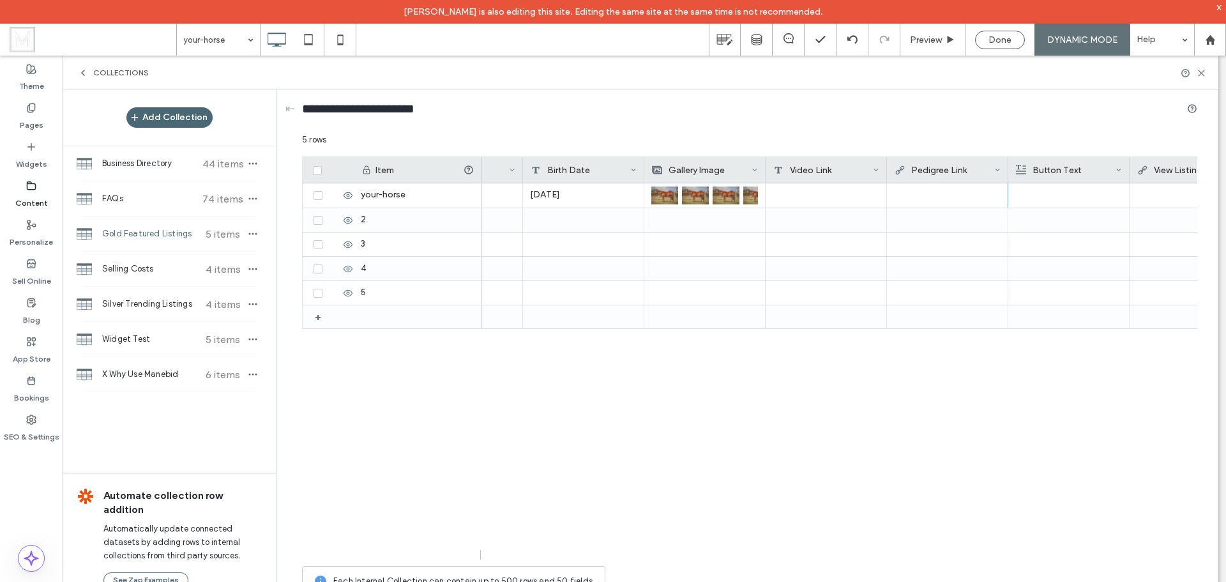
click at [842, 172] on div "Video Link" at bounding box center [823, 170] width 100 height 26
click at [862, 227] on div "Plain Text" at bounding box center [843, 222] width 125 height 13
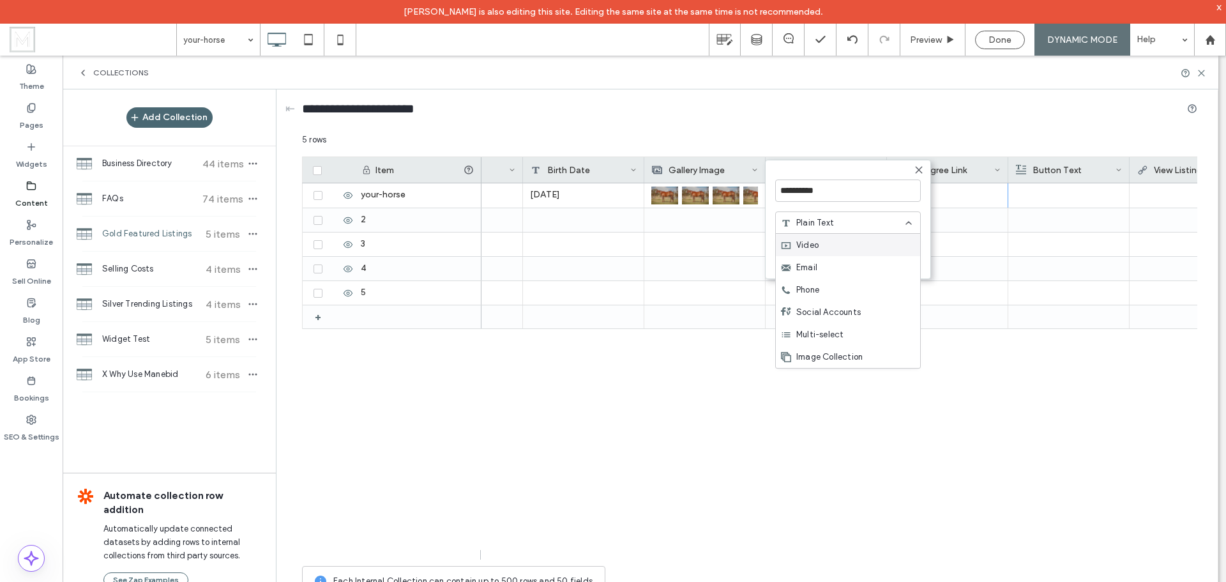
click at [830, 248] on div "Video" at bounding box center [848, 245] width 144 height 22
click at [901, 271] on button "Save" at bounding box center [900, 268] width 46 height 15
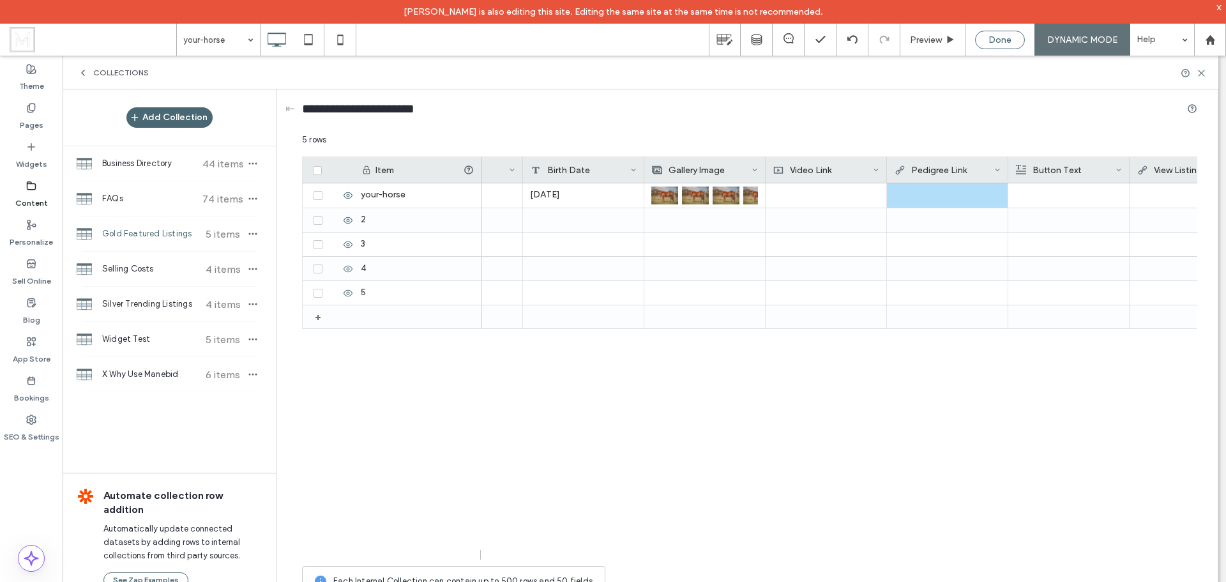
click at [999, 40] on span "Done" at bounding box center [1000, 39] width 23 height 11
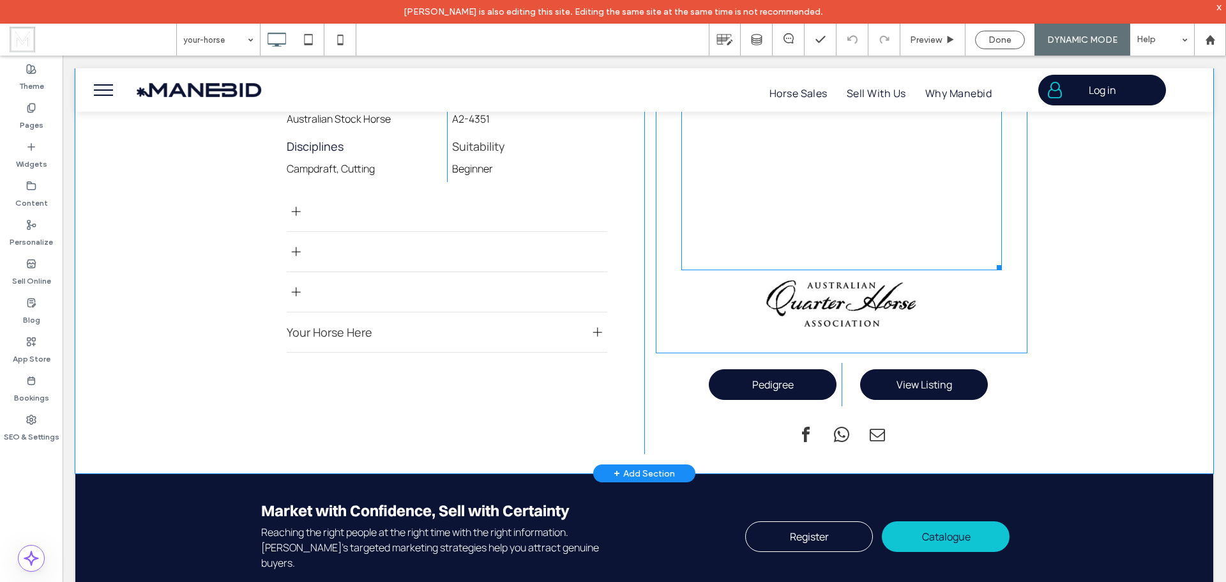
click at [752, 203] on span at bounding box center [841, 155] width 321 height 230
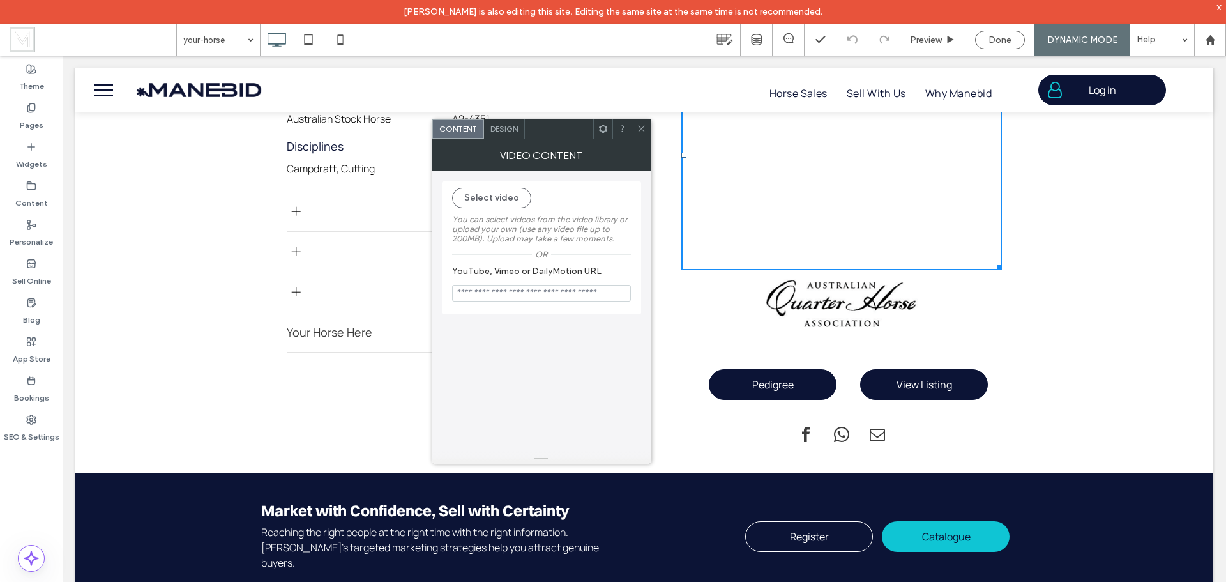
click at [605, 131] on use at bounding box center [602, 129] width 8 height 8
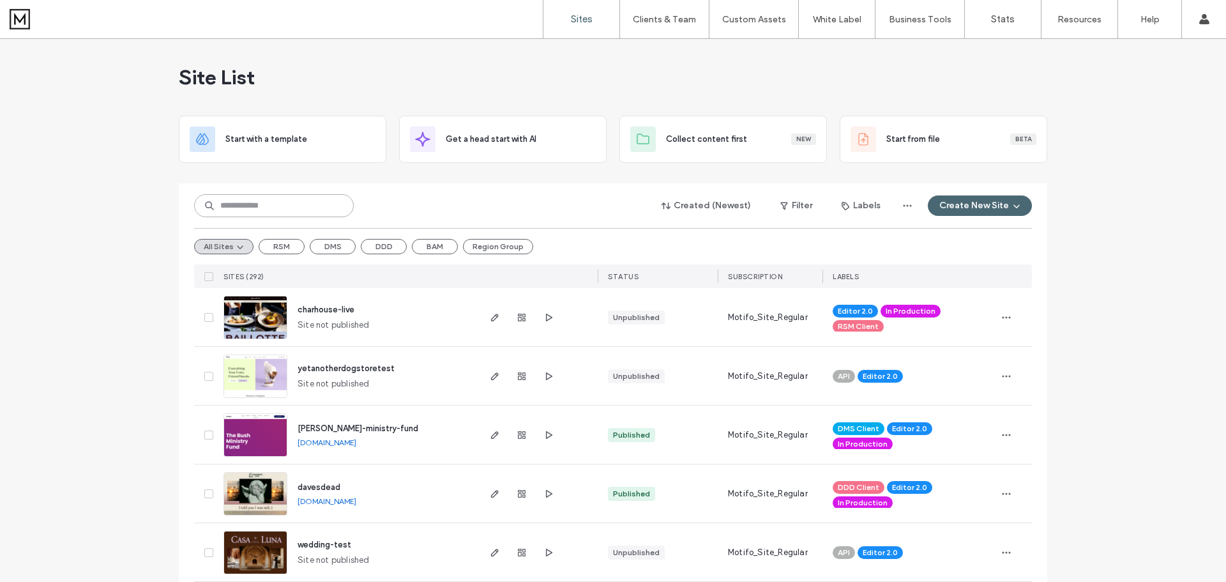
click at [318, 204] on input at bounding box center [274, 205] width 160 height 23
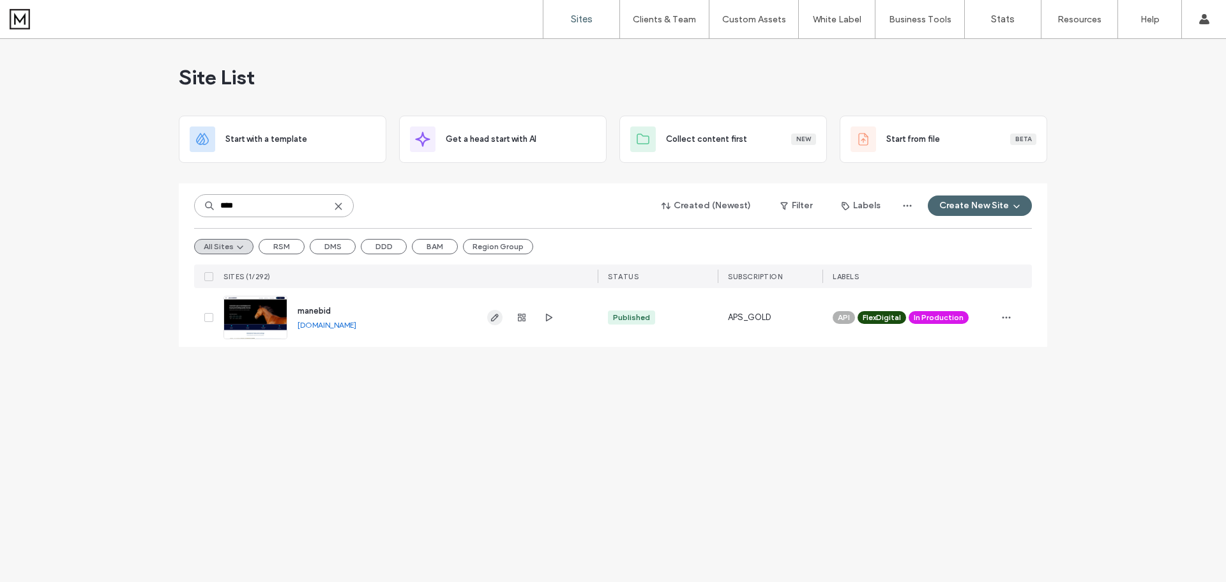
type input "****"
click at [494, 319] on icon "button" at bounding box center [495, 317] width 10 height 10
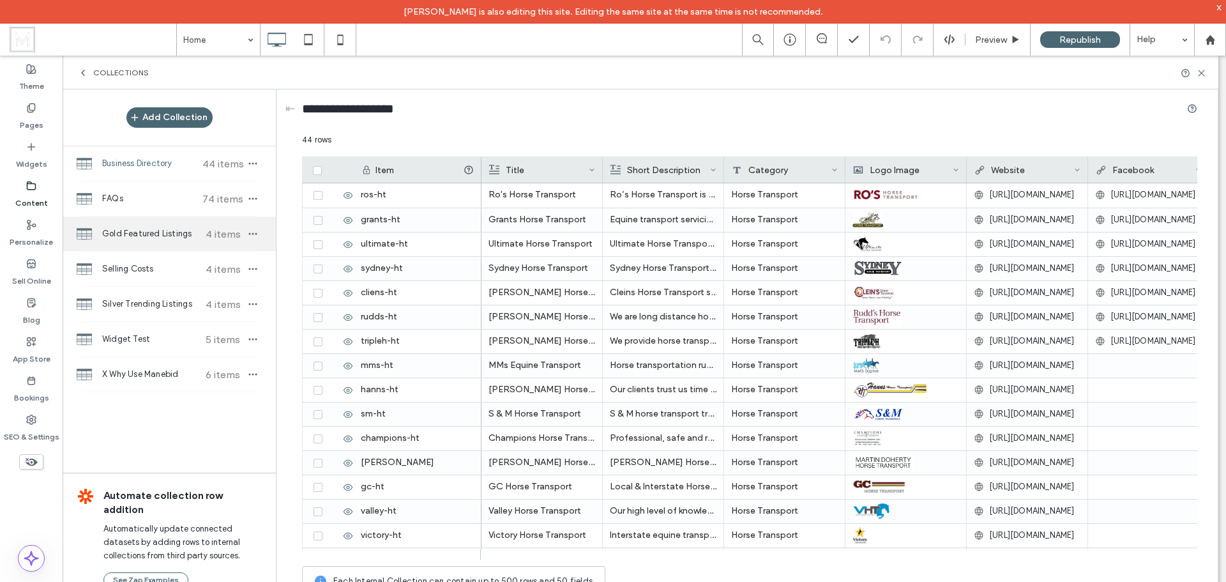
click at [168, 236] on span "Gold Featured Listings" at bounding box center [149, 233] width 95 height 13
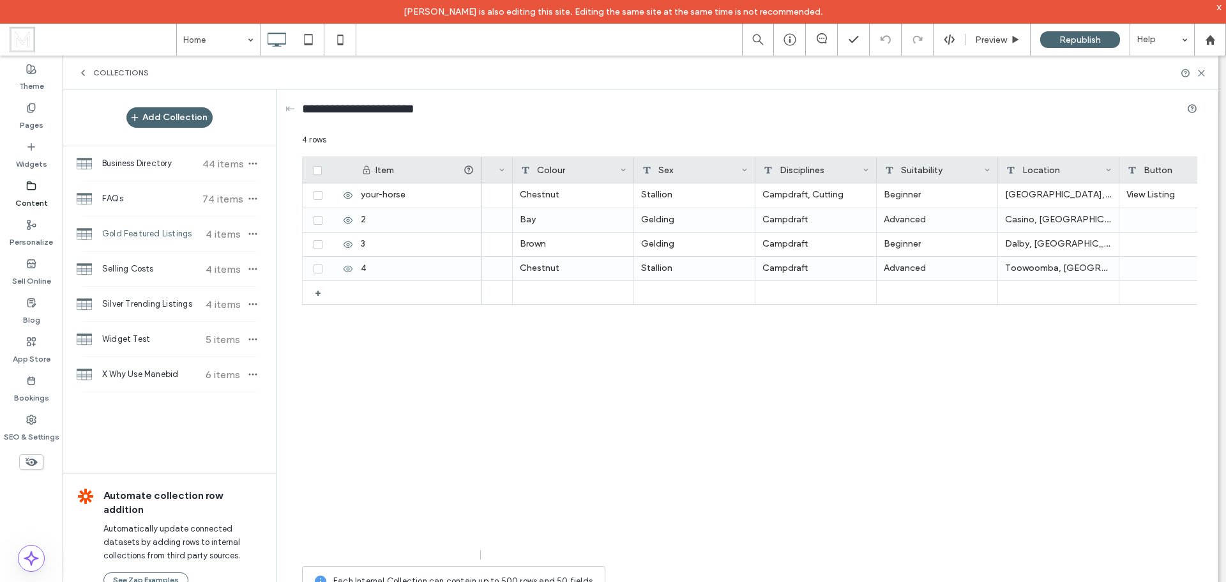
scroll to position [0, 943]
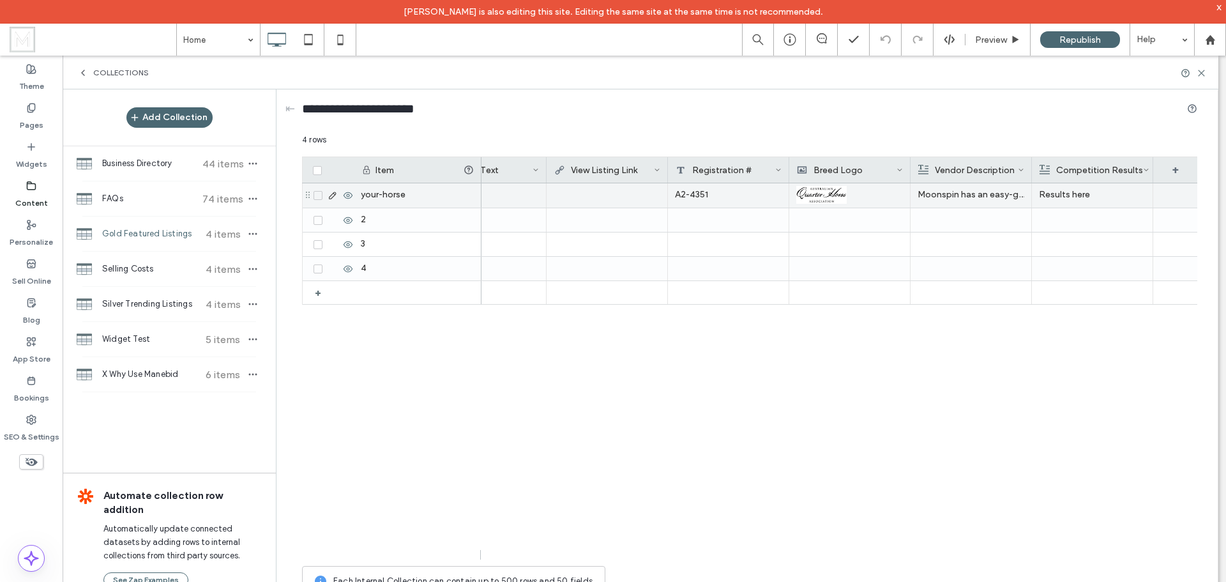
click at [988, 199] on p "Moonspin has an easy-going temperament, basic cutting foundation and experience…" at bounding box center [971, 194] width 107 height 23
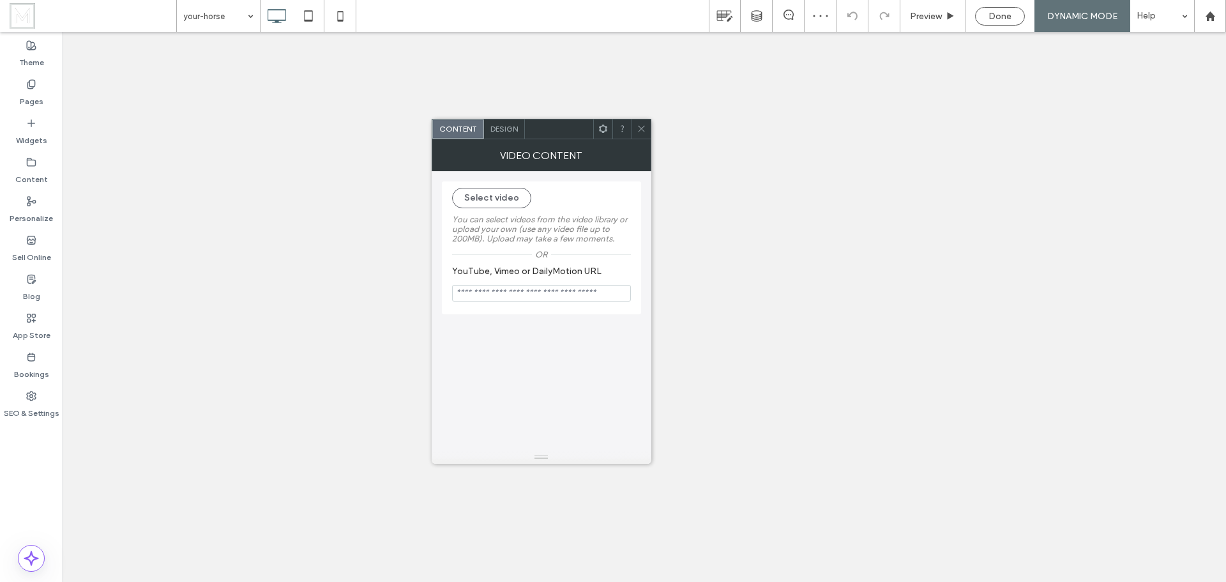
click at [605, 130] on icon at bounding box center [603, 129] width 10 height 10
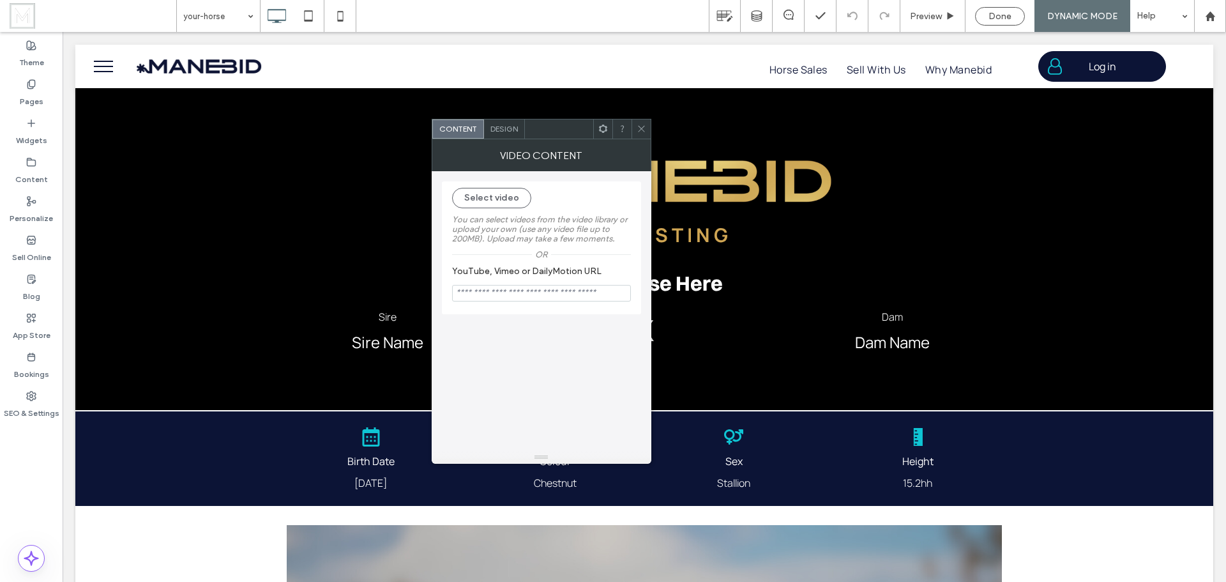
click at [640, 126] on icon at bounding box center [642, 129] width 10 height 10
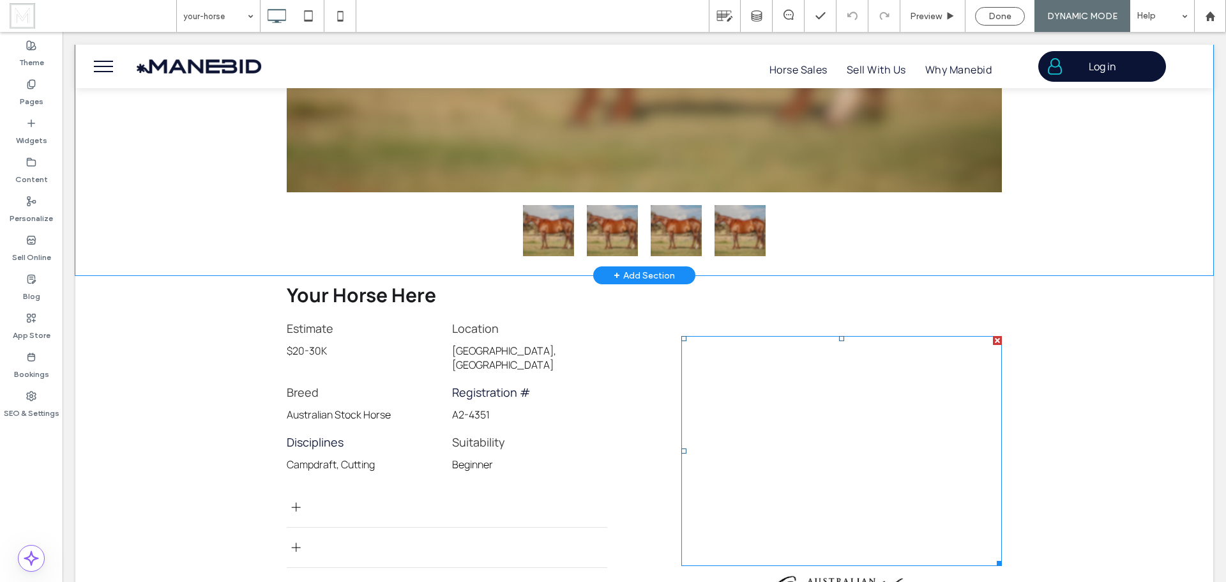
scroll to position [1022, 0]
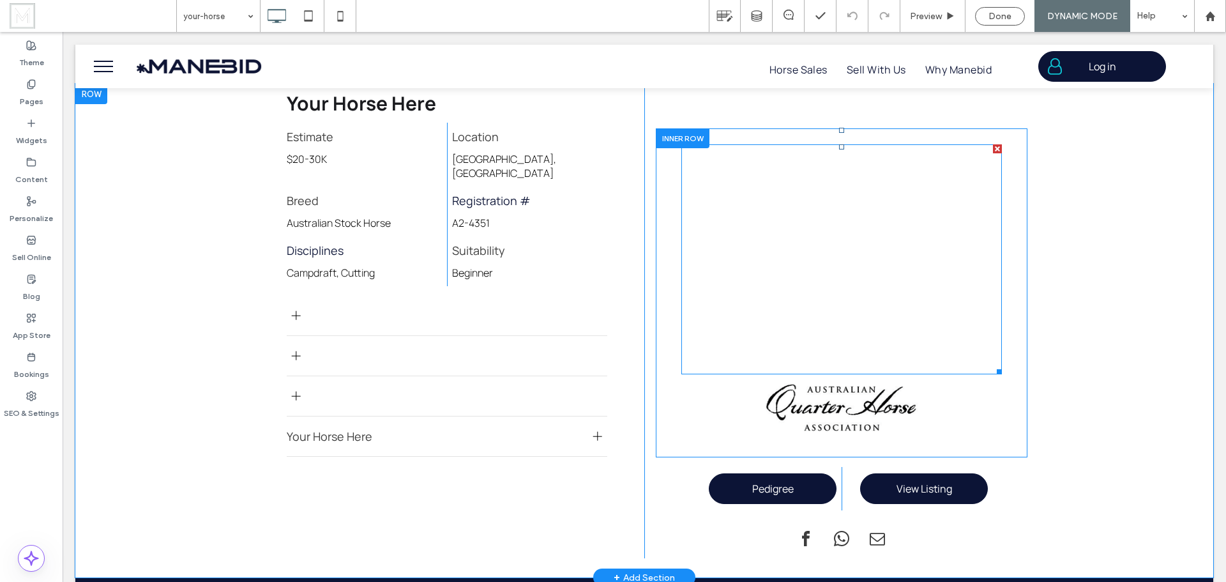
click at [870, 328] on span at bounding box center [841, 259] width 321 height 230
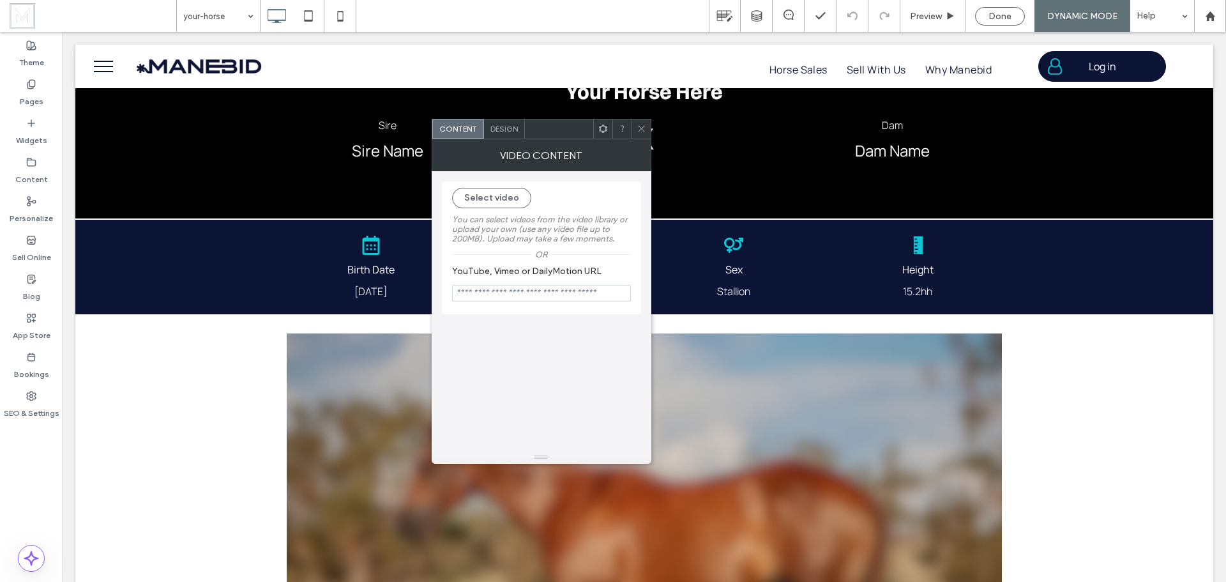
scroll to position [0, 0]
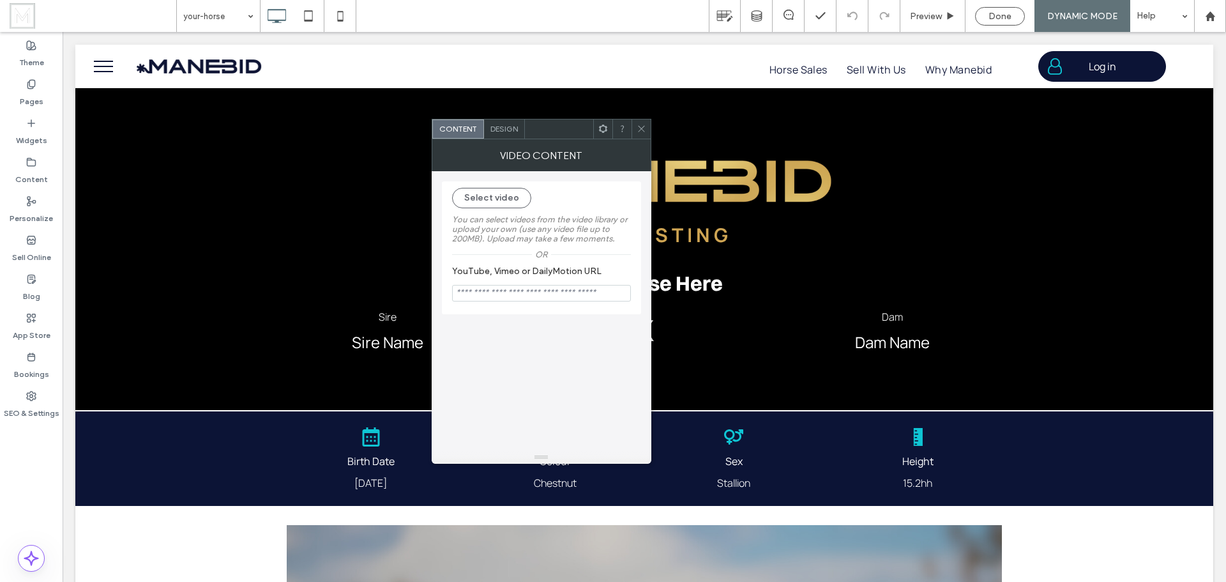
click at [640, 135] on span at bounding box center [642, 128] width 10 height 19
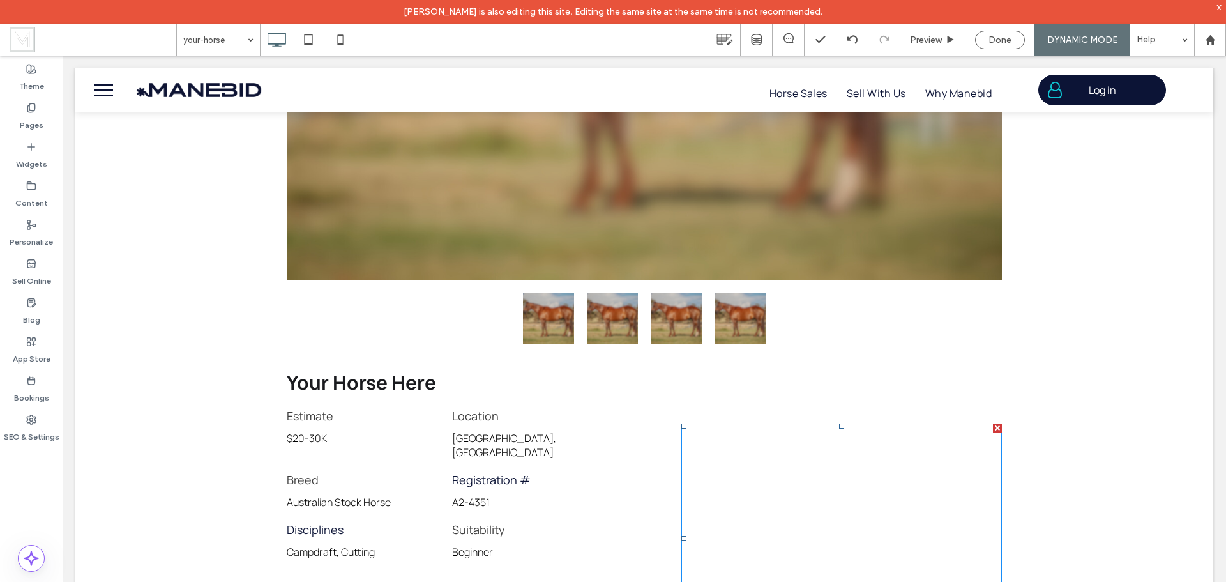
click at [681, 423] on span at bounding box center [681, 423] width 0 height 0
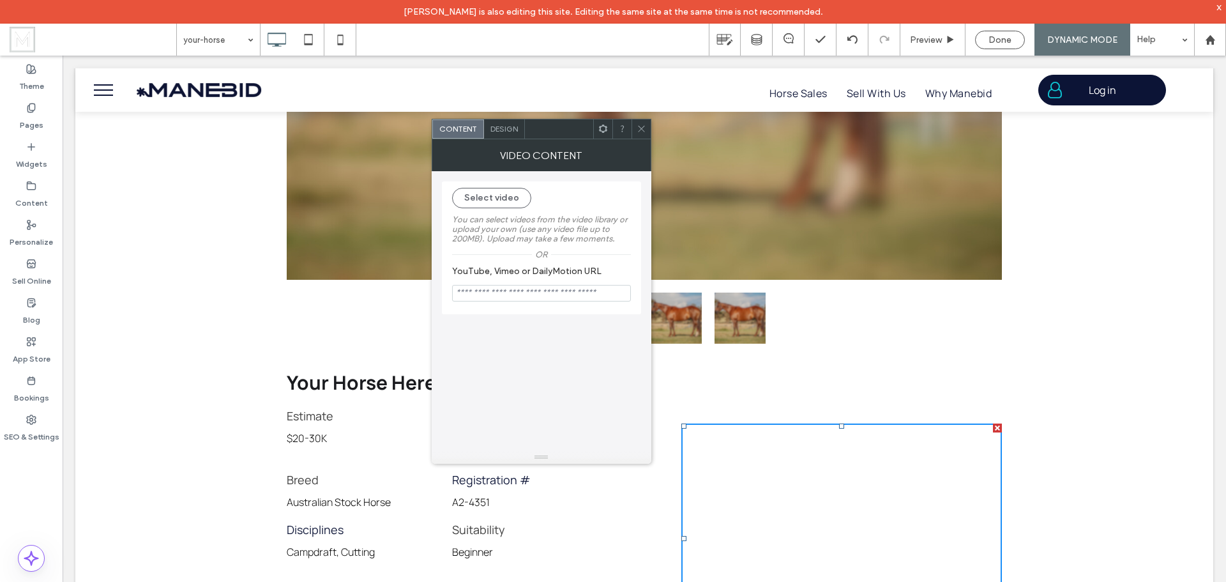
click at [603, 136] on span at bounding box center [603, 128] width 10 height 19
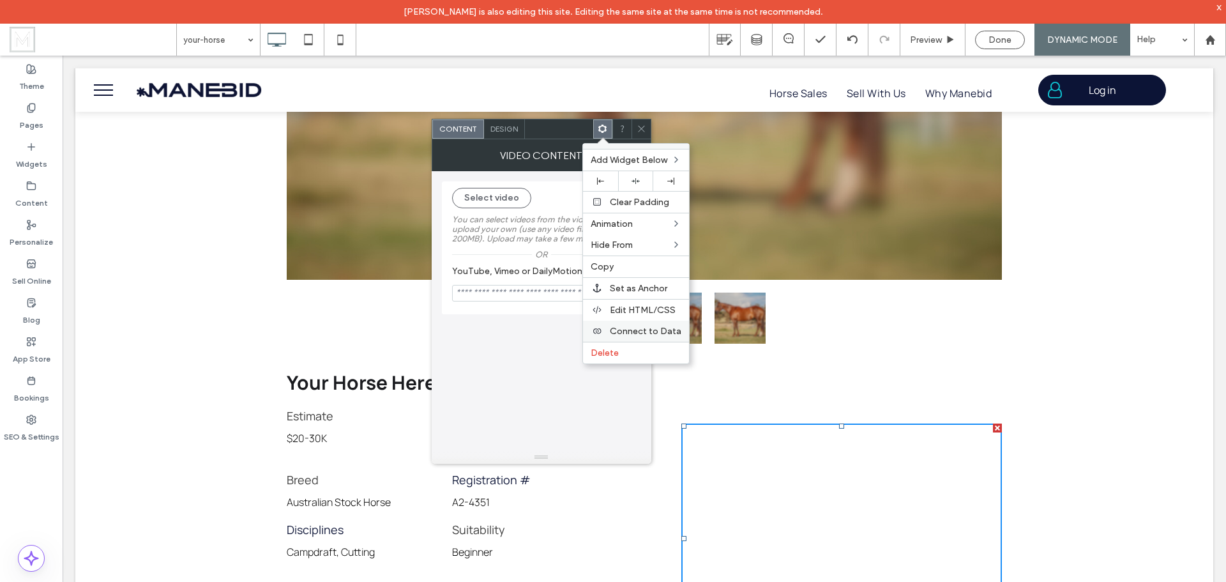
click at [640, 328] on span "Connect to Data" at bounding box center [646, 331] width 72 height 11
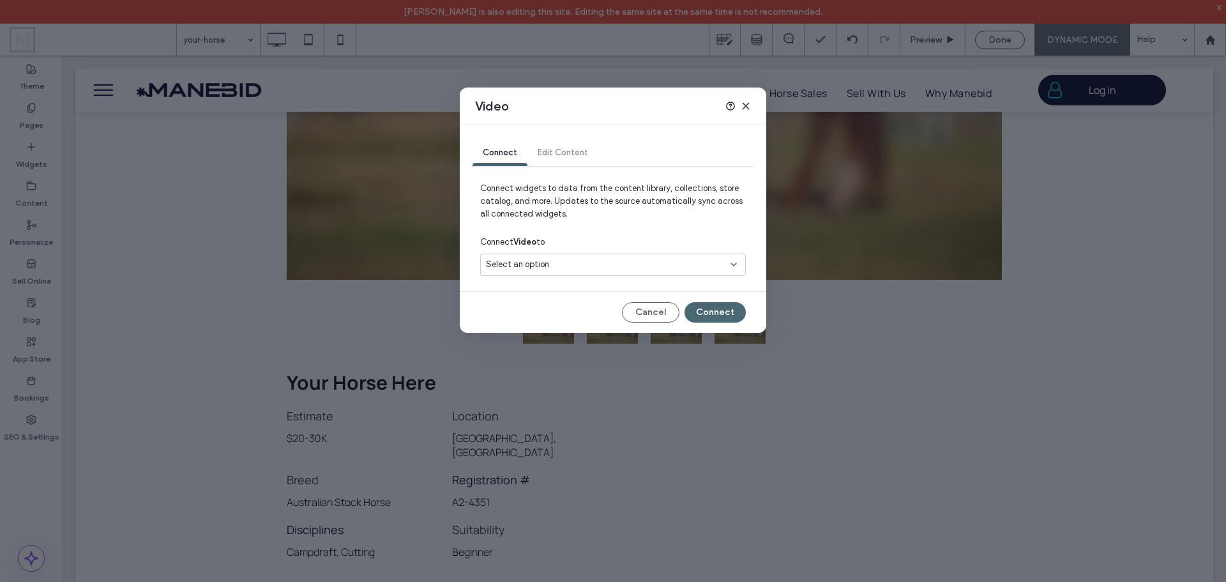
click at [623, 261] on div "Select an option" at bounding box center [605, 264] width 239 height 13
click at [624, 306] on span "Video Link" at bounding box center [672, 309] width 126 height 13
click at [722, 310] on button "Connect" at bounding box center [715, 312] width 61 height 20
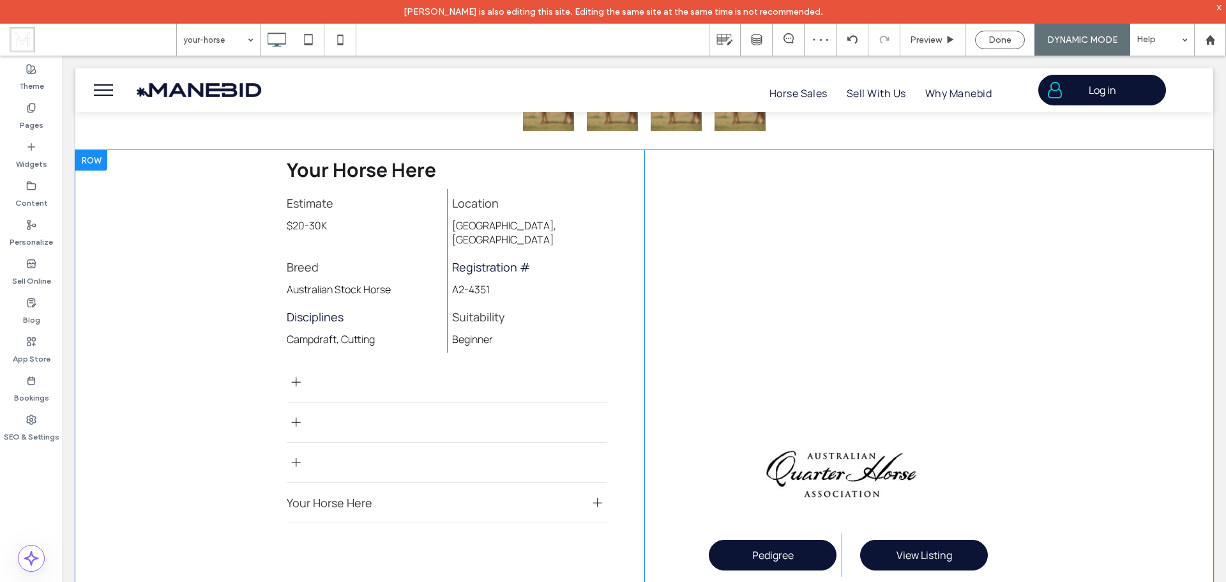
scroll to position [1086, 0]
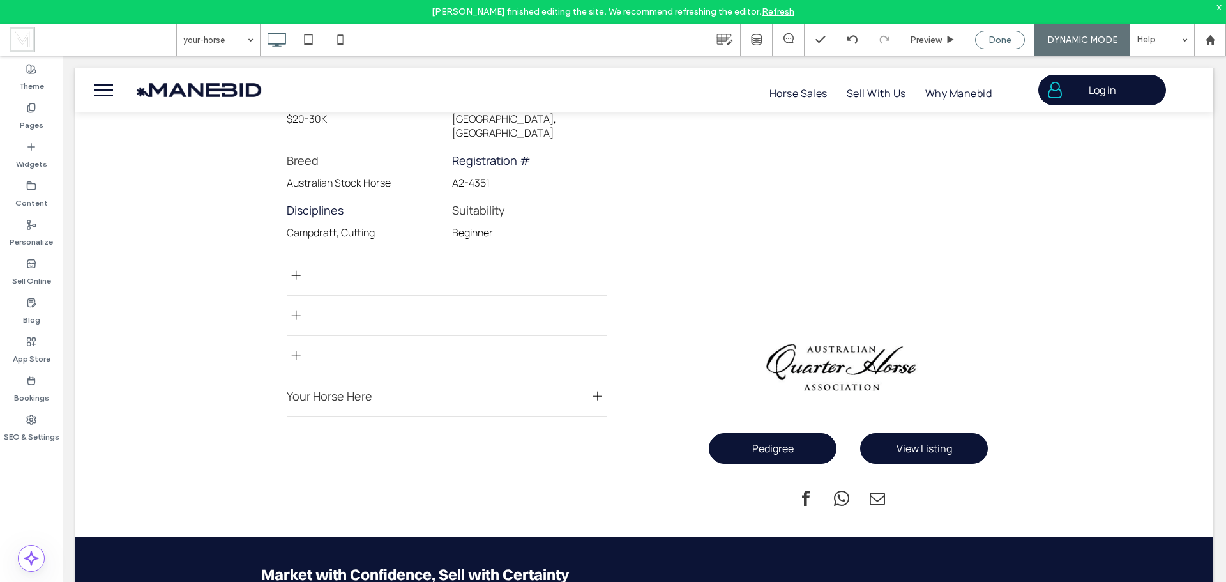
click at [1009, 42] on span "Done" at bounding box center [1000, 39] width 23 height 11
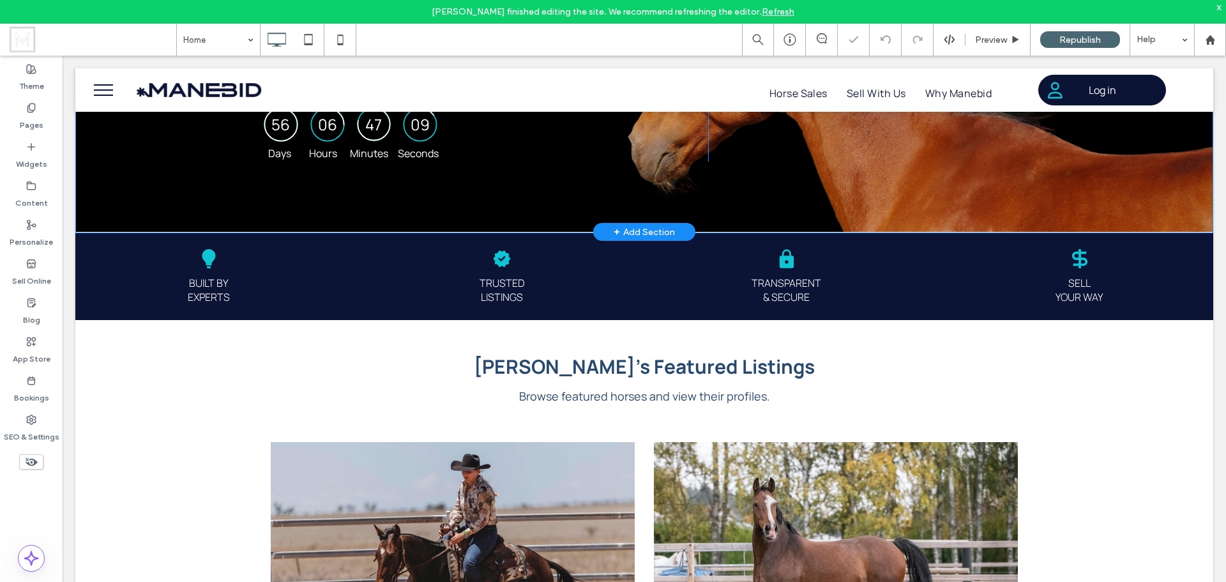
scroll to position [255, 0]
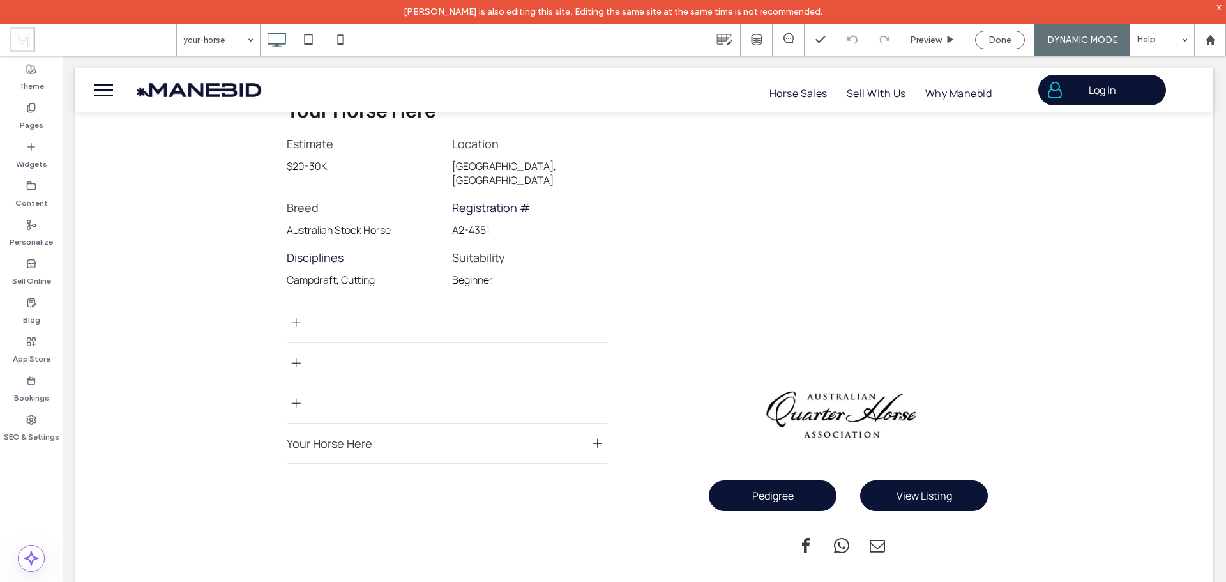
scroll to position [1086, 0]
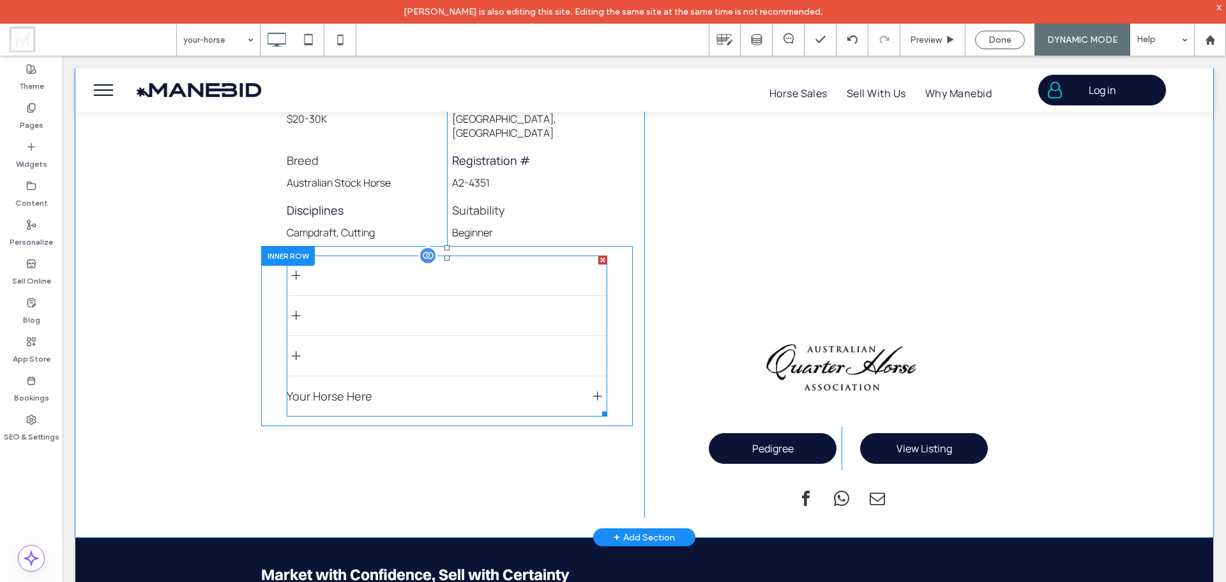
click at [431, 336] on div at bounding box center [447, 356] width 321 height 40
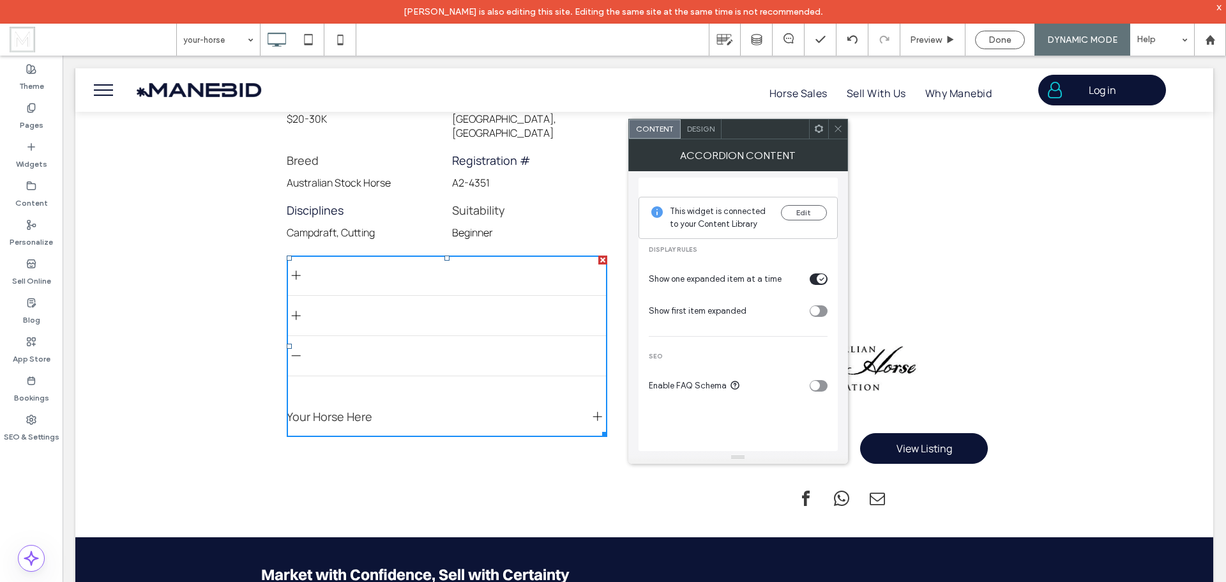
click at [815, 129] on use at bounding box center [818, 129] width 8 height 8
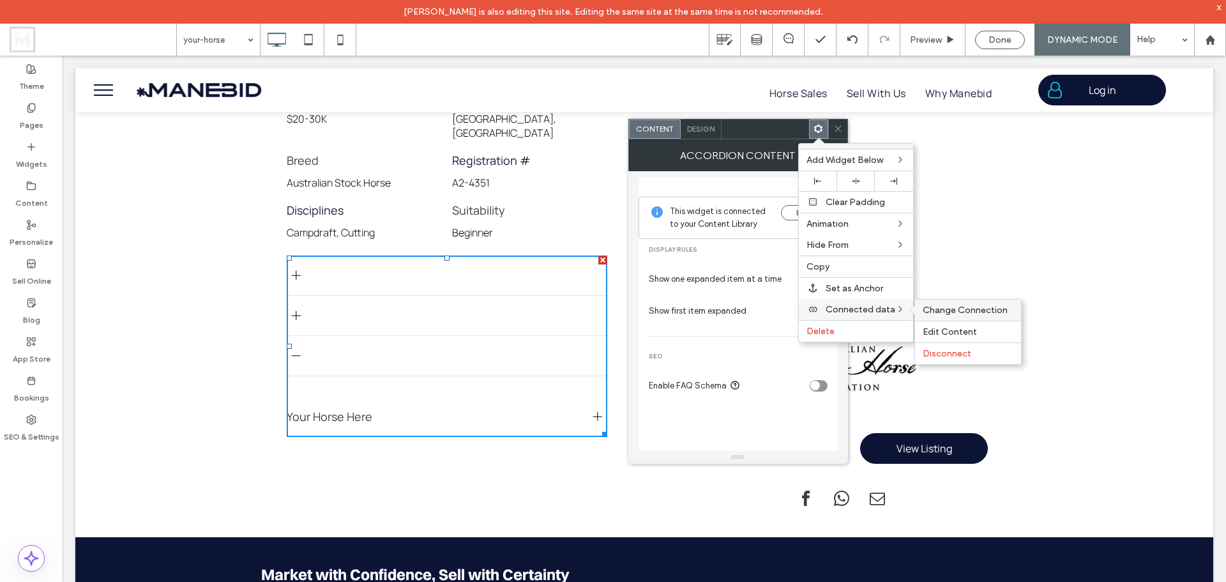
click at [949, 307] on span "Change Connection" at bounding box center [965, 310] width 85 height 11
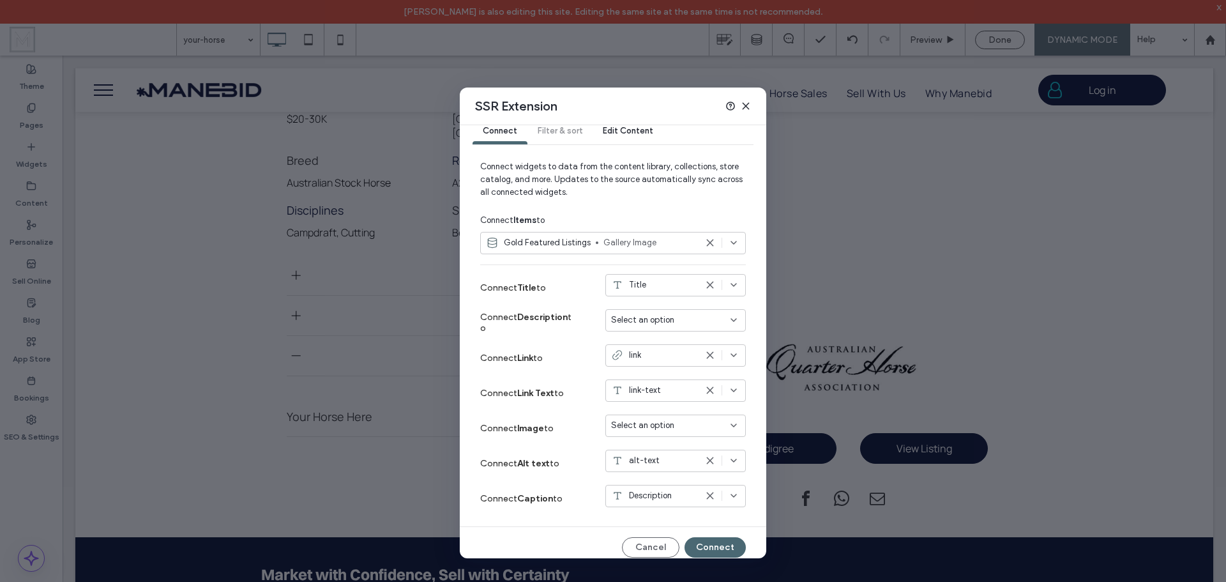
scroll to position [31, 0]
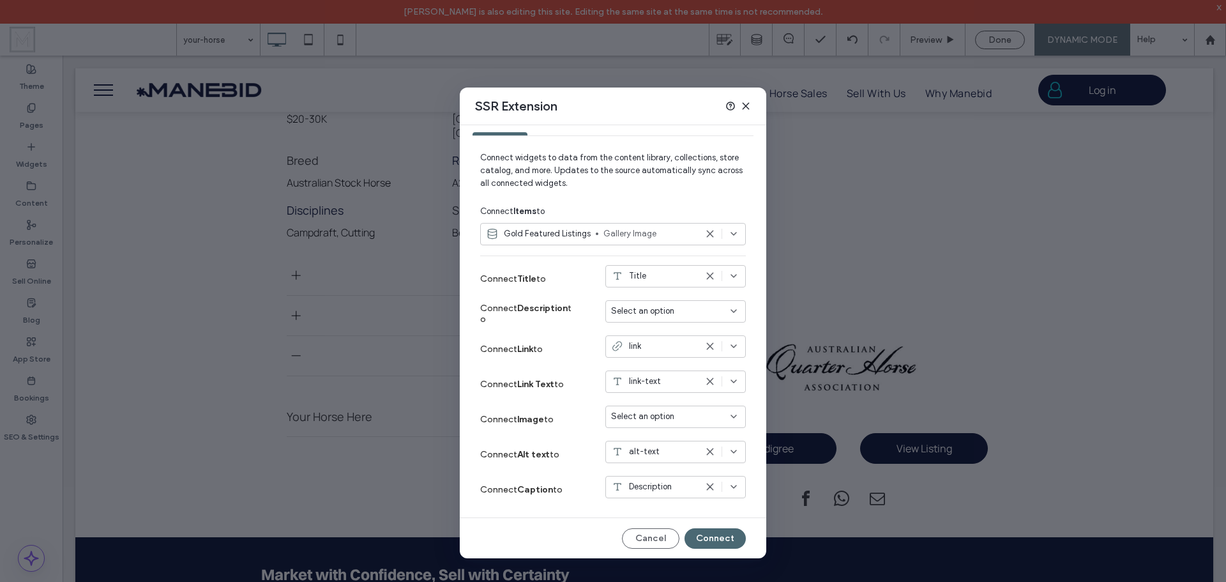
click at [748, 104] on icon at bounding box center [746, 106] width 10 height 10
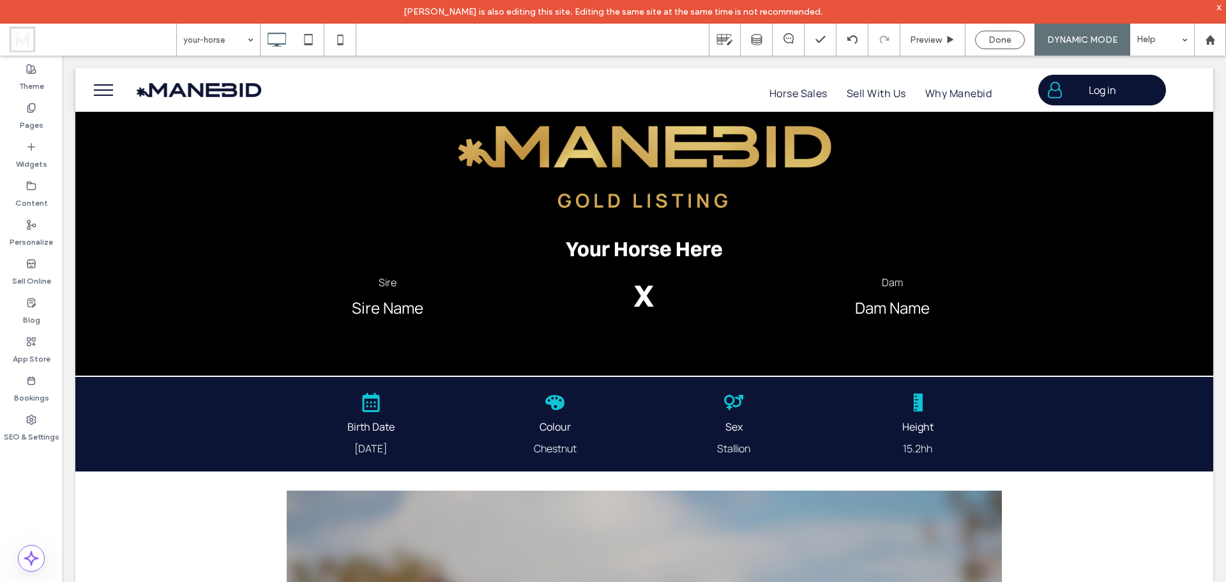
scroll to position [0, 0]
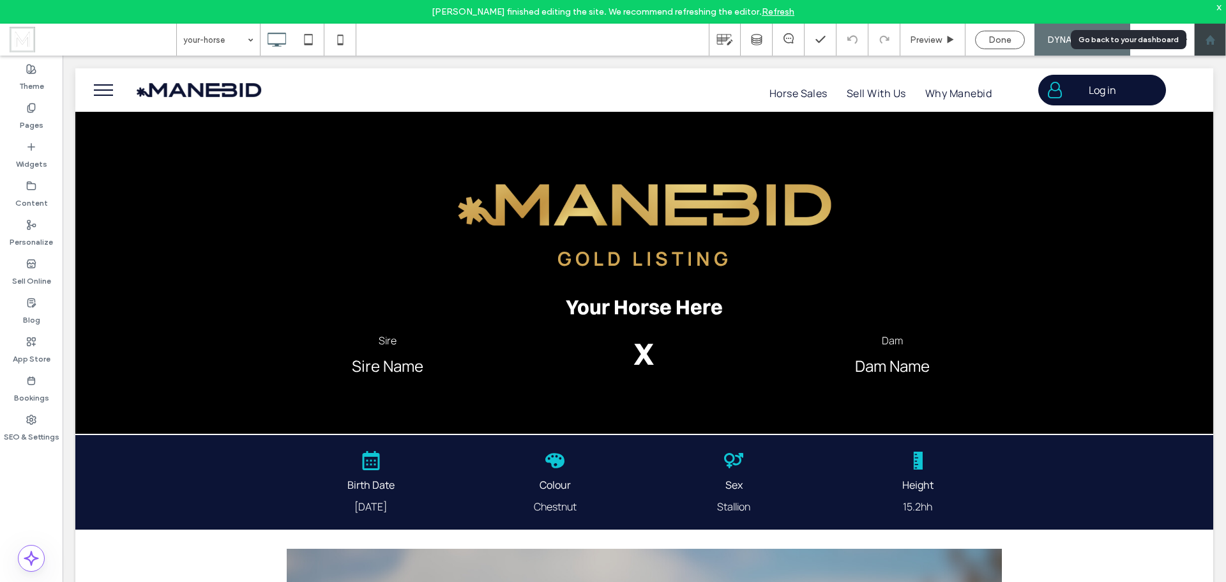
click at [1216, 38] on div at bounding box center [1210, 39] width 31 height 11
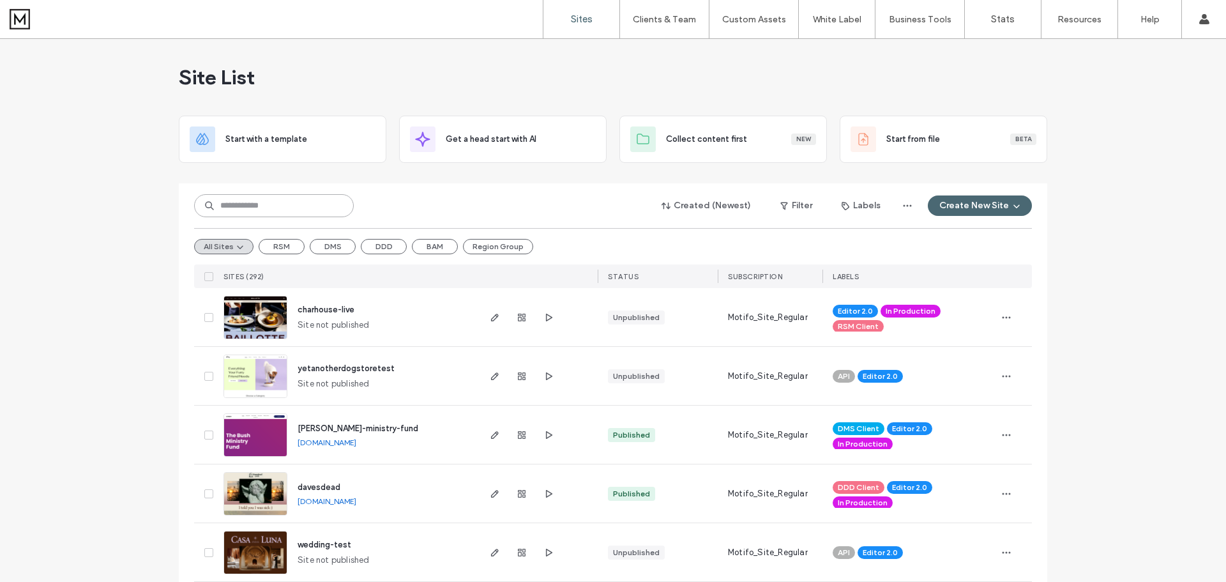
click at [324, 205] on input at bounding box center [274, 205] width 160 height 23
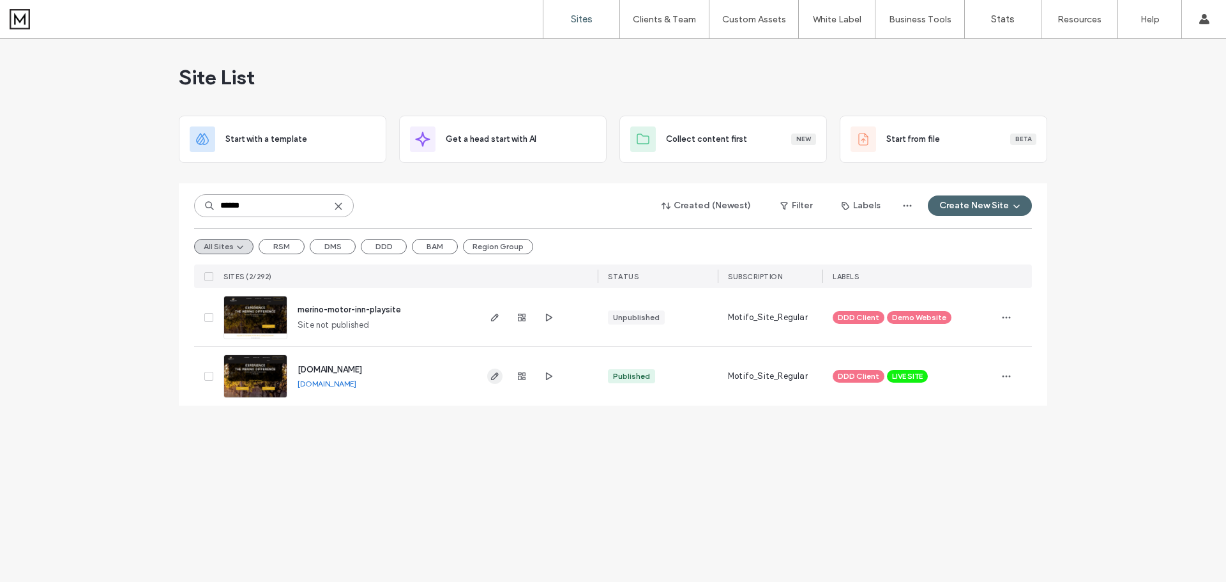
type input "******"
click at [493, 377] on icon "button" at bounding box center [495, 376] width 10 height 10
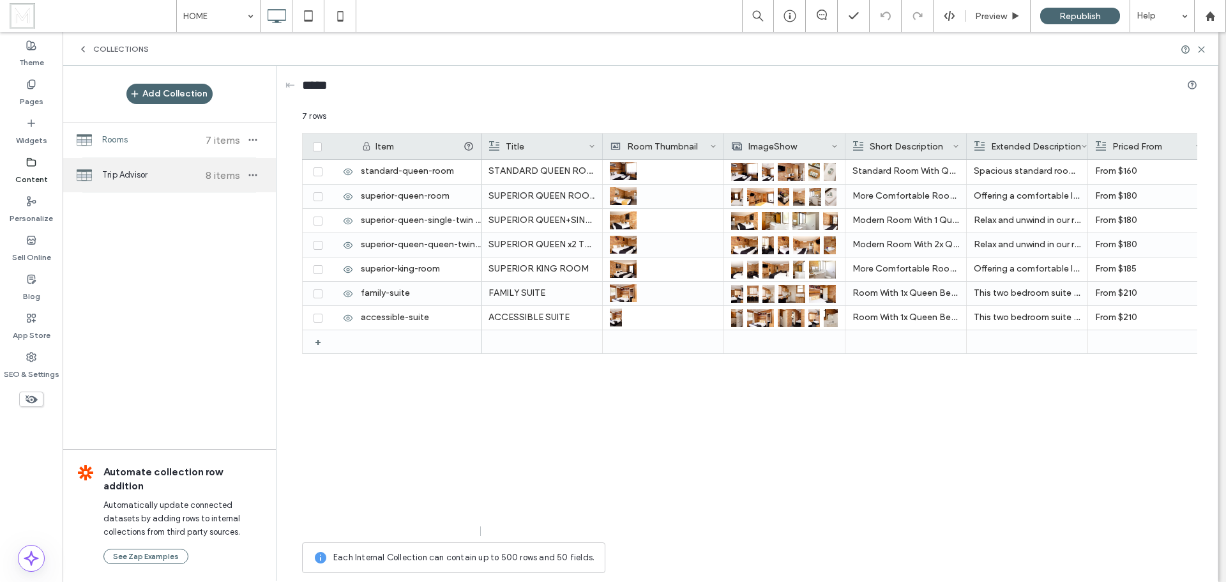
click at [169, 172] on span "Trip Advisor" at bounding box center [149, 175] width 95 height 13
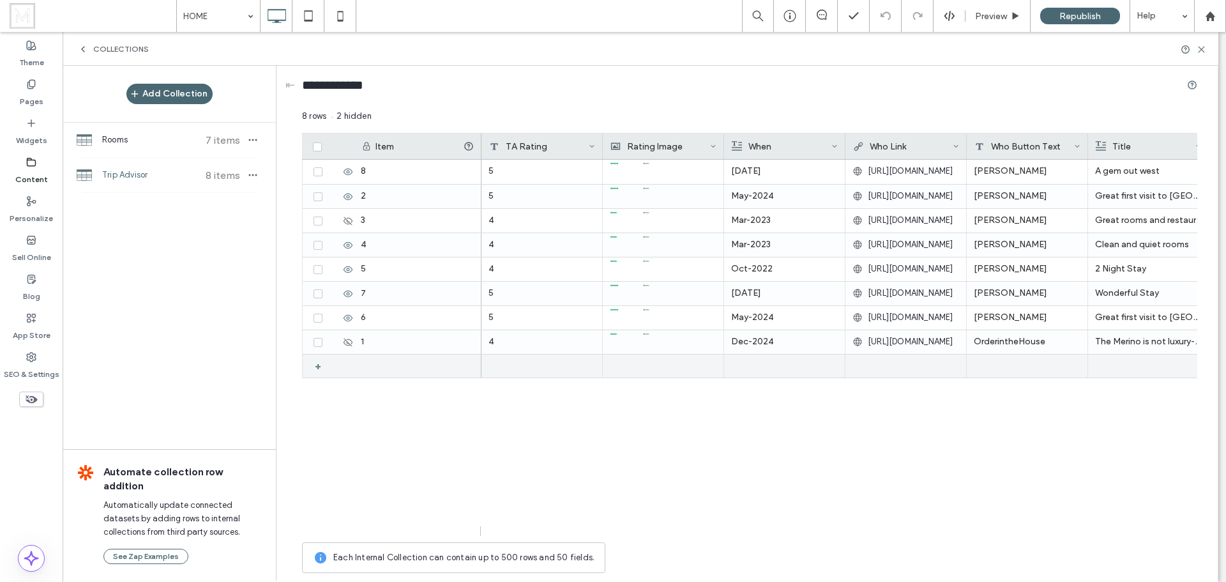
click at [319, 367] on div "+" at bounding box center [323, 365] width 16 height 23
click at [753, 366] on div at bounding box center [784, 366] width 107 height 24
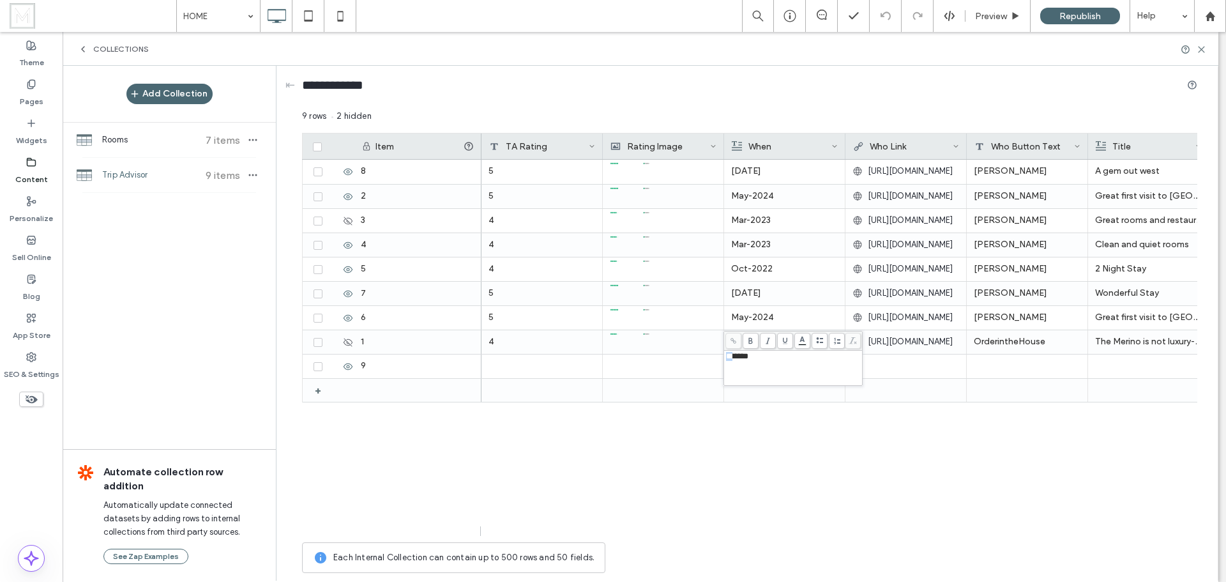
drag, startPoint x: 733, startPoint y: 358, endPoint x: 725, endPoint y: 355, distance: 8.3
click at [725, 355] on div "*******" at bounding box center [792, 368] width 135 height 32
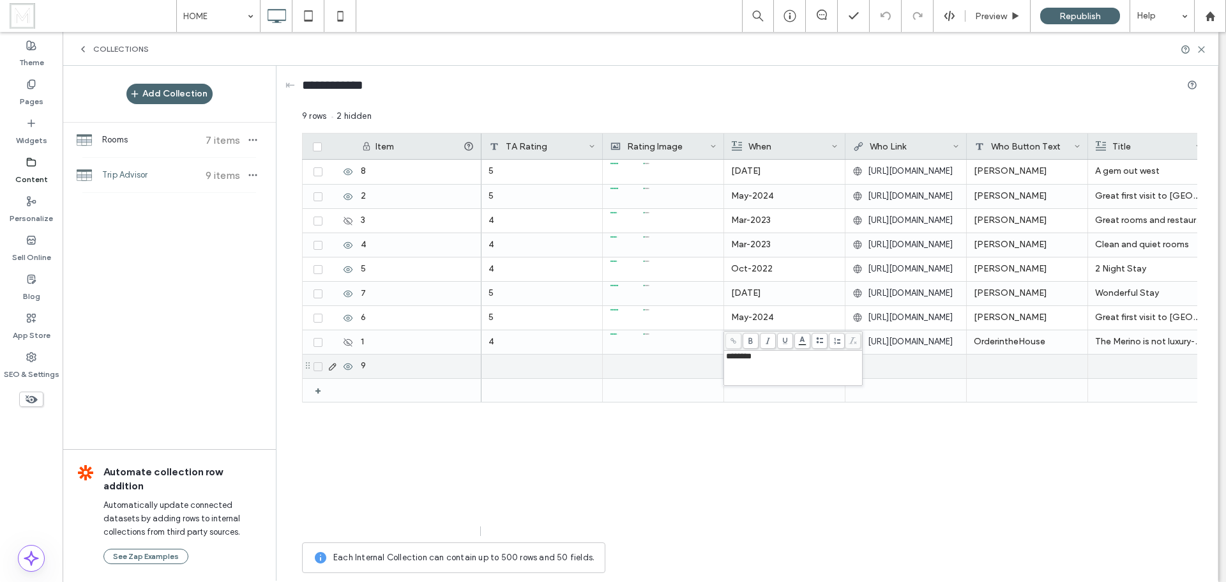
click at [934, 366] on div at bounding box center [905, 365] width 107 height 23
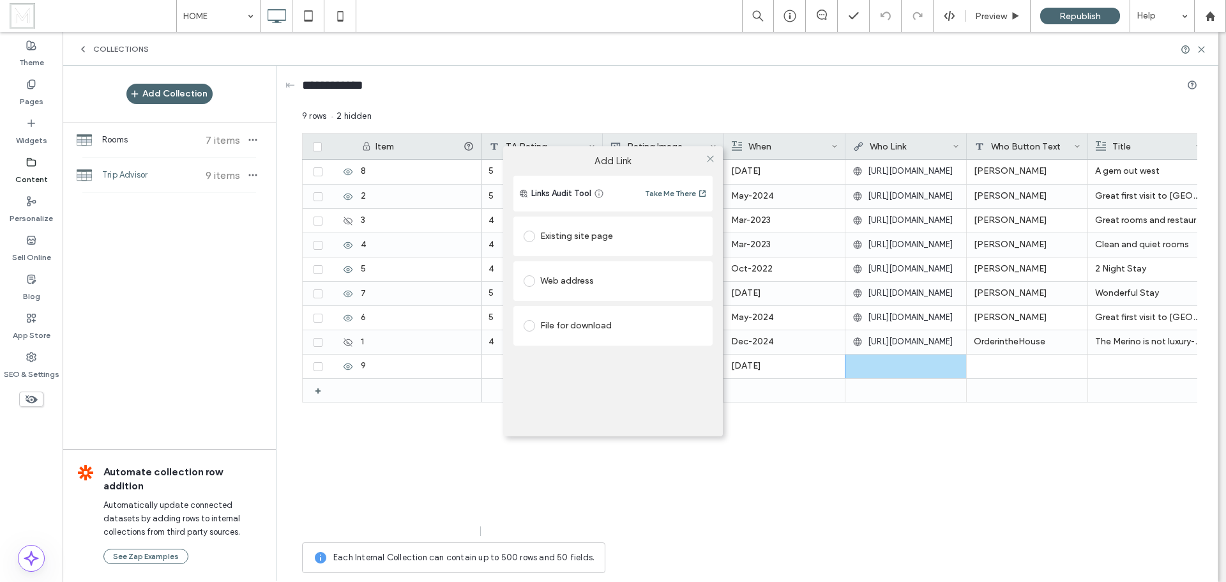
click at [1002, 366] on div "Add Link Links Audit Tool Take Me There Existing site page Web address File for…" at bounding box center [613, 291] width 1226 height 582
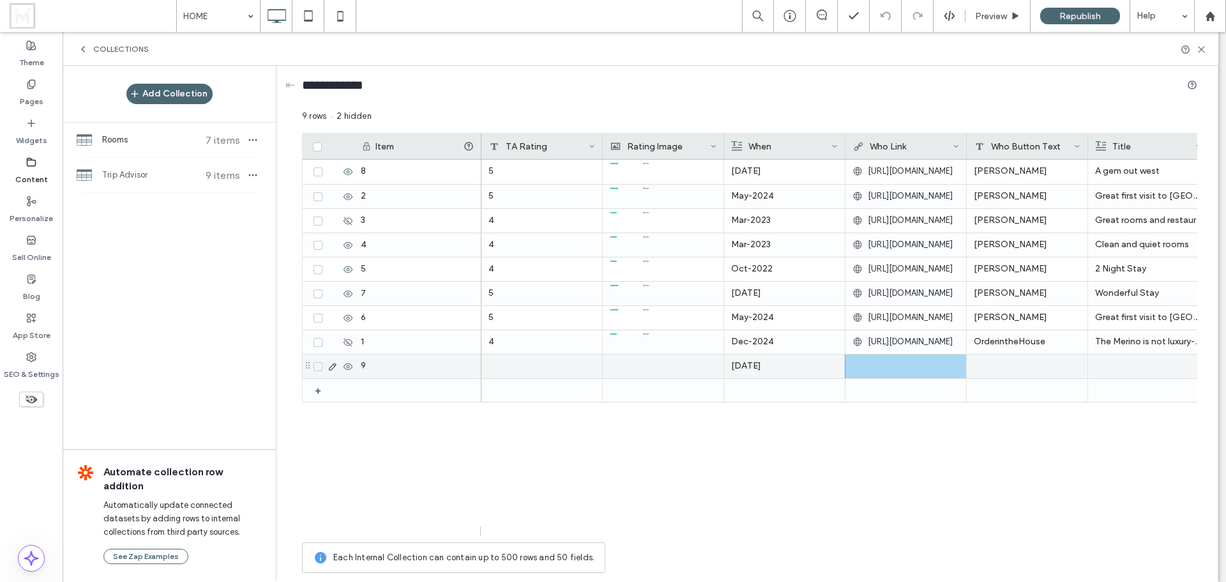
click at [950, 368] on div at bounding box center [905, 365] width 107 height 23
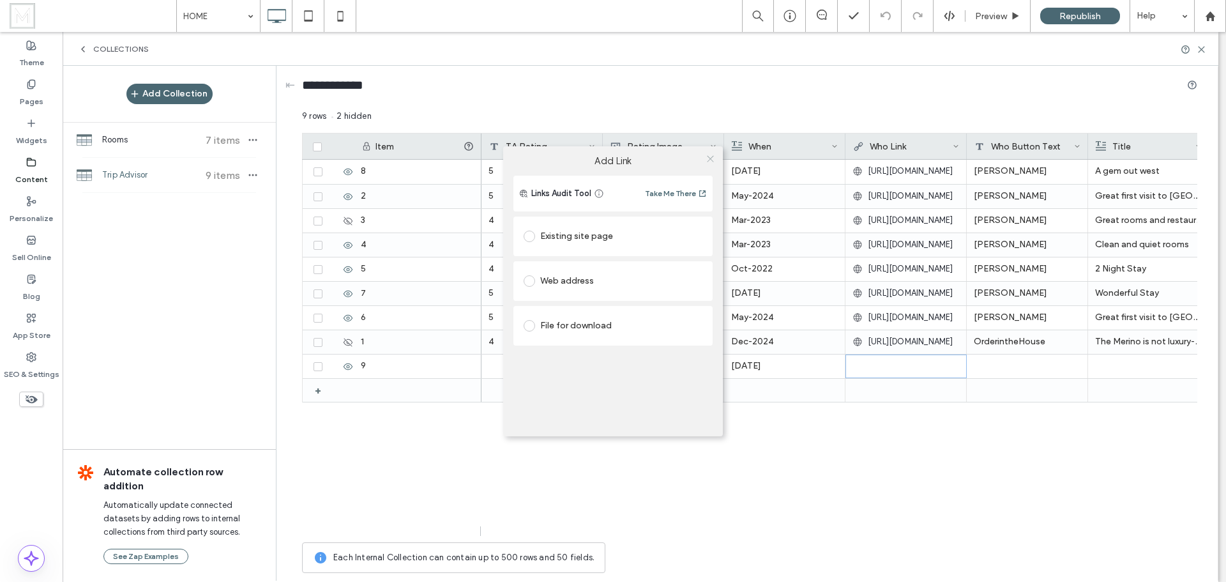
click at [711, 161] on icon at bounding box center [711, 159] width 10 height 10
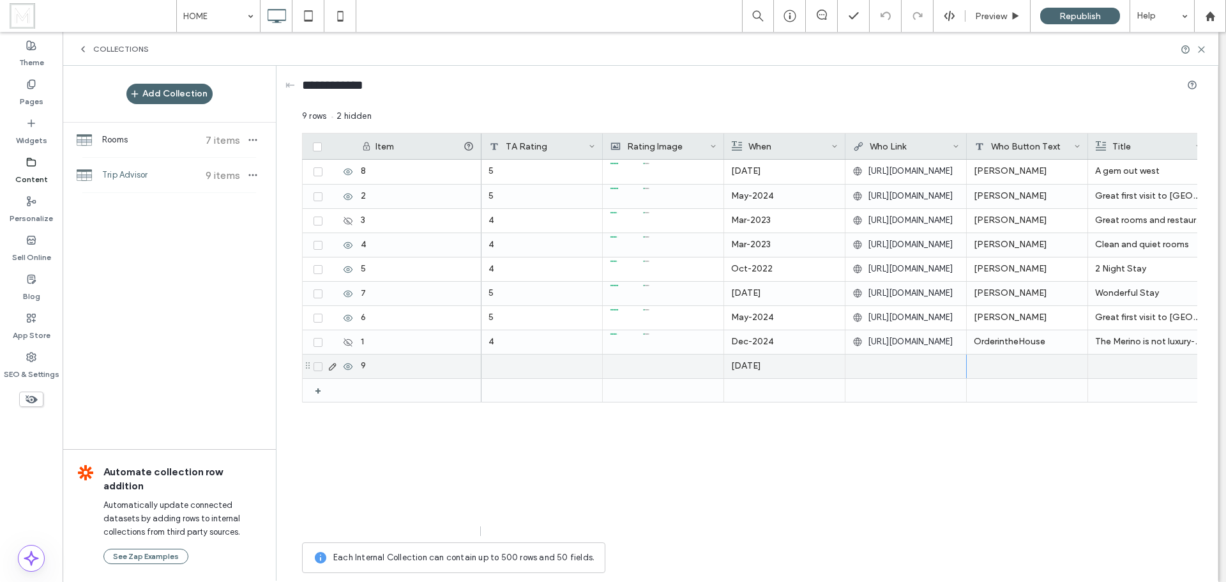
click at [1009, 361] on div at bounding box center [1027, 366] width 121 height 24
click at [1010, 363] on div at bounding box center [1027, 366] width 121 height 24
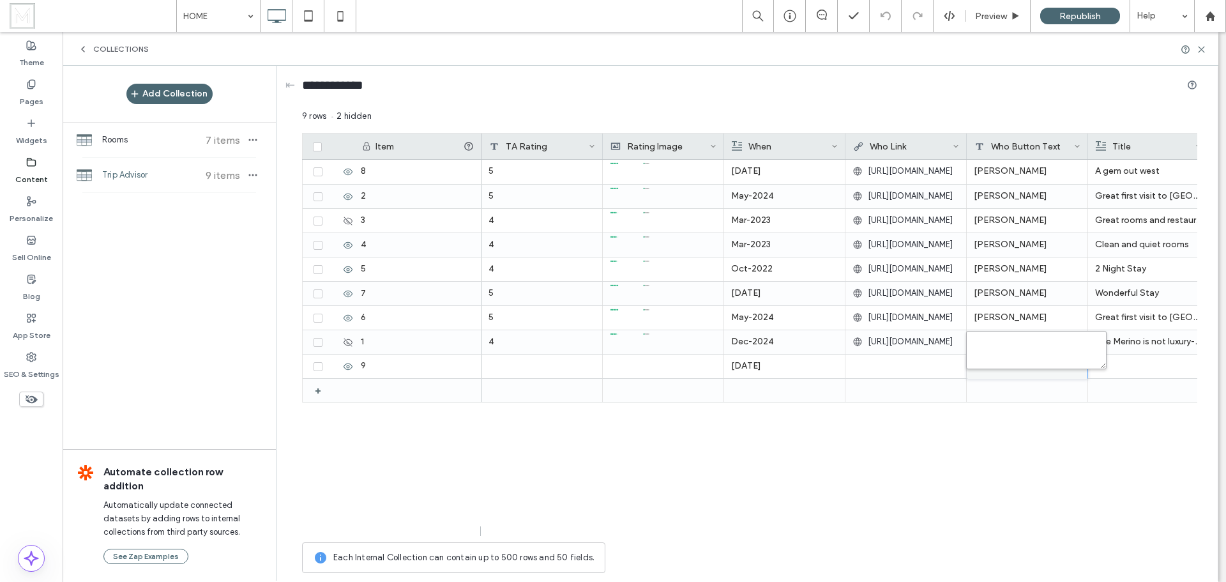
click at [1005, 349] on textarea "plain-text-cell" at bounding box center [1036, 350] width 140 height 38
paste textarea "*****"
type textarea "*****"
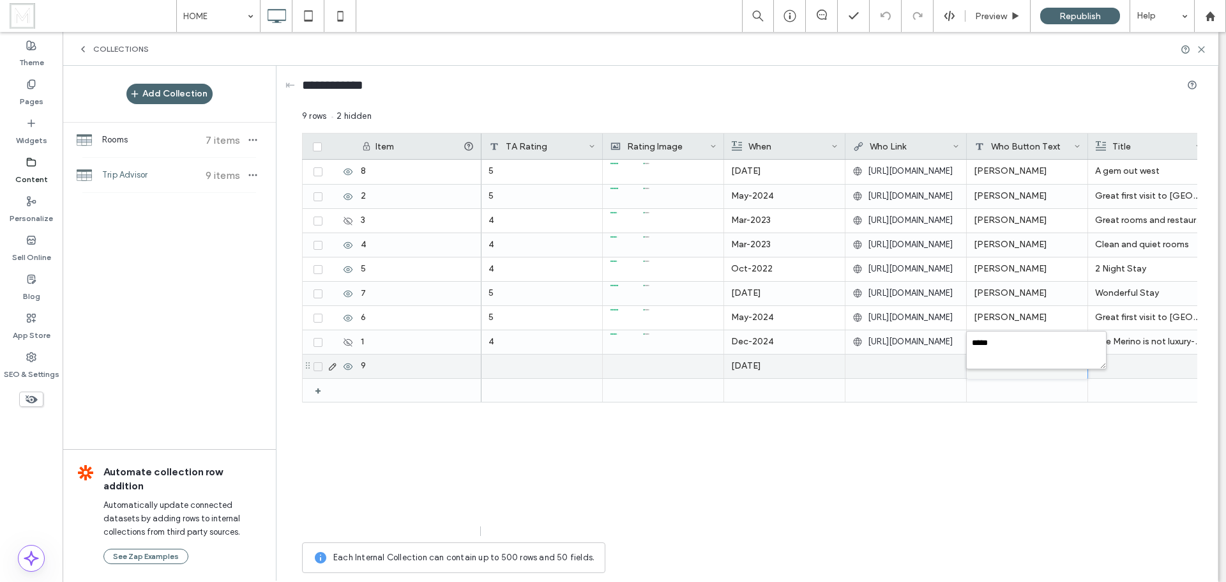
click at [1140, 366] on div at bounding box center [1148, 366] width 107 height 24
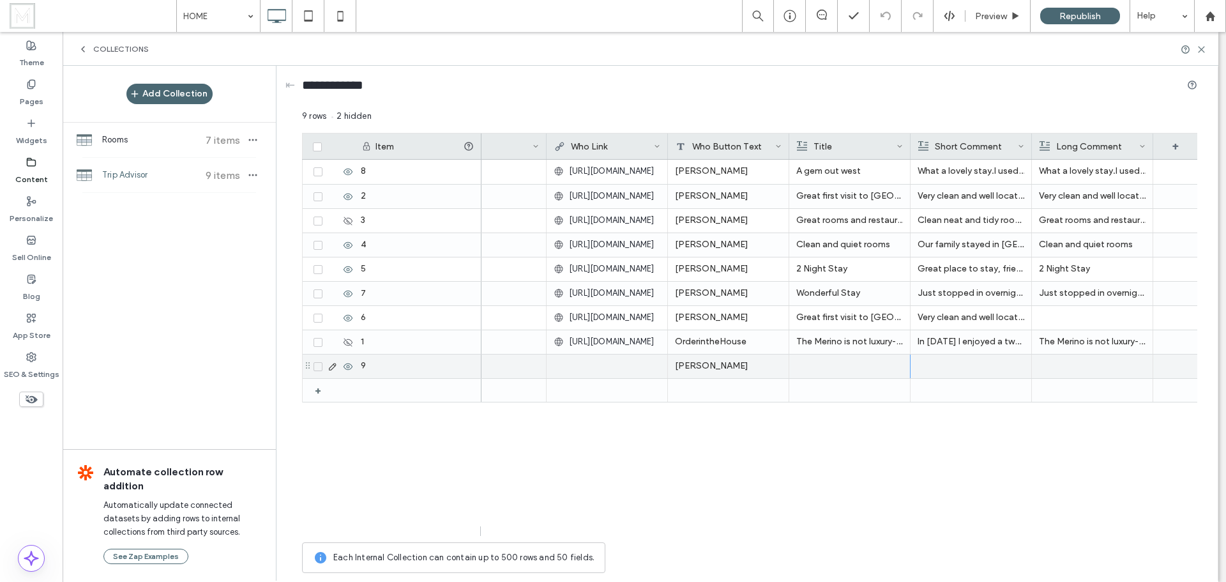
click at [847, 372] on div at bounding box center [849, 366] width 107 height 24
click at [847, 369] on div at bounding box center [850, 366] width 106 height 22
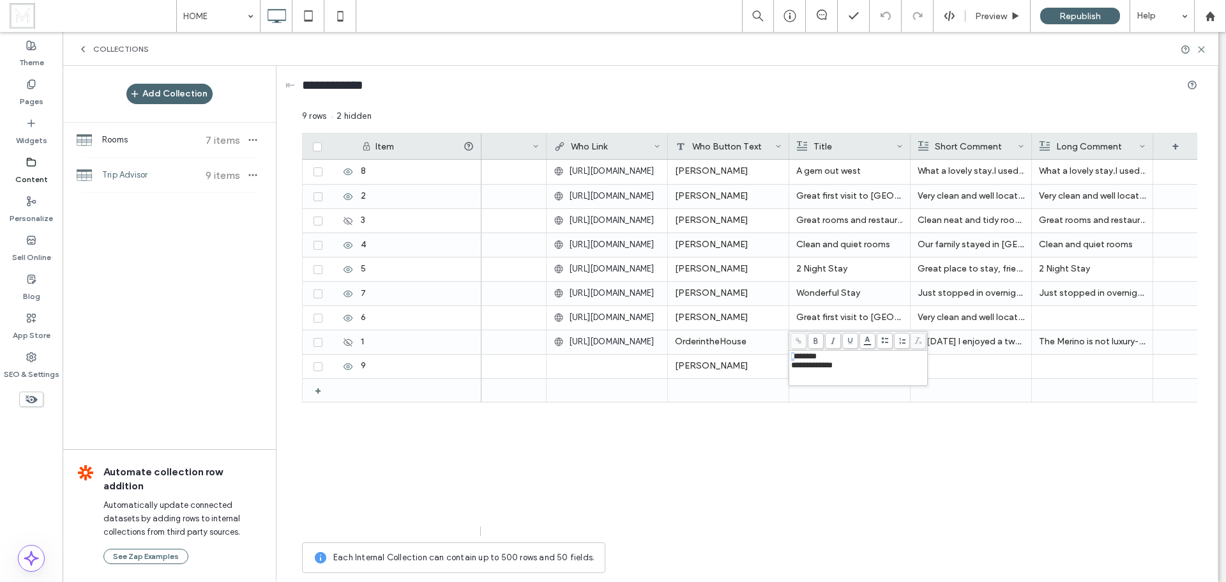
click at [791, 357] on span "********" at bounding box center [804, 356] width 26 height 8
click at [847, 358] on div "********" at bounding box center [858, 356] width 135 height 9
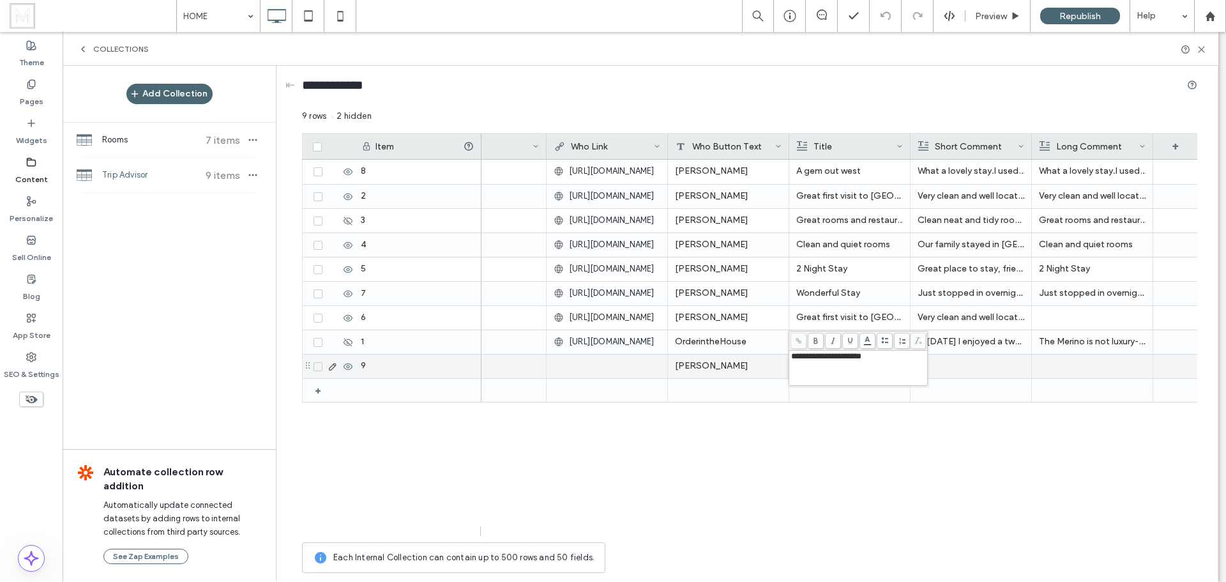
click at [952, 366] on div at bounding box center [971, 366] width 107 height 24
click at [971, 368] on div at bounding box center [971, 366] width 107 height 24
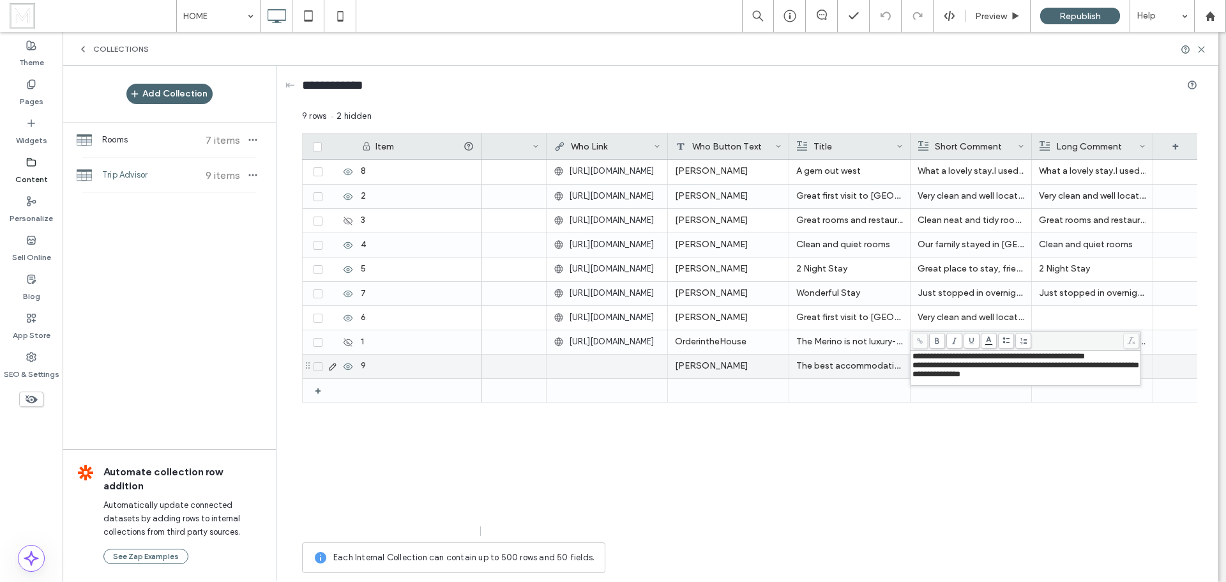
click at [884, 368] on p "The best accommodation" at bounding box center [849, 365] width 107 height 23
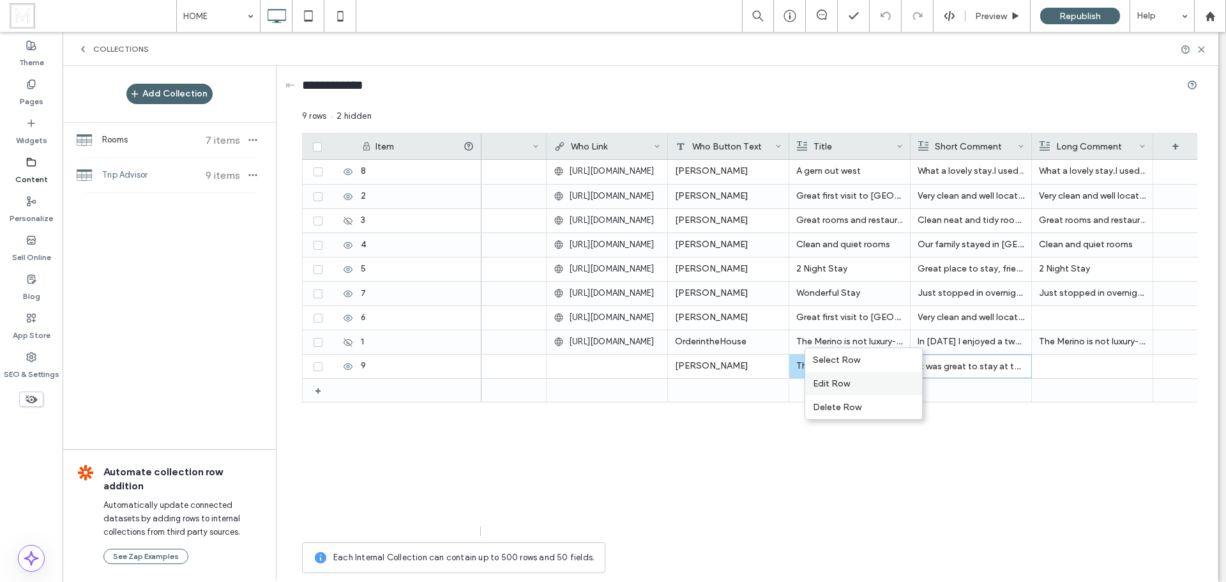
click at [850, 386] on div "Edit Row" at bounding box center [863, 384] width 117 height 24
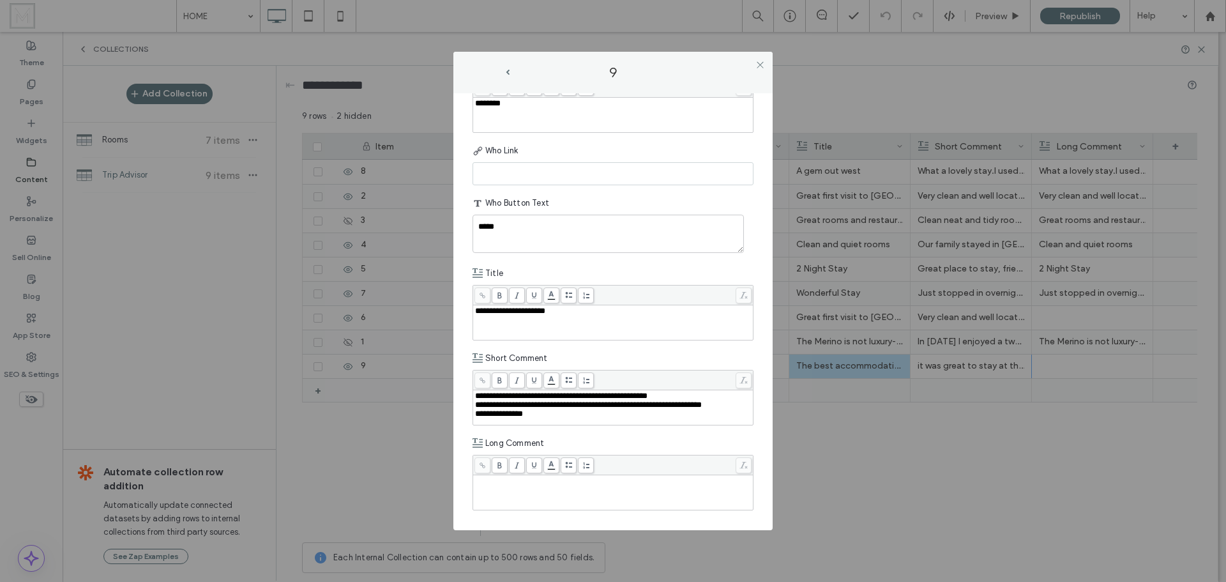
scroll to position [267, 0]
click at [556, 495] on div "Rich Text Editor" at bounding box center [613, 492] width 277 height 32
paste div "Rich Text Editor"
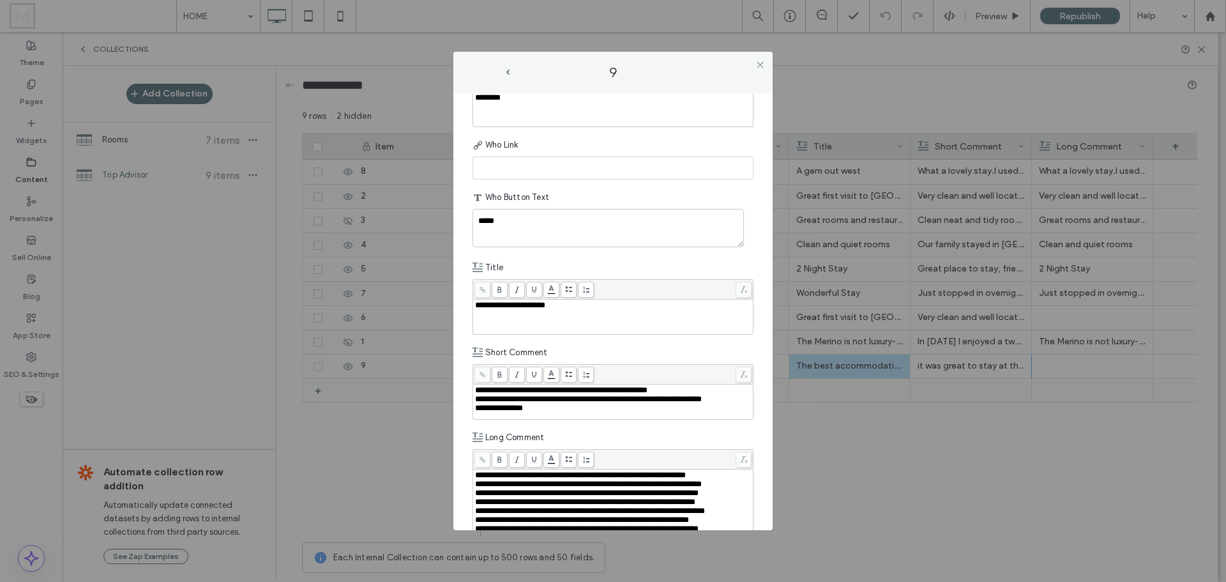
click at [562, 489] on div "**********" at bounding box center [613, 484] width 277 height 9
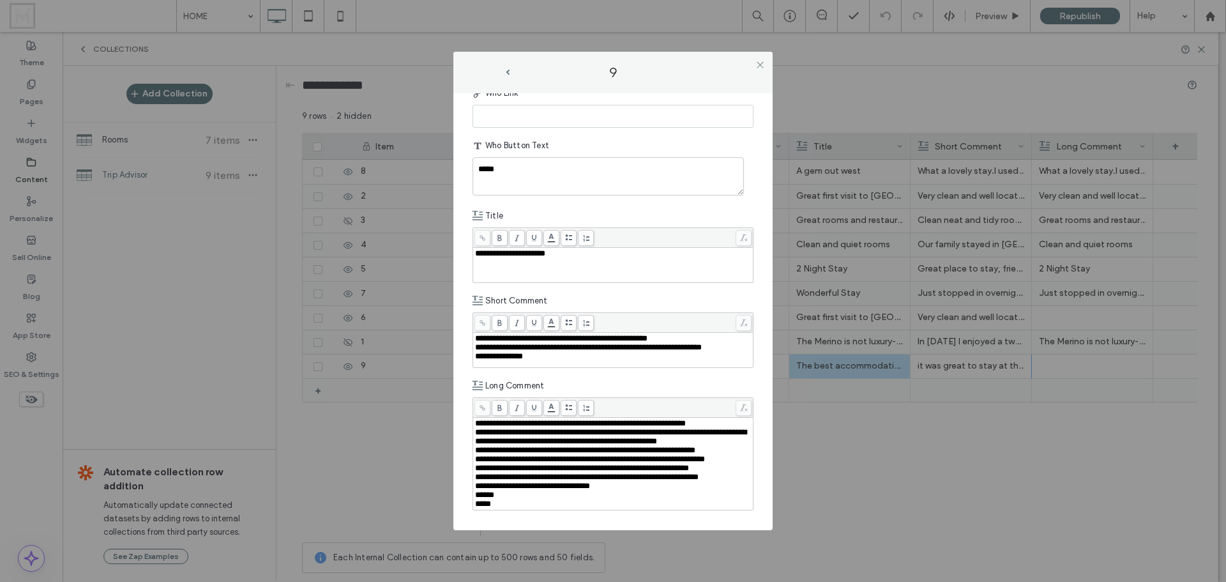
click at [588, 446] on div "**********" at bounding box center [613, 437] width 277 height 18
click at [586, 464] on div "**********" at bounding box center [613, 459] width 277 height 9
click at [584, 473] on div "**********" at bounding box center [613, 464] width 277 height 18
click at [570, 481] on div "**********" at bounding box center [613, 468] width 277 height 27
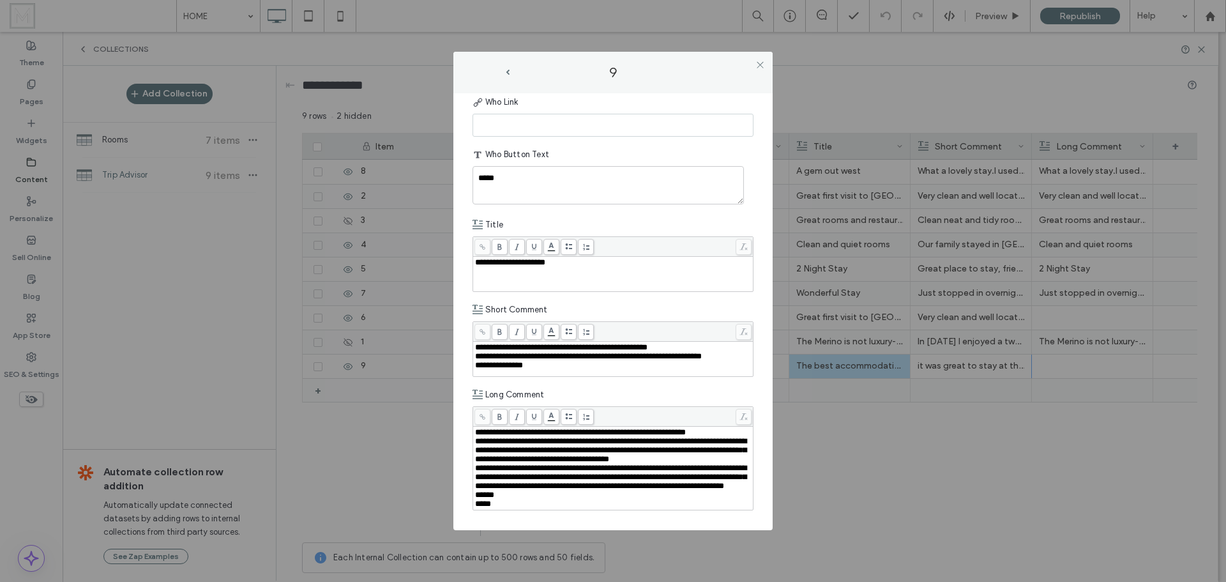
scroll to position [340, 0]
click at [812, 466] on div "**********" at bounding box center [613, 291] width 1226 height 582
click at [760, 66] on icon at bounding box center [760, 65] width 10 height 10
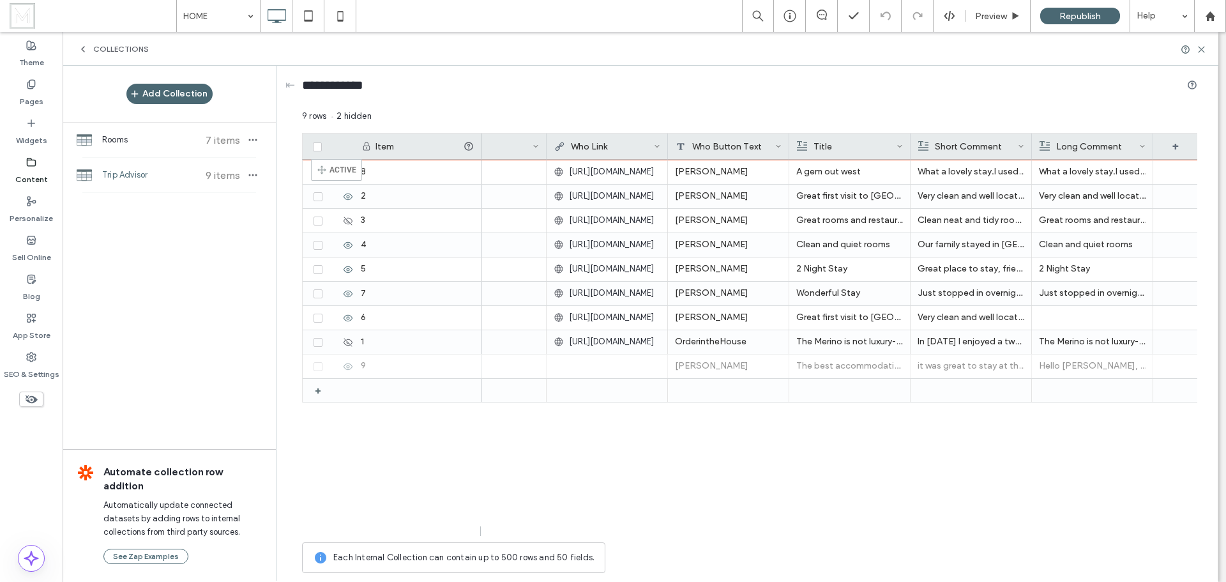
drag, startPoint x: 305, startPoint y: 365, endPoint x: 330, endPoint y: 165, distance: 202.1
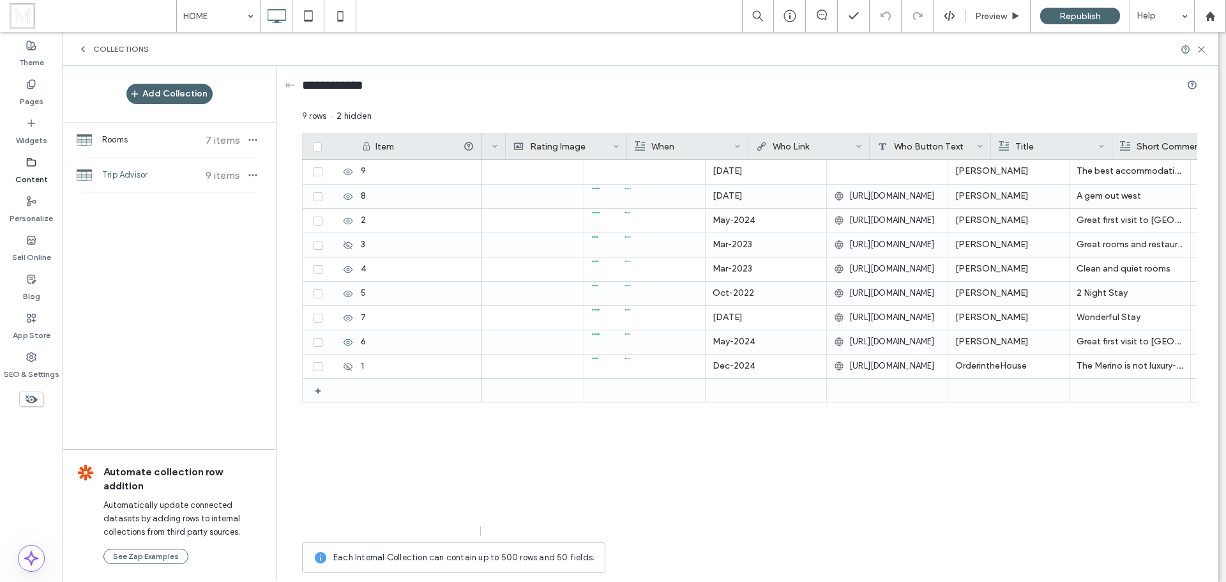
scroll to position [0, 0]
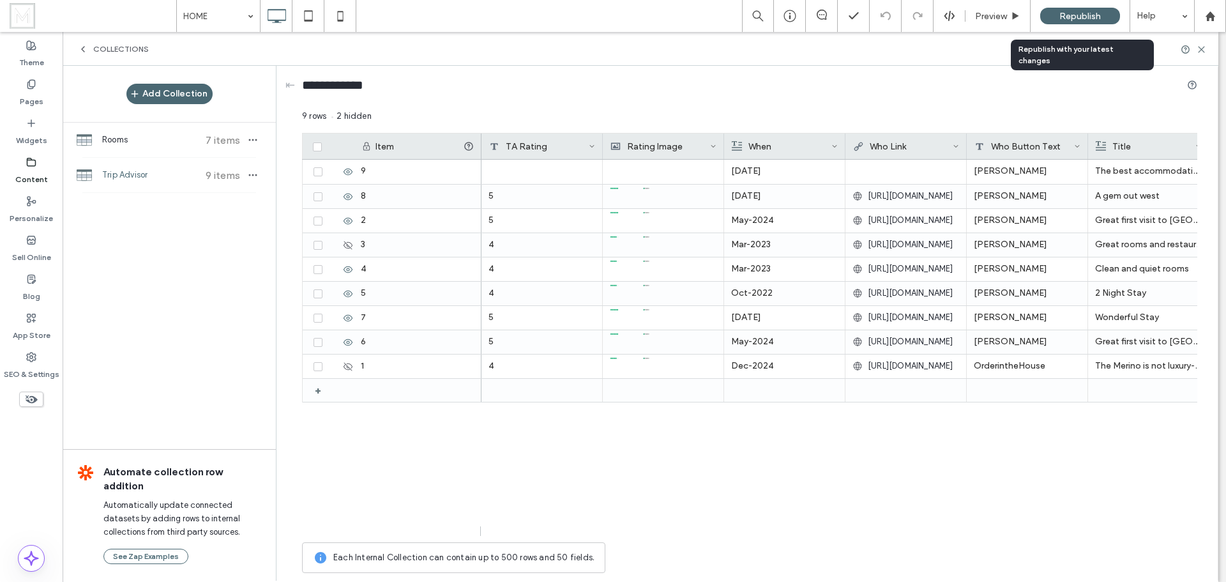
click at [1085, 13] on span "Republish" at bounding box center [1080, 16] width 42 height 11
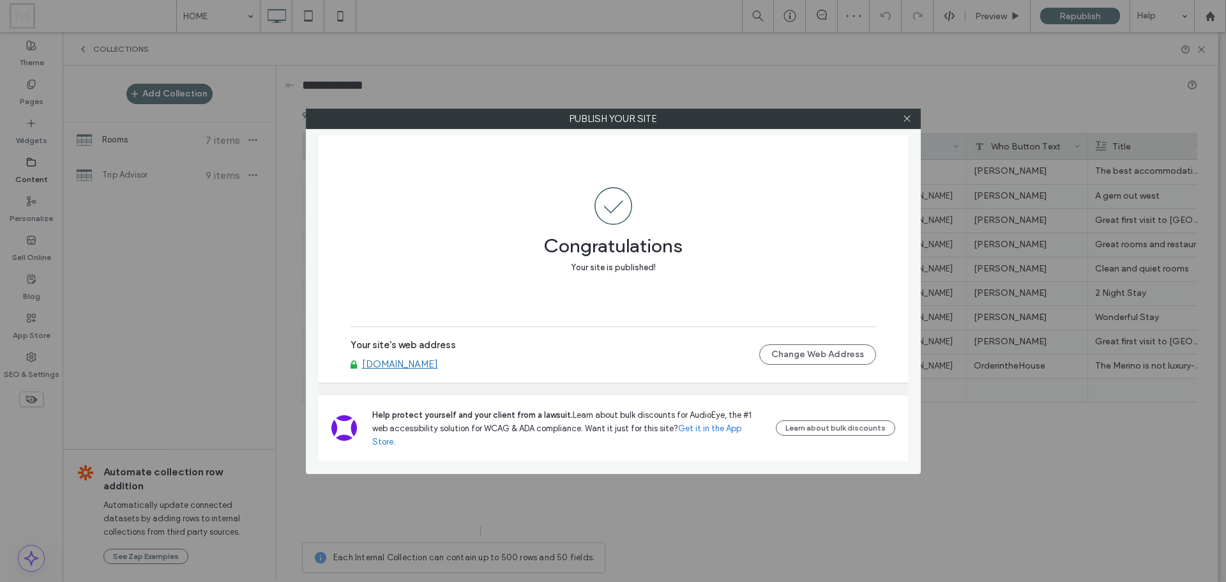
click at [437, 370] on link "[DOMAIN_NAME]" at bounding box center [400, 363] width 76 height 11
click at [906, 121] on icon at bounding box center [907, 119] width 10 height 10
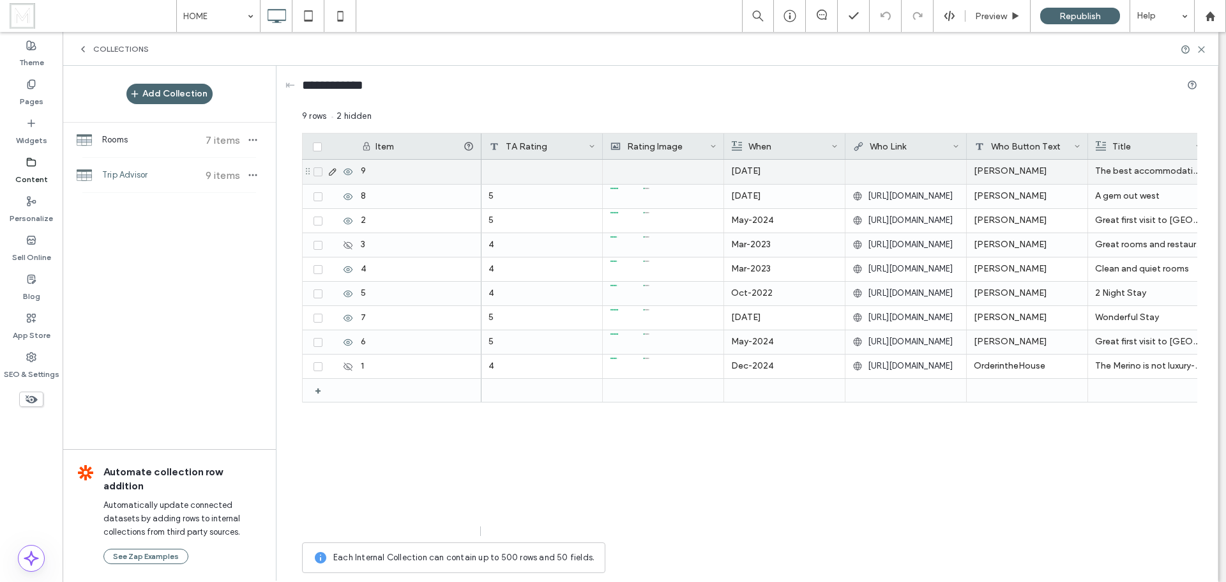
click at [657, 172] on div at bounding box center [663, 172] width 107 height 24
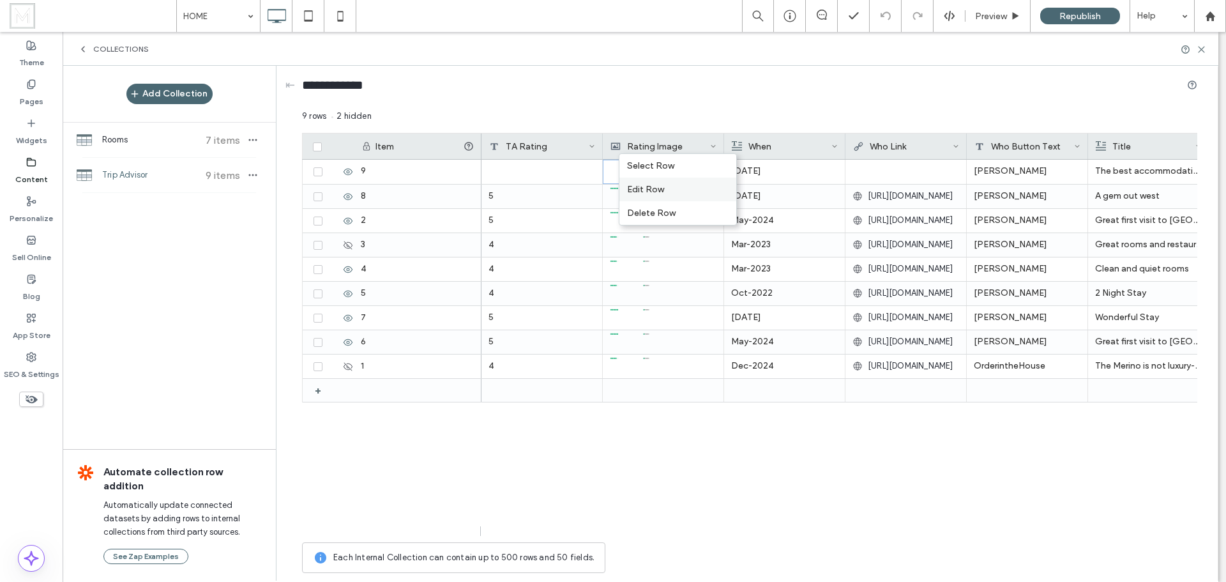
click at [661, 186] on div "Edit Row" at bounding box center [677, 190] width 117 height 24
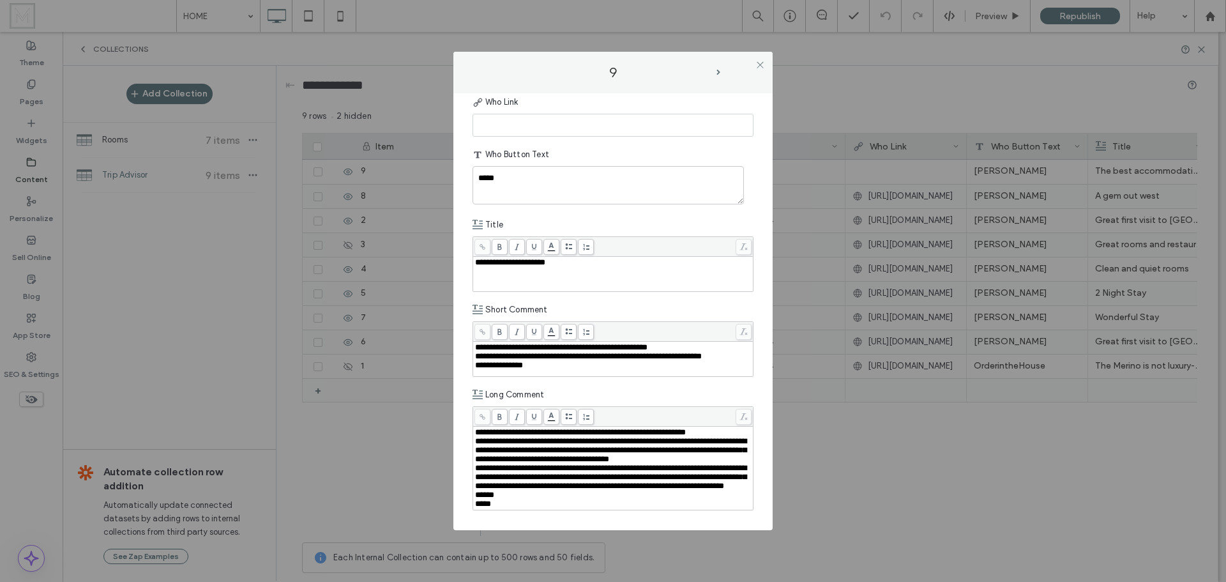
scroll to position [340, 0]
click at [763, 64] on icon at bounding box center [760, 65] width 10 height 10
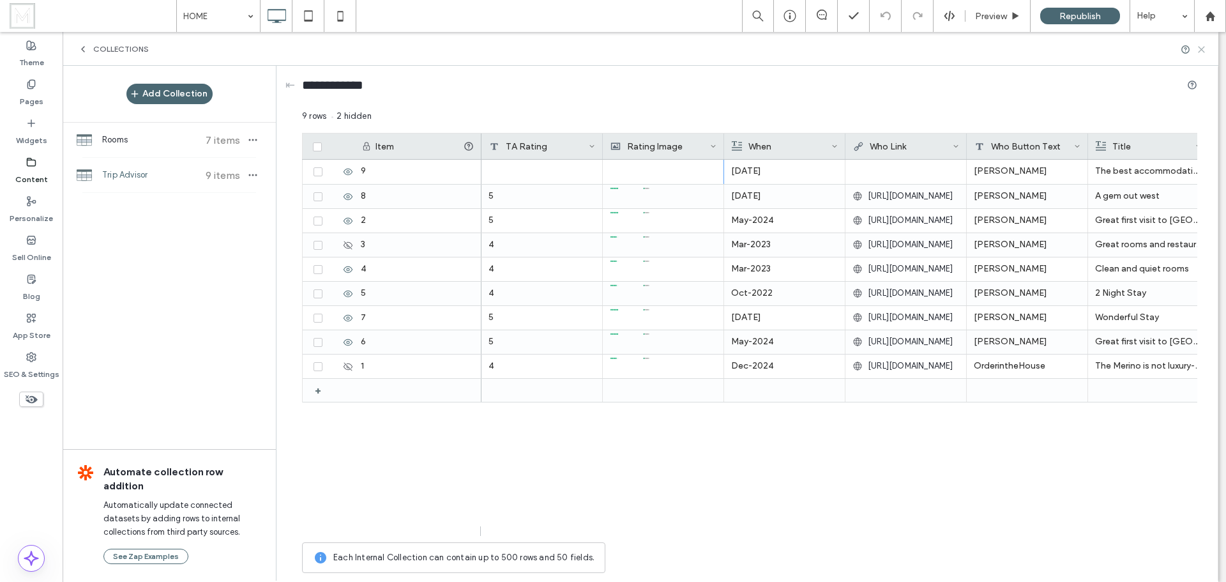
click at [1199, 47] on use at bounding box center [1202, 50] width 6 height 6
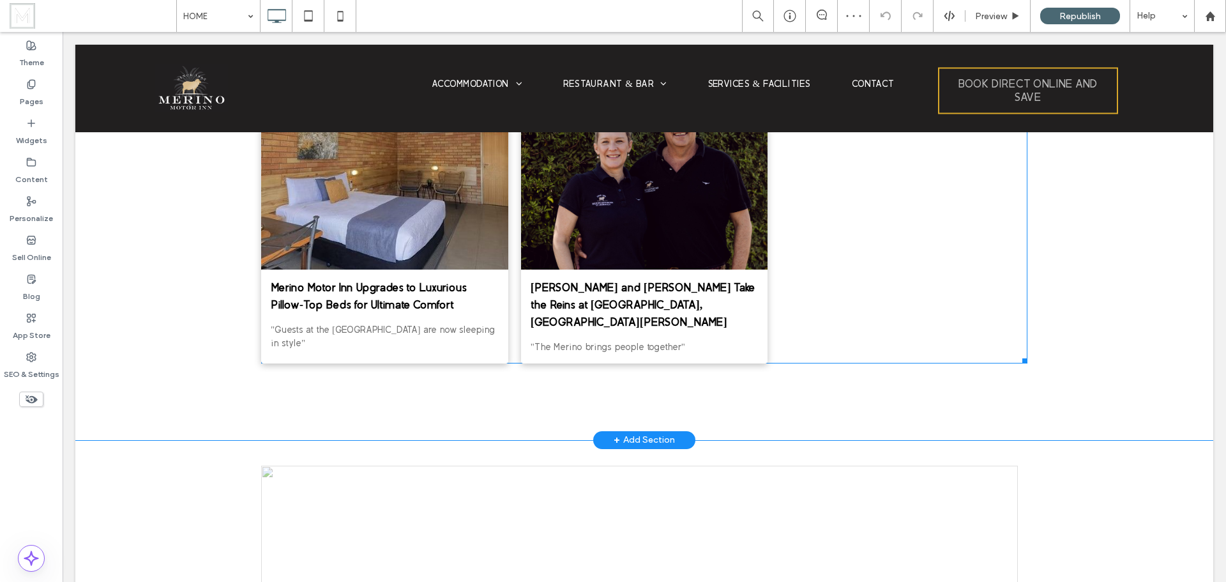
scroll to position [1980, 0]
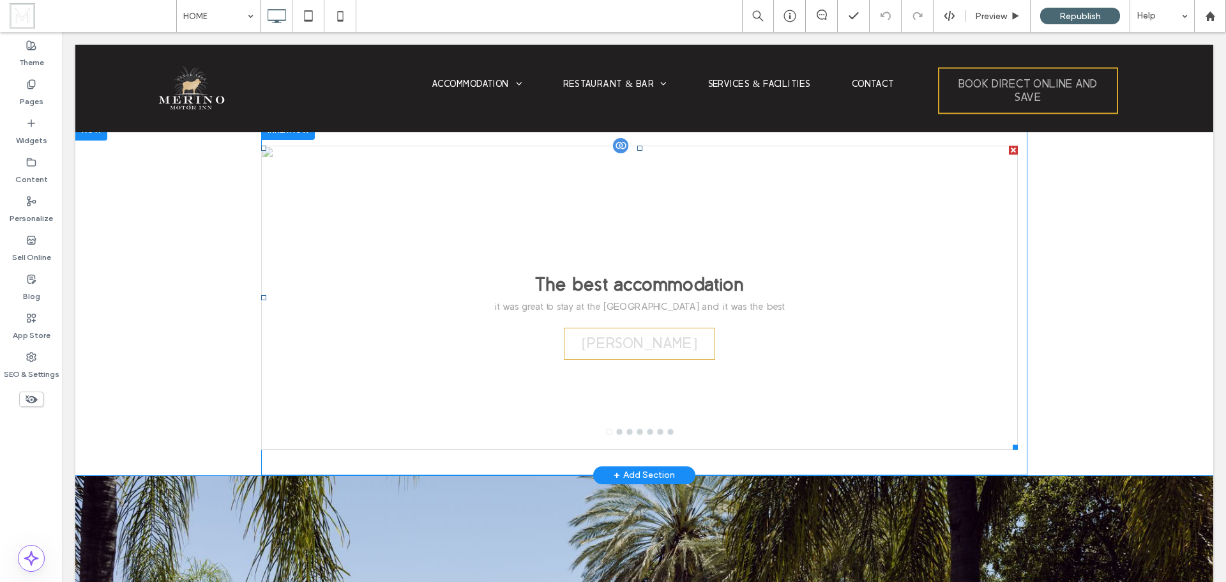
click at [677, 296] on div "The best accommodation it was great to stay at the Merino and it was the best D…" at bounding box center [639, 305] width 757 height 243
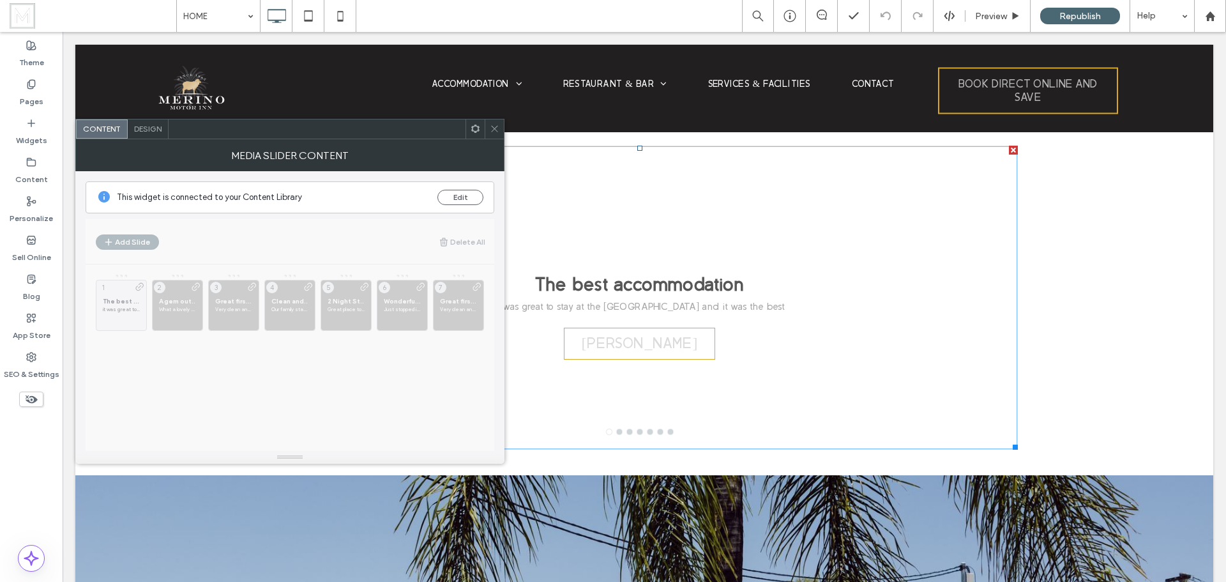
click at [138, 128] on span "Design" at bounding box center [147, 129] width 27 height 10
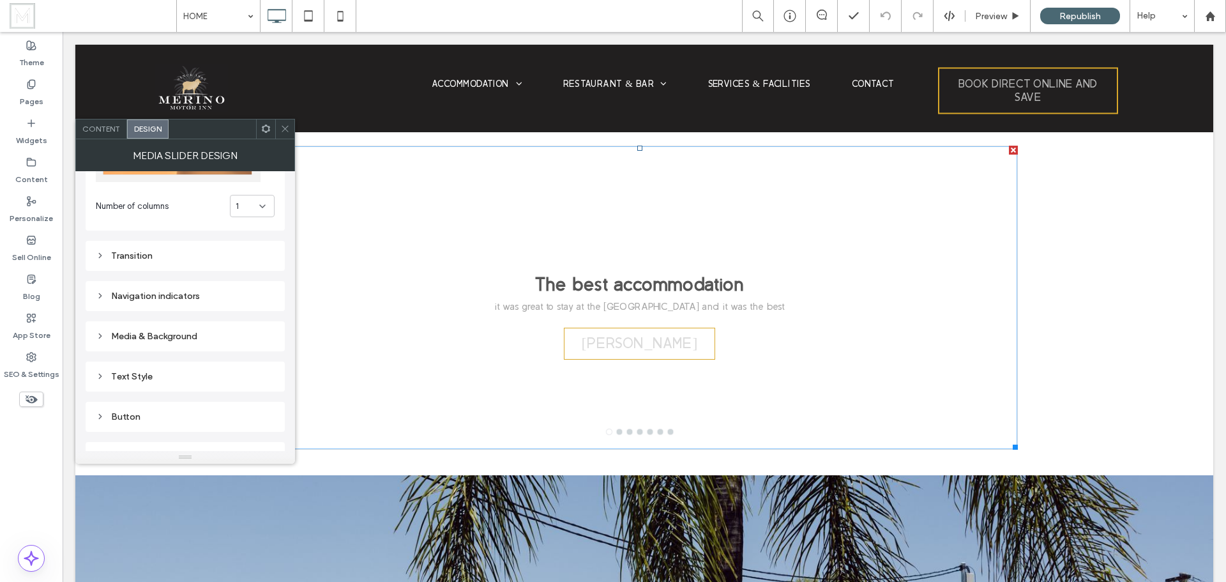
scroll to position [192, 0]
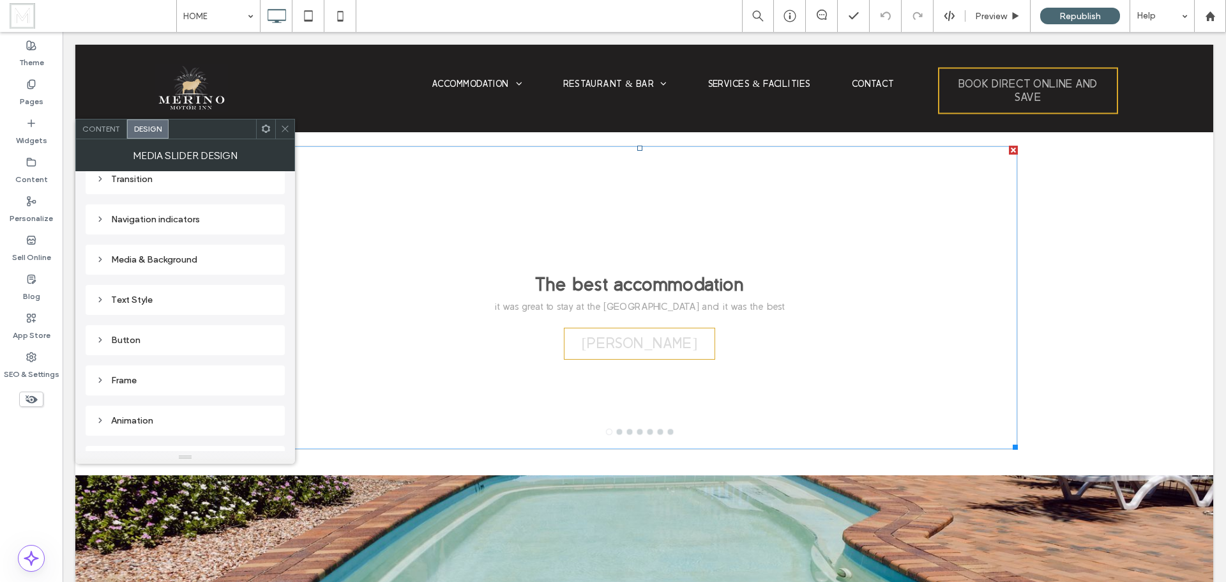
click at [169, 296] on div "Text Style" at bounding box center [185, 299] width 179 height 11
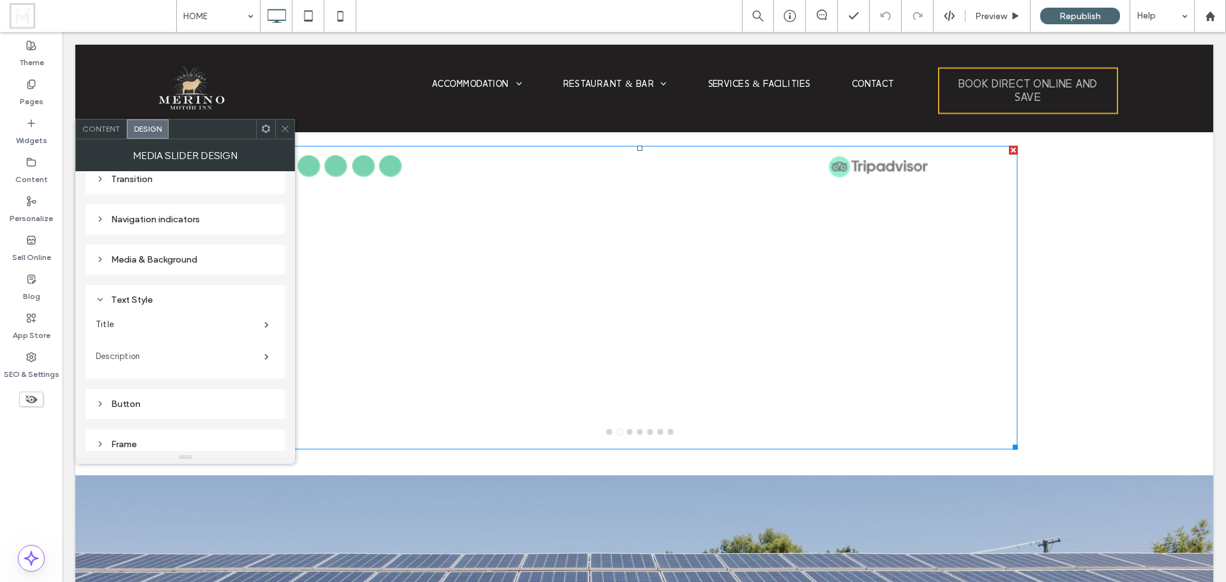
click at [172, 358] on label "Description" at bounding box center [180, 357] width 169 height 26
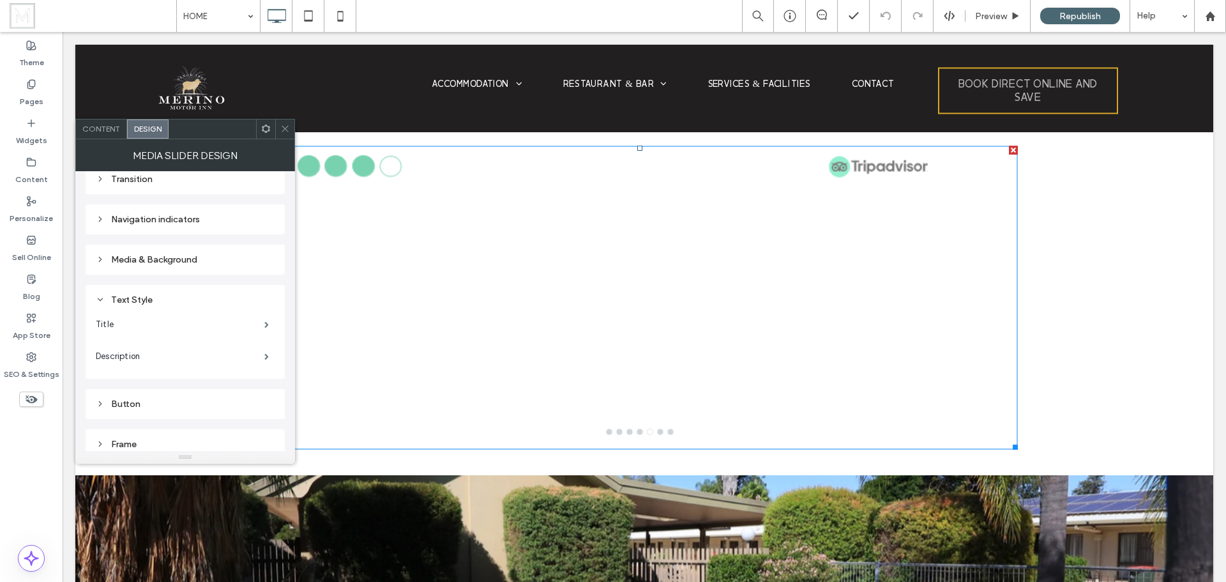
click at [185, 257] on div "Media & Background" at bounding box center [185, 259] width 179 height 11
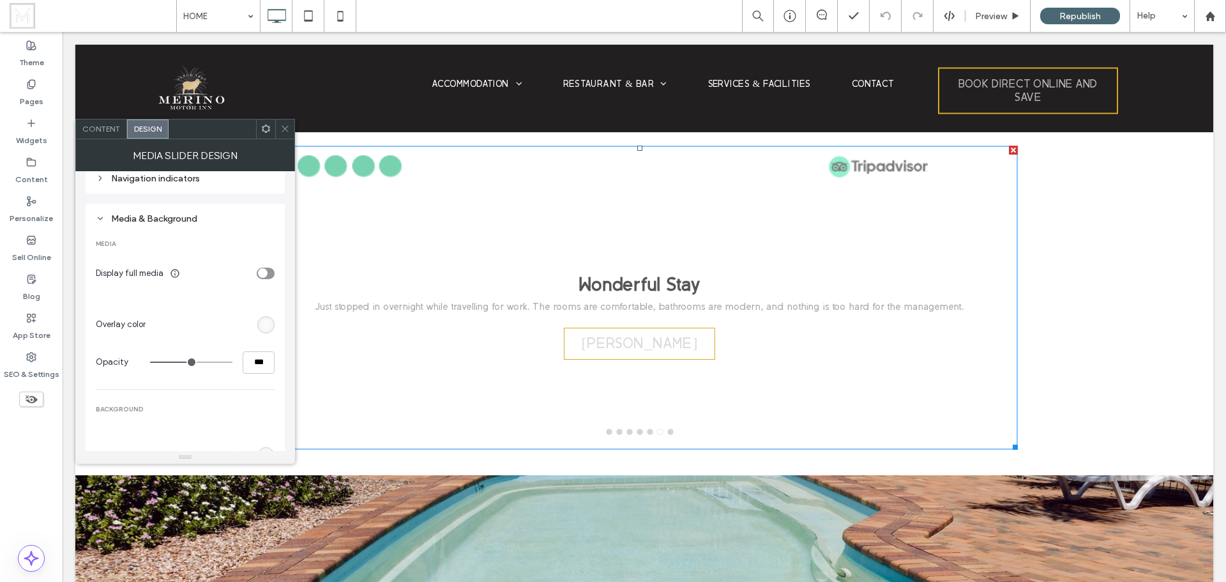
scroll to position [66, 0]
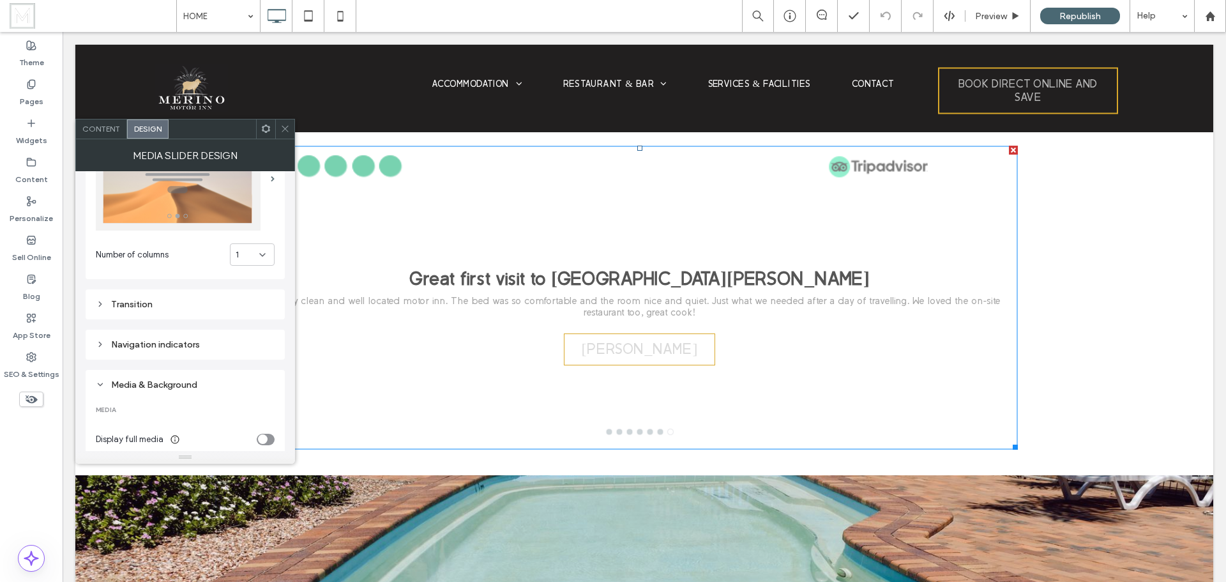
click at [107, 135] on div "Content" at bounding box center [101, 128] width 51 height 19
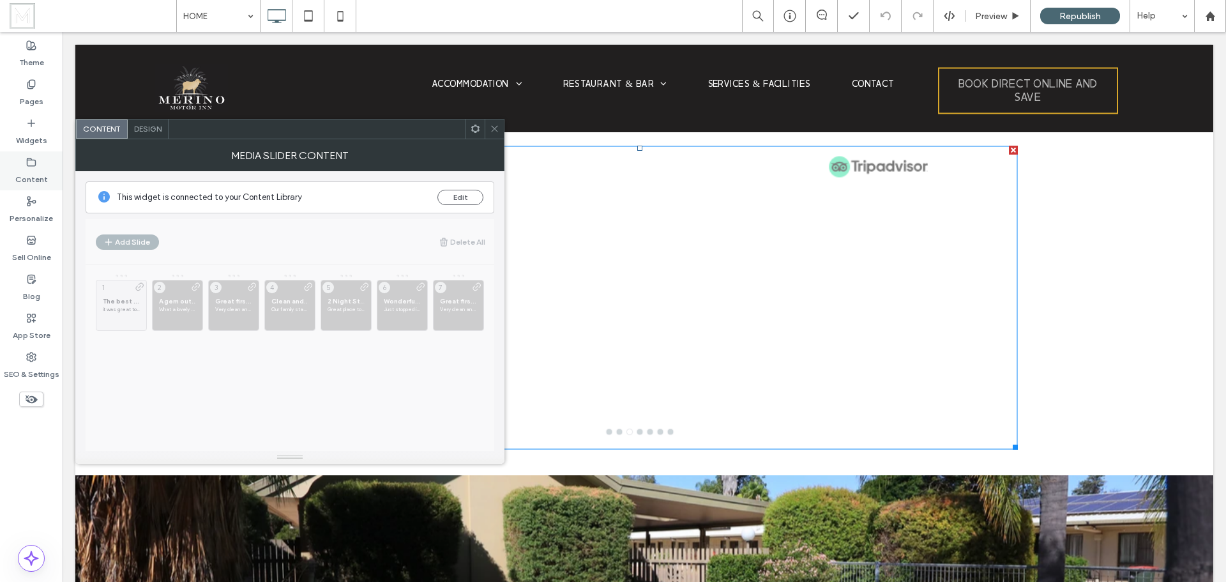
click at [42, 179] on label "Content" at bounding box center [31, 176] width 33 height 18
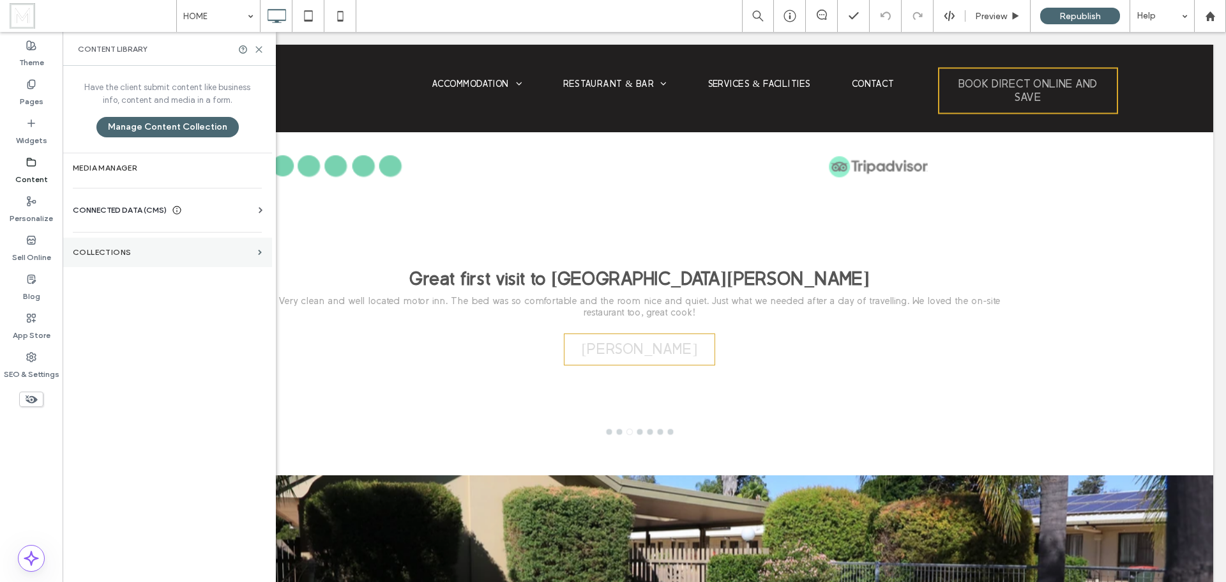
click at [125, 252] on label "Collections" at bounding box center [163, 252] width 180 height 9
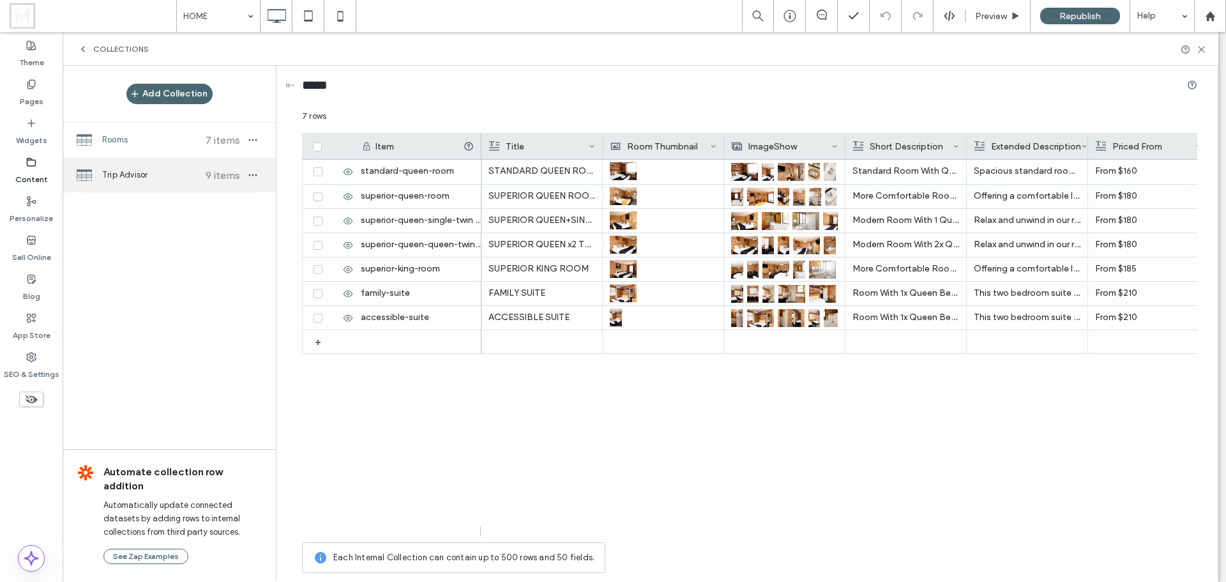
click at [149, 173] on span "Trip Advisor" at bounding box center [149, 175] width 95 height 13
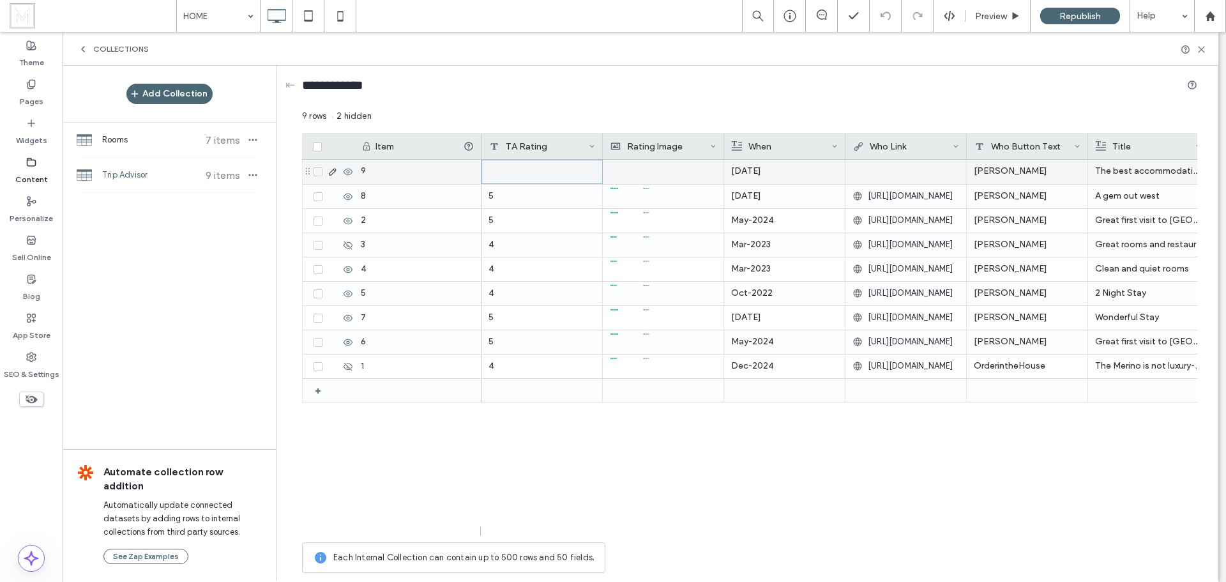
click at [511, 167] on div at bounding box center [541, 172] width 121 height 24
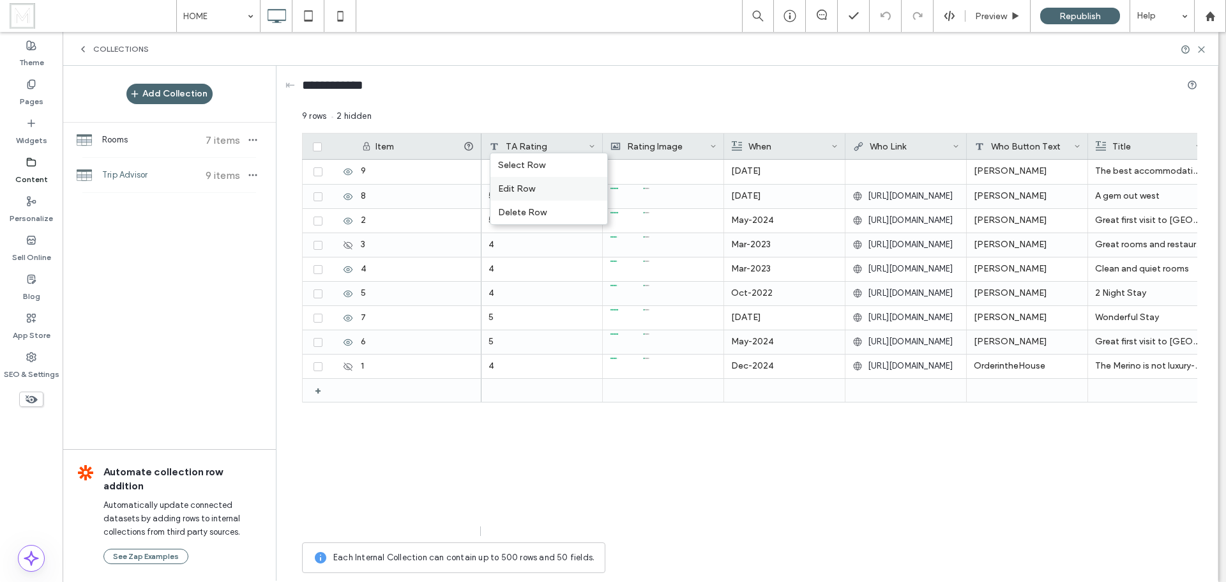
click at [517, 185] on div "Edit Row" at bounding box center [548, 189] width 117 height 24
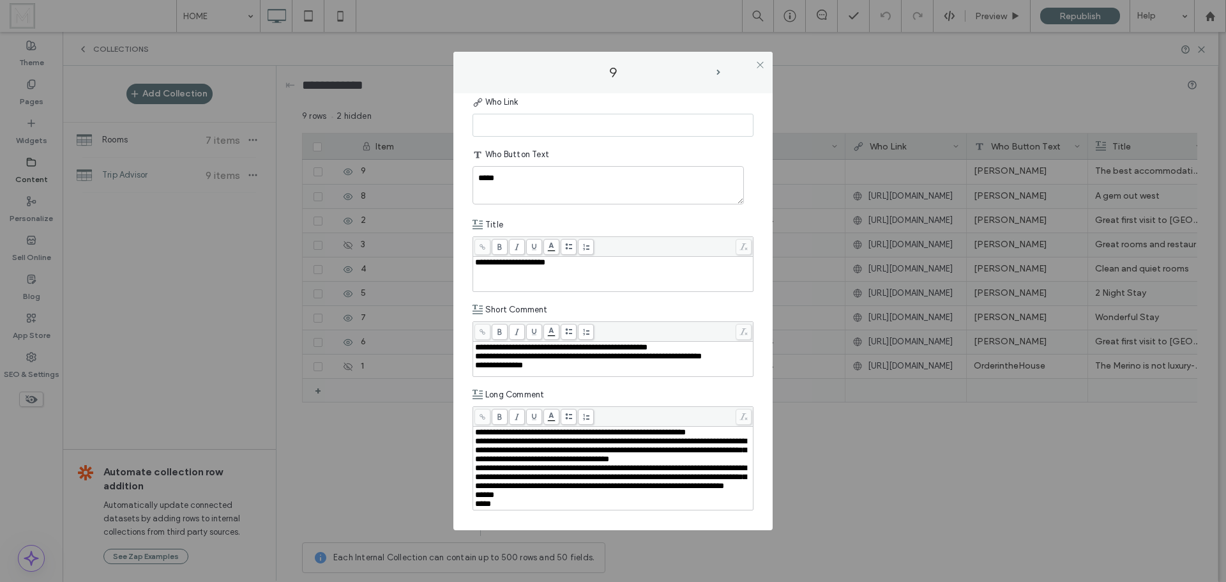
scroll to position [340, 0]
click at [695, 343] on div "**********" at bounding box center [613, 347] width 277 height 9
click at [713, 343] on div "**********" at bounding box center [613, 352] width 277 height 18
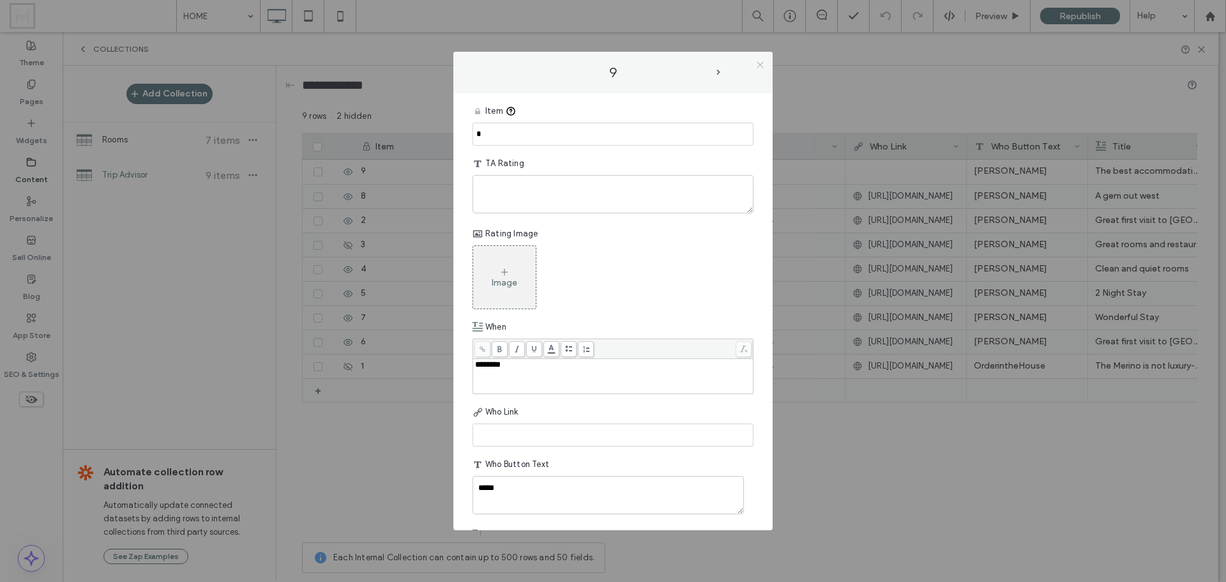
click at [761, 64] on use at bounding box center [760, 64] width 6 height 6
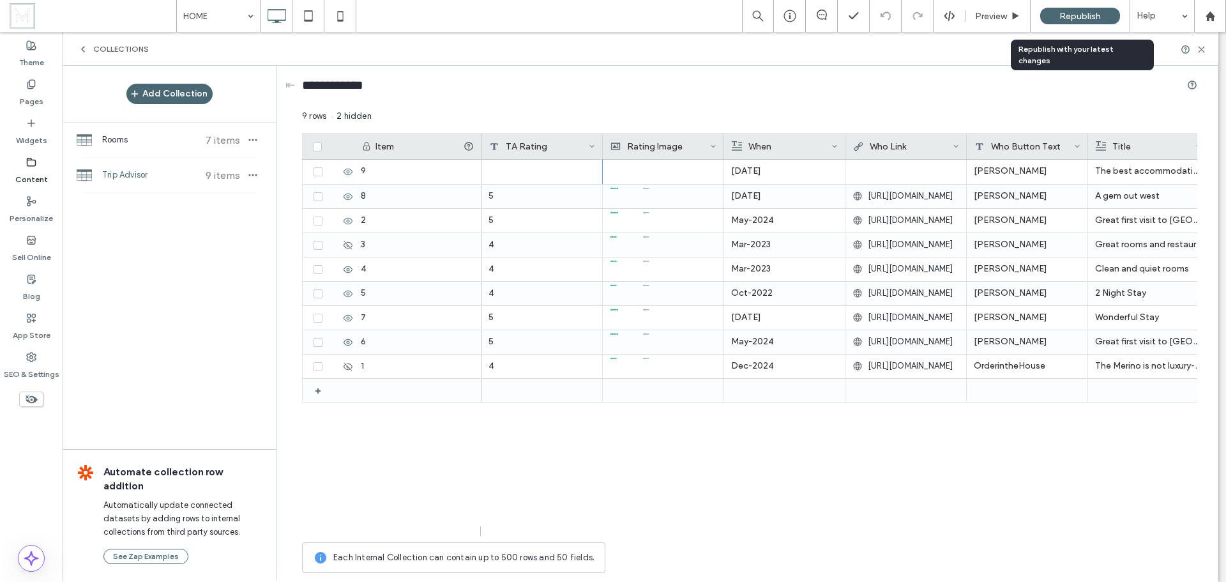
click at [1100, 14] on span "Republish" at bounding box center [1080, 16] width 42 height 11
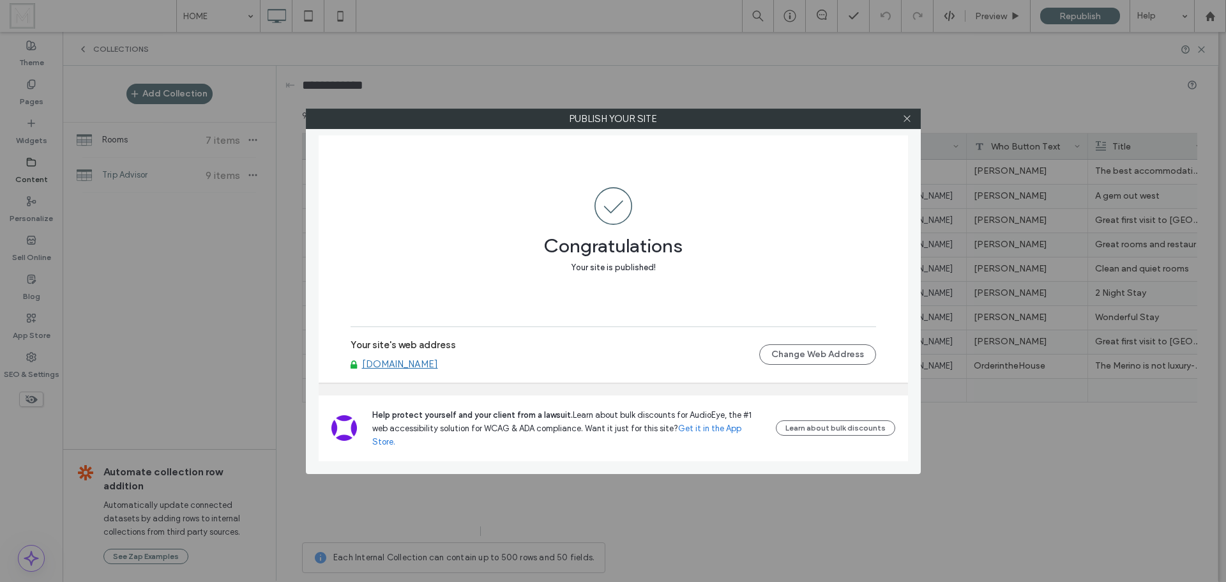
click at [438, 370] on link "[DOMAIN_NAME]" at bounding box center [400, 363] width 76 height 11
click at [909, 114] on icon at bounding box center [907, 119] width 10 height 10
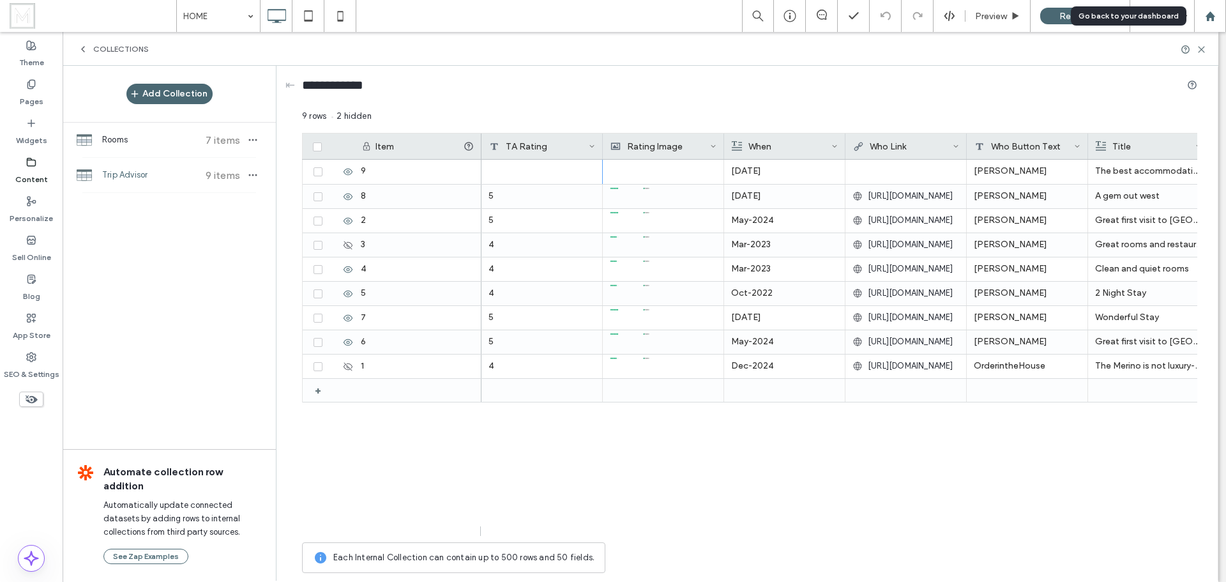
click at [1213, 16] on use at bounding box center [1210, 16] width 10 height 10
